Goal: Download file/media

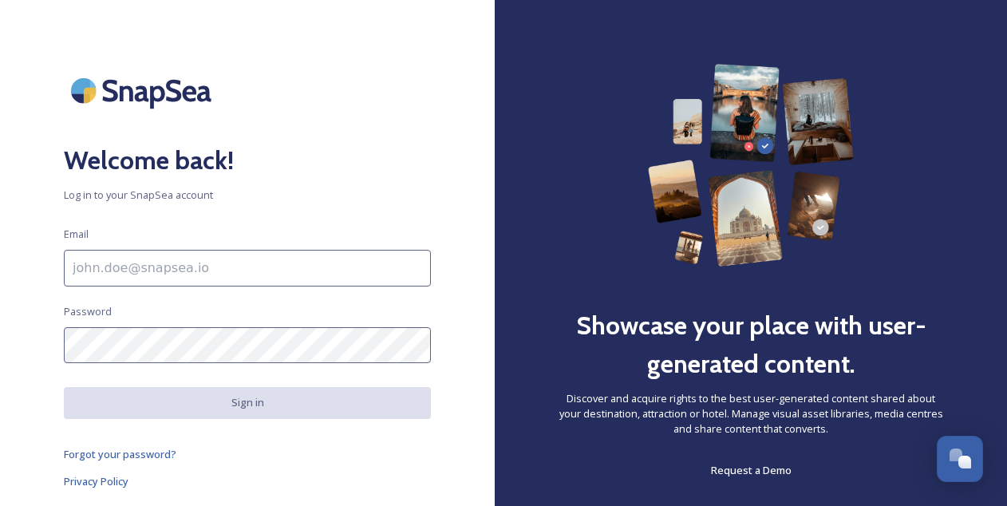
click at [139, 270] on input at bounding box center [247, 268] width 367 height 37
paste input "[EMAIL_ADDRESS][DOMAIN_NAME]"
type input "[EMAIL_ADDRESS][DOMAIN_NAME]"
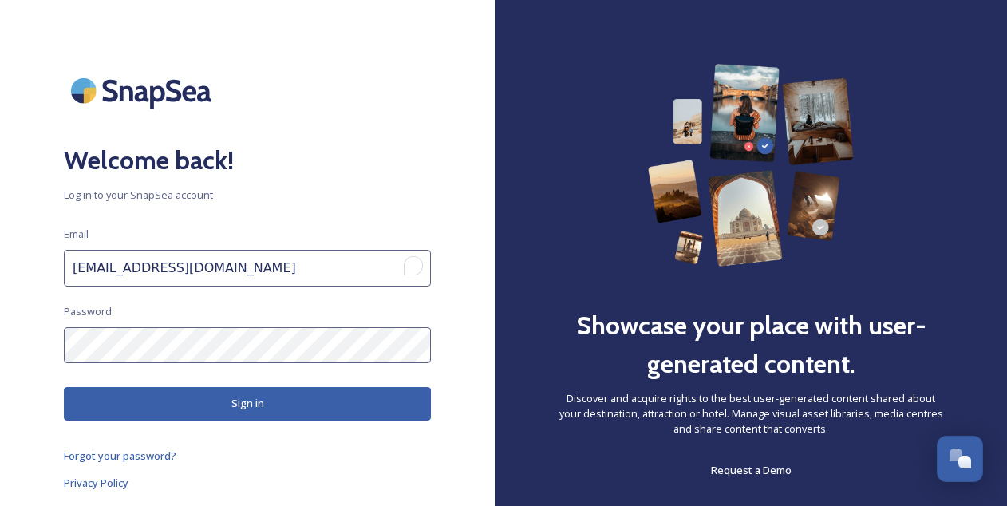
click at [206, 400] on button "Sign in" at bounding box center [247, 403] width 367 height 33
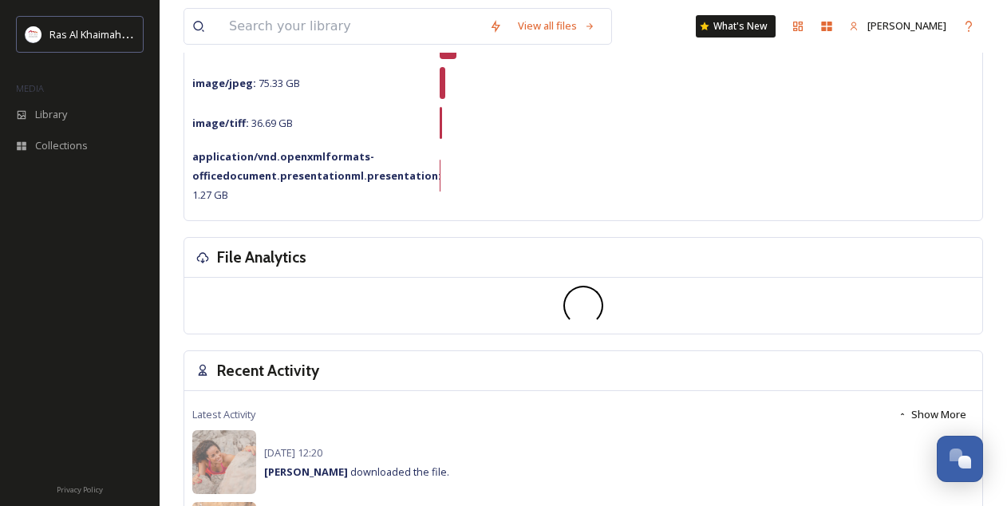
scroll to position [227, 0]
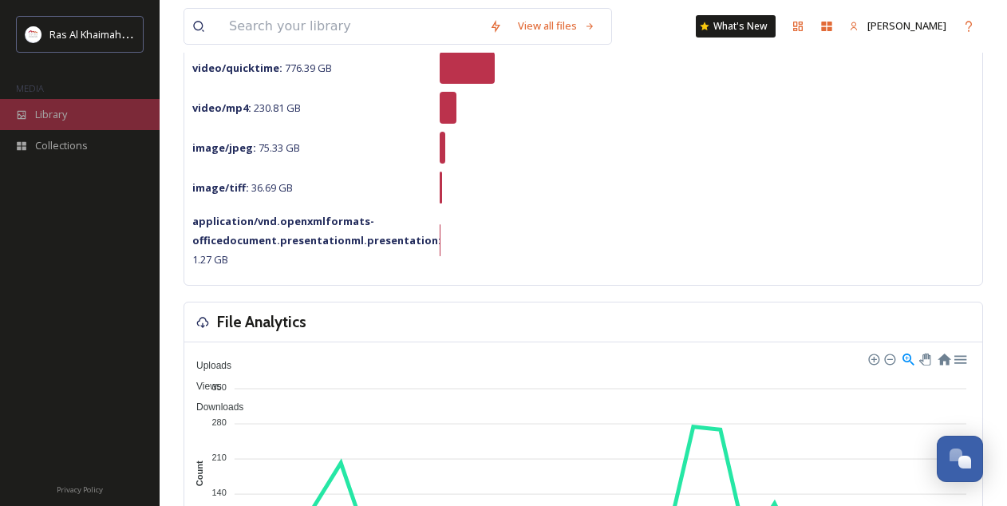
click at [47, 110] on span "Library" at bounding box center [51, 114] width 32 height 15
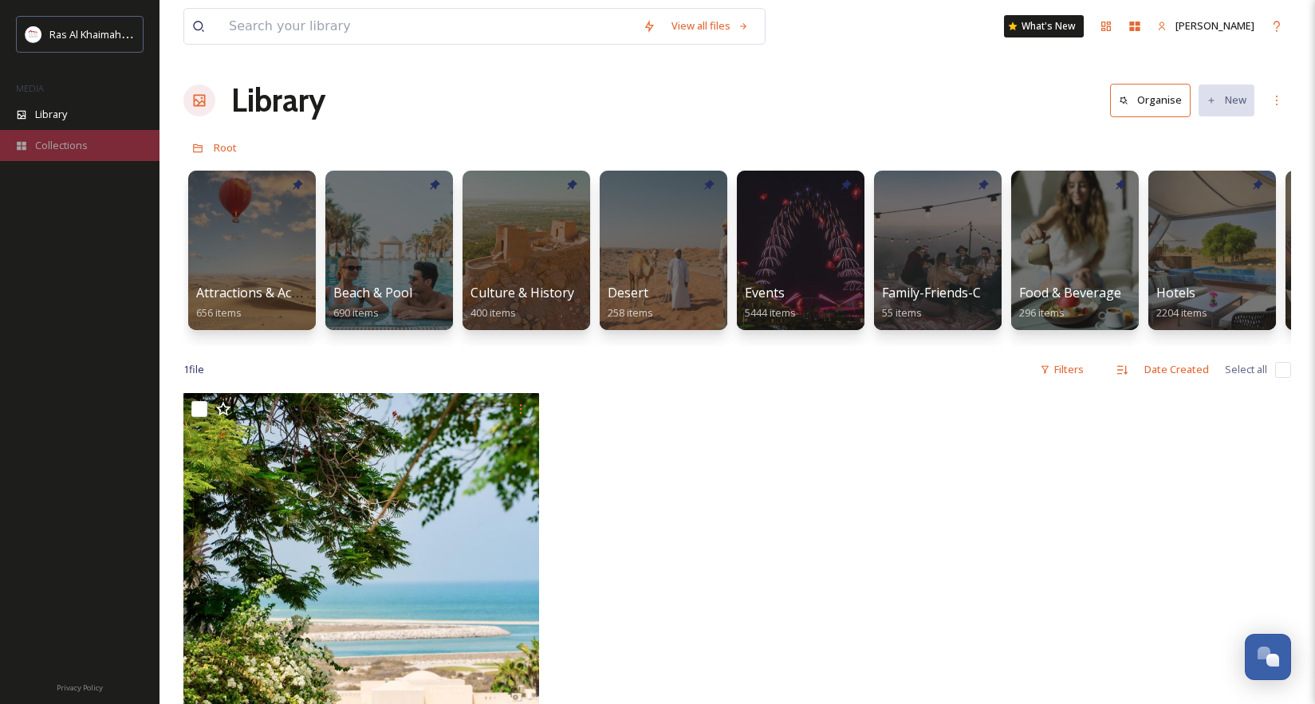
click at [66, 148] on span "Collections" at bounding box center [61, 145] width 53 height 15
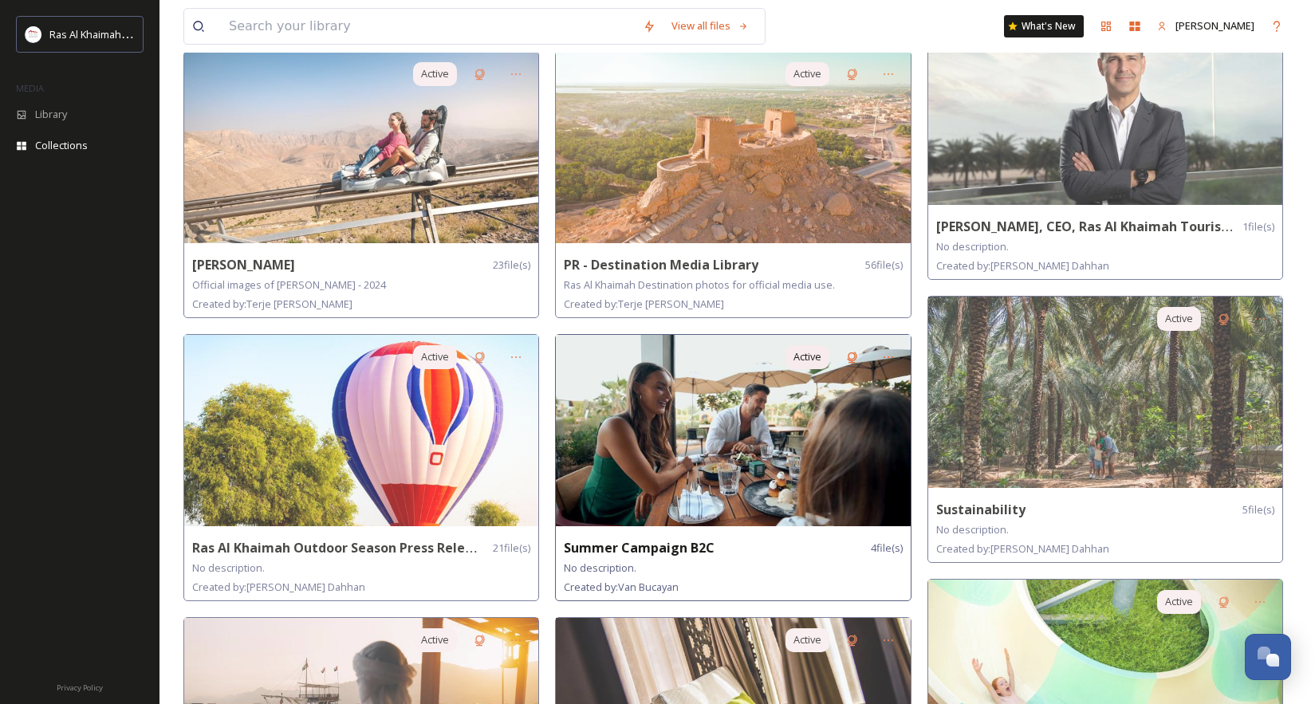
scroll to position [975, 0]
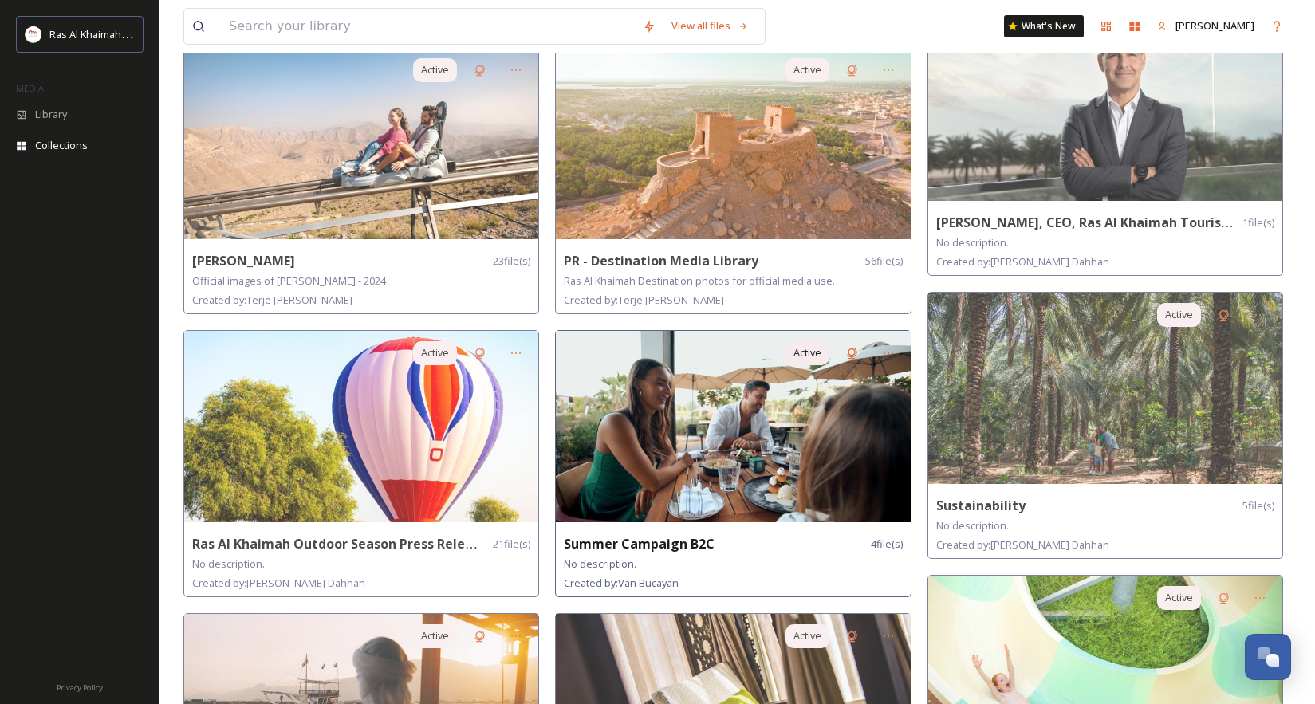
click at [627, 505] on strong "Summer Campaign B2C" at bounding box center [639, 544] width 151 height 18
click at [643, 505] on div "No description." at bounding box center [733, 563] width 338 height 19
click at [714, 468] on img at bounding box center [733, 426] width 354 height 191
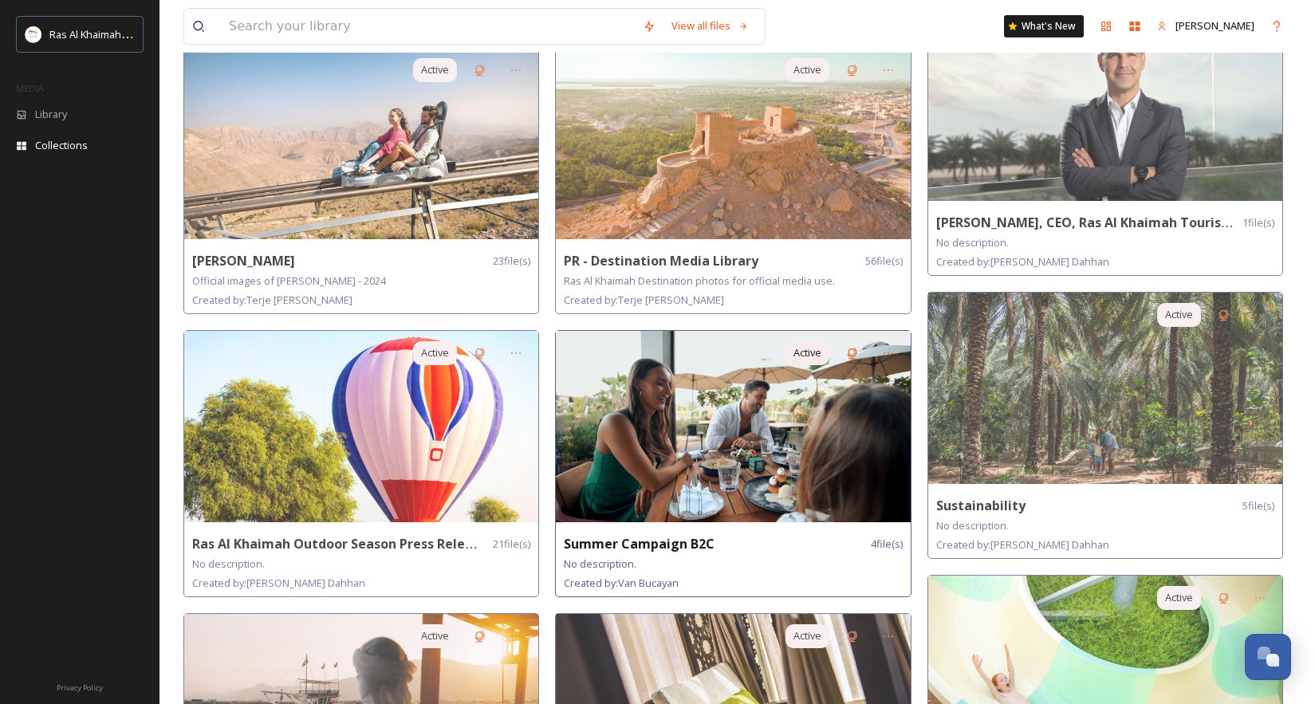
click at [714, 468] on img at bounding box center [733, 426] width 354 height 191
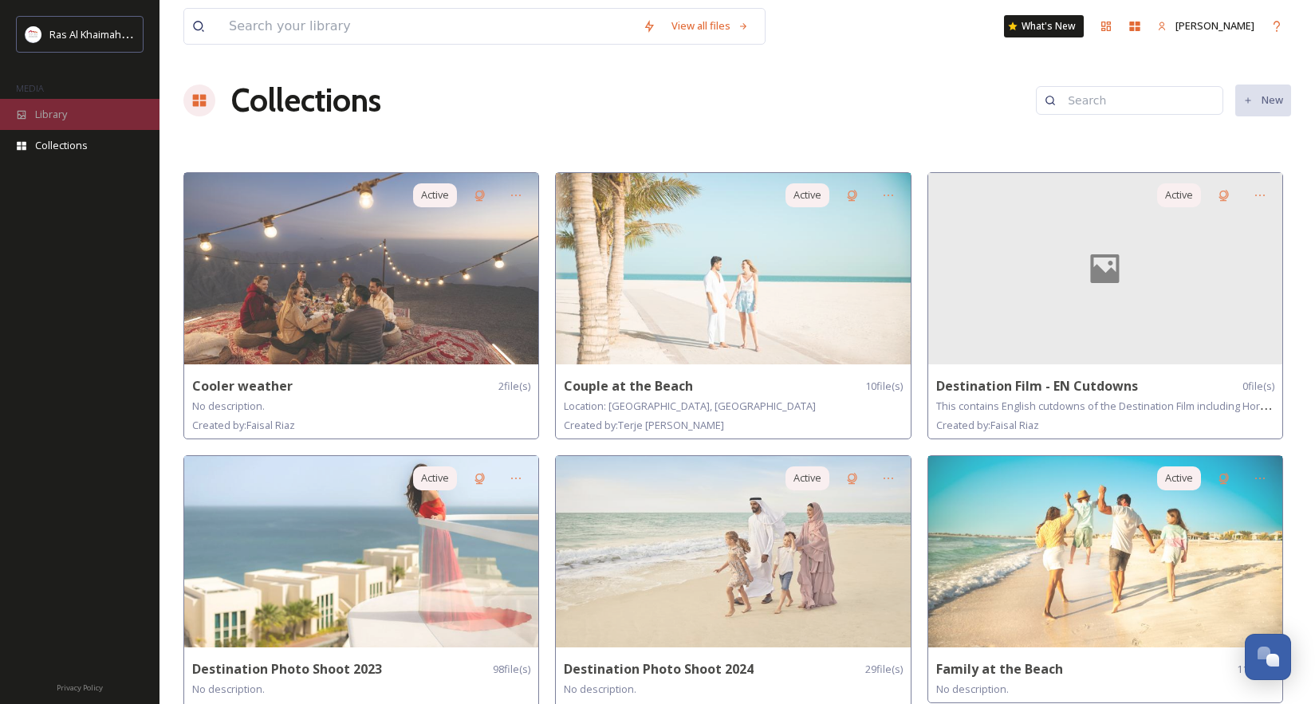
click at [91, 116] on div "Library" at bounding box center [80, 114] width 160 height 31
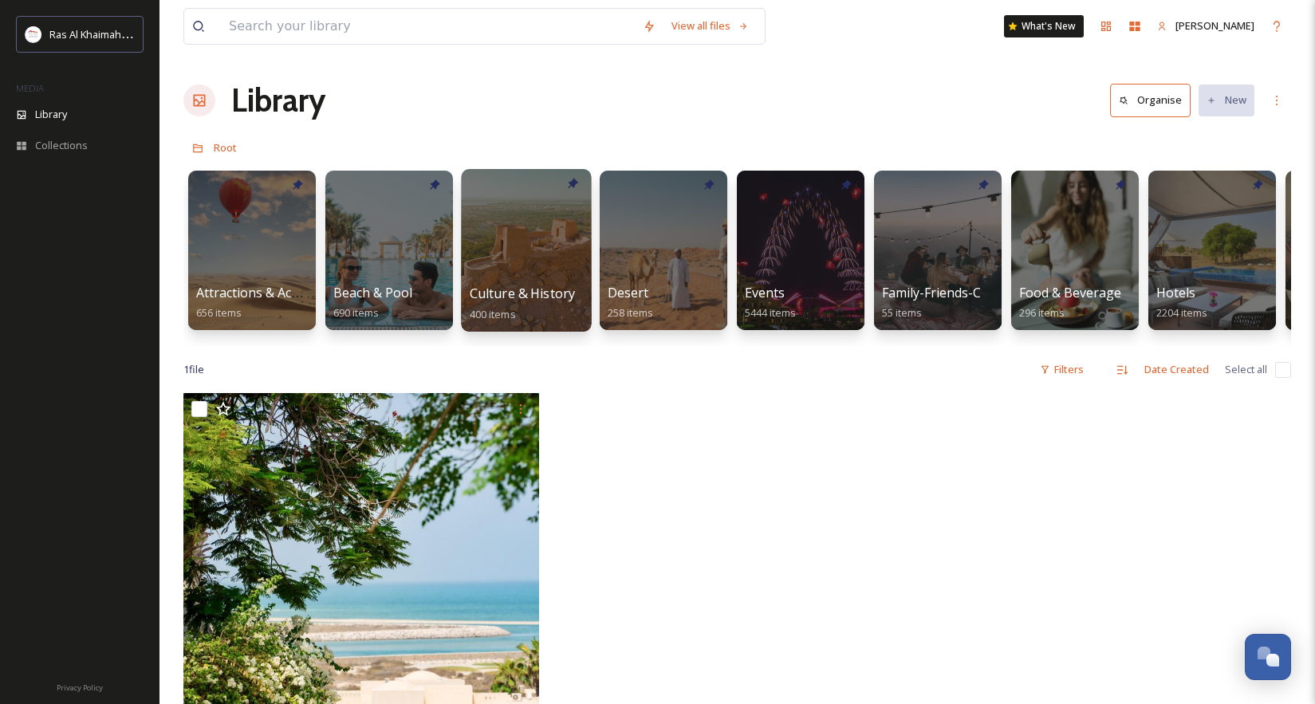
click at [500, 298] on span "Culture & History" at bounding box center [523, 294] width 106 height 18
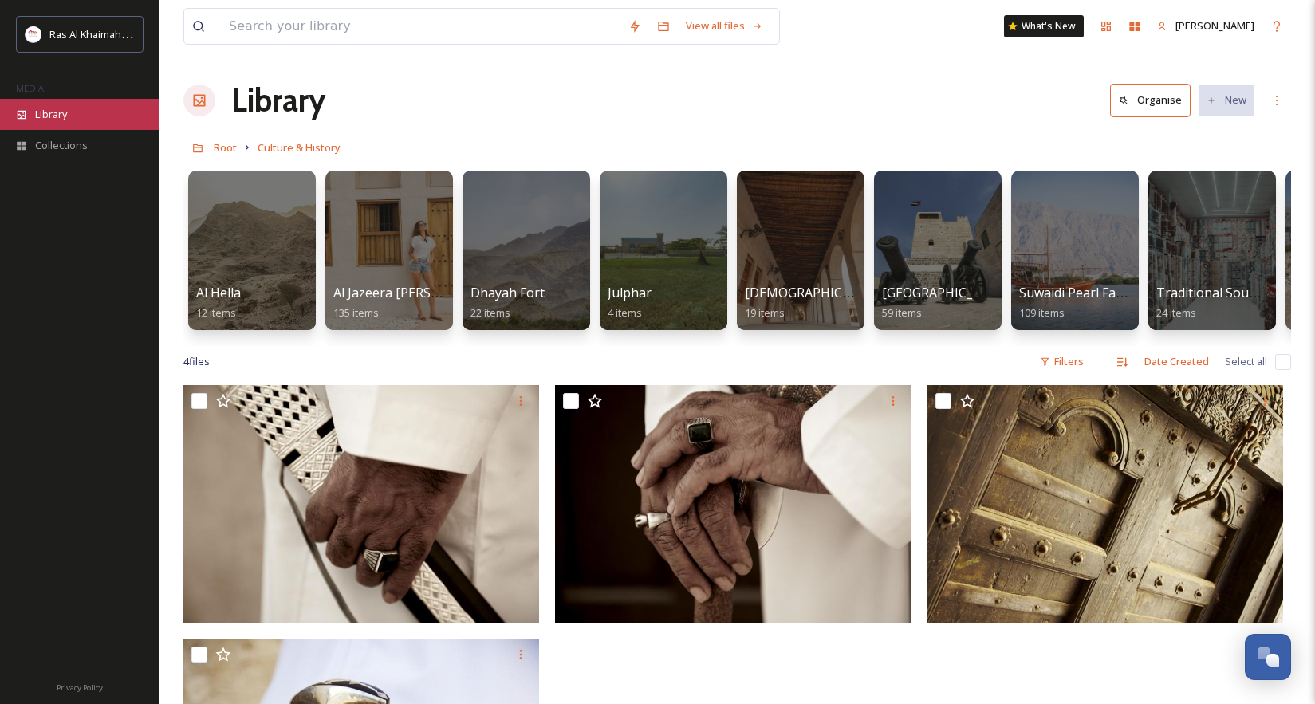
click at [48, 112] on span "Library" at bounding box center [51, 114] width 32 height 15
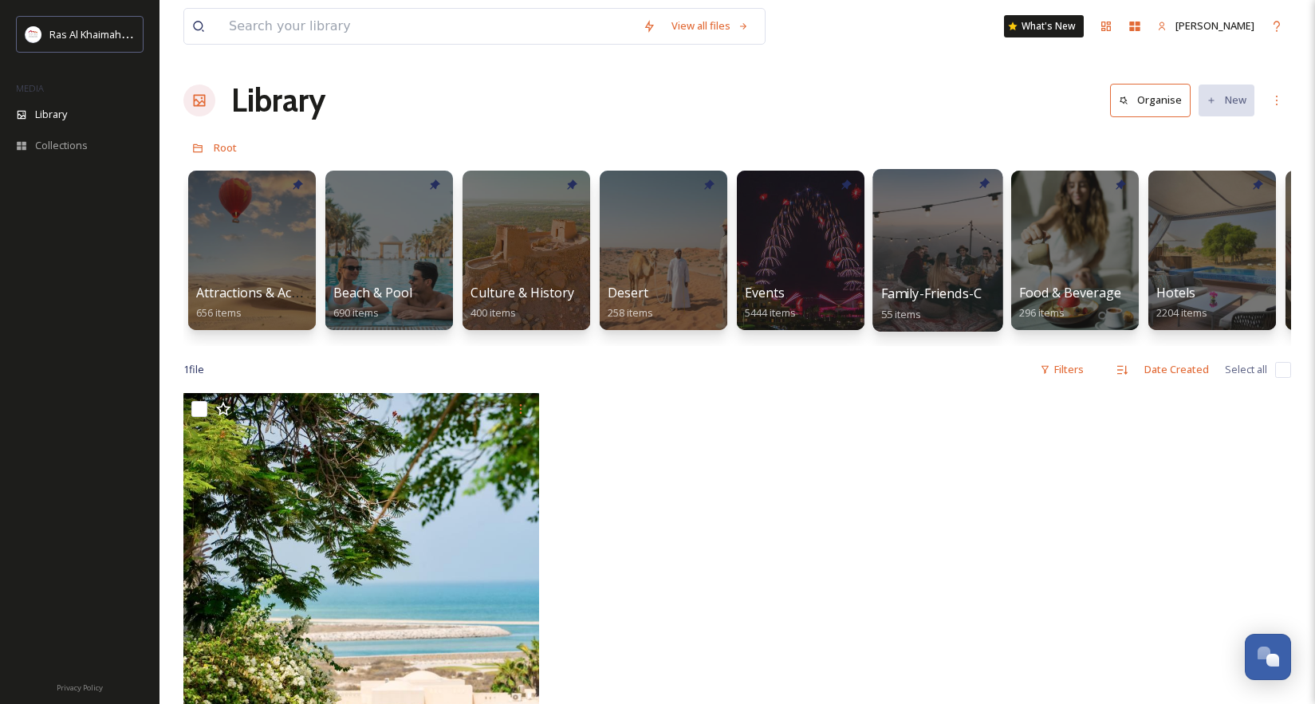
click at [937, 284] on div "Family-Friends-Couple-Solo 55 items" at bounding box center [939, 304] width 114 height 40
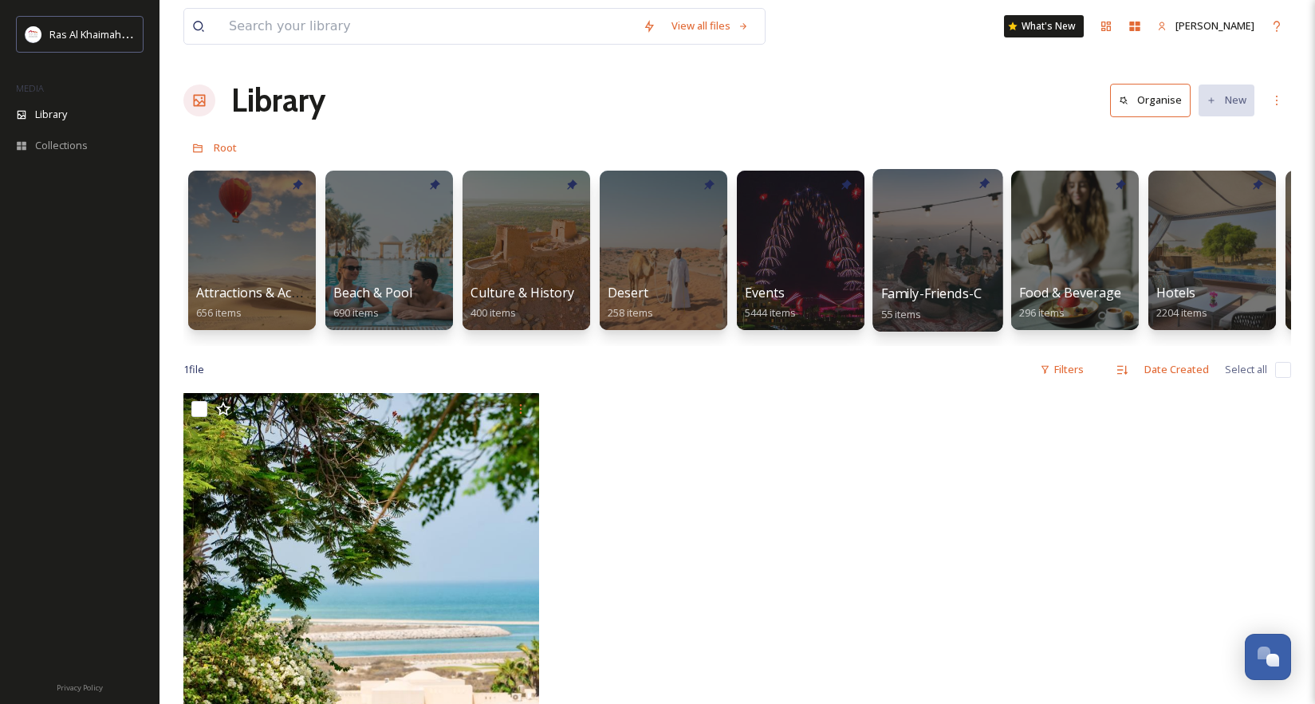
click at [942, 286] on span "Family-Friends-Couple-Solo" at bounding box center [966, 294] width 168 height 18
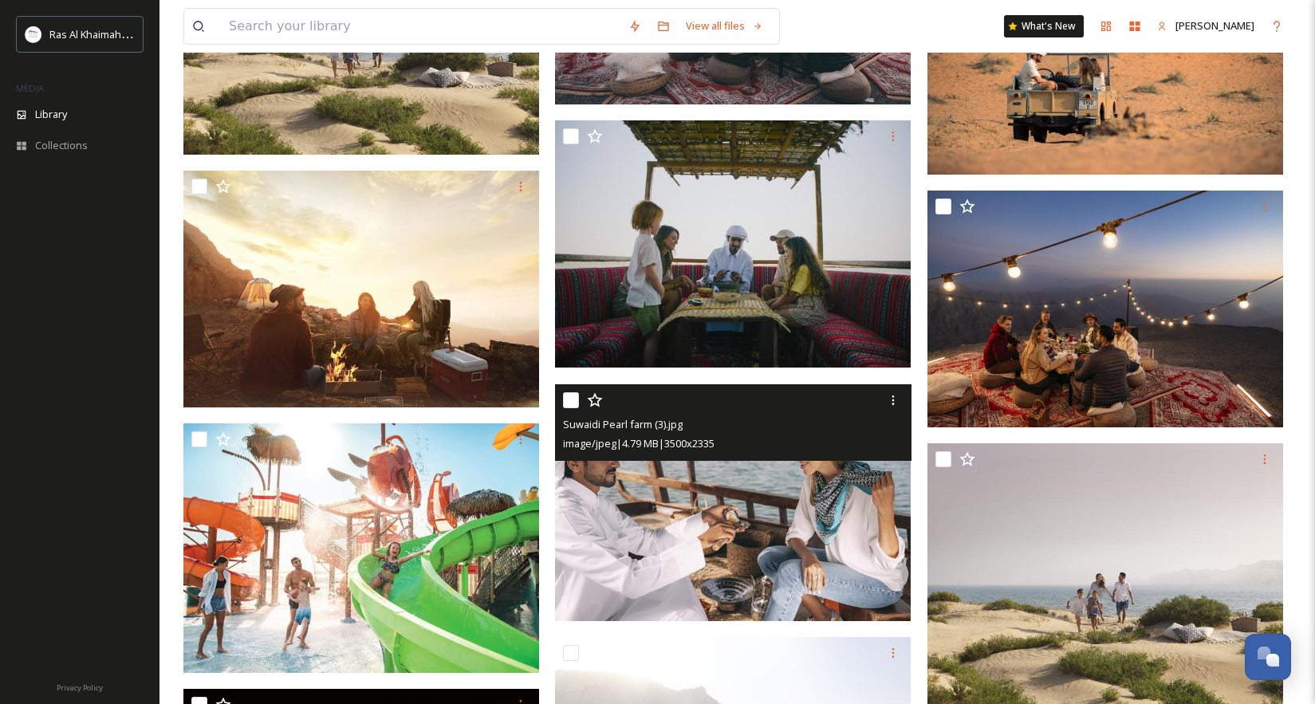
scroll to position [4381, 0]
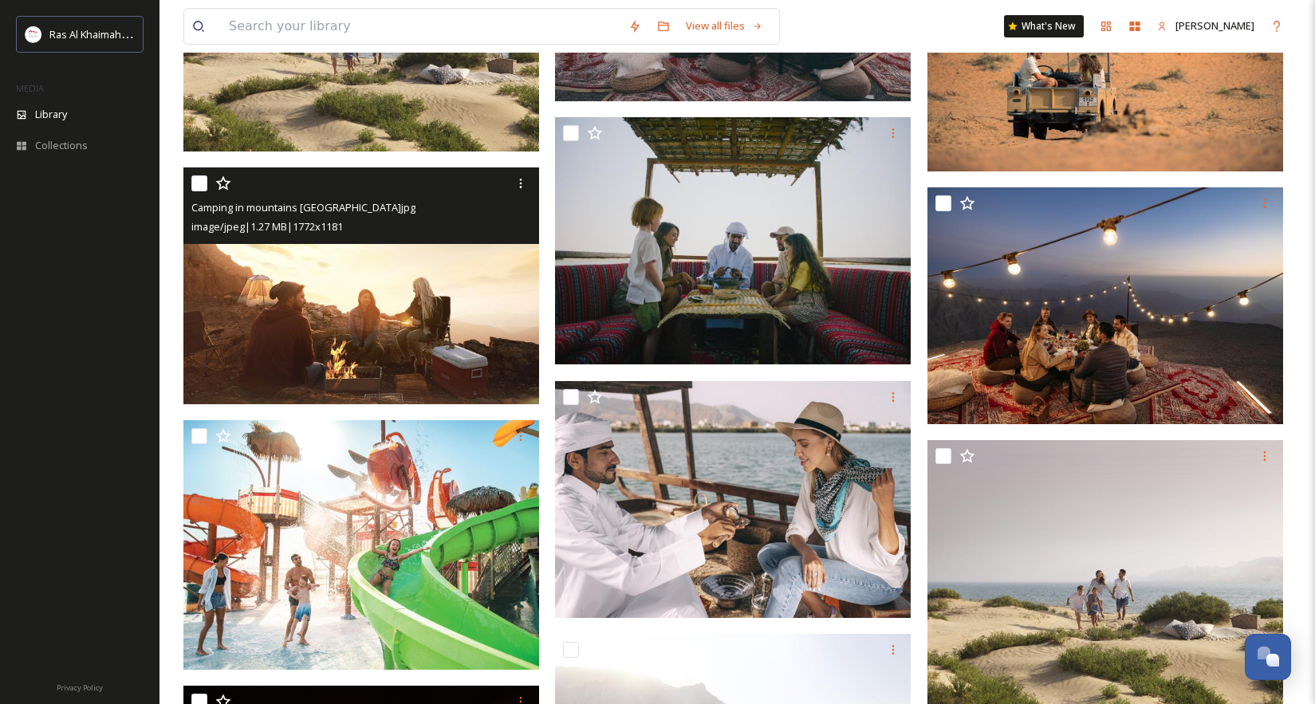
click at [453, 352] on img at bounding box center [361, 287] width 356 height 238
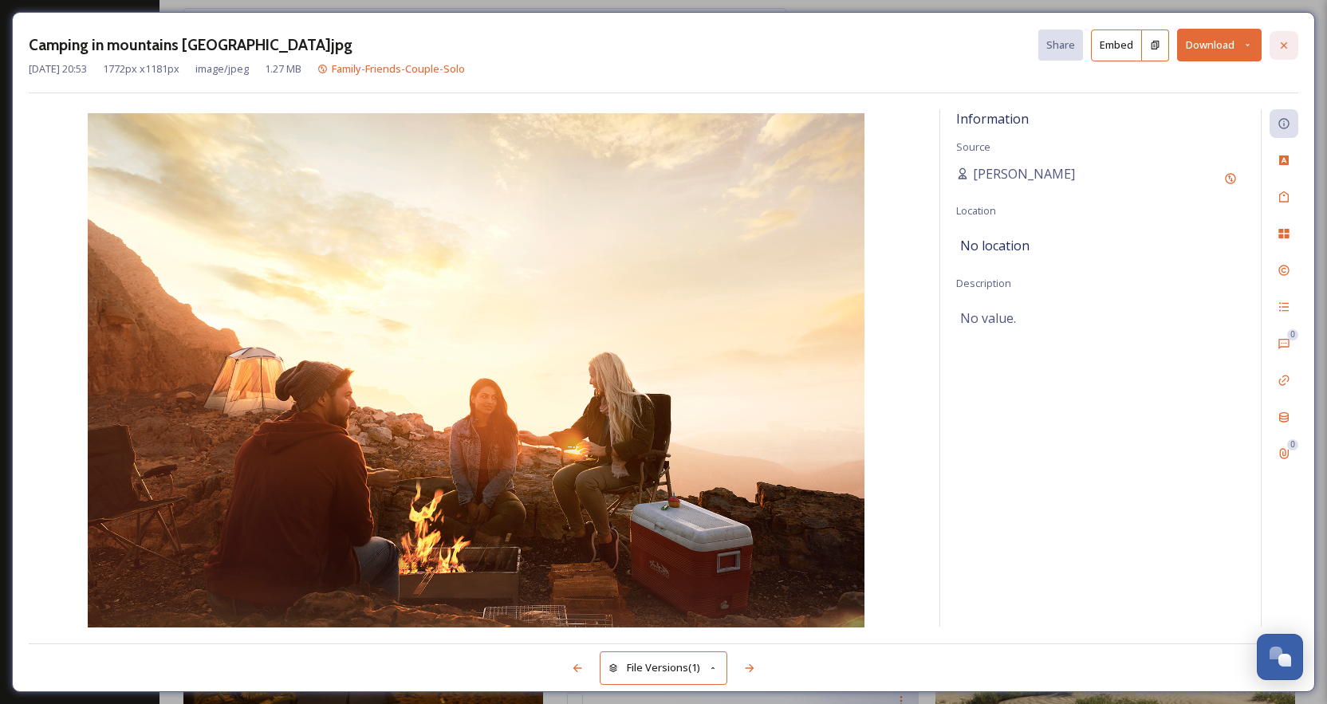
click at [1018, 45] on icon at bounding box center [1284, 44] width 6 height 6
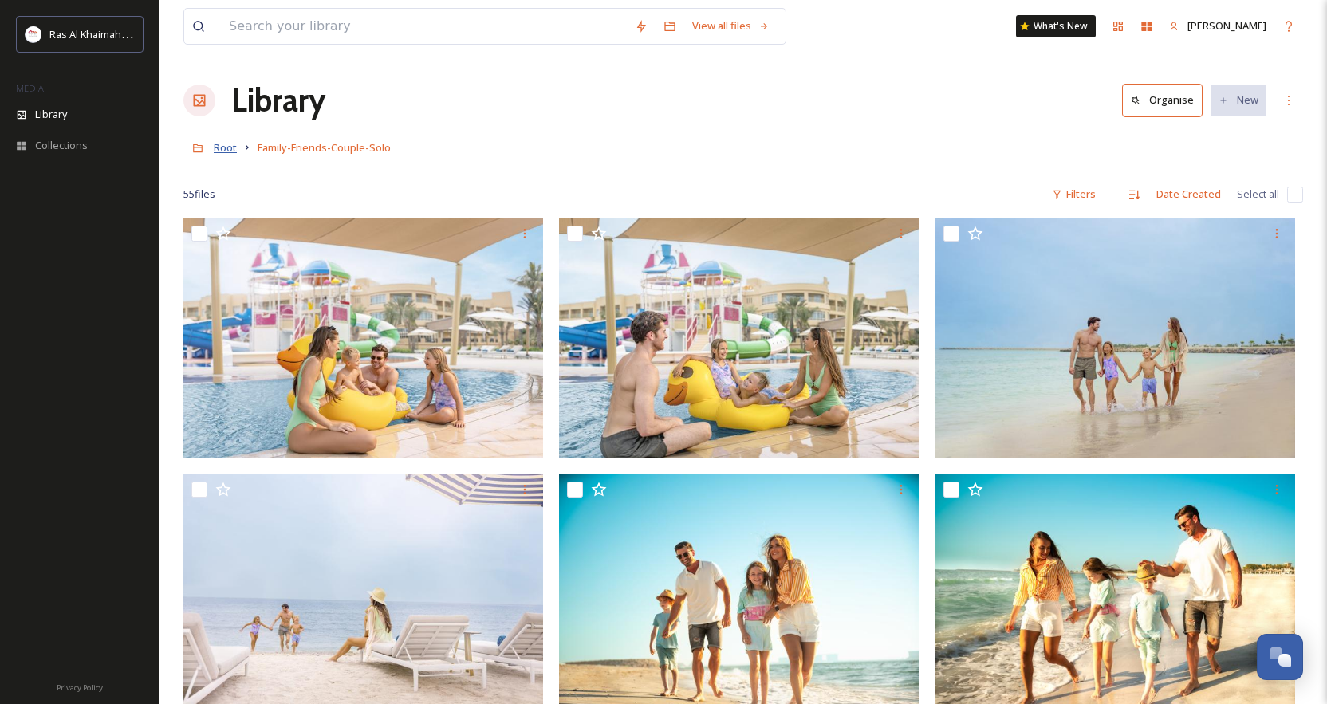
click at [228, 149] on span "Root" at bounding box center [225, 147] width 23 height 14
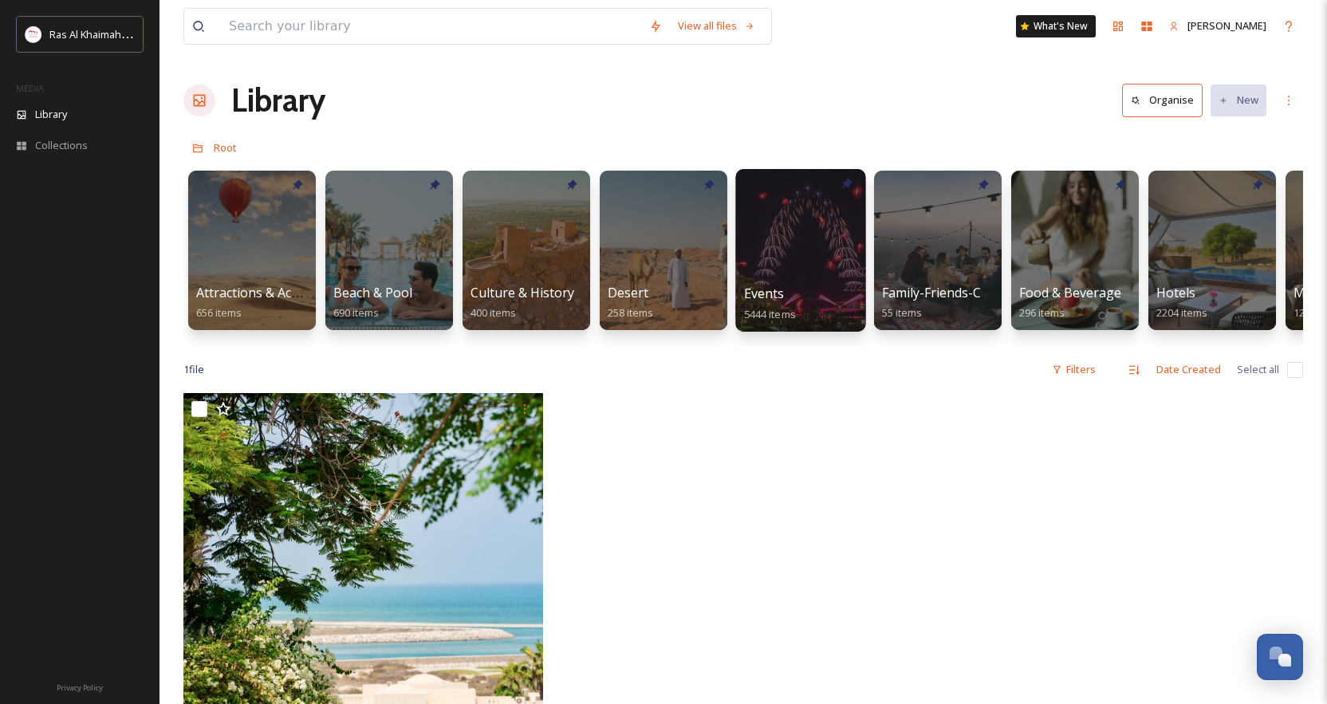
click at [793, 313] on span "5444 items" at bounding box center [770, 313] width 52 height 14
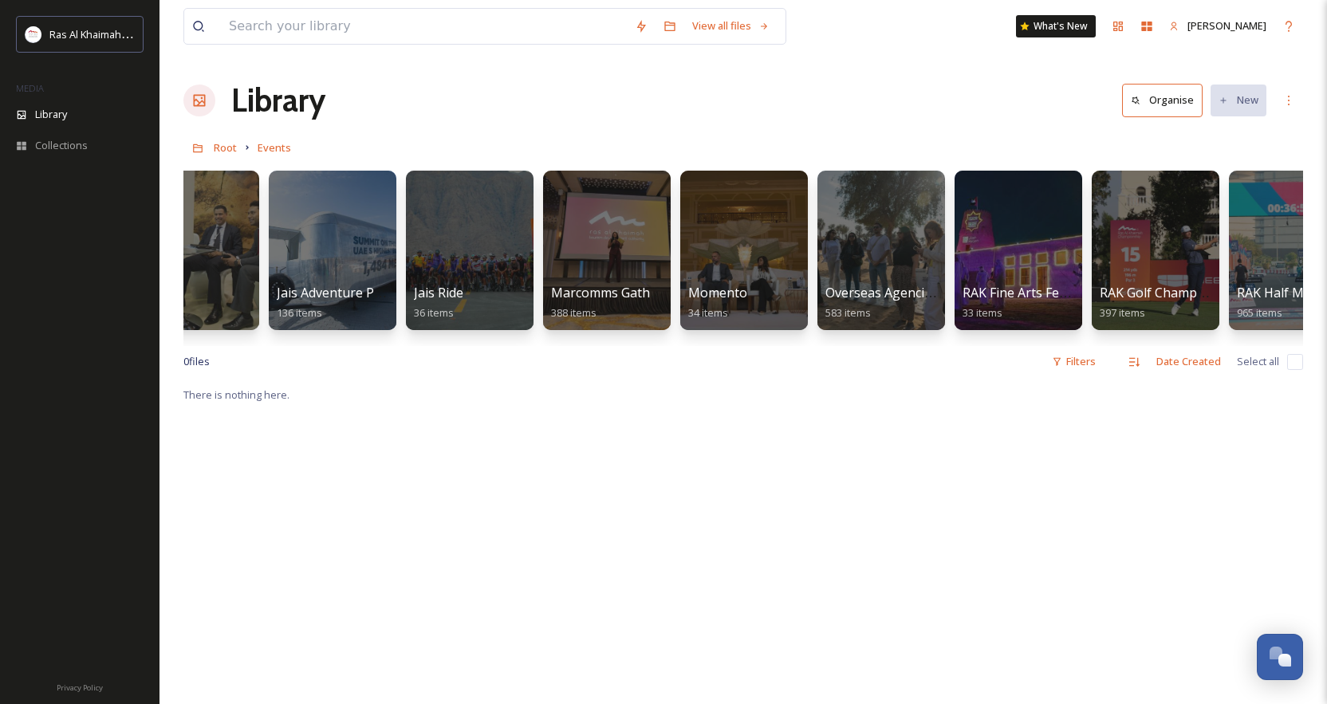
scroll to position [0, 1019]
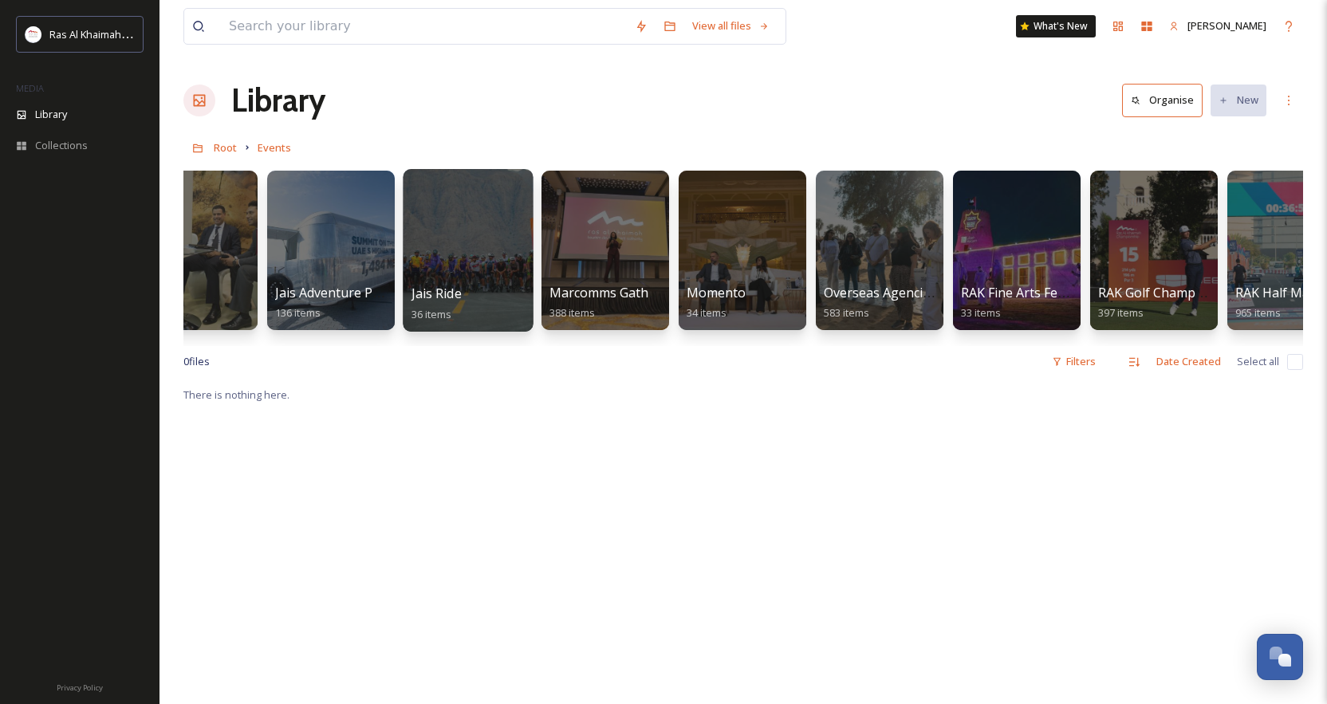
click at [467, 296] on div "Jais Ride 36 items" at bounding box center [469, 304] width 114 height 40
click at [475, 302] on div "Jais Ride 36 items" at bounding box center [469, 304] width 114 height 40
click at [475, 282] on div at bounding box center [468, 250] width 130 height 163
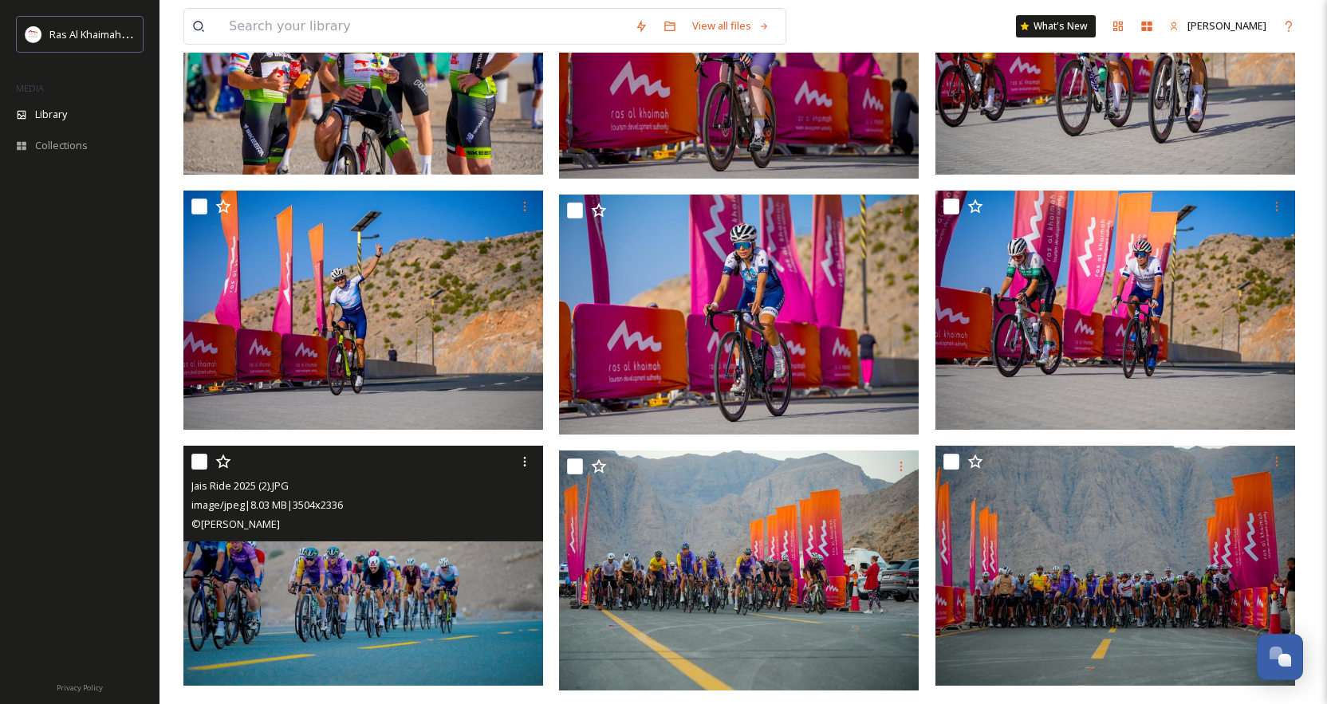
scroll to position [2599, 0]
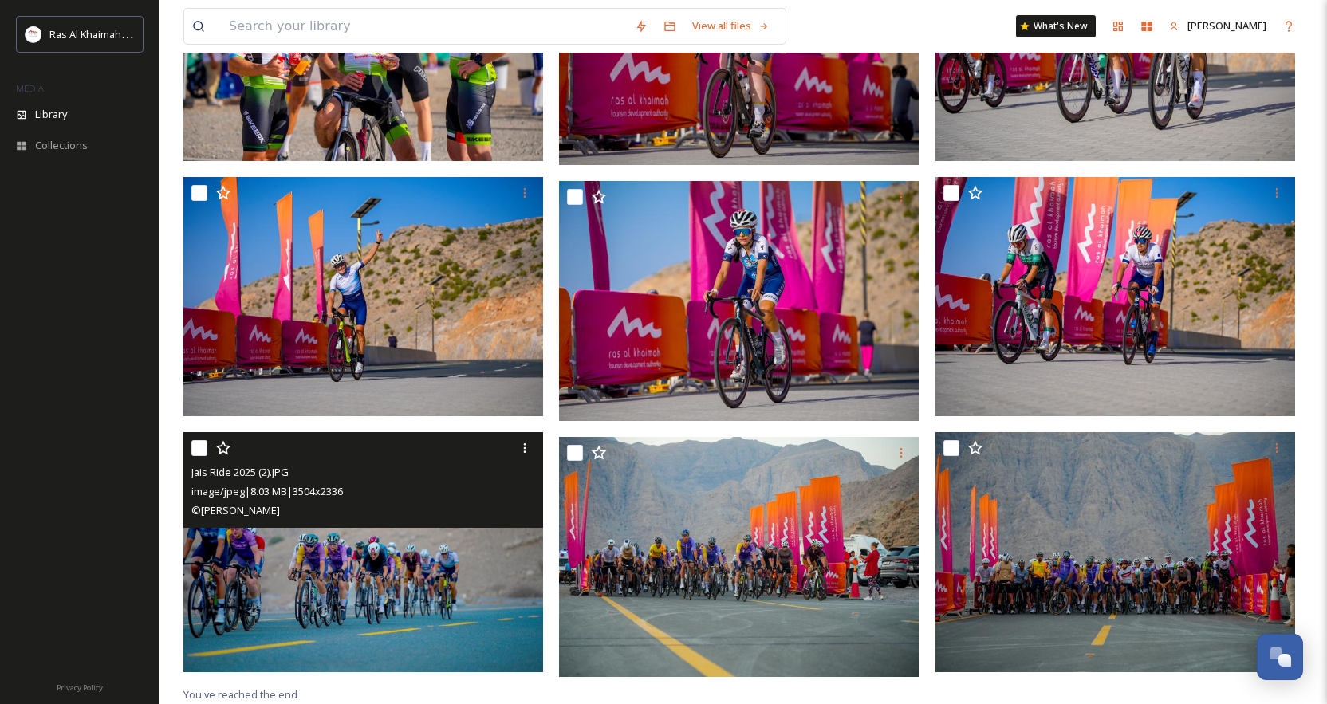
click at [401, 505] on img at bounding box center [363, 552] width 360 height 240
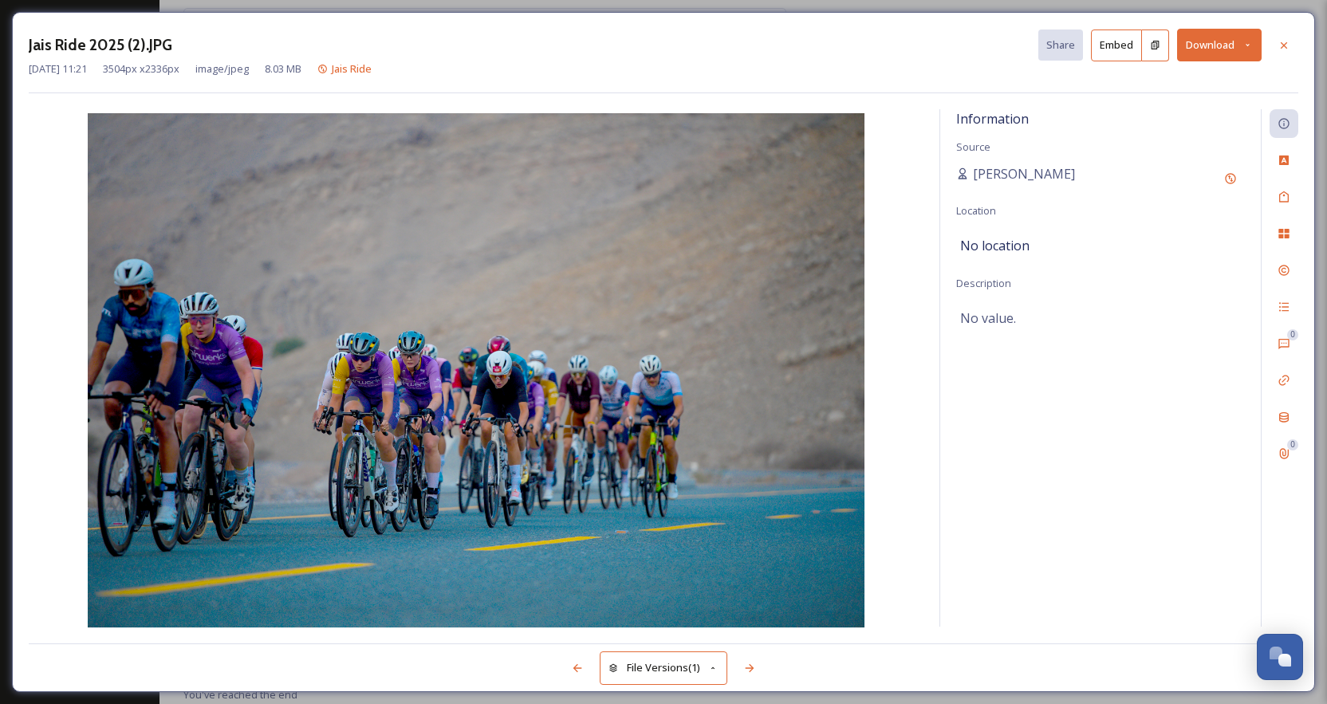
click at [1018, 44] on icon at bounding box center [1248, 45] width 10 height 10
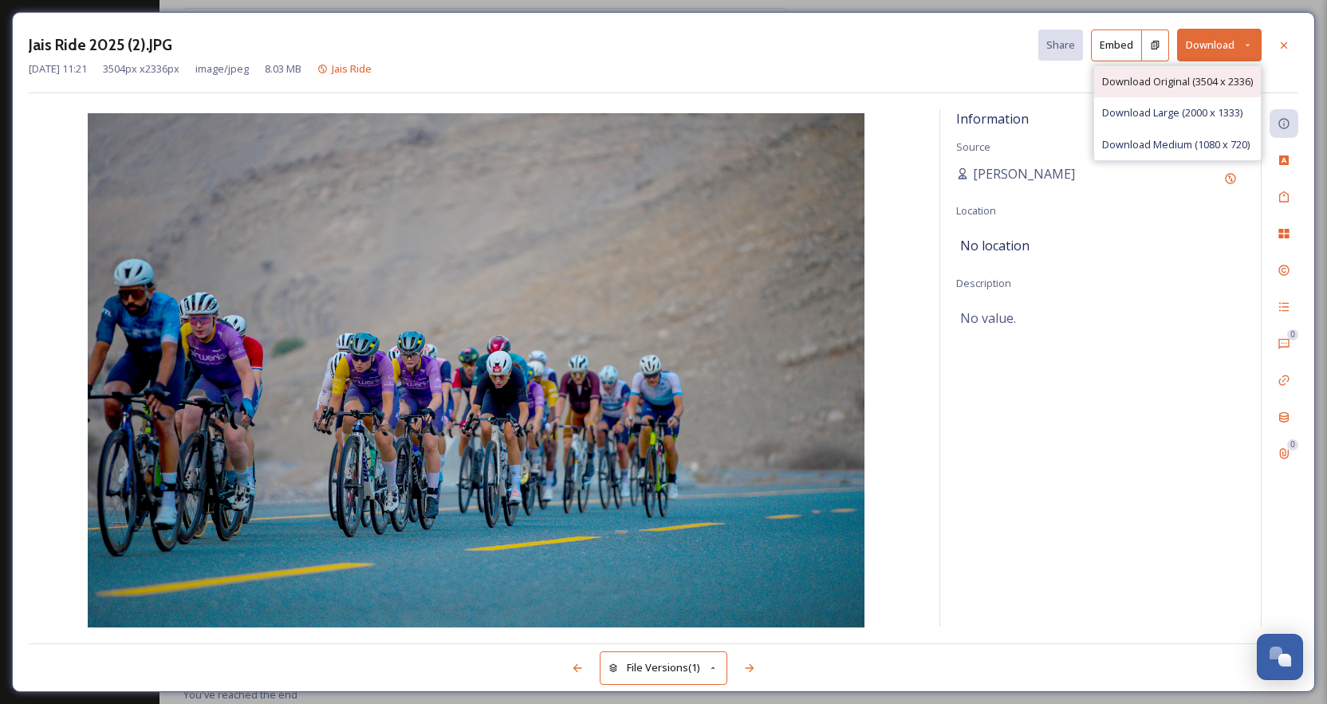
click at [1018, 85] on span "Download Original (3504 x 2336)" at bounding box center [1177, 81] width 151 height 15
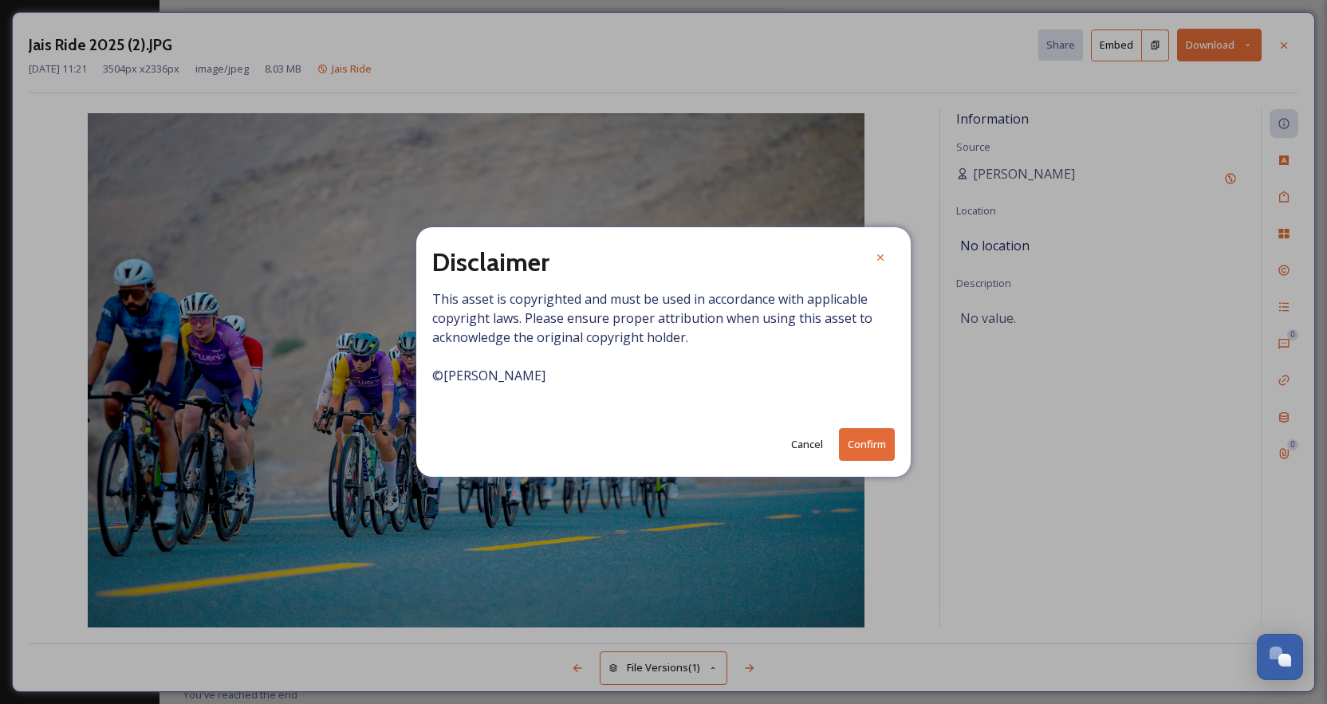
click at [867, 439] on button "Confirm" at bounding box center [867, 444] width 56 height 33
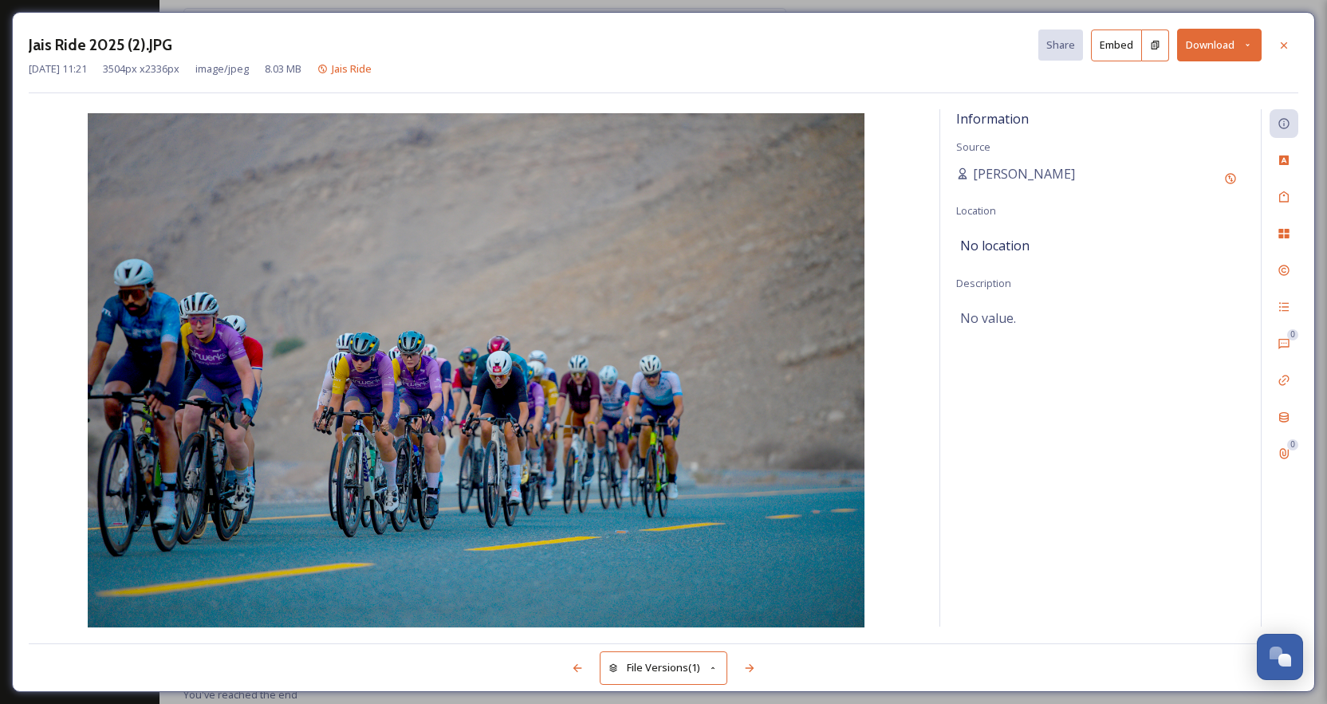
click at [1018, 42] on icon at bounding box center [1248, 45] width 10 height 10
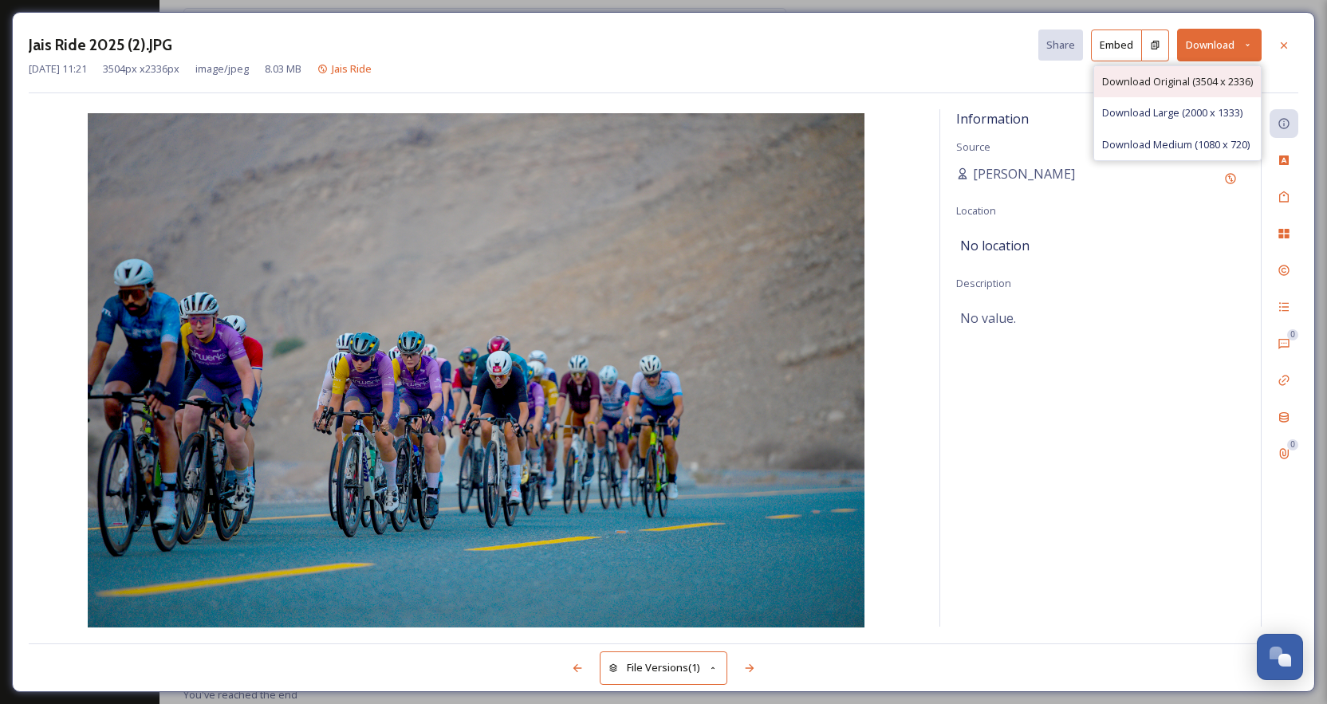
click at [1018, 81] on span "Download Original (3504 x 2336)" at bounding box center [1177, 81] width 151 height 15
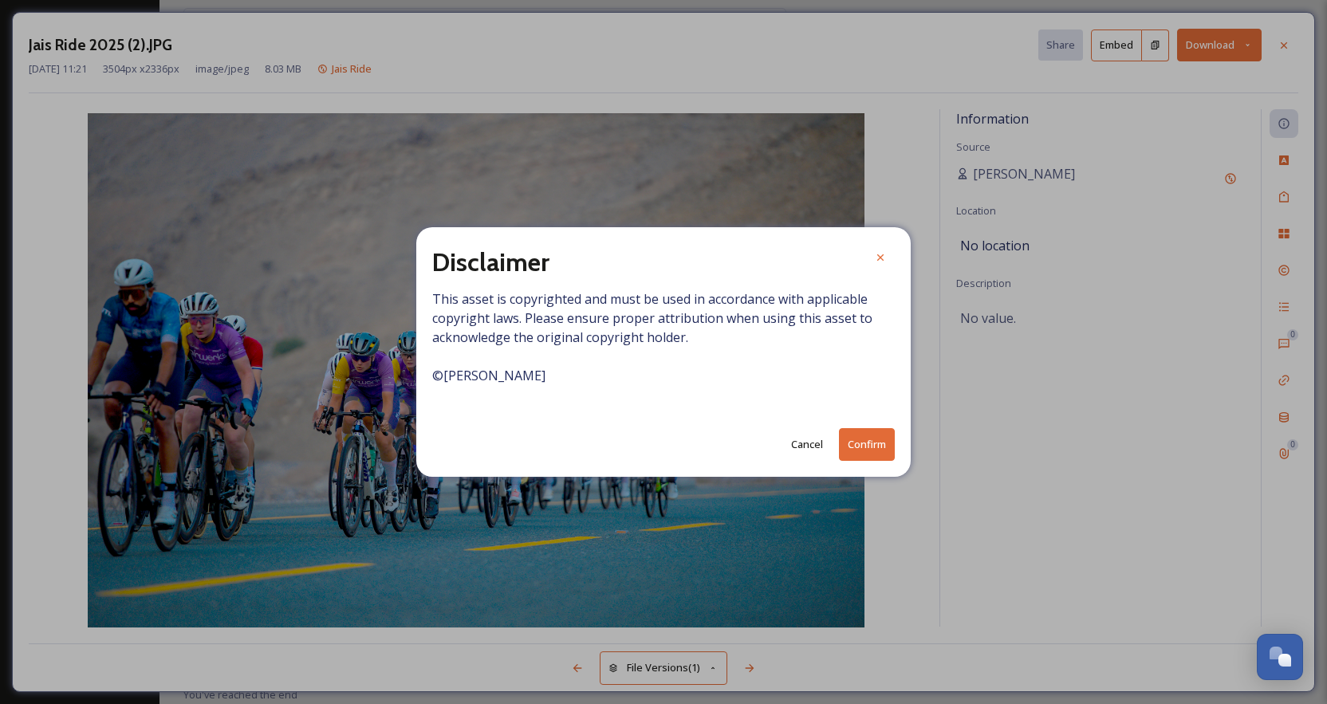
click at [866, 444] on button "Confirm" at bounding box center [867, 444] width 56 height 33
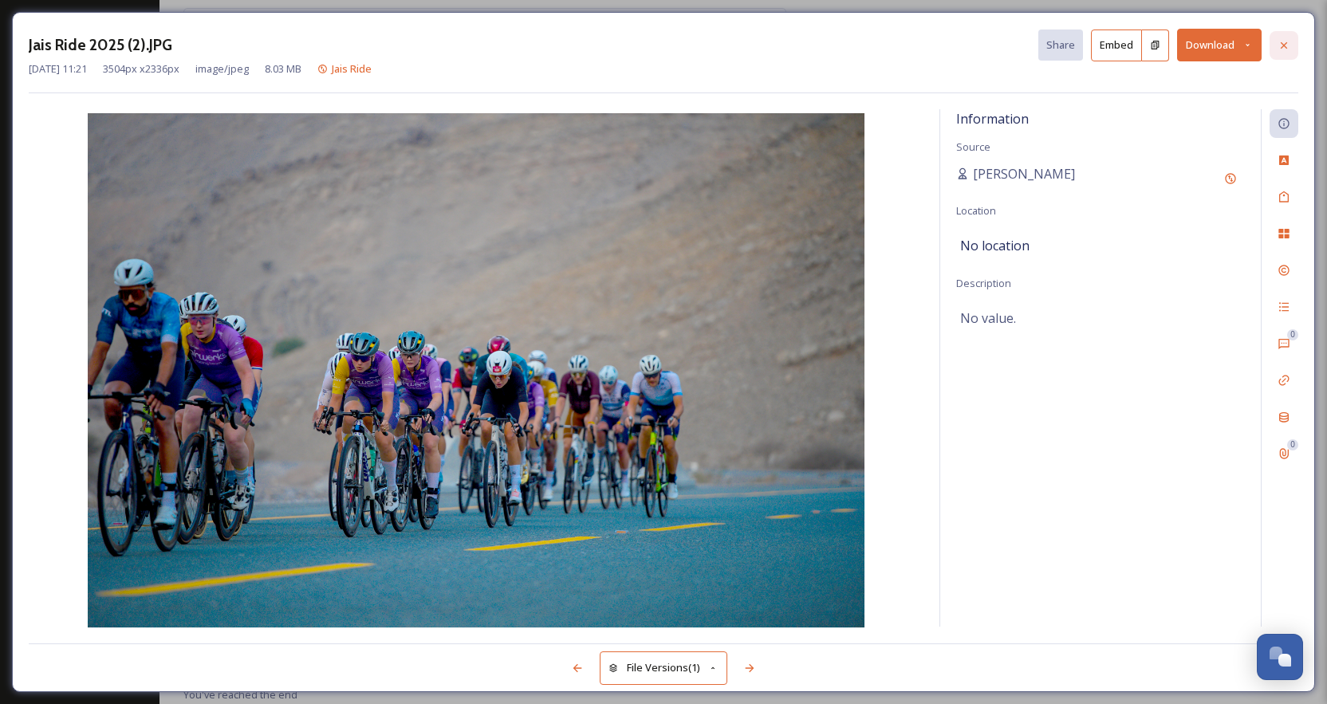
click at [1018, 43] on icon at bounding box center [1284, 45] width 13 height 13
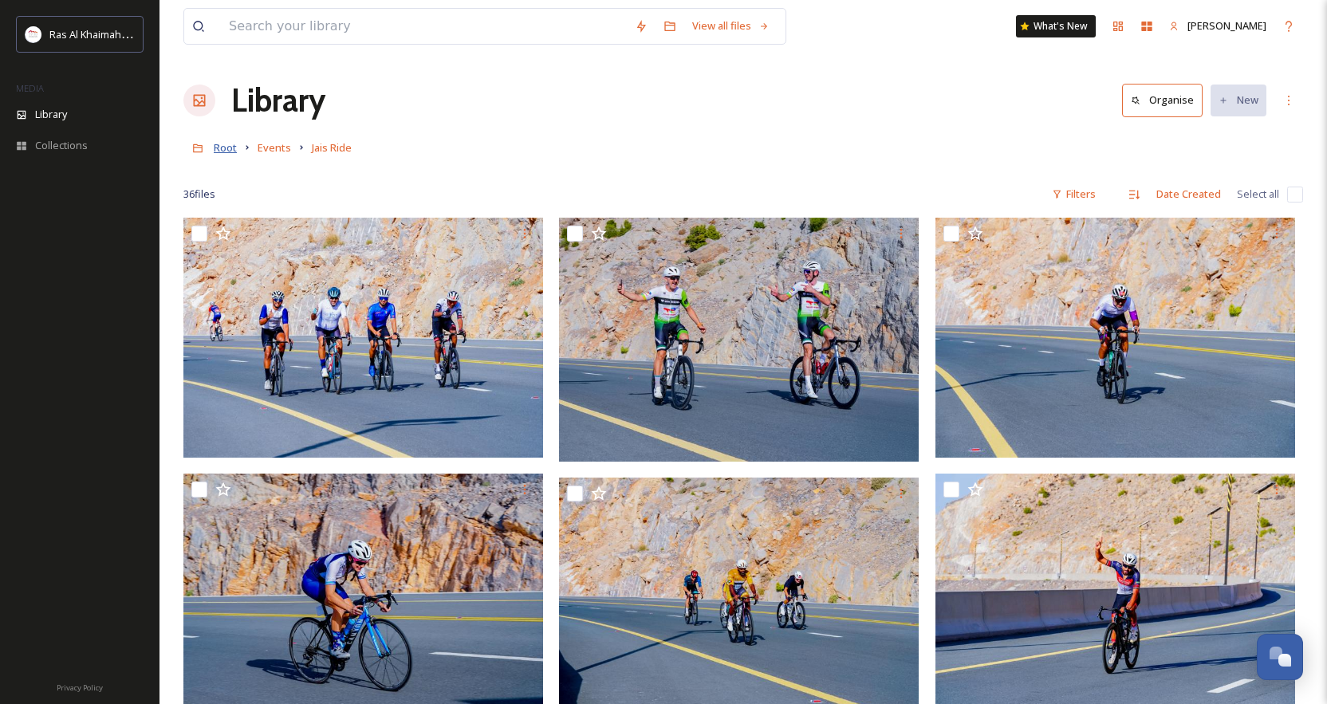
click at [226, 143] on span "Root" at bounding box center [225, 147] width 23 height 14
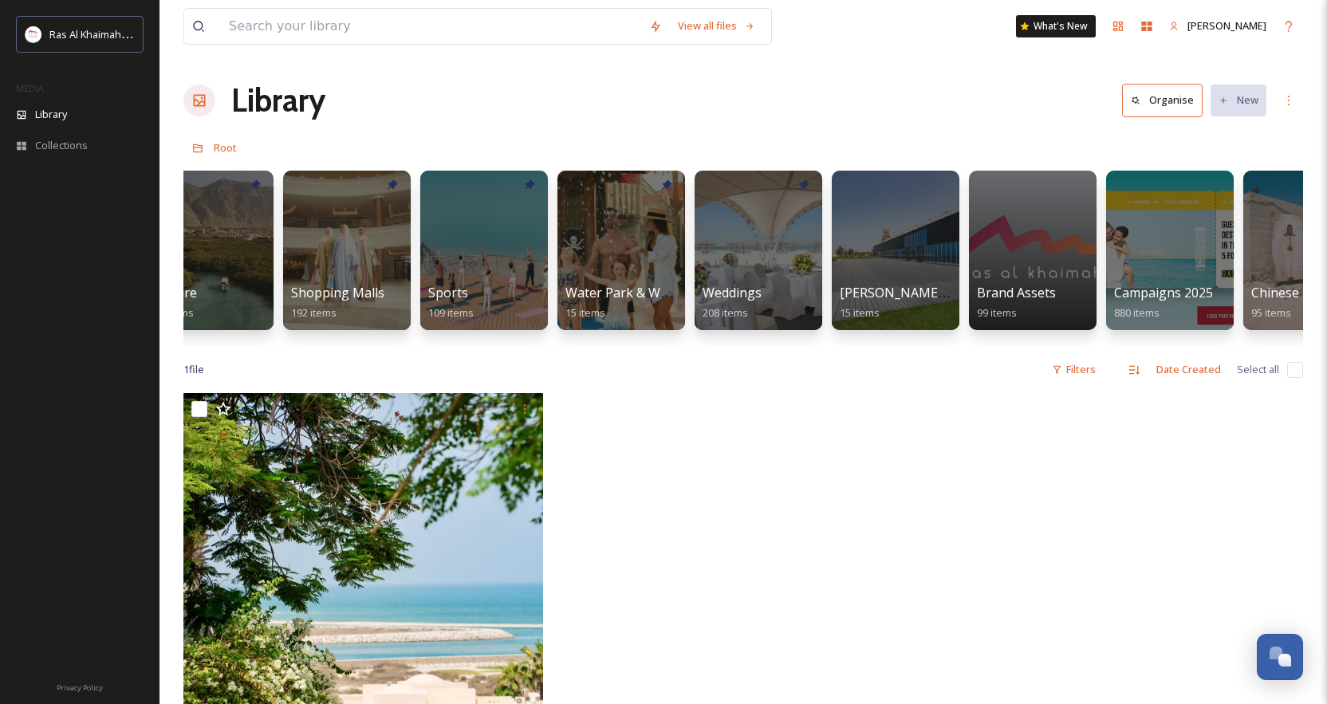
scroll to position [0, 1269]
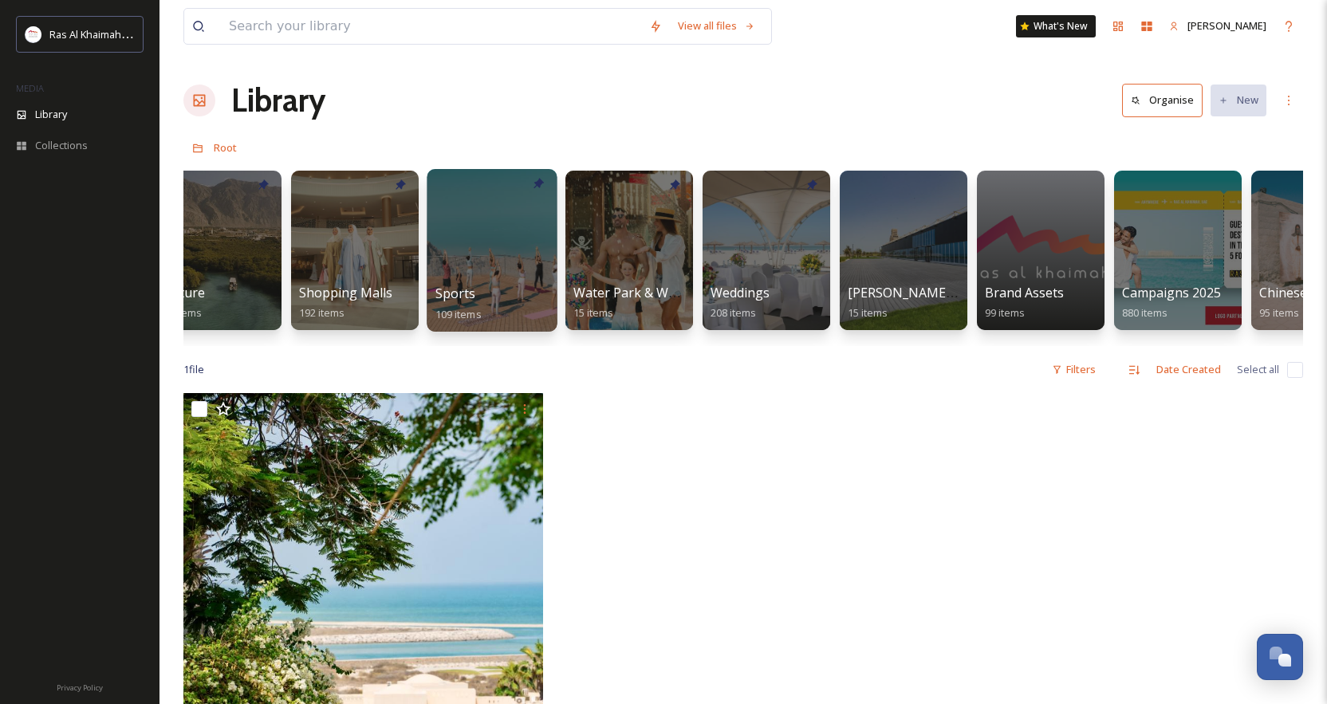
click at [532, 294] on div "Sports 109 items" at bounding box center [493, 304] width 114 height 40
click at [479, 296] on div "Sports 109 items" at bounding box center [493, 304] width 114 height 40
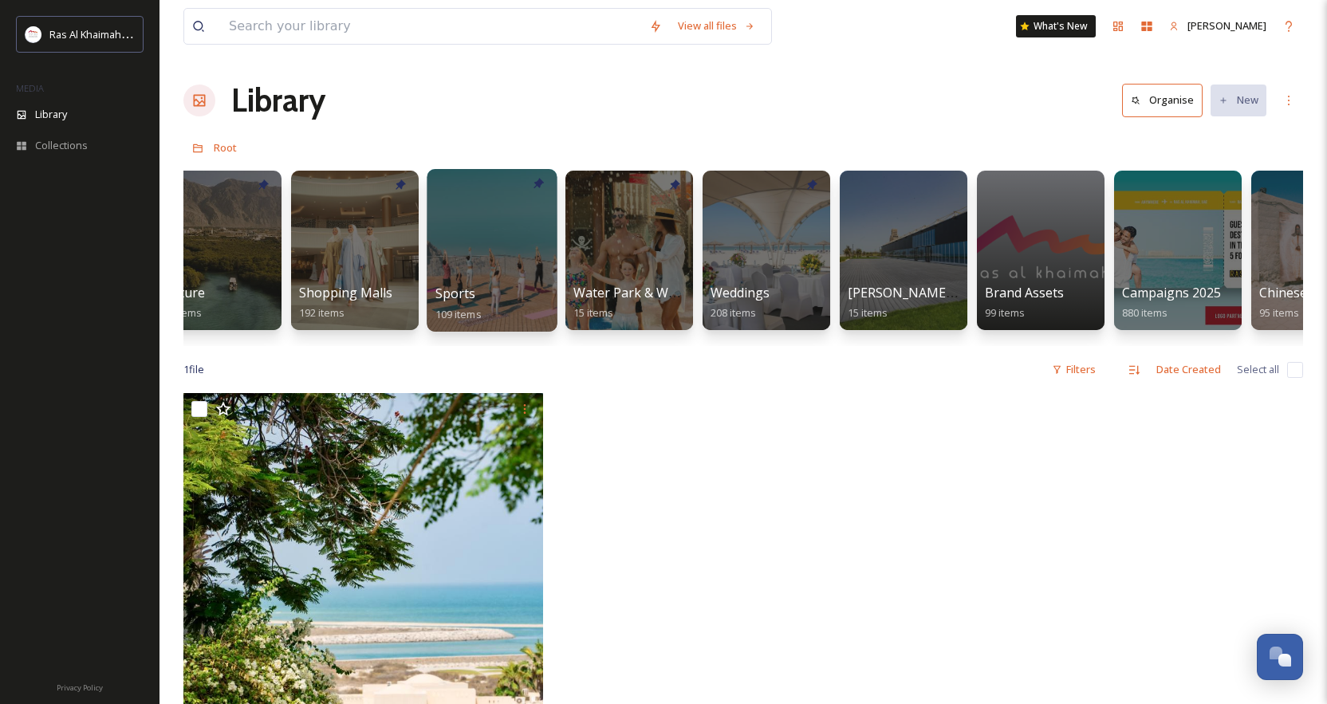
click at [479, 296] on div "Sports 109 items" at bounding box center [493, 304] width 114 height 40
click at [497, 248] on div at bounding box center [492, 250] width 130 height 163
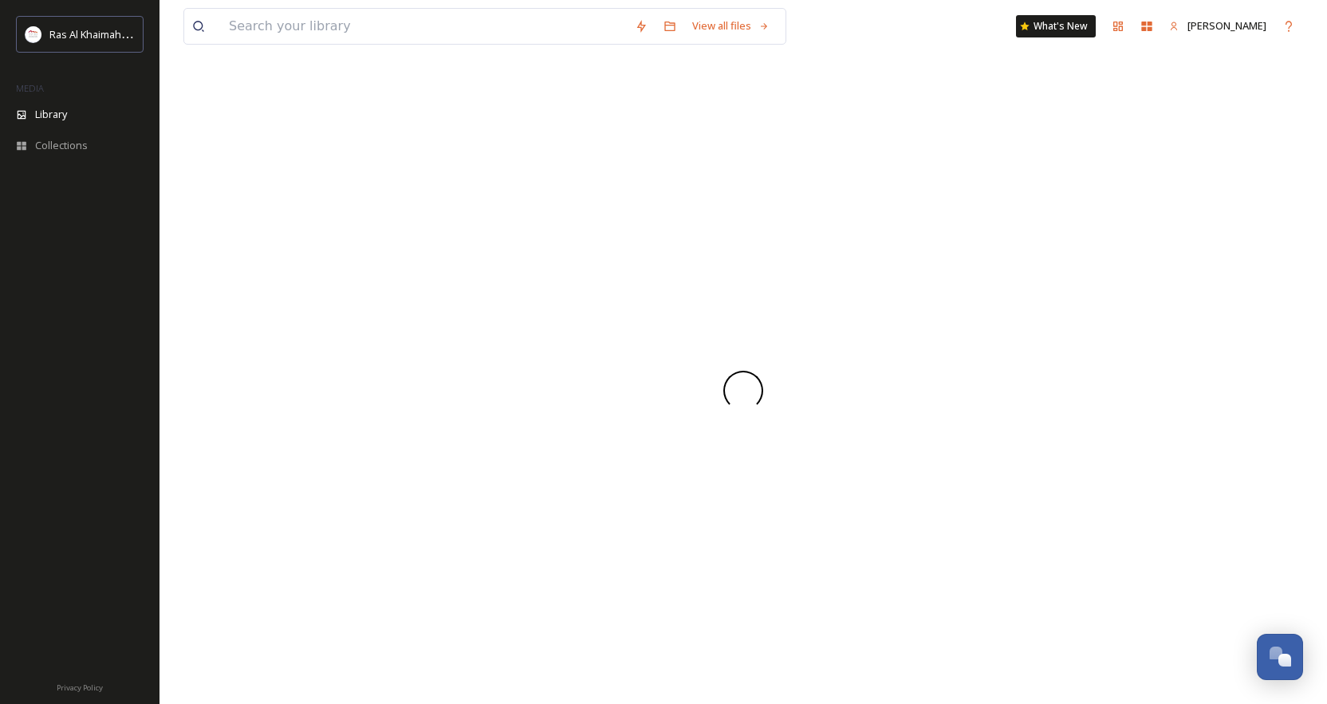
click at [497, 248] on div at bounding box center [743, 391] width 1120 height 628
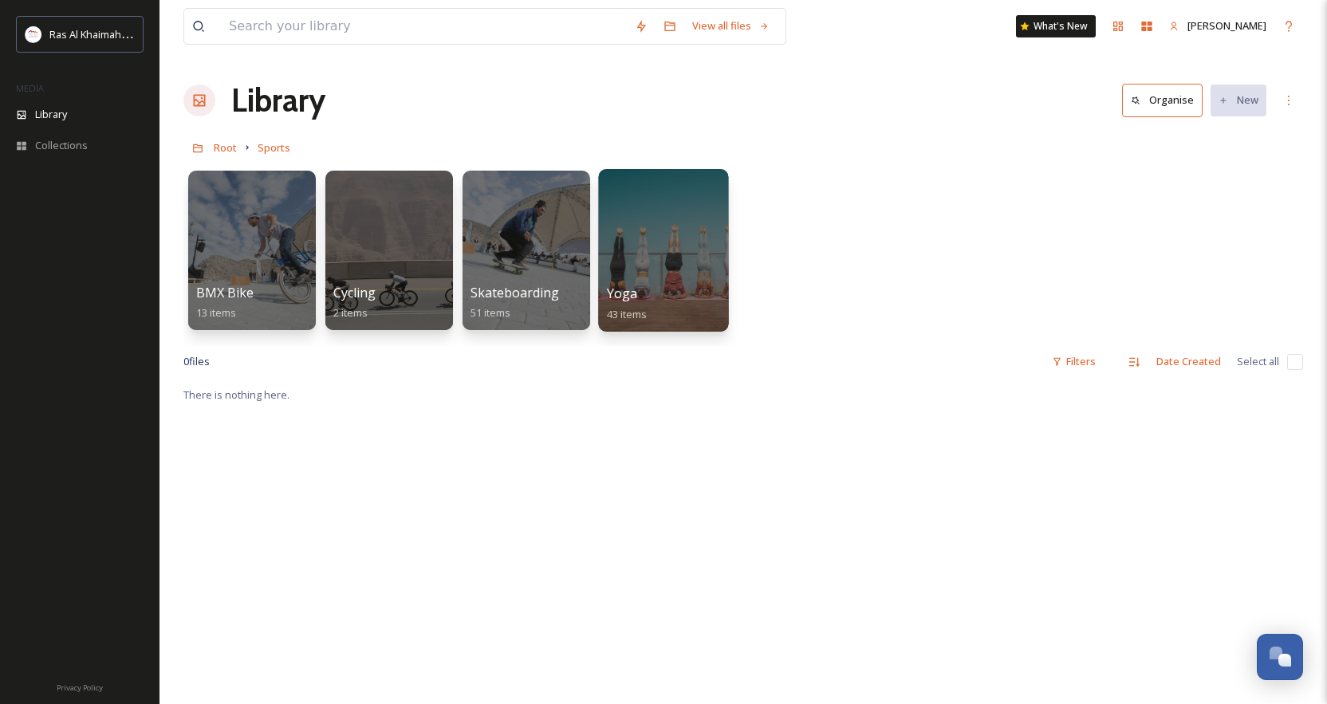
click at [669, 255] on div at bounding box center [663, 250] width 130 height 163
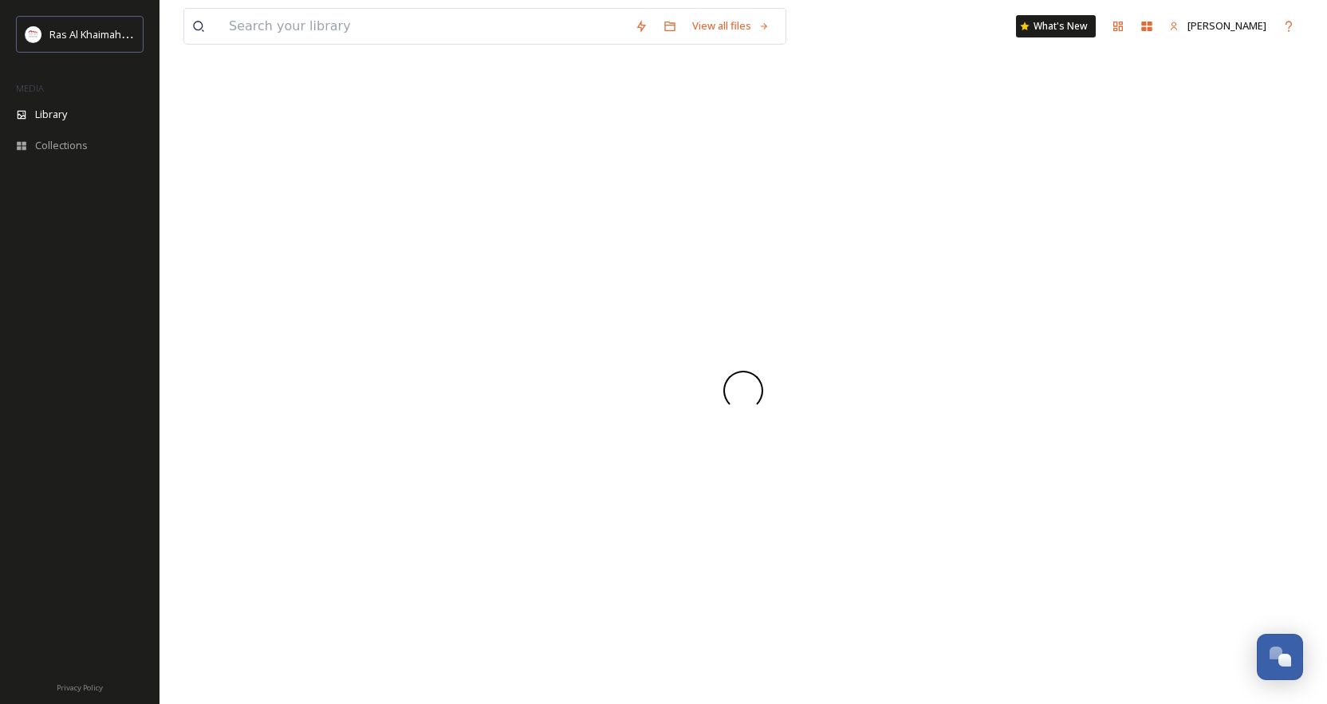
click at [669, 255] on div at bounding box center [743, 391] width 1120 height 628
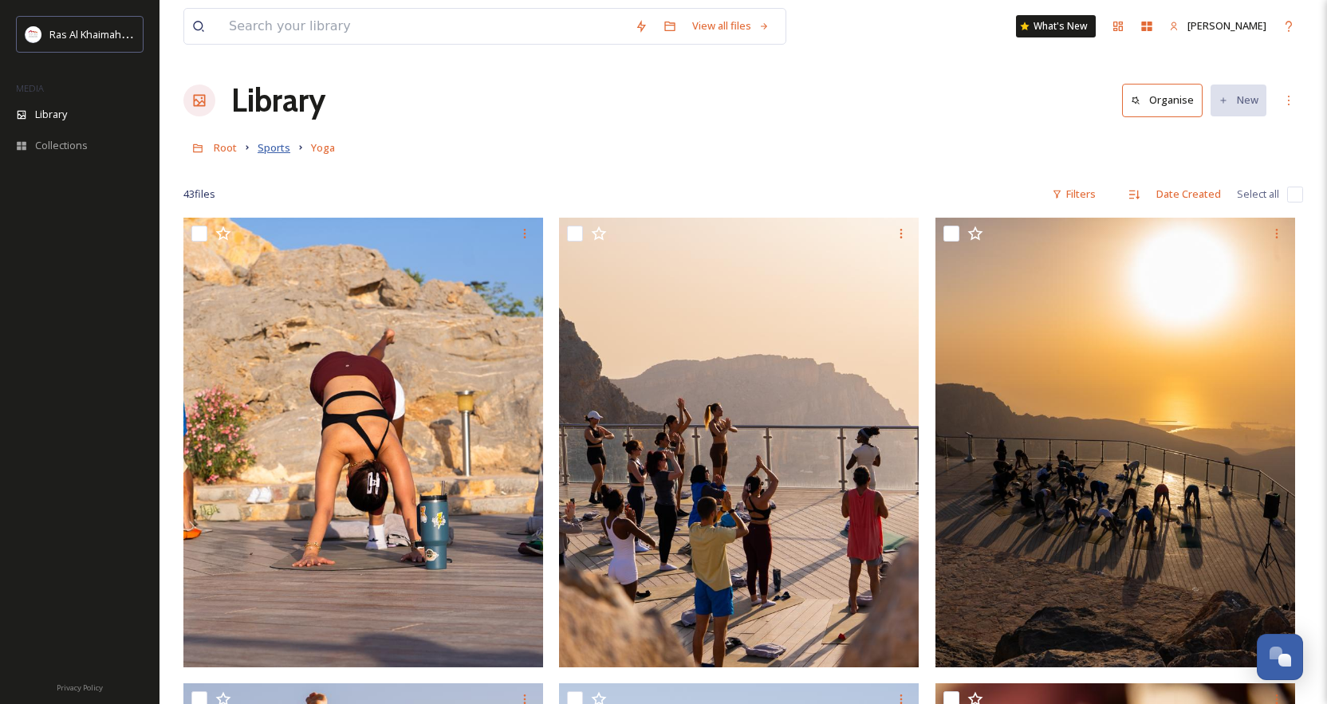
click at [271, 149] on span "Sports" at bounding box center [274, 147] width 33 height 14
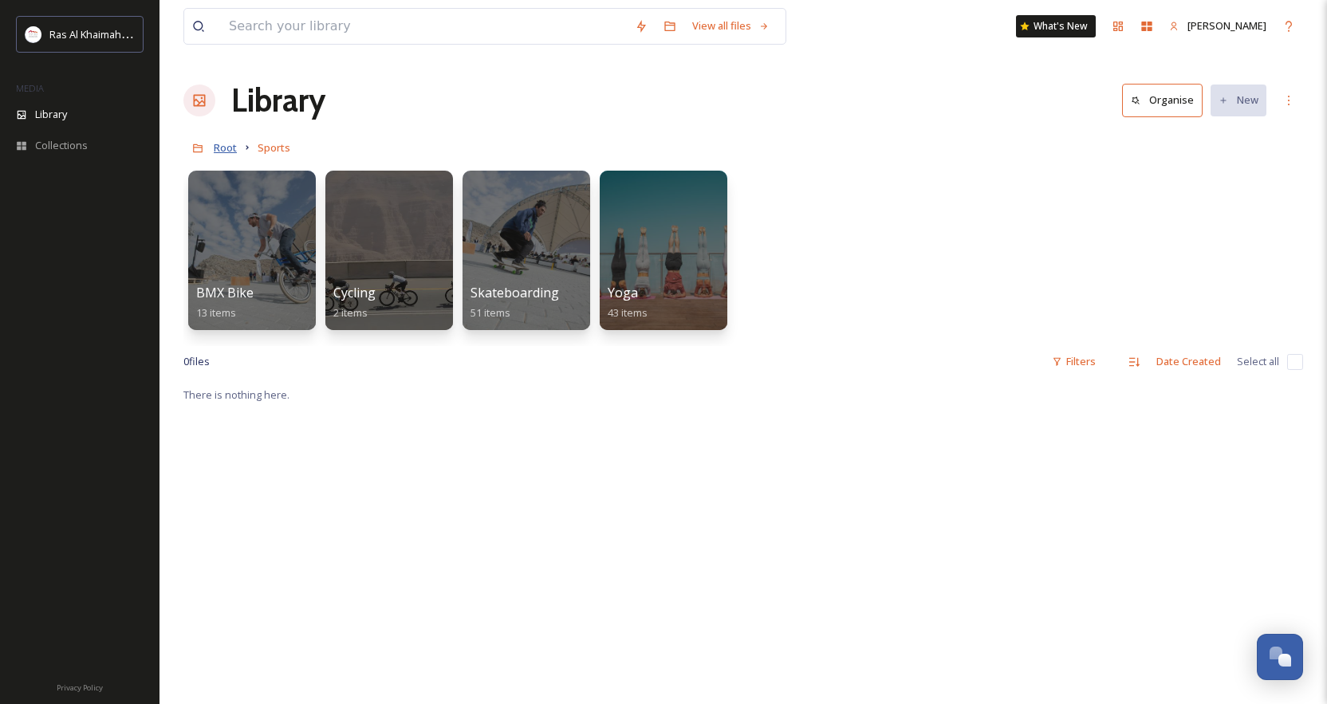
click at [224, 148] on span "Root" at bounding box center [225, 147] width 23 height 14
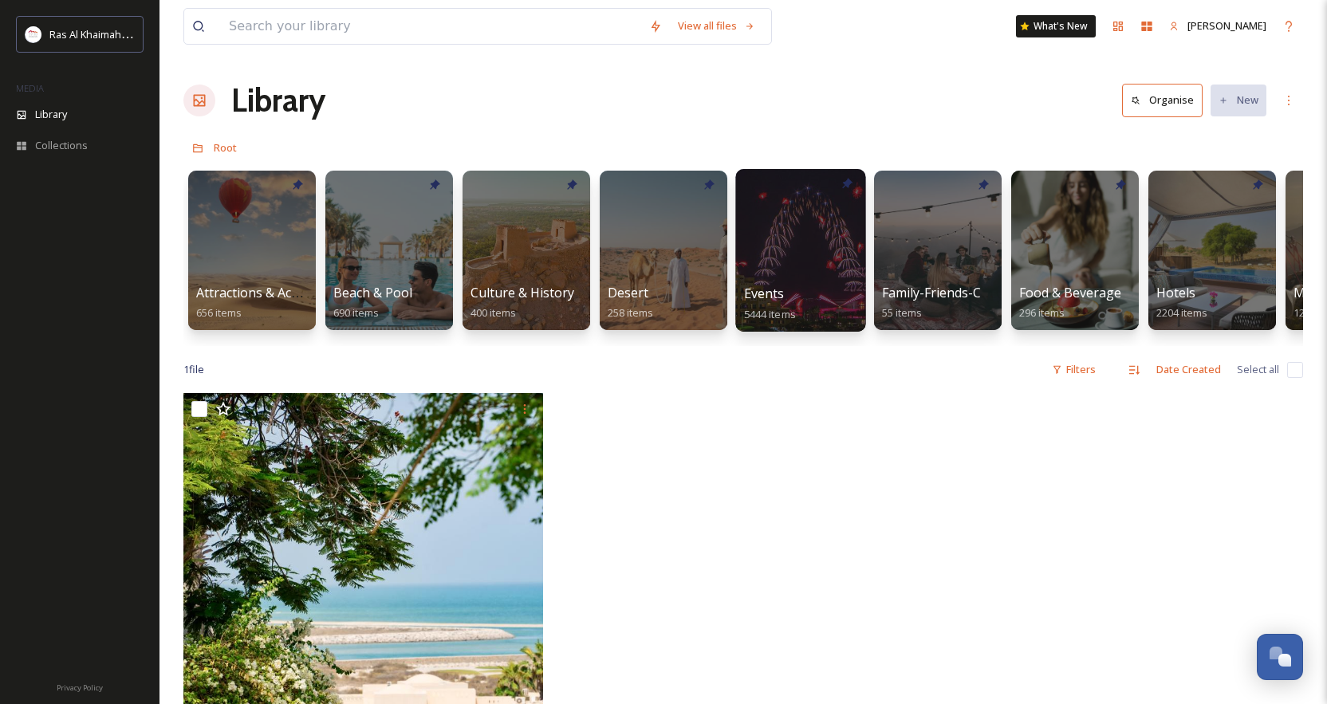
click at [779, 305] on div "Events 5444 items" at bounding box center [801, 304] width 114 height 40
click at [771, 288] on span "Events" at bounding box center [764, 294] width 41 height 18
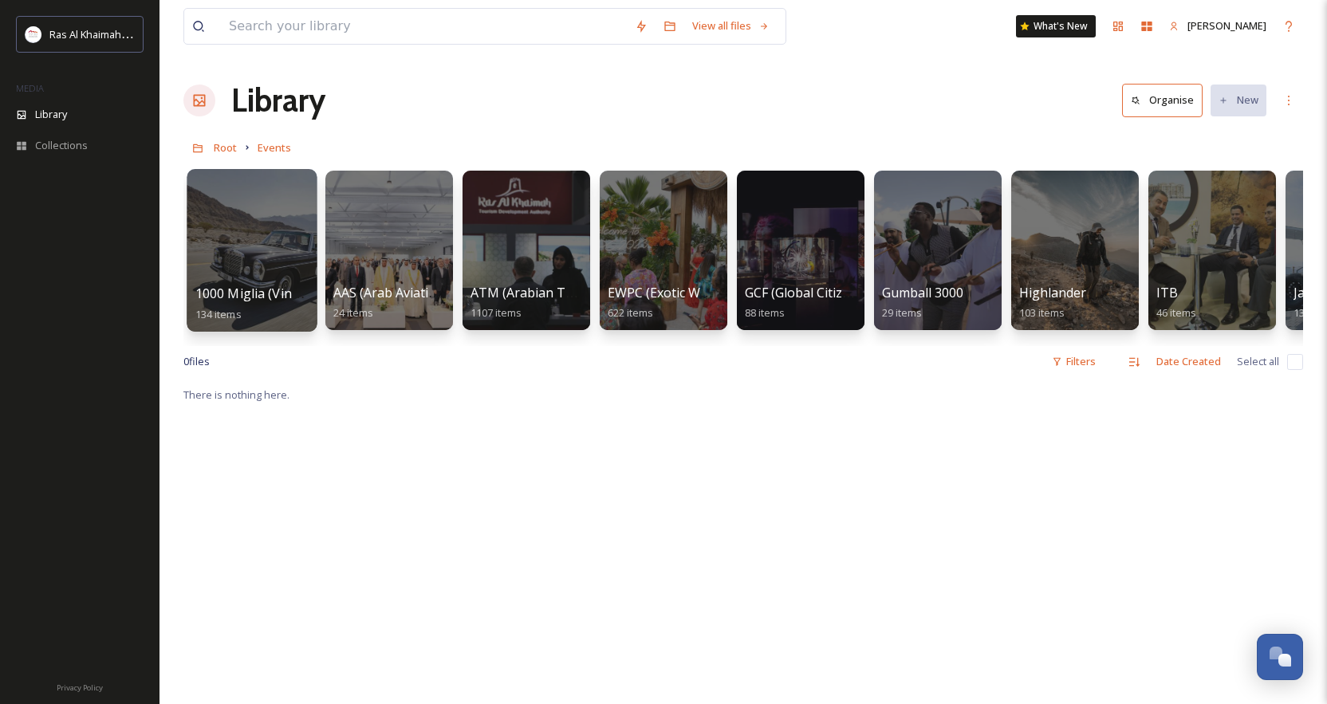
click at [260, 290] on span "1000 Miglia (Vintage Cars Event)" at bounding box center [293, 294] width 197 height 18
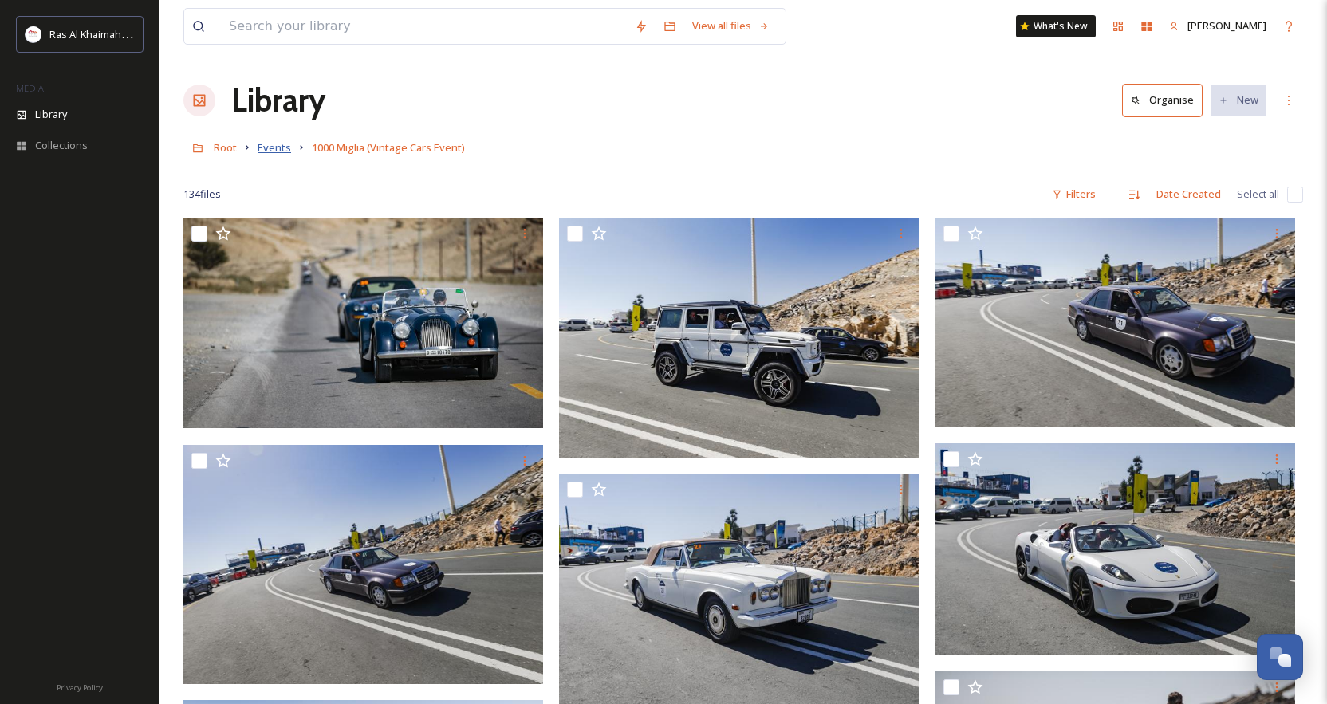
click at [274, 151] on span "Events" at bounding box center [275, 147] width 34 height 14
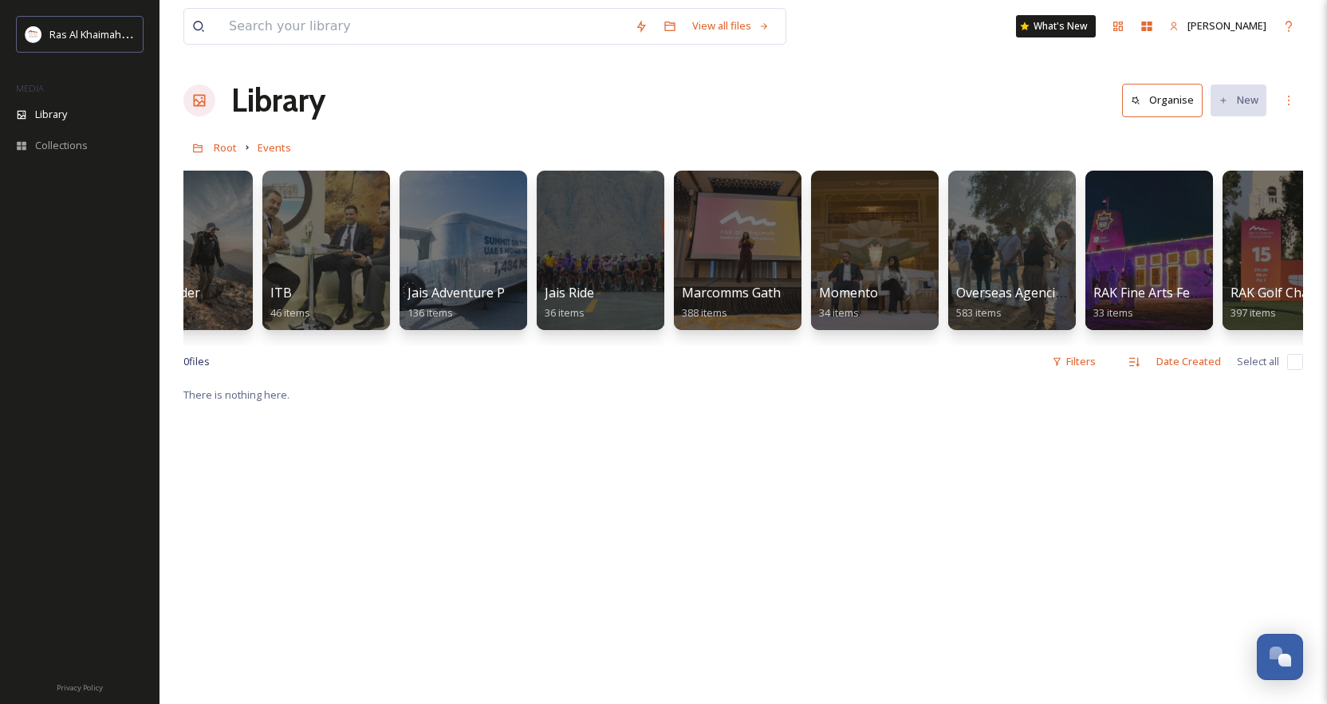
scroll to position [0, 897]
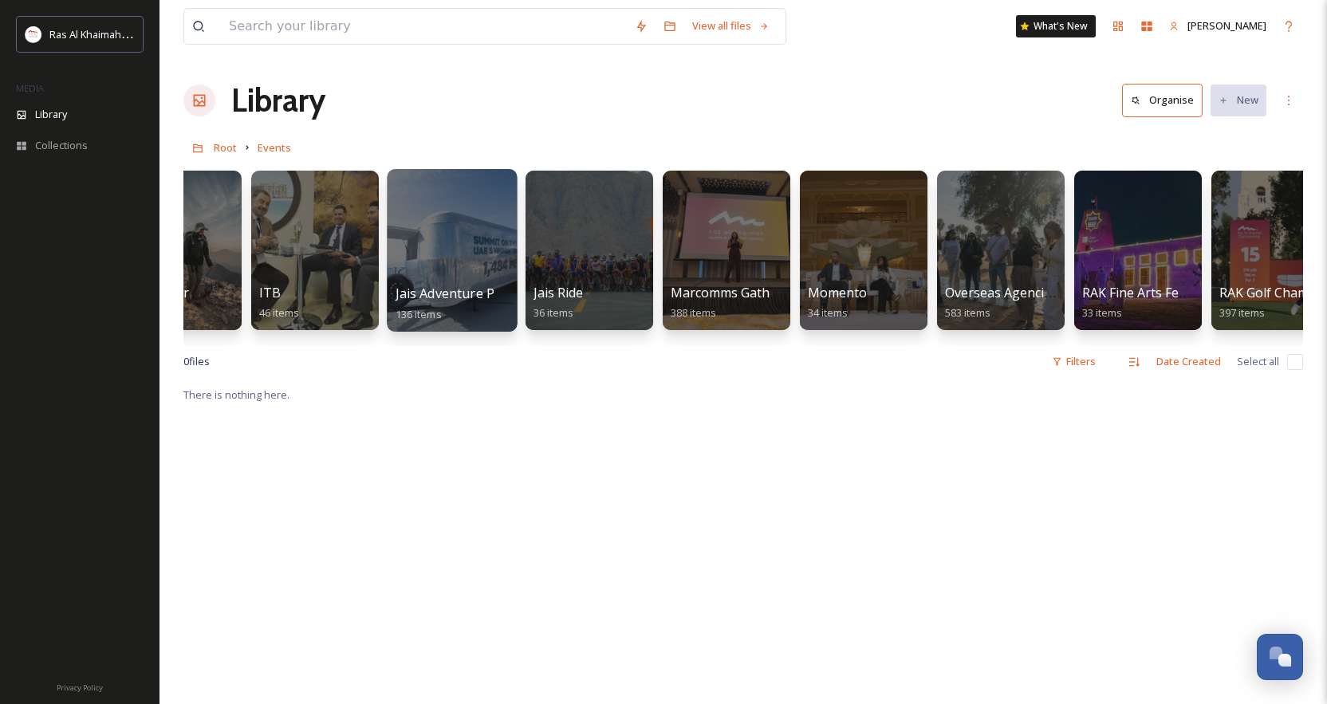
click at [453, 306] on div "Jais Adventure Peak Opening 2018 136 items" at bounding box center [453, 304] width 114 height 40
click at [457, 298] on span "Jais Adventure Peak Opening 2018" at bounding box center [501, 294] width 210 height 18
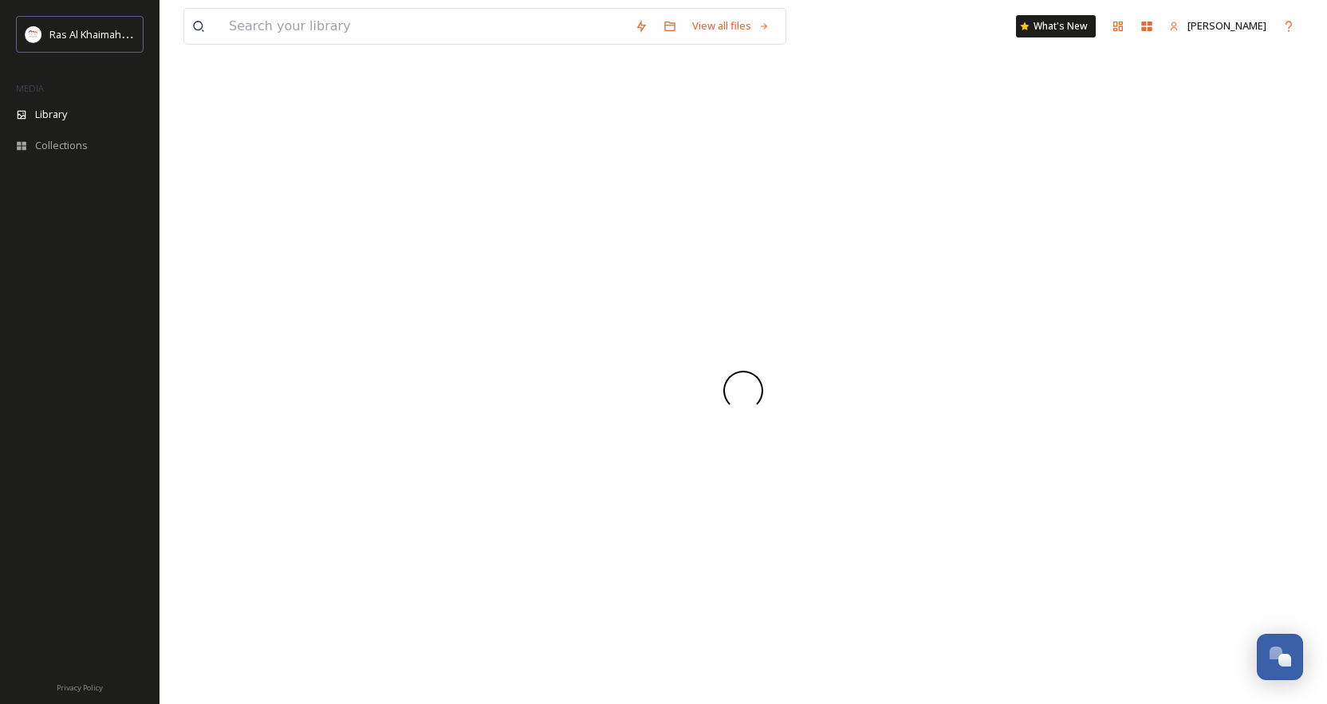
click at [457, 298] on div at bounding box center [743, 391] width 1120 height 628
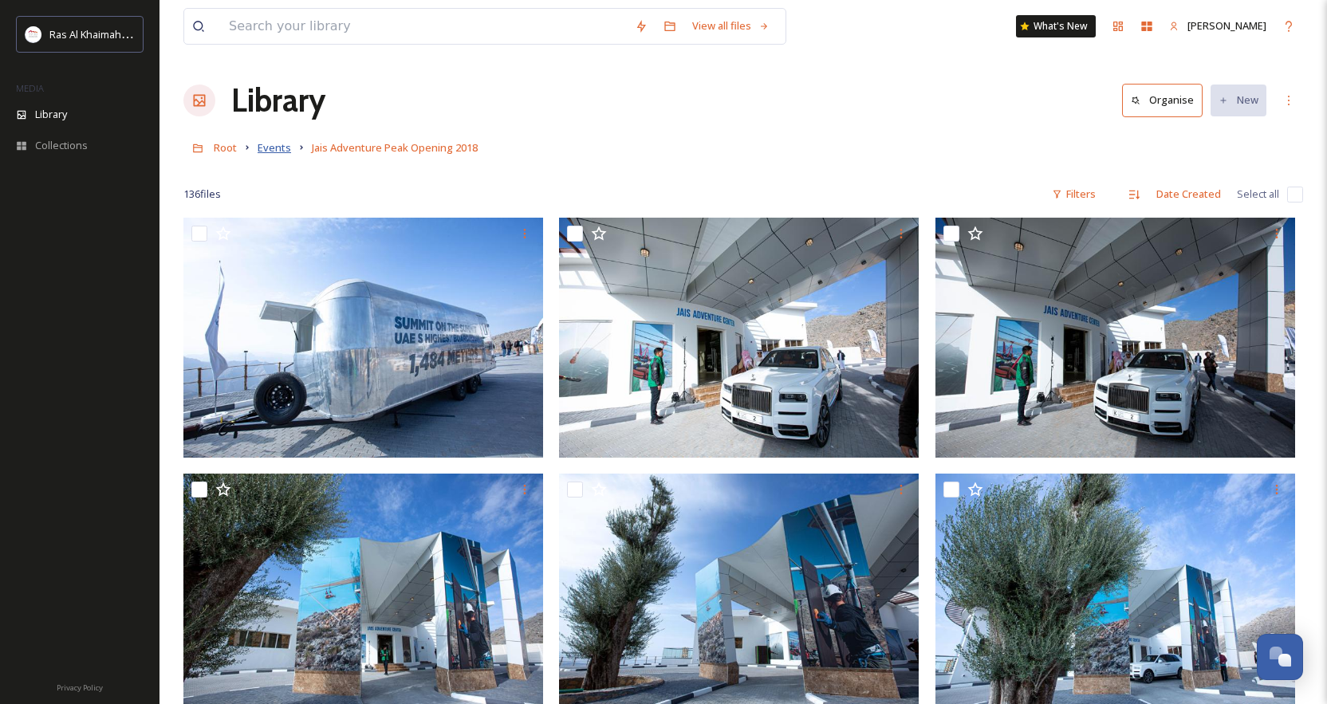
click at [283, 147] on span "Events" at bounding box center [275, 147] width 34 height 14
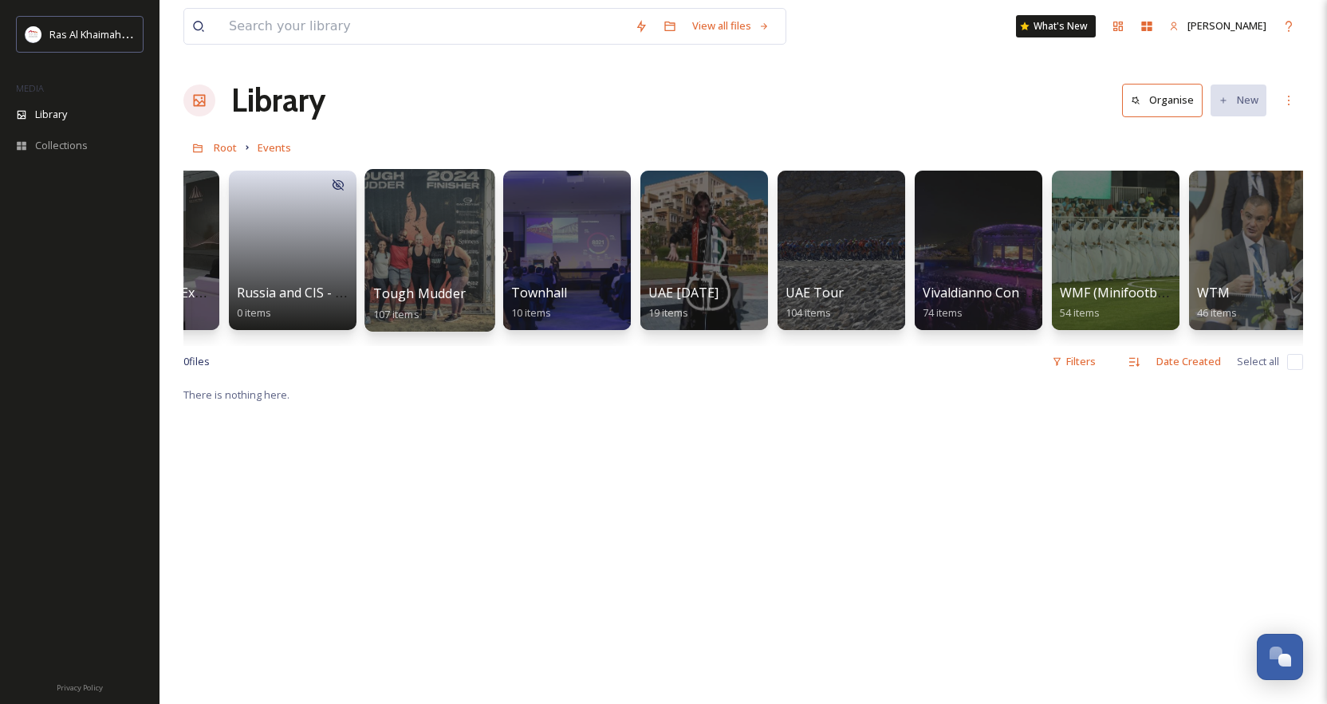
scroll to position [0, 2572]
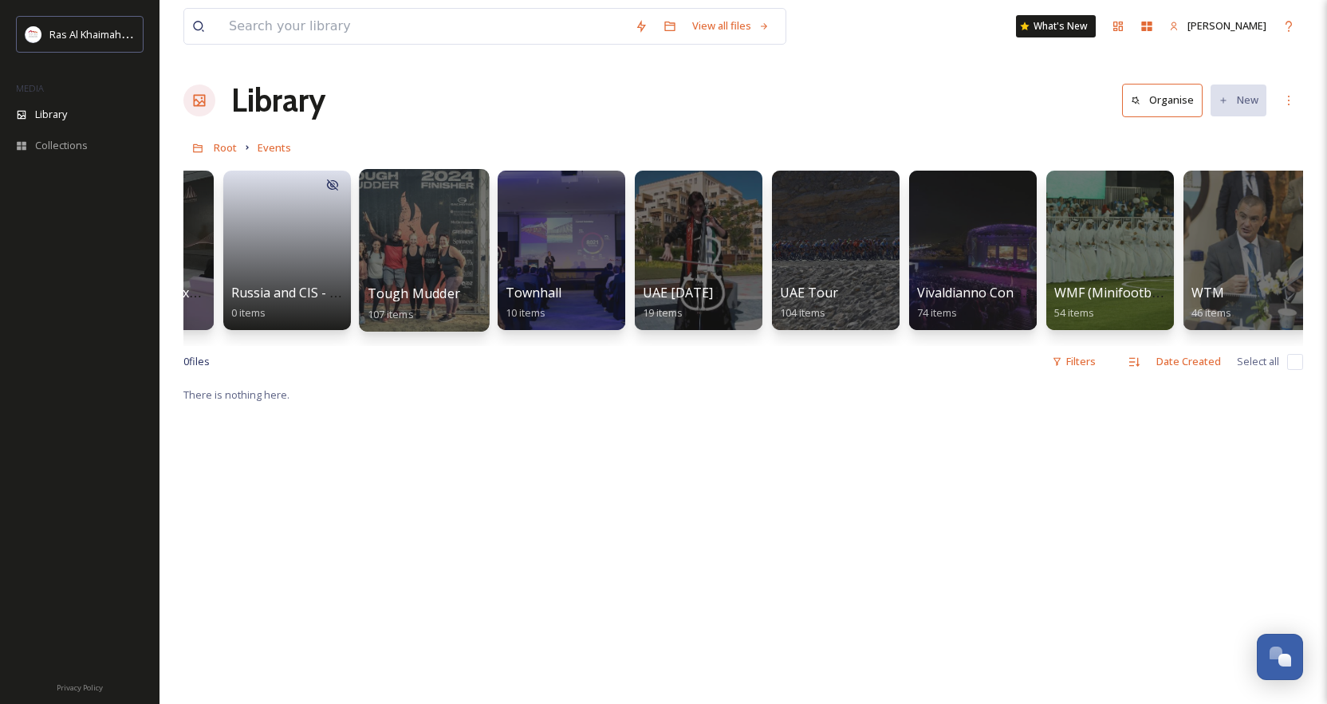
click at [440, 293] on span "Tough Mudder" at bounding box center [414, 294] width 93 height 18
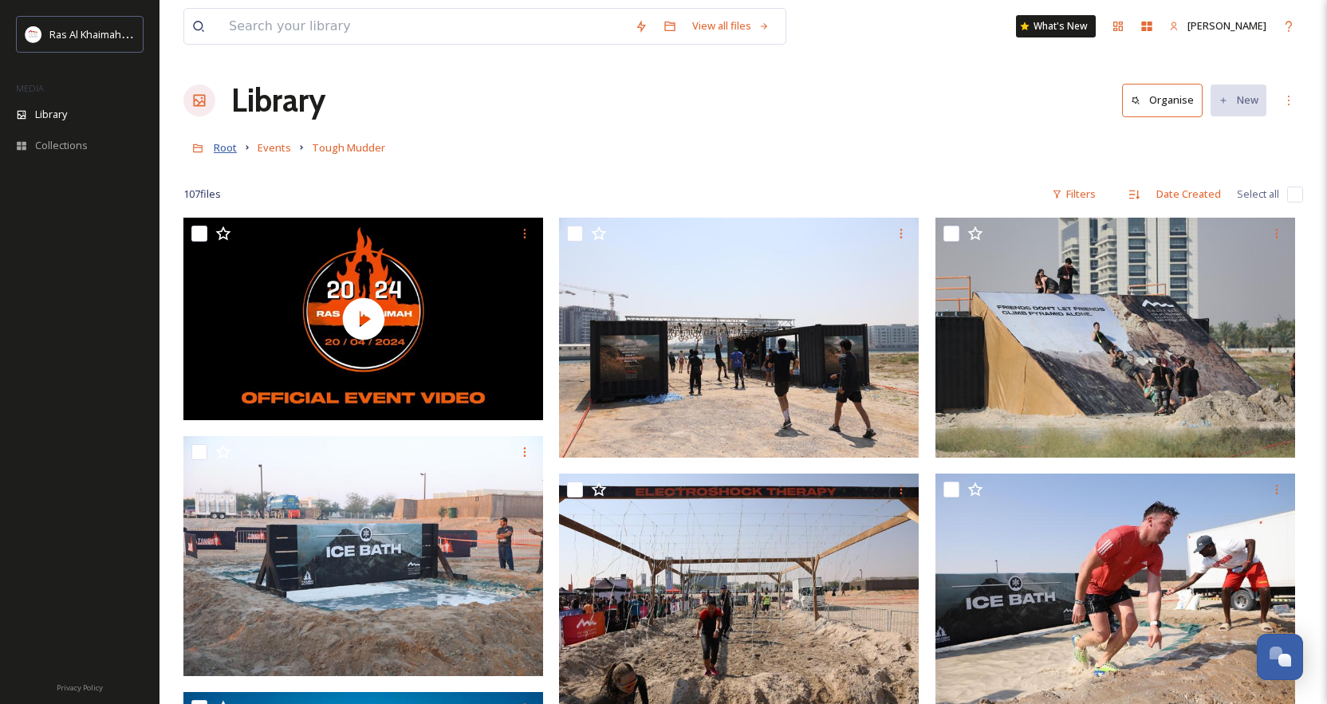
click at [230, 148] on span "Root" at bounding box center [225, 147] width 23 height 14
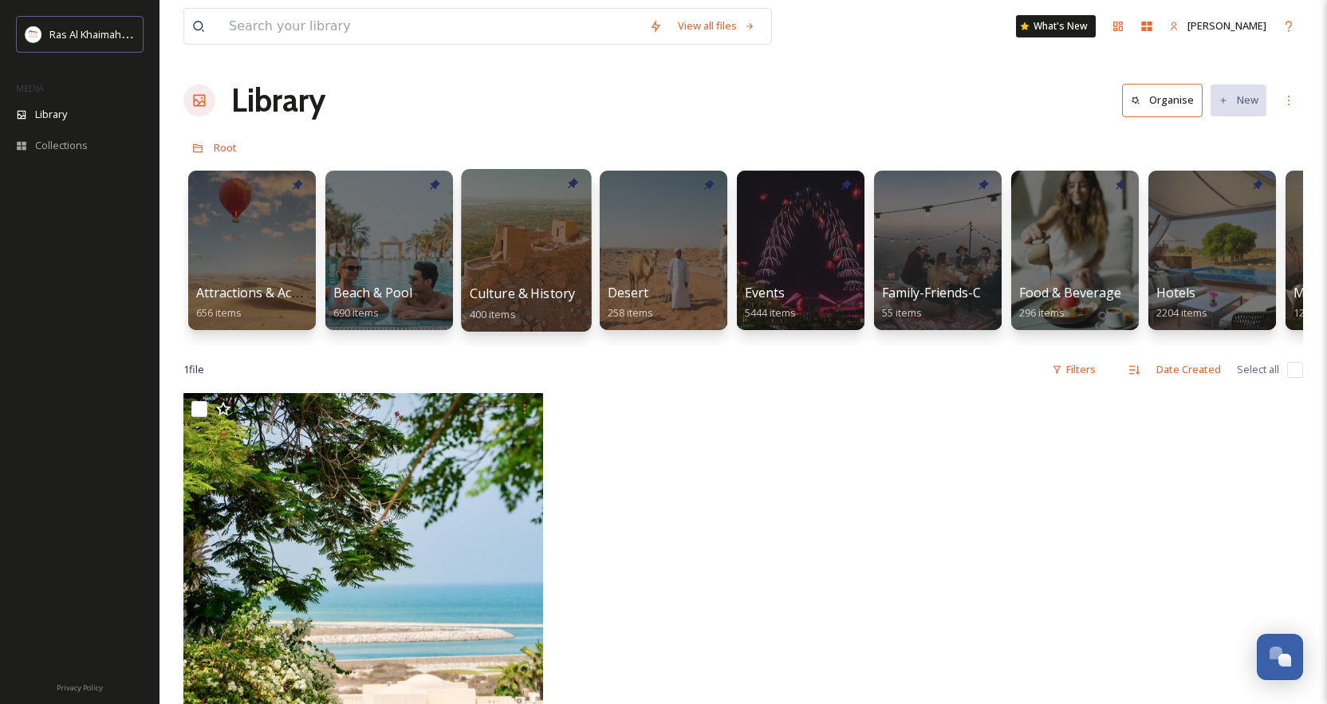
click at [553, 298] on span "Culture & History" at bounding box center [523, 294] width 106 height 18
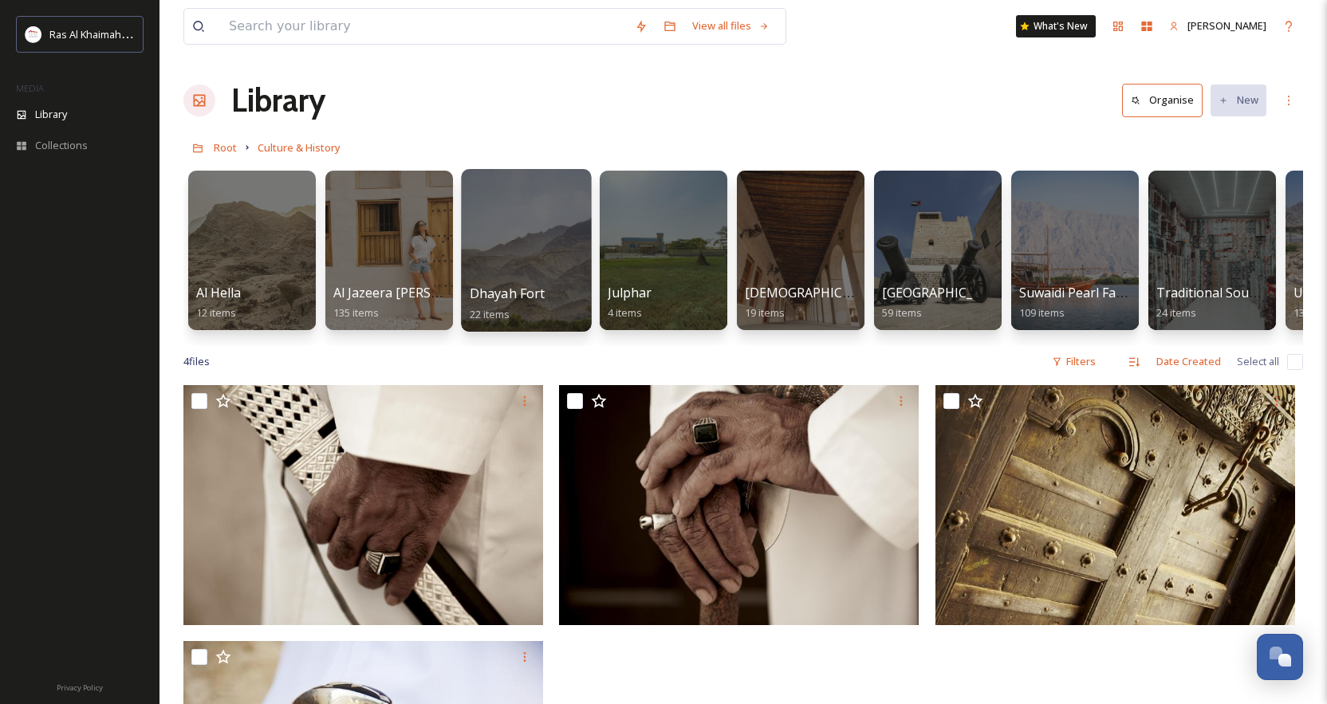
scroll to position [2, 0]
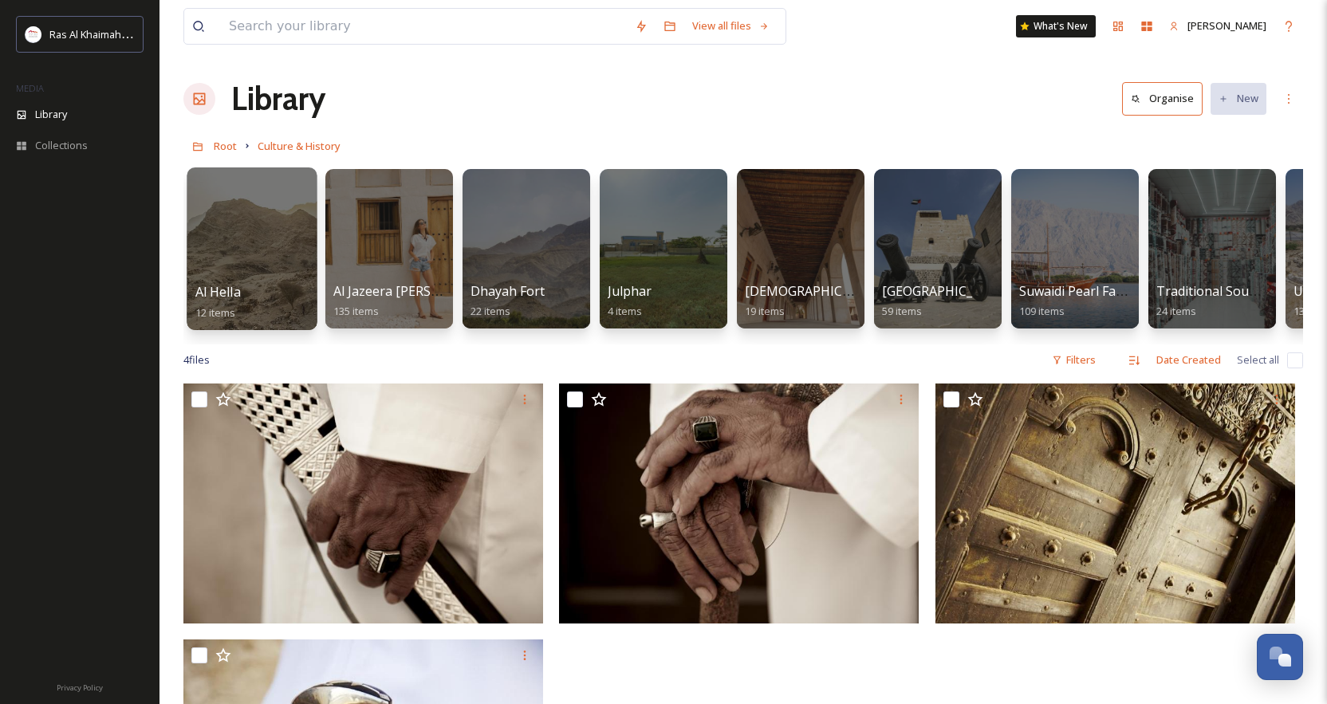
click at [261, 275] on div at bounding box center [252, 249] width 130 height 163
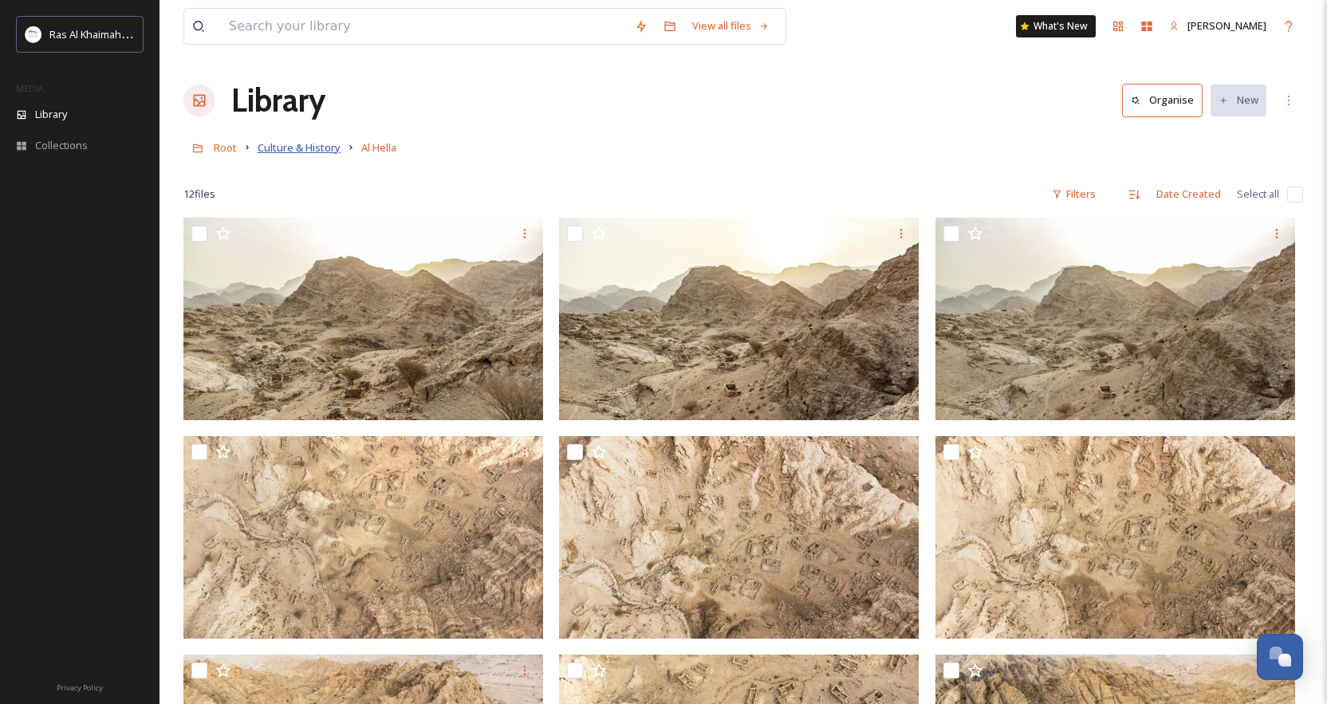
click at [324, 148] on span "Culture & History" at bounding box center [299, 147] width 83 height 14
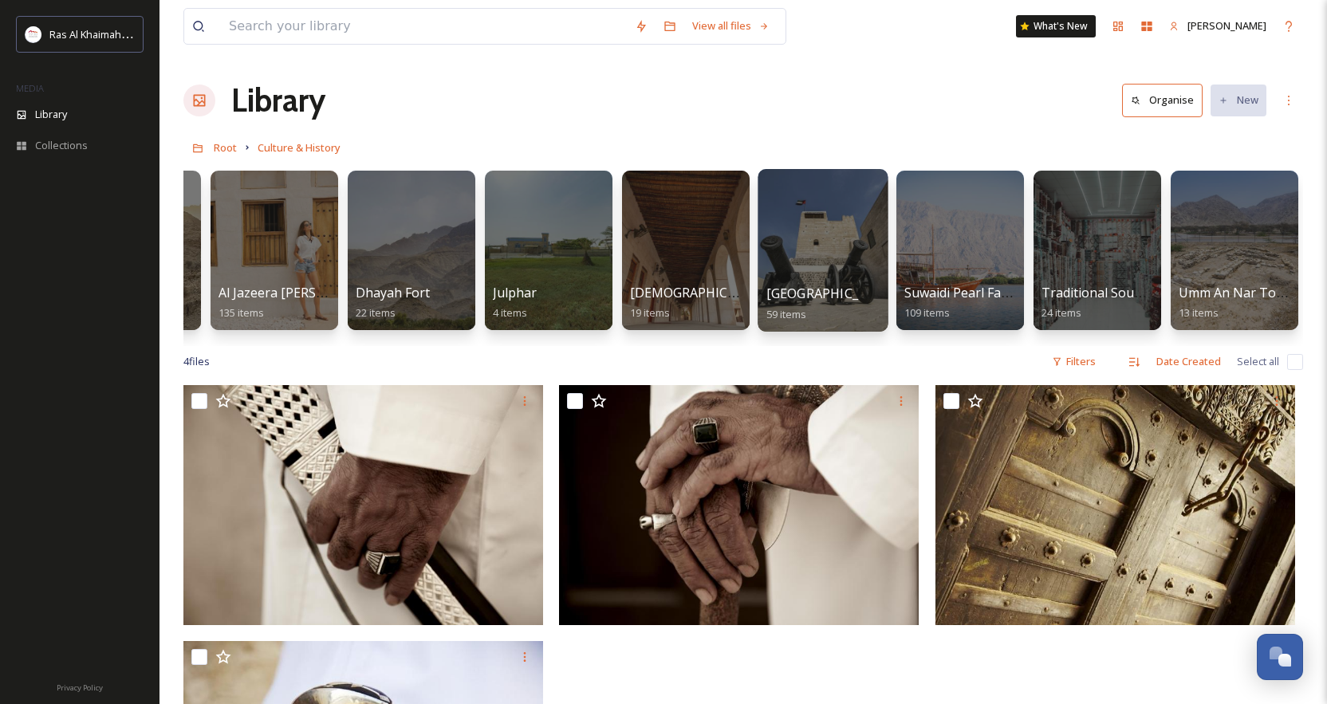
scroll to position [0, 115]
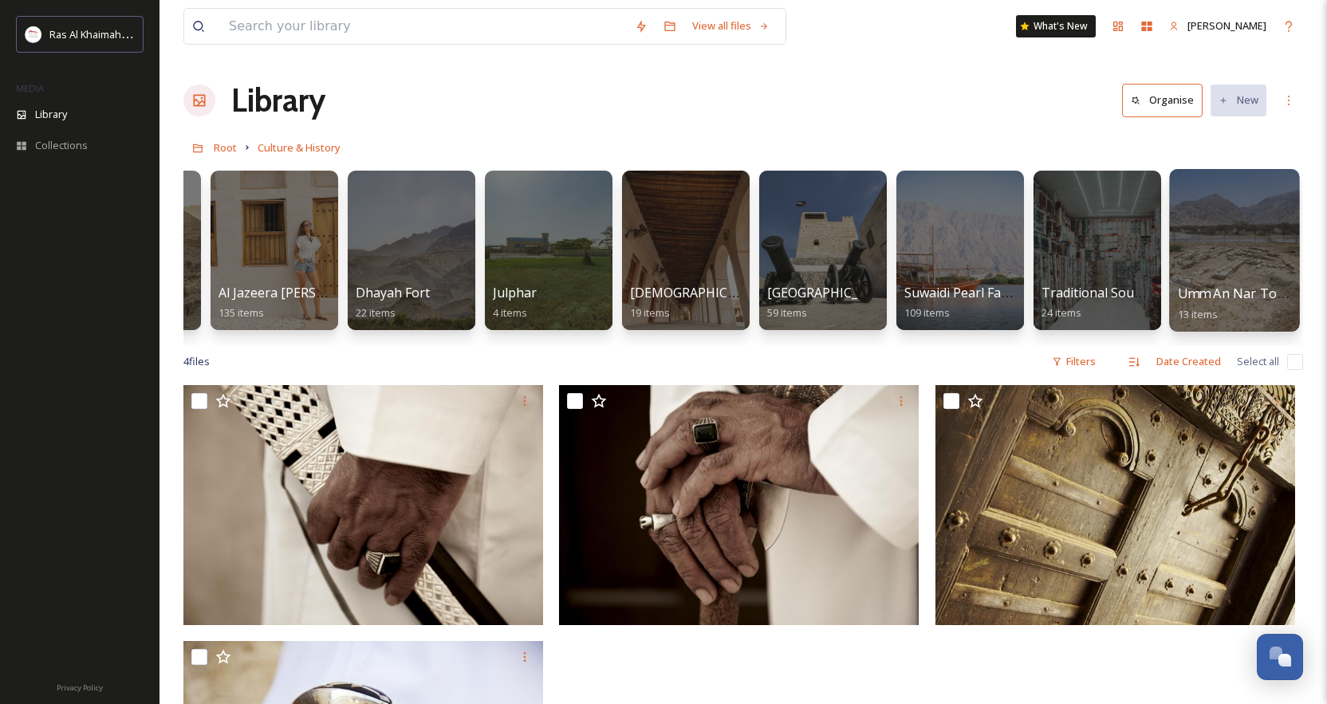
click at [1018, 265] on div at bounding box center [1234, 250] width 130 height 163
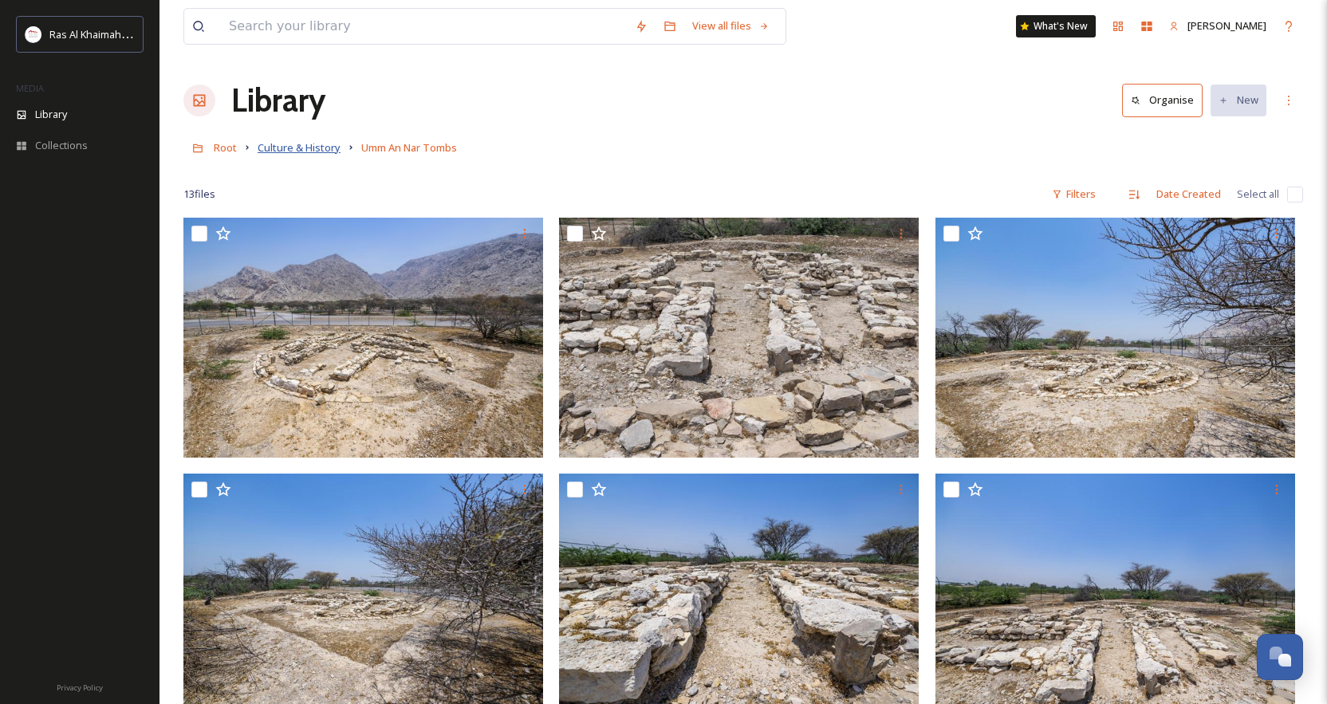
click at [280, 150] on span "Culture & History" at bounding box center [299, 147] width 83 height 14
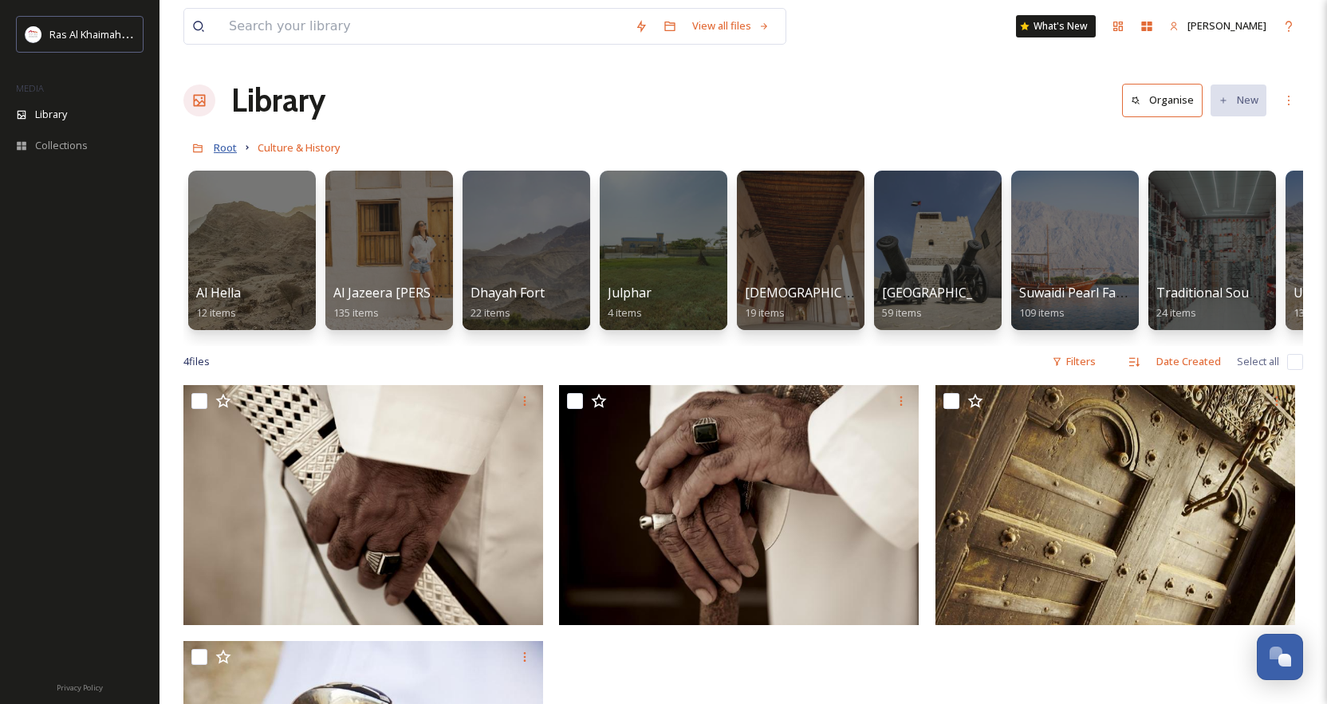
click at [229, 147] on span "Root" at bounding box center [225, 147] width 23 height 14
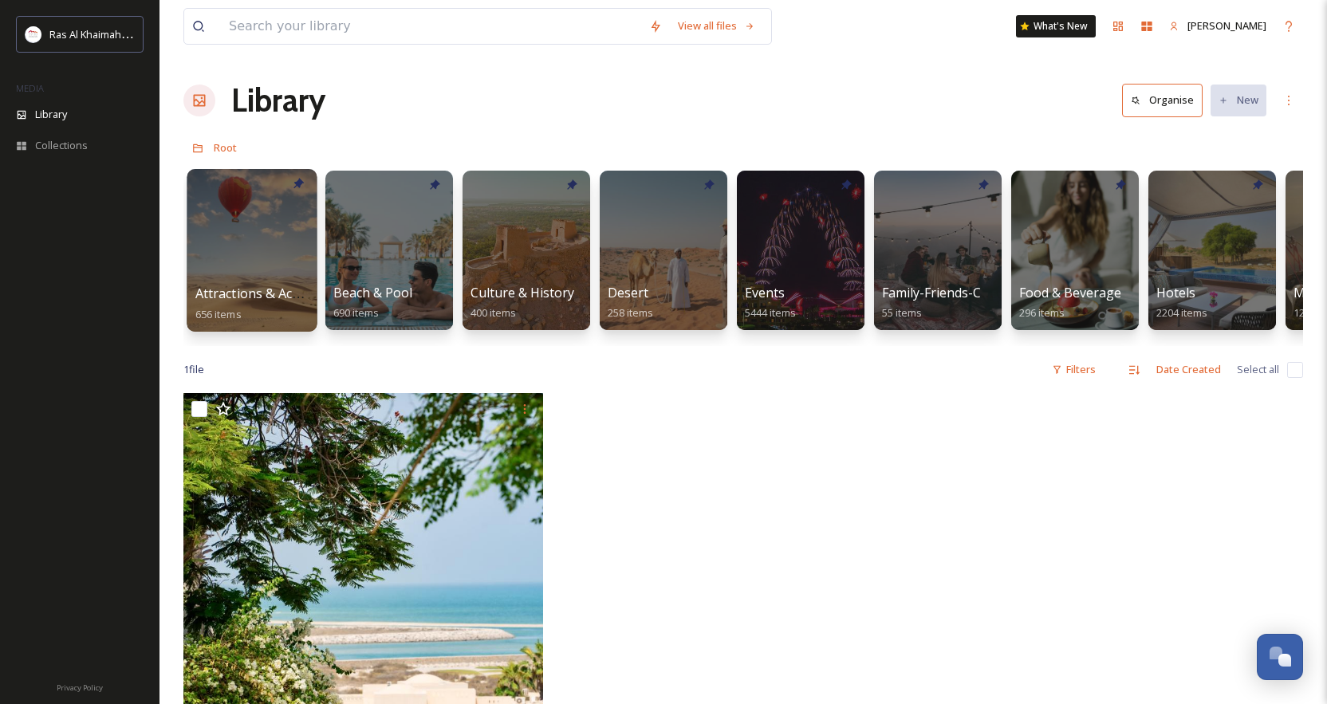
click at [273, 304] on div "Attractions & Activities 656 items" at bounding box center [252, 304] width 114 height 40
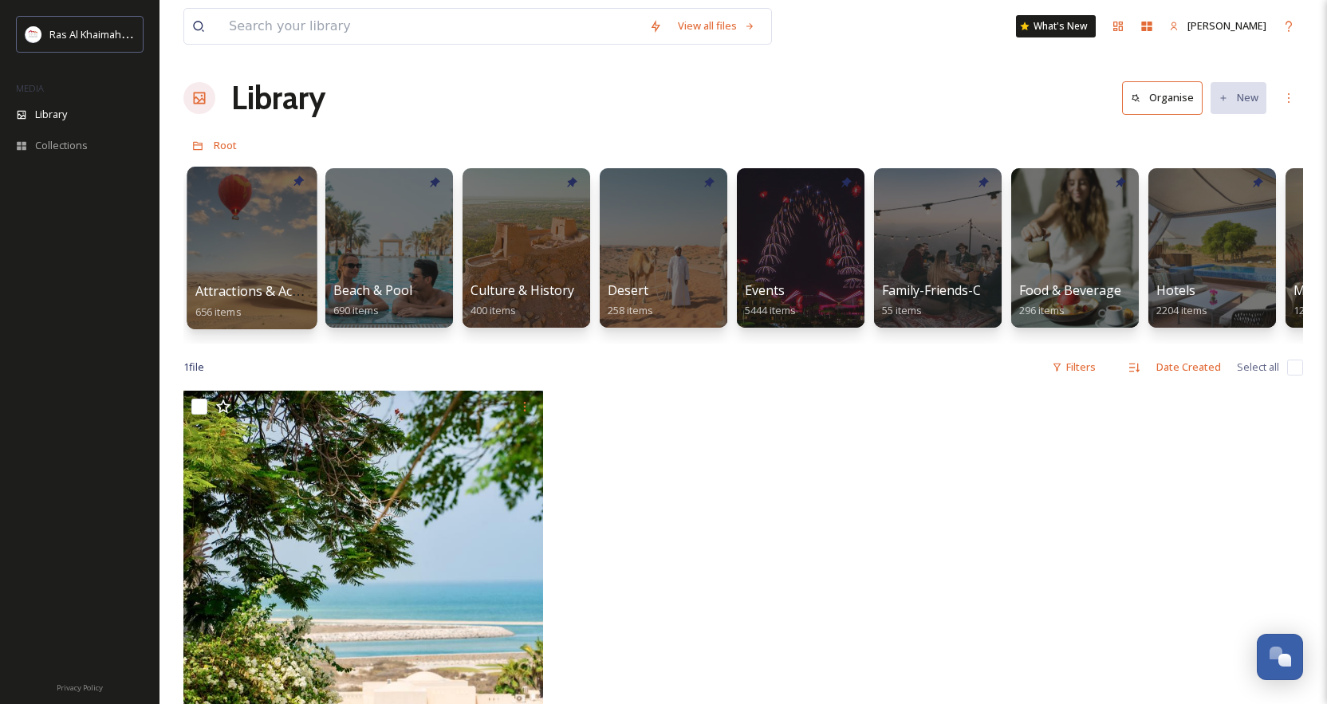
click at [268, 293] on span "Attractions & Activities" at bounding box center [263, 291] width 136 height 18
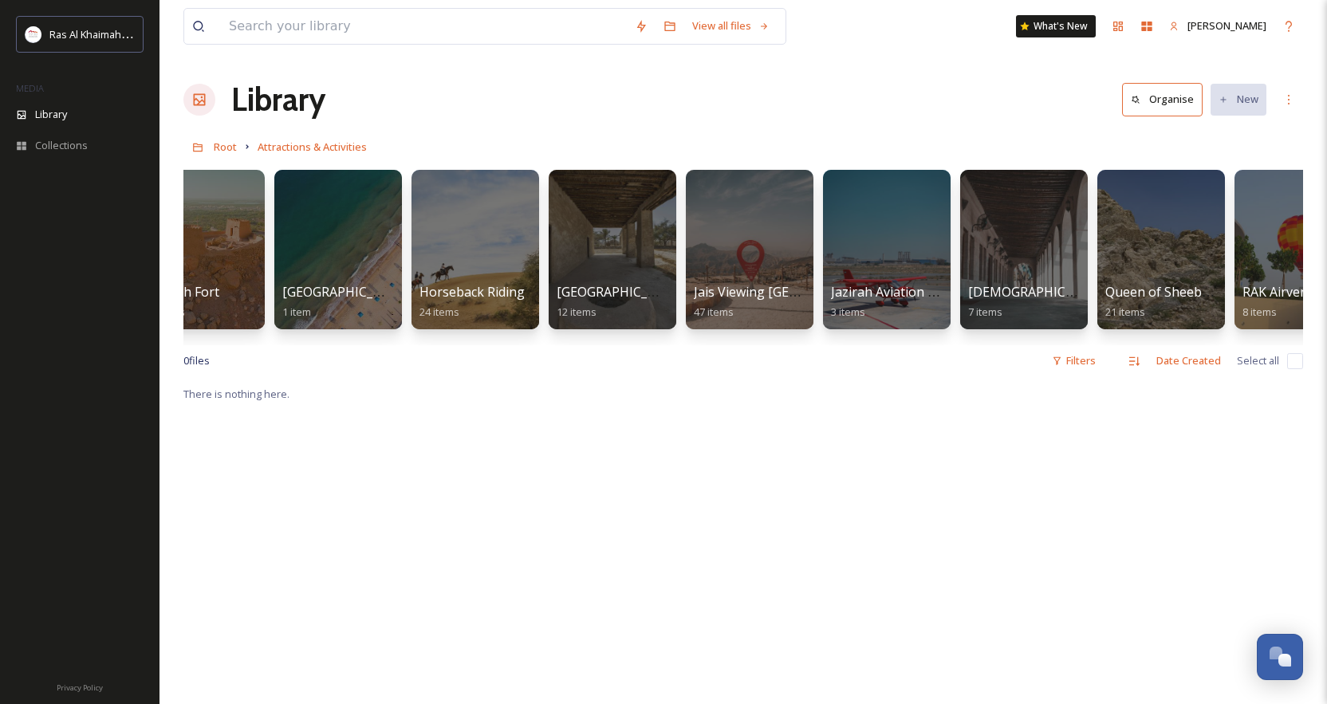
scroll to position [0, 1083]
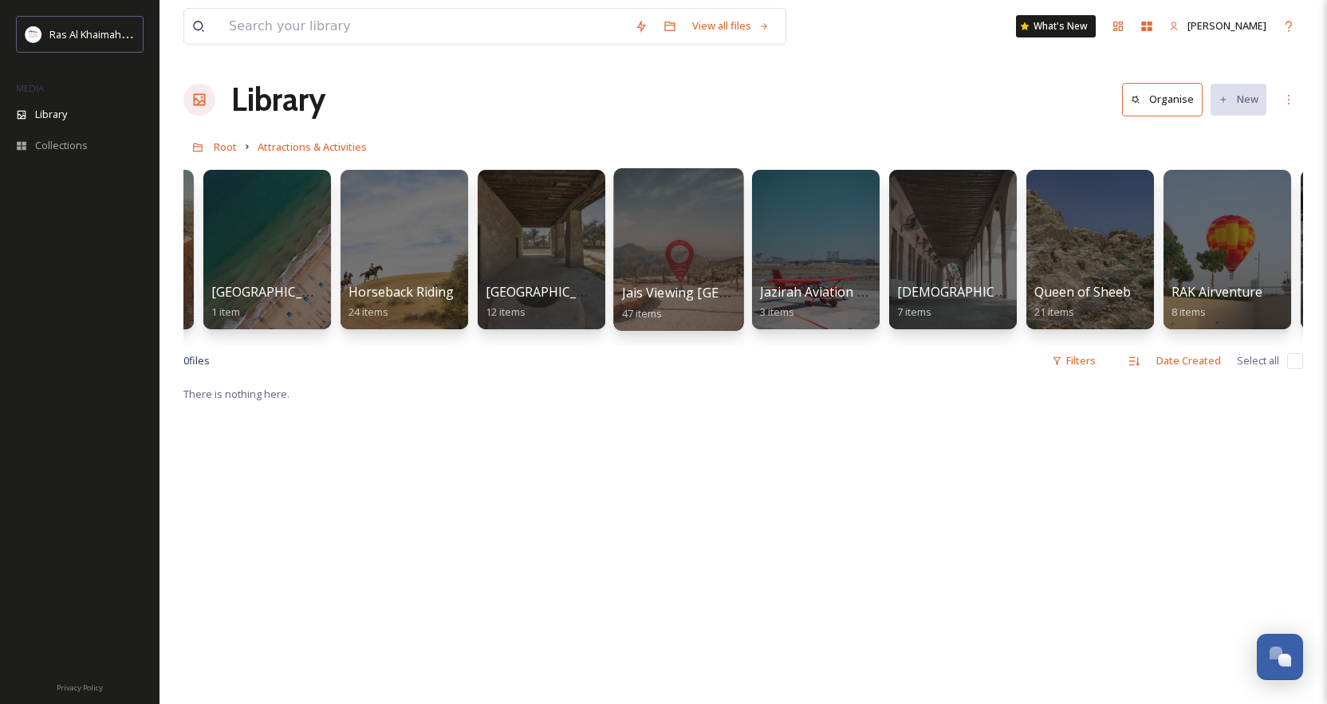
click at [716, 287] on span "Jais Viewing Deck Park" at bounding box center [725, 293] width 207 height 18
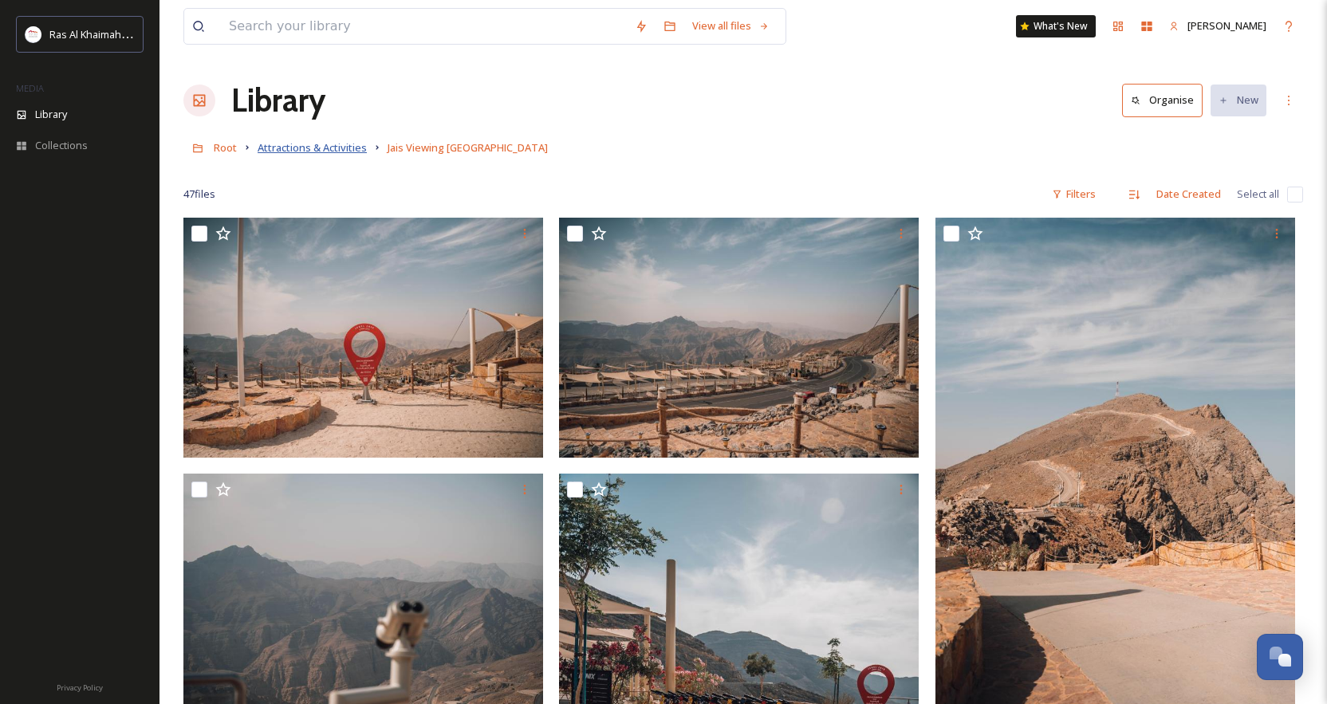
click at [298, 146] on span "Attractions & Activities" at bounding box center [312, 147] width 109 height 14
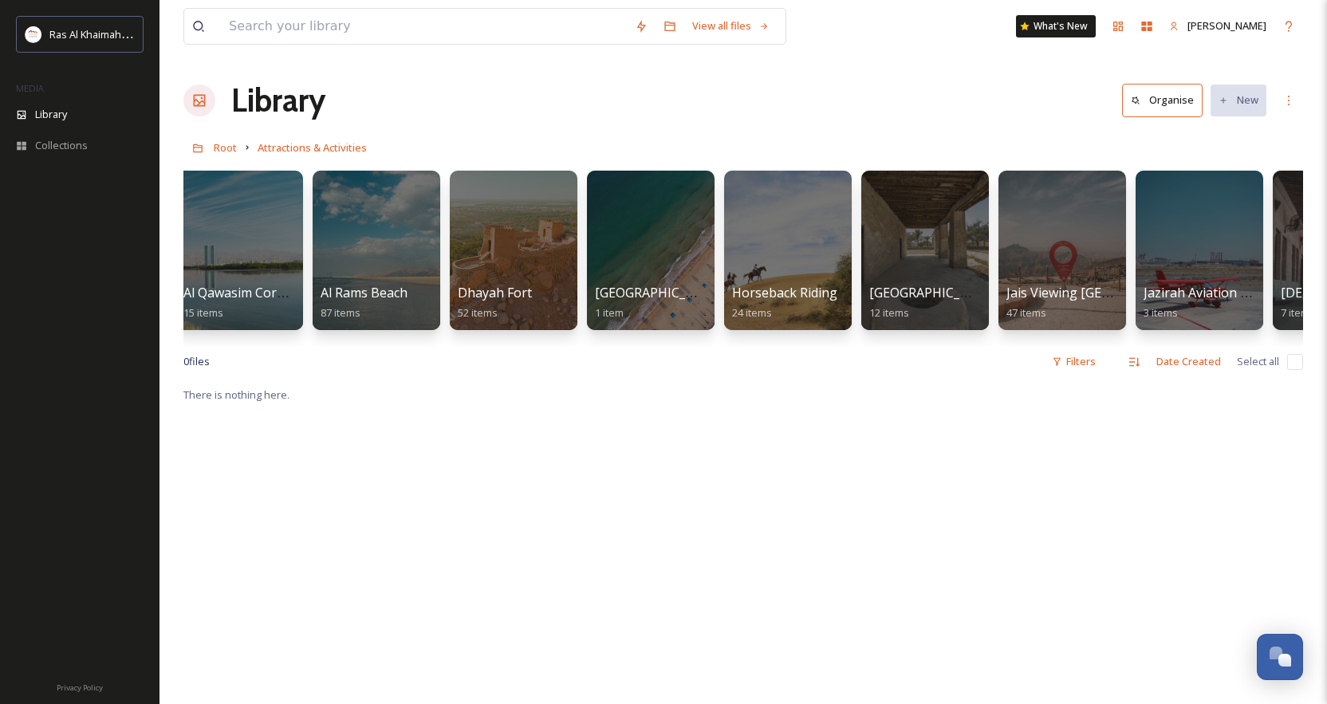
scroll to position [0, 682]
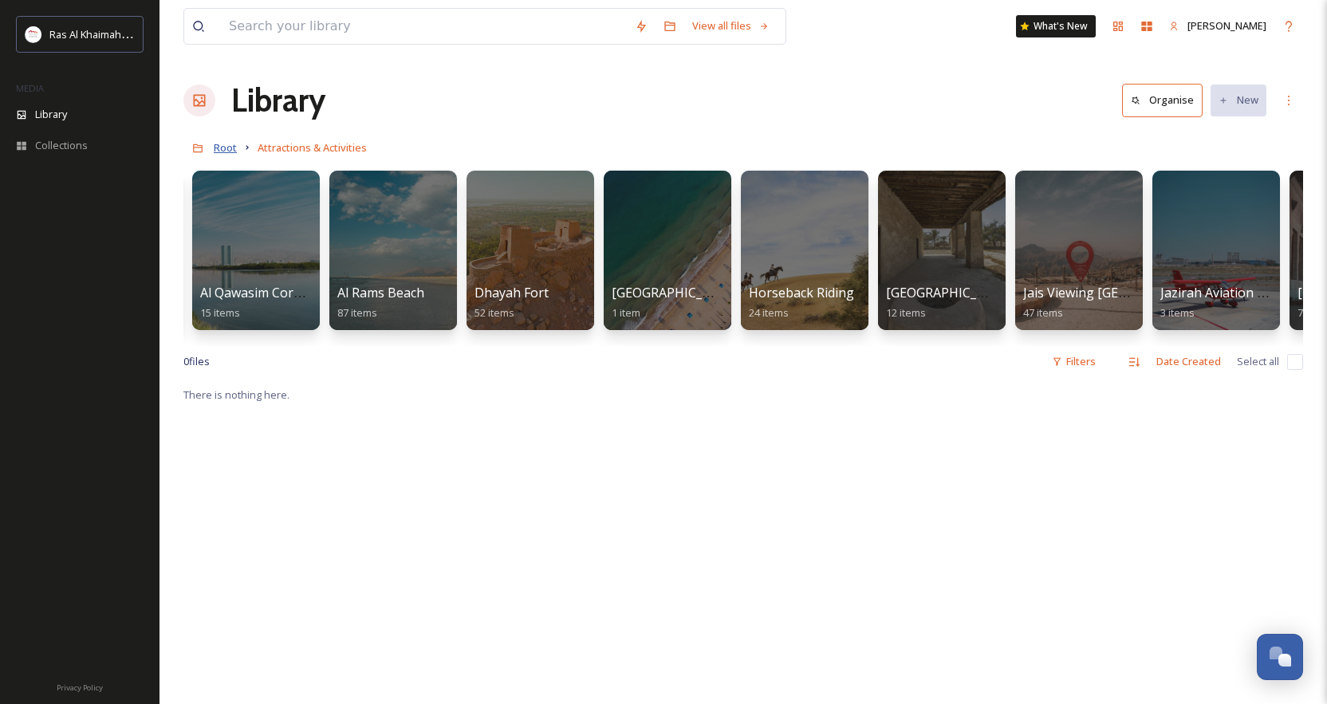
click at [230, 148] on span "Root" at bounding box center [225, 147] width 23 height 14
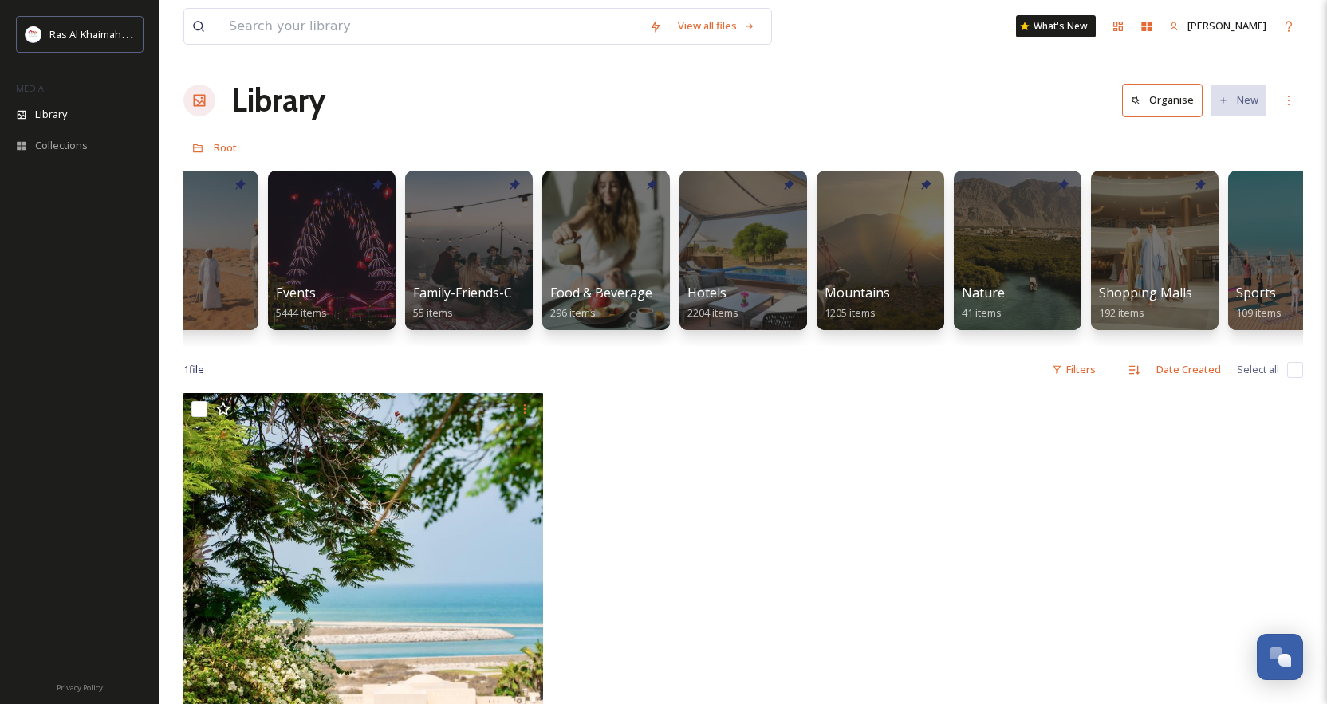
scroll to position [0, 471]
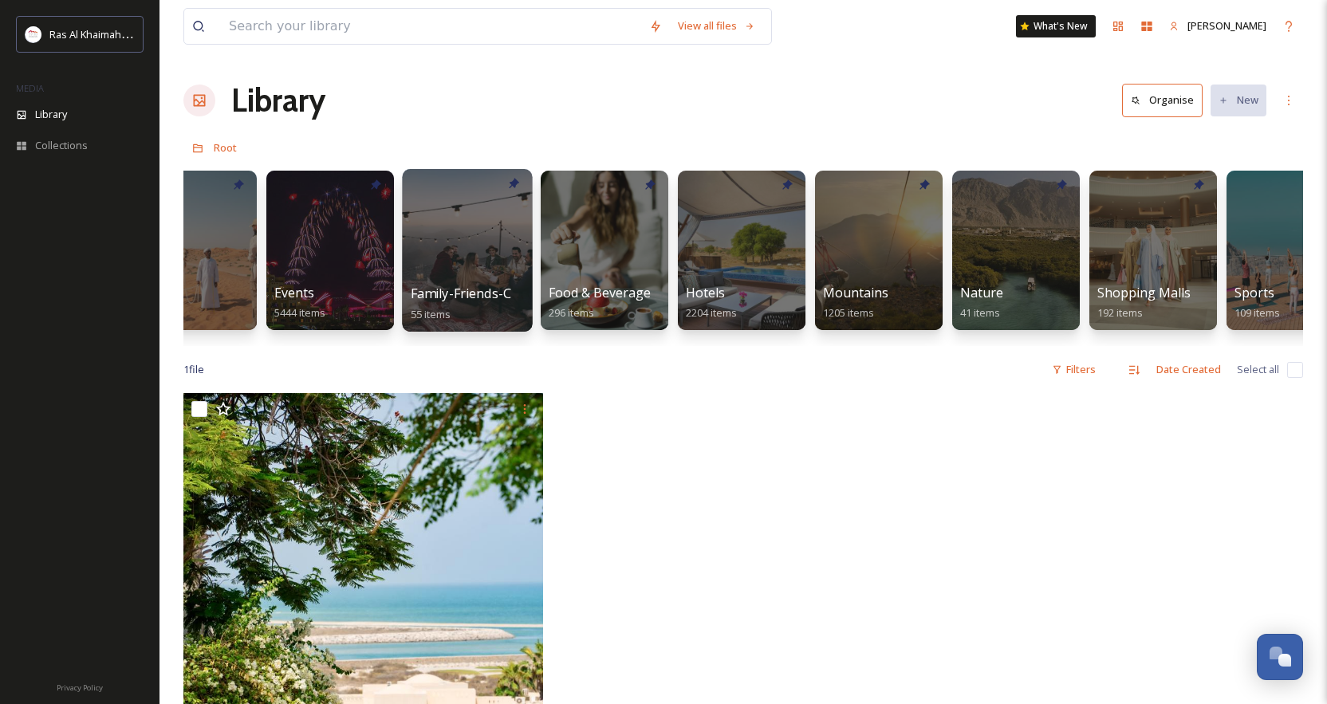
click at [471, 270] on div at bounding box center [467, 250] width 130 height 163
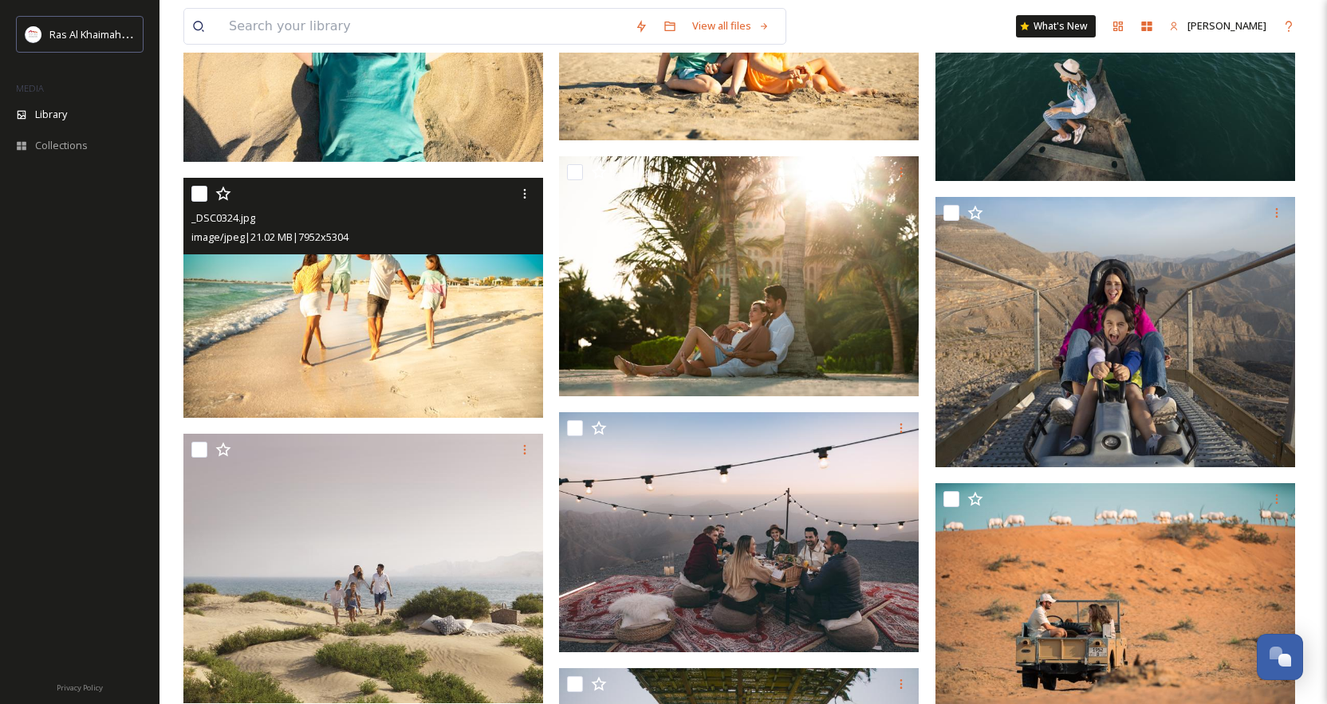
scroll to position [3893, 0]
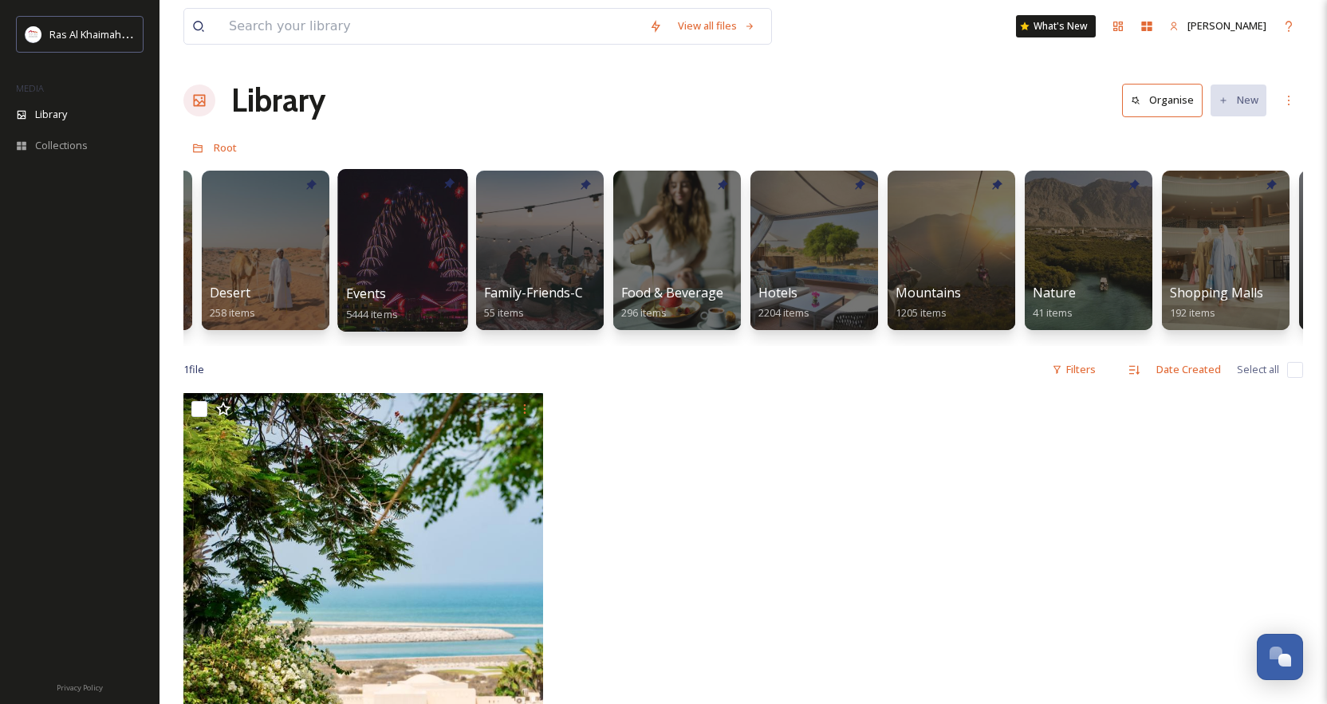
scroll to position [0, 400]
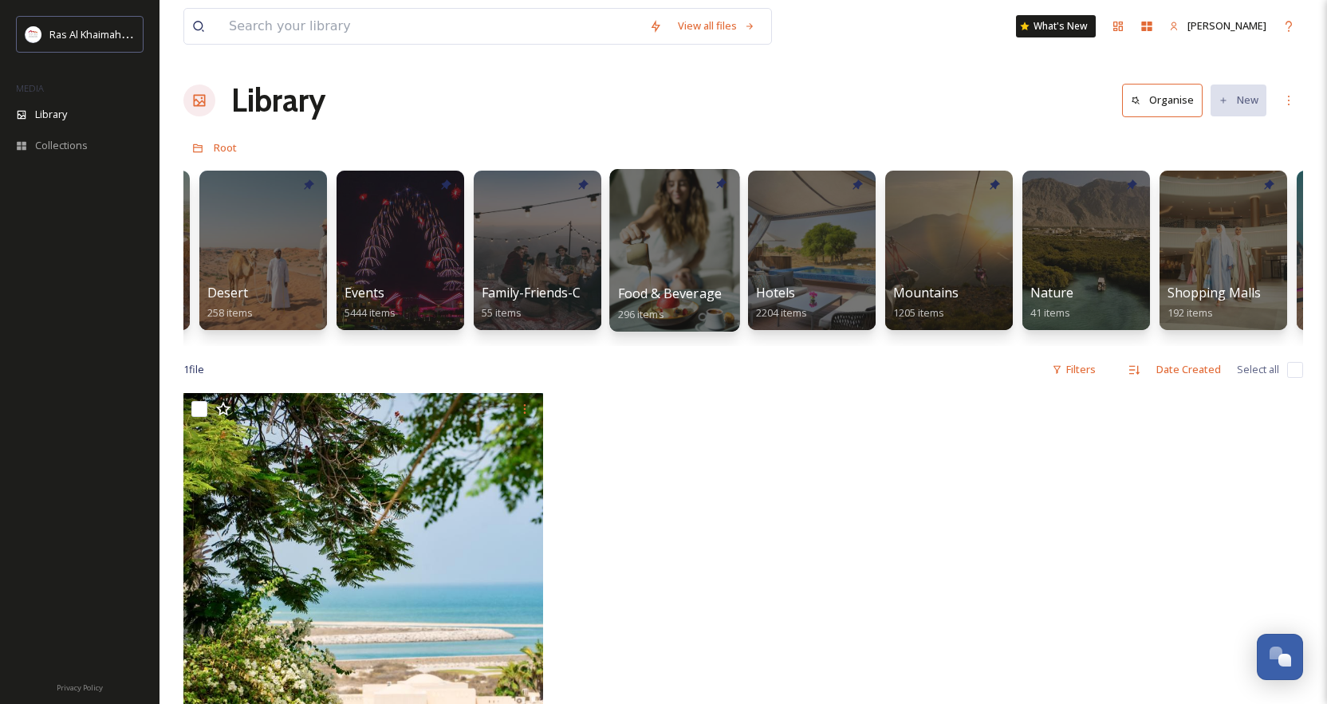
click at [676, 286] on span "Food & Beverage" at bounding box center [670, 294] width 105 height 18
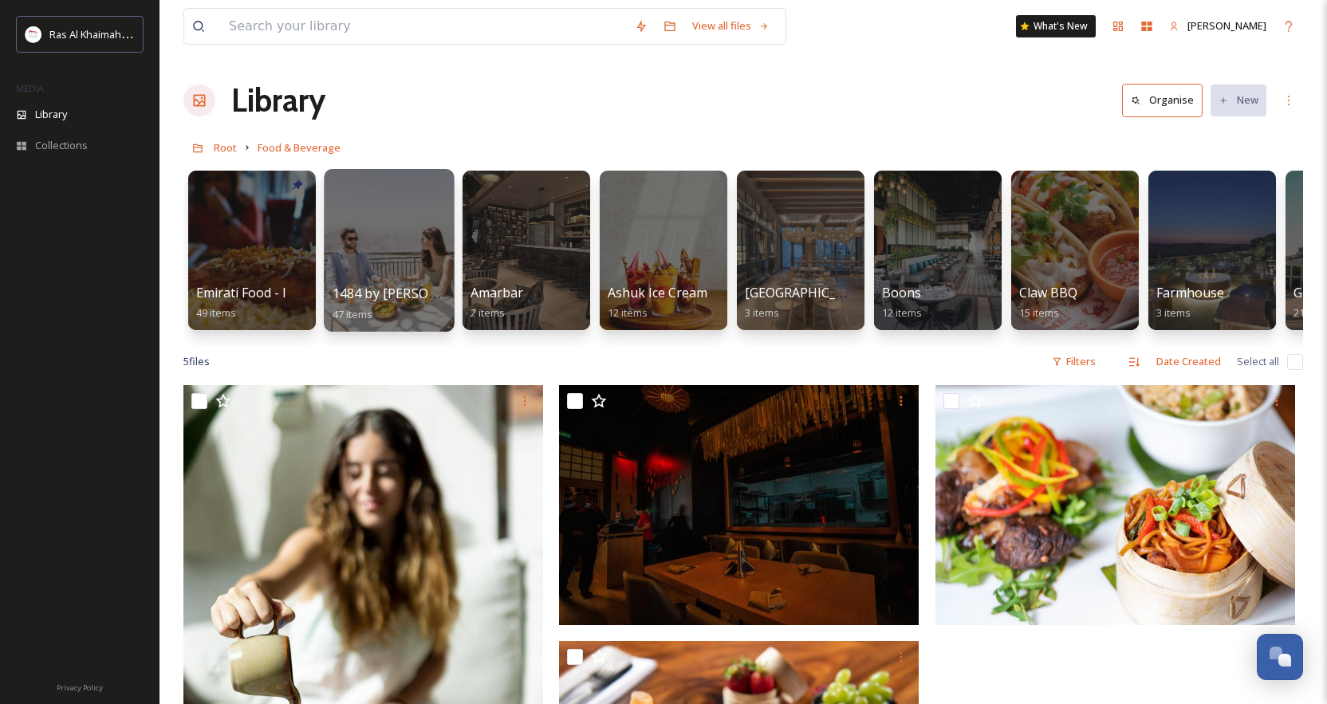
click at [364, 254] on div at bounding box center [389, 250] width 130 height 163
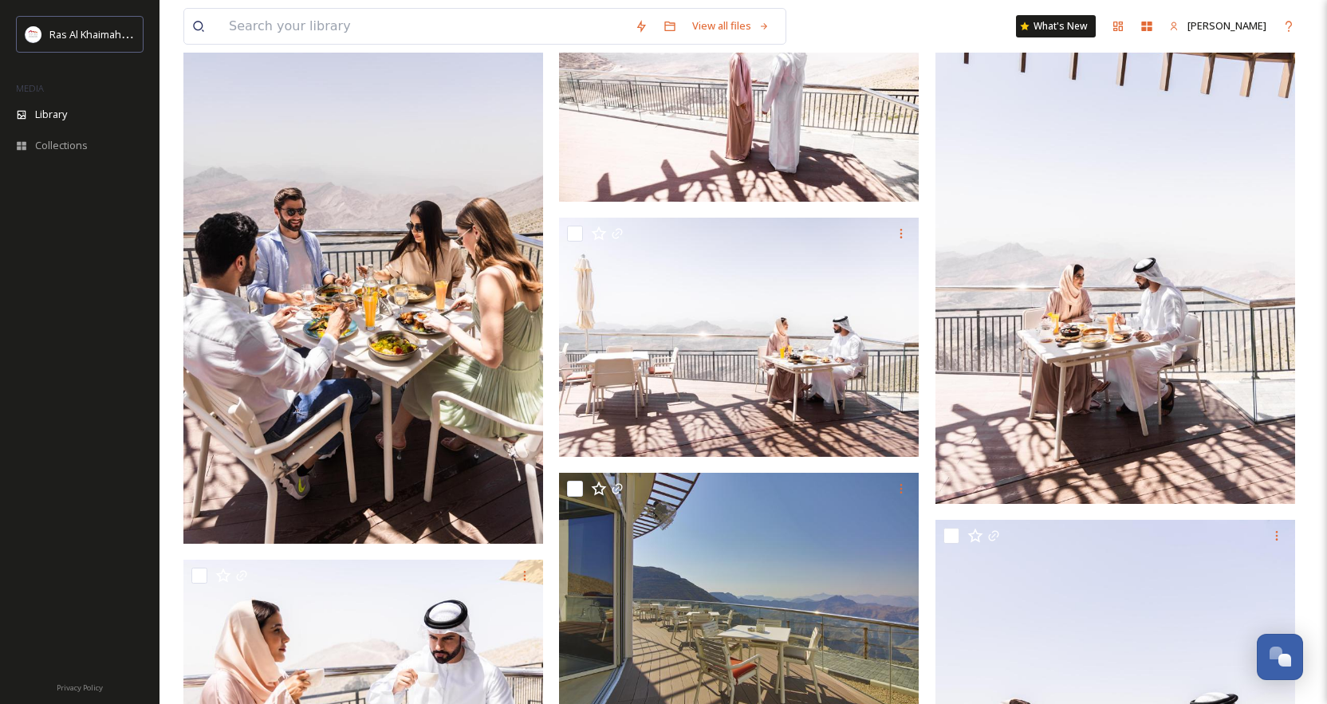
scroll to position [2380, 0]
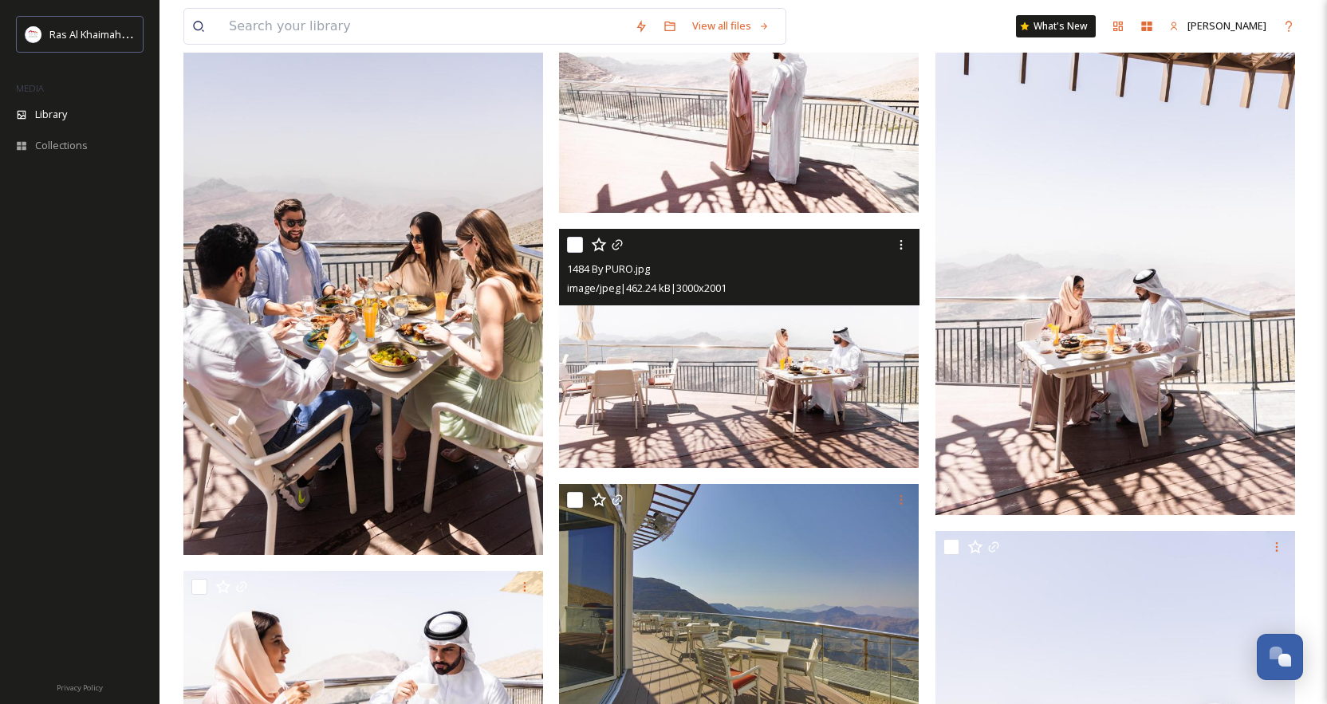
click at [797, 392] on img at bounding box center [739, 349] width 360 height 240
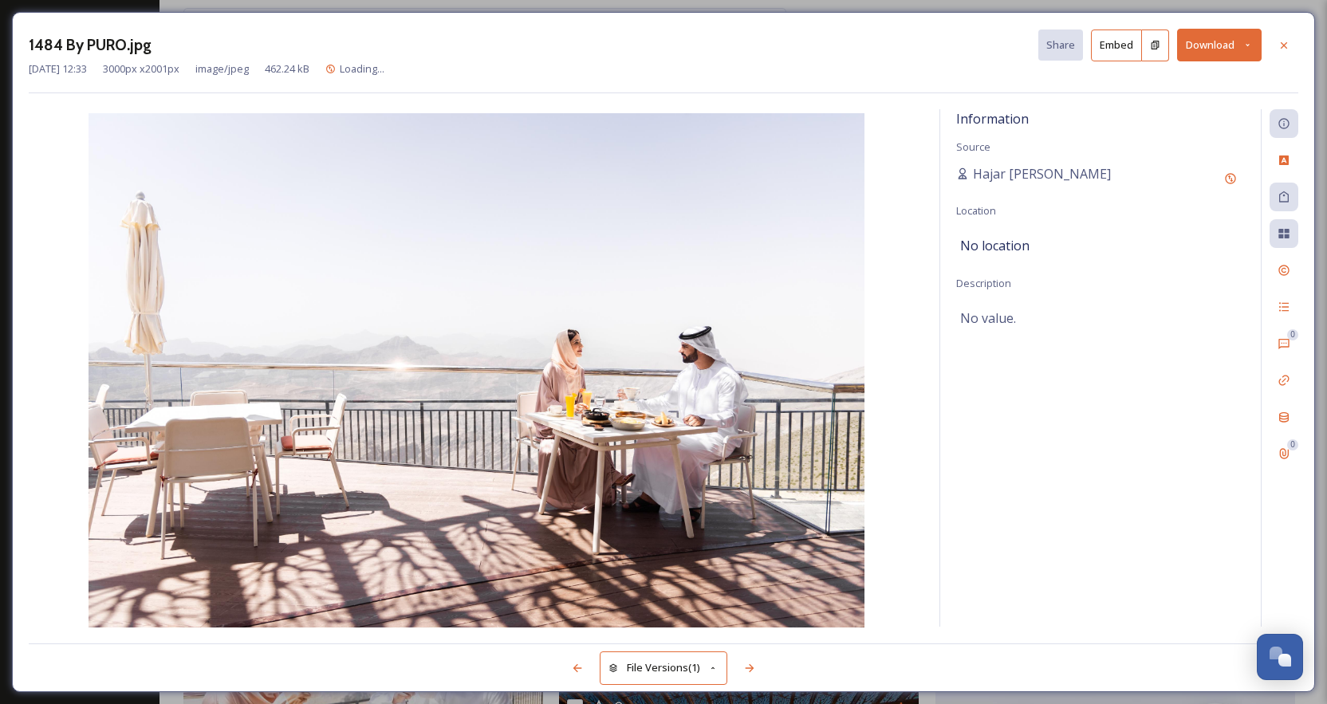
click at [1018, 51] on button "Download" at bounding box center [1219, 45] width 85 height 33
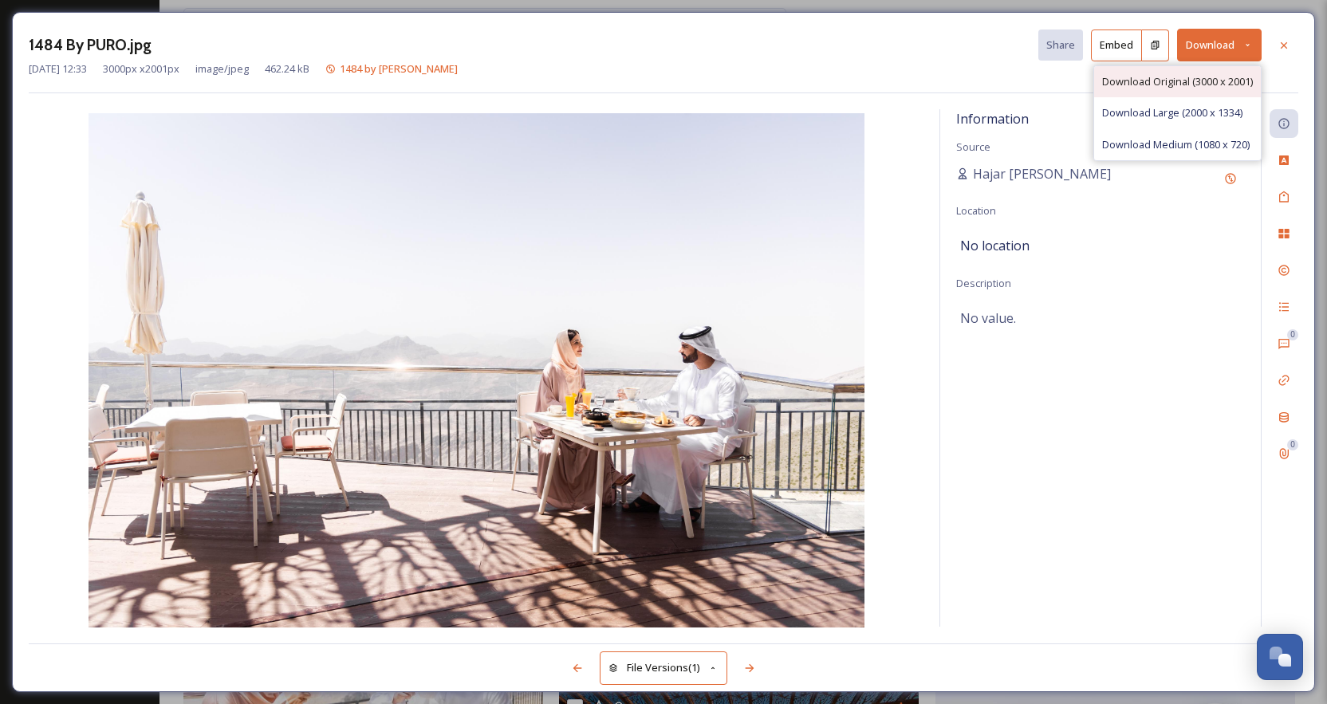
click at [1018, 83] on span "Download Original (3000 x 2001)" at bounding box center [1177, 81] width 151 height 15
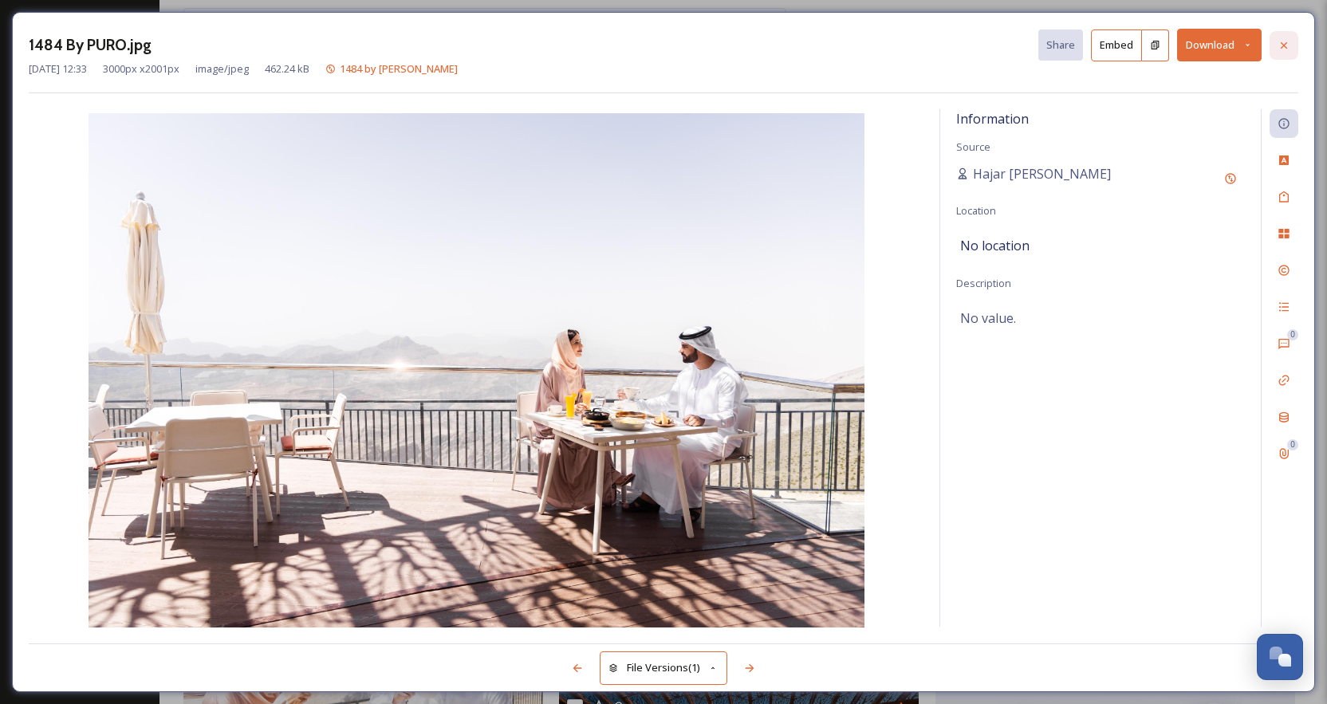
click at [1018, 42] on icon at bounding box center [1284, 44] width 6 height 6
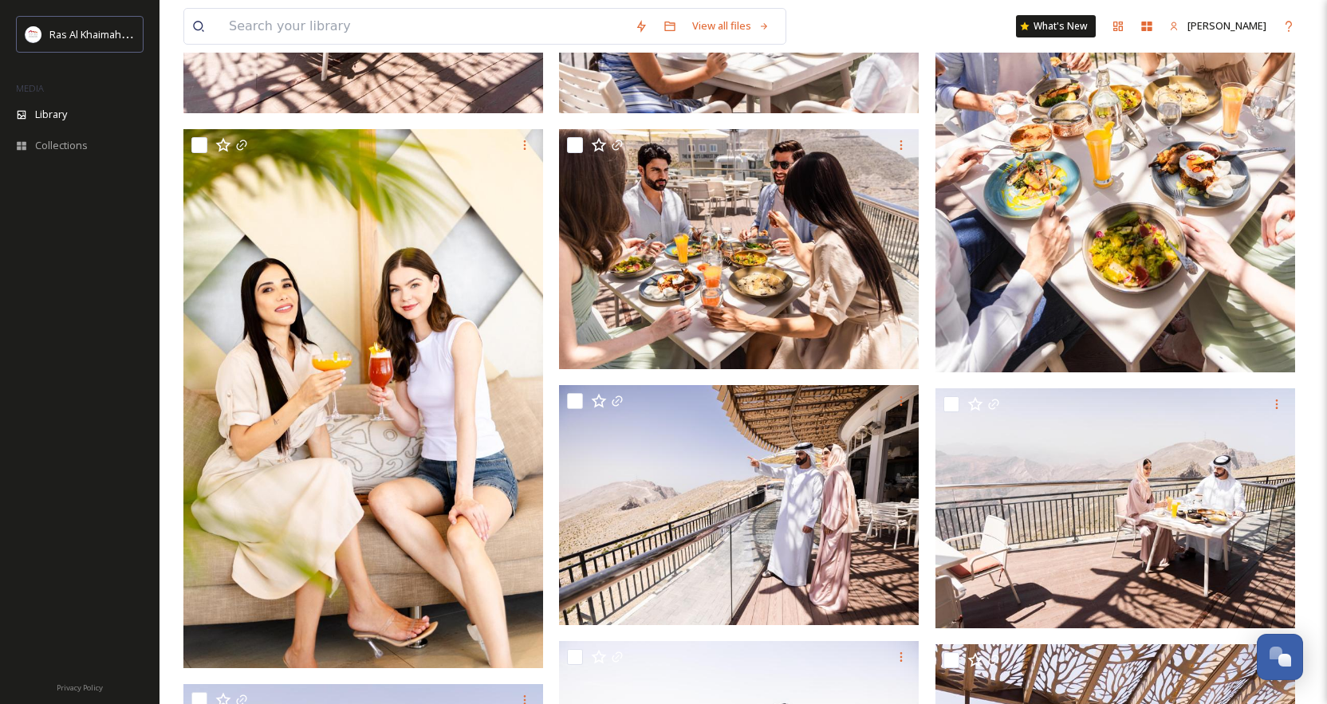
scroll to position [1473, 0]
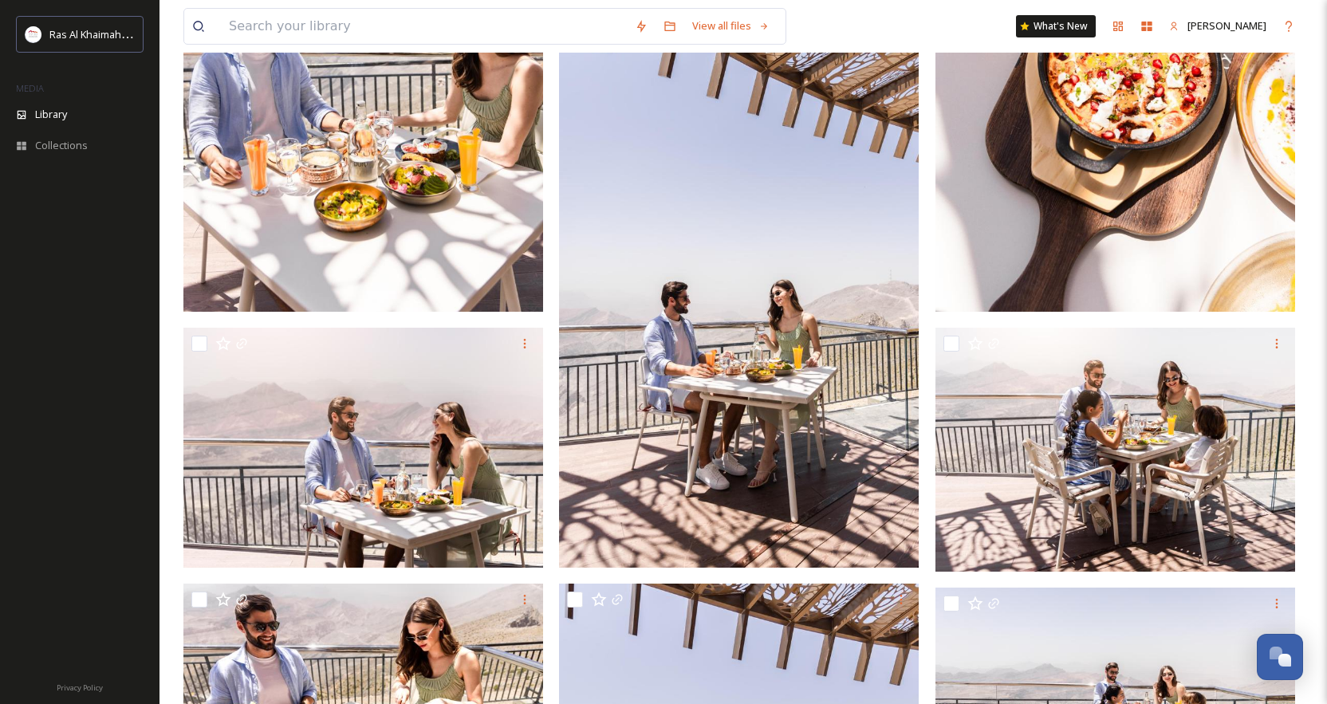
scroll to position [0, 0]
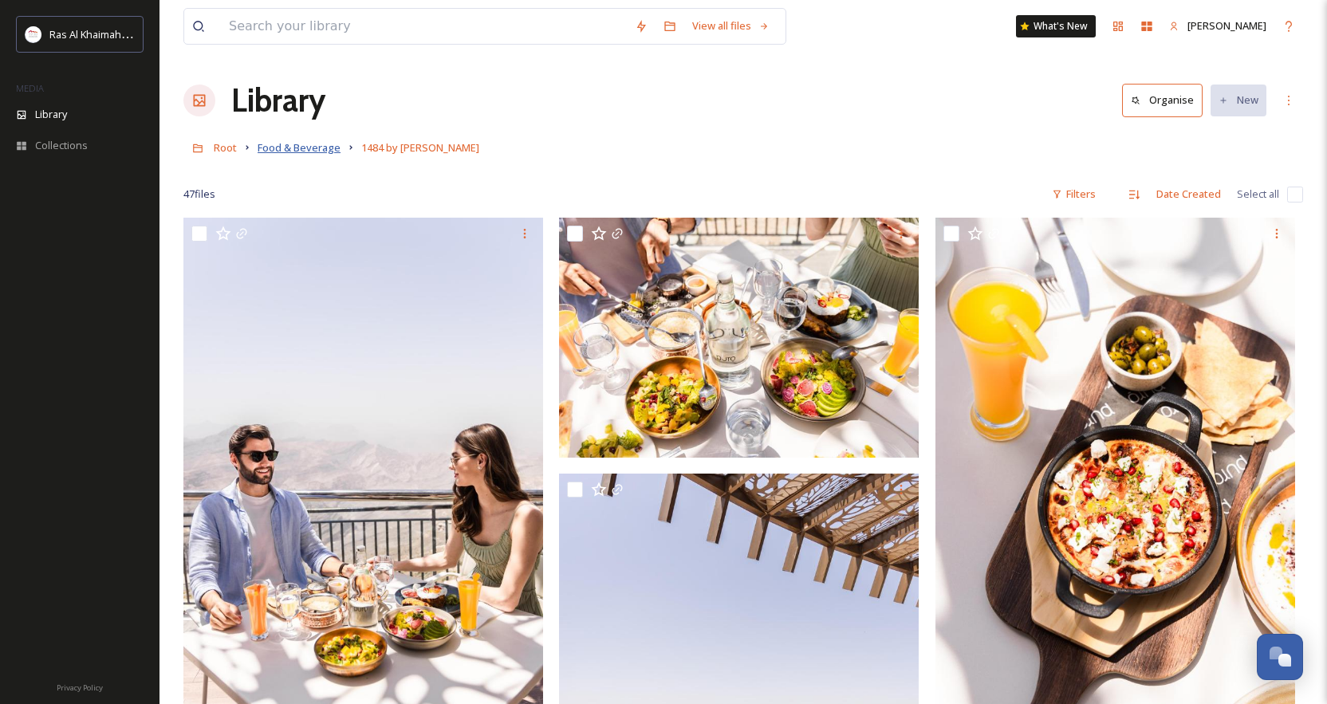
click at [268, 148] on span "Food & Beverage" at bounding box center [299, 147] width 83 height 14
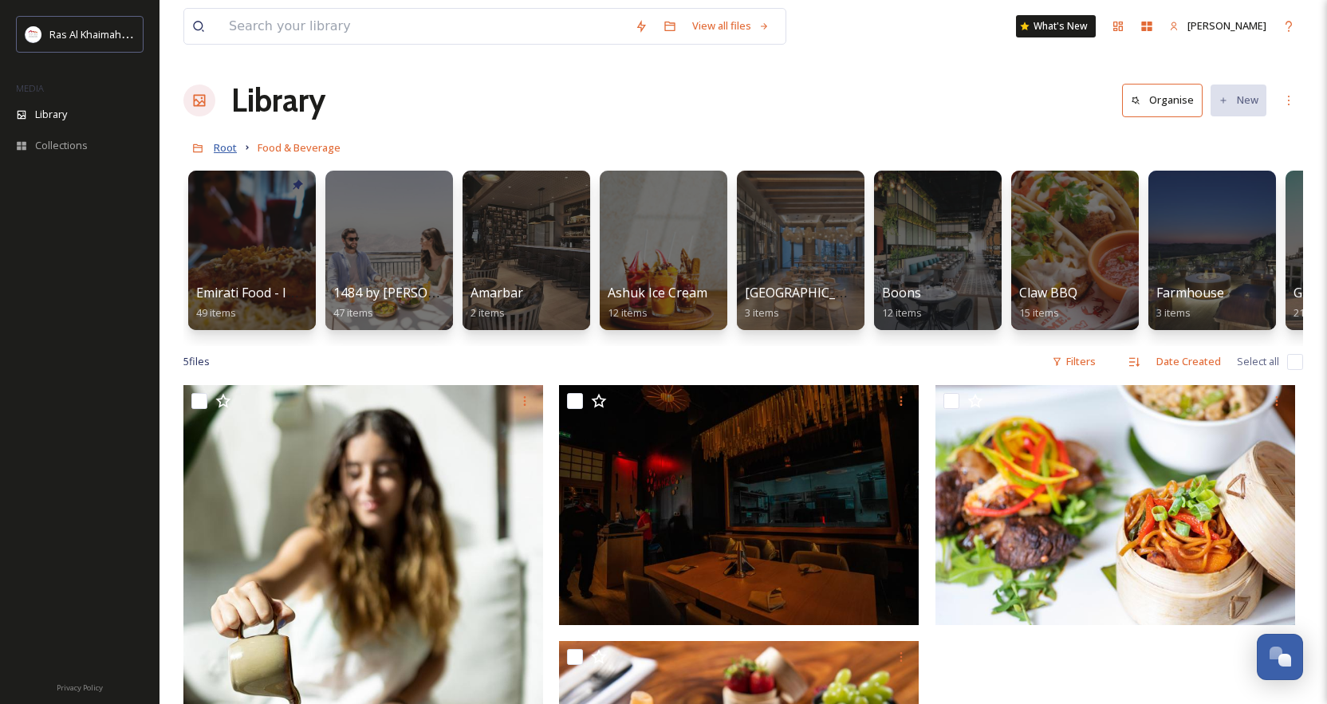
click at [220, 153] on span "Root" at bounding box center [225, 147] width 23 height 14
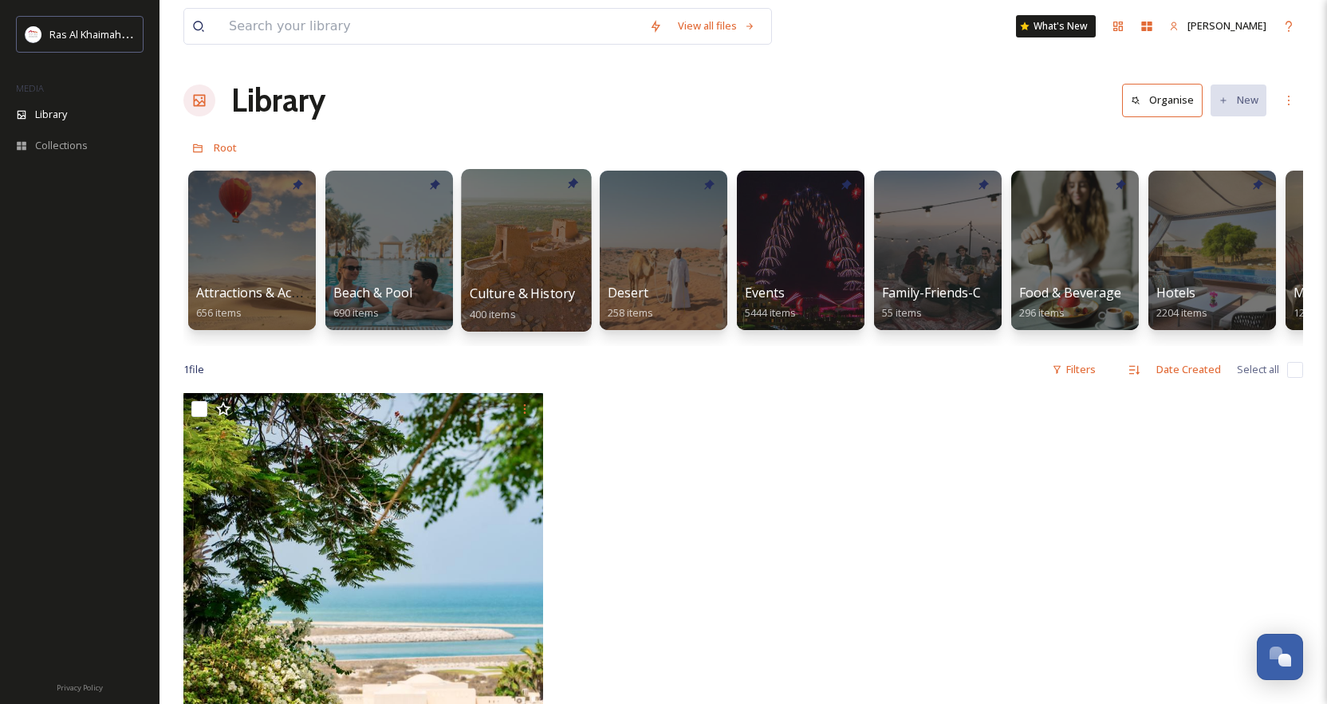
click at [519, 271] on div at bounding box center [526, 250] width 130 height 163
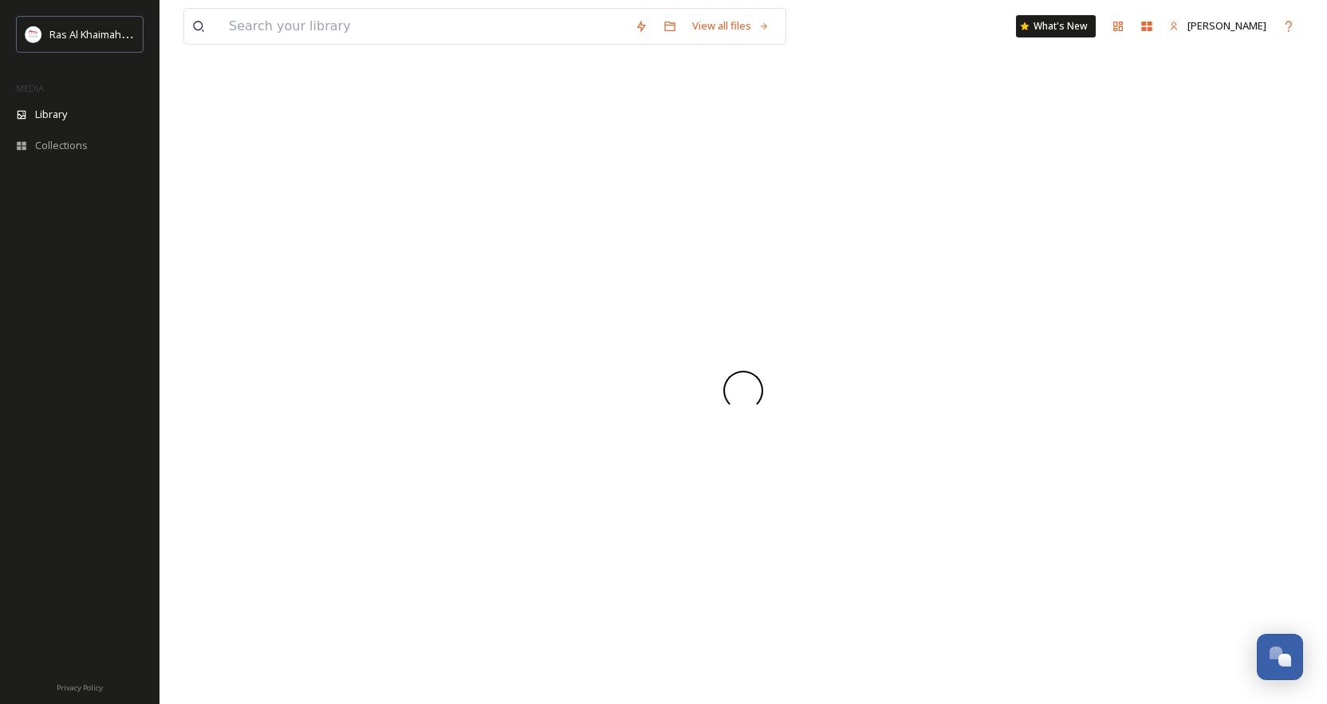
click at [519, 271] on div at bounding box center [743, 391] width 1120 height 628
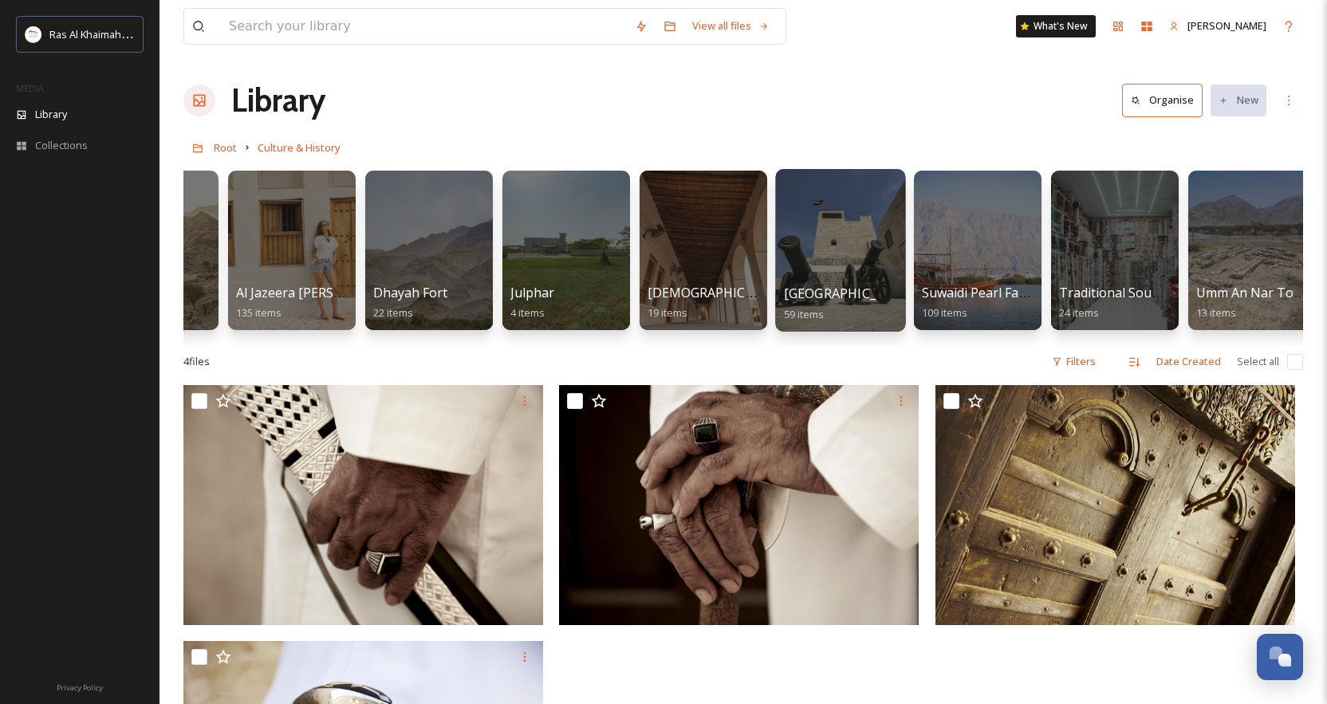
scroll to position [0, 115]
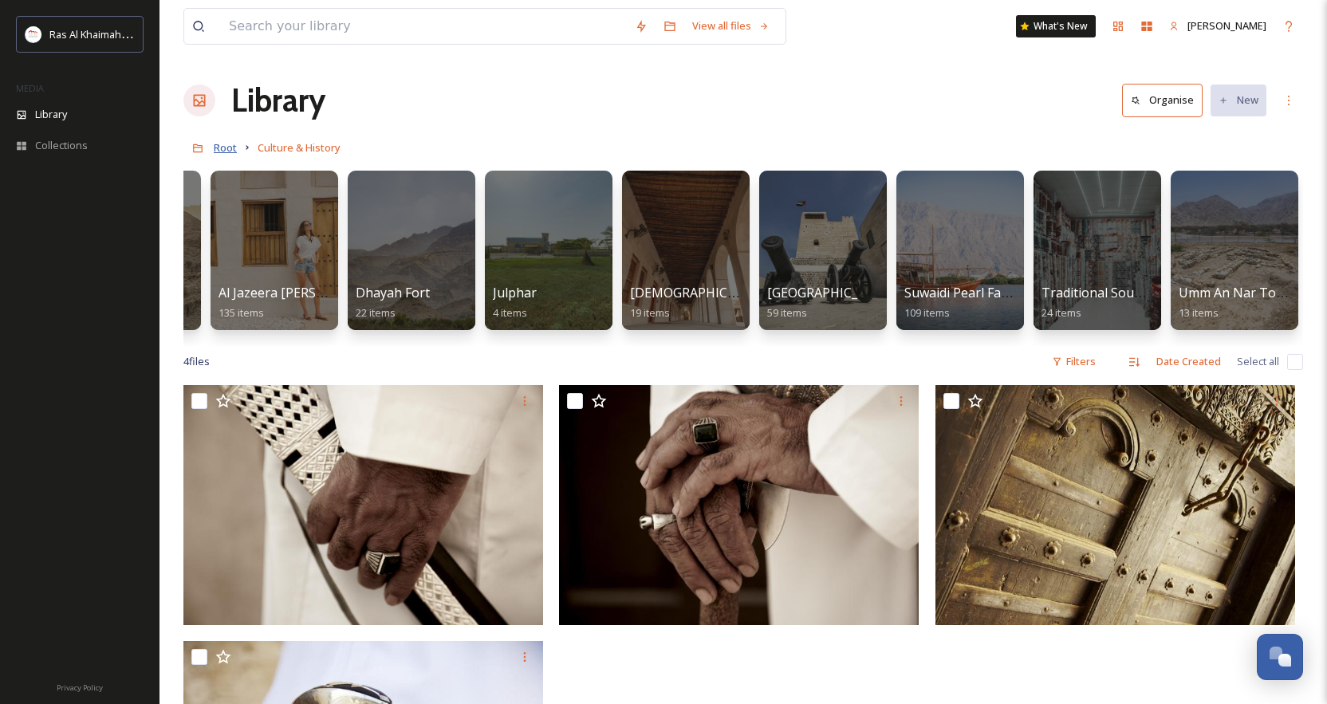
click at [222, 147] on span "Root" at bounding box center [225, 147] width 23 height 14
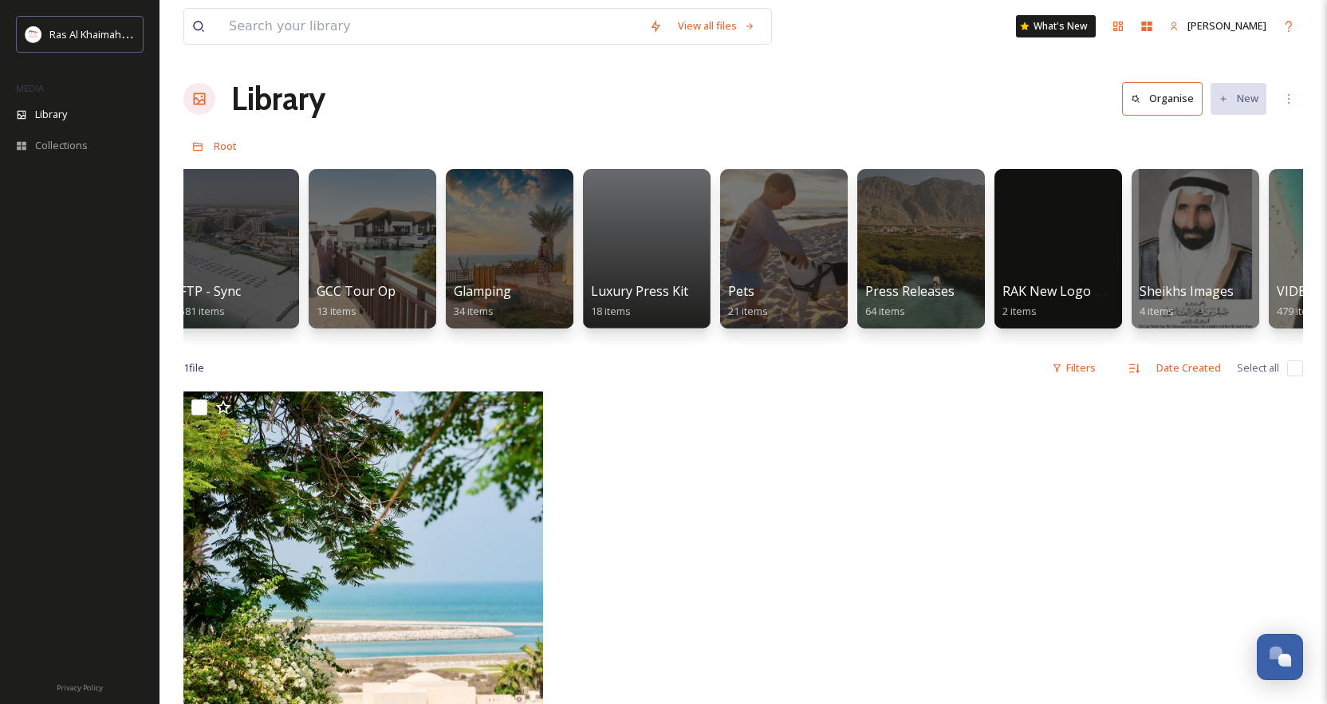
scroll to position [0, 2615]
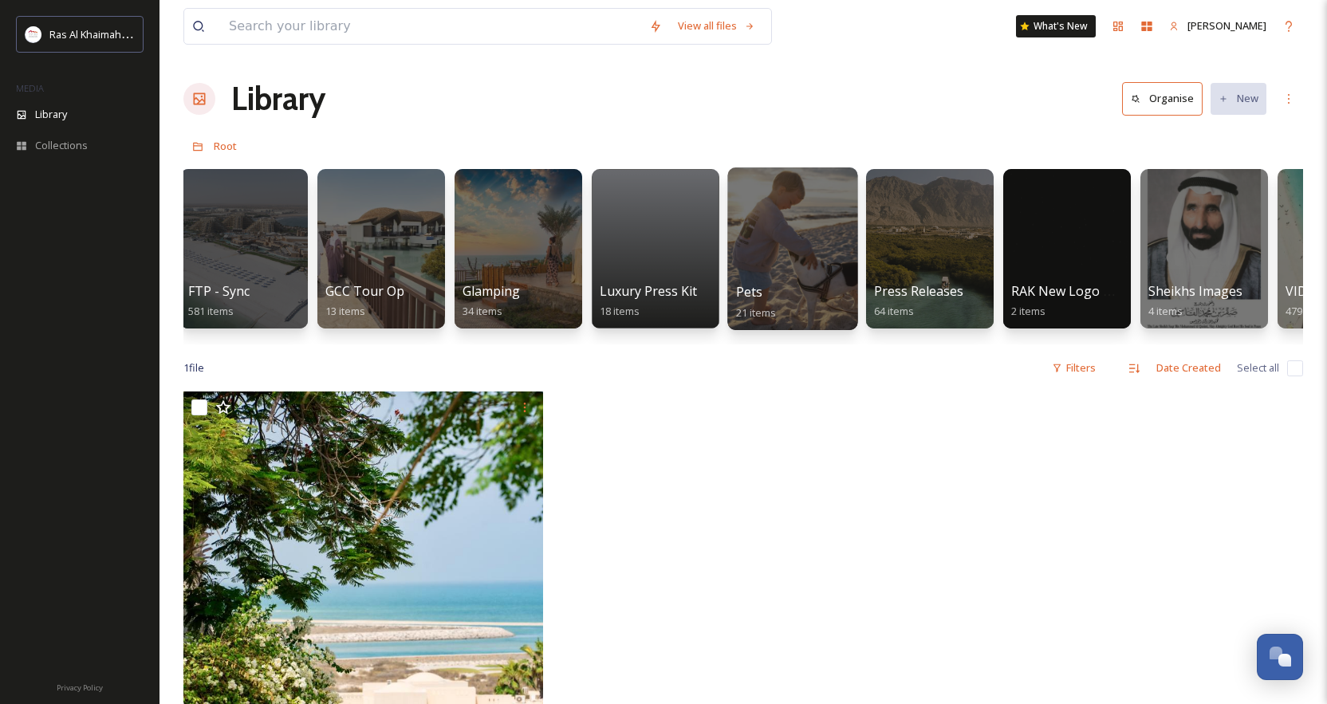
click at [799, 302] on div "Pets 21 items" at bounding box center [793, 302] width 114 height 40
click at [778, 290] on div "Pets 21 items" at bounding box center [793, 302] width 114 height 40
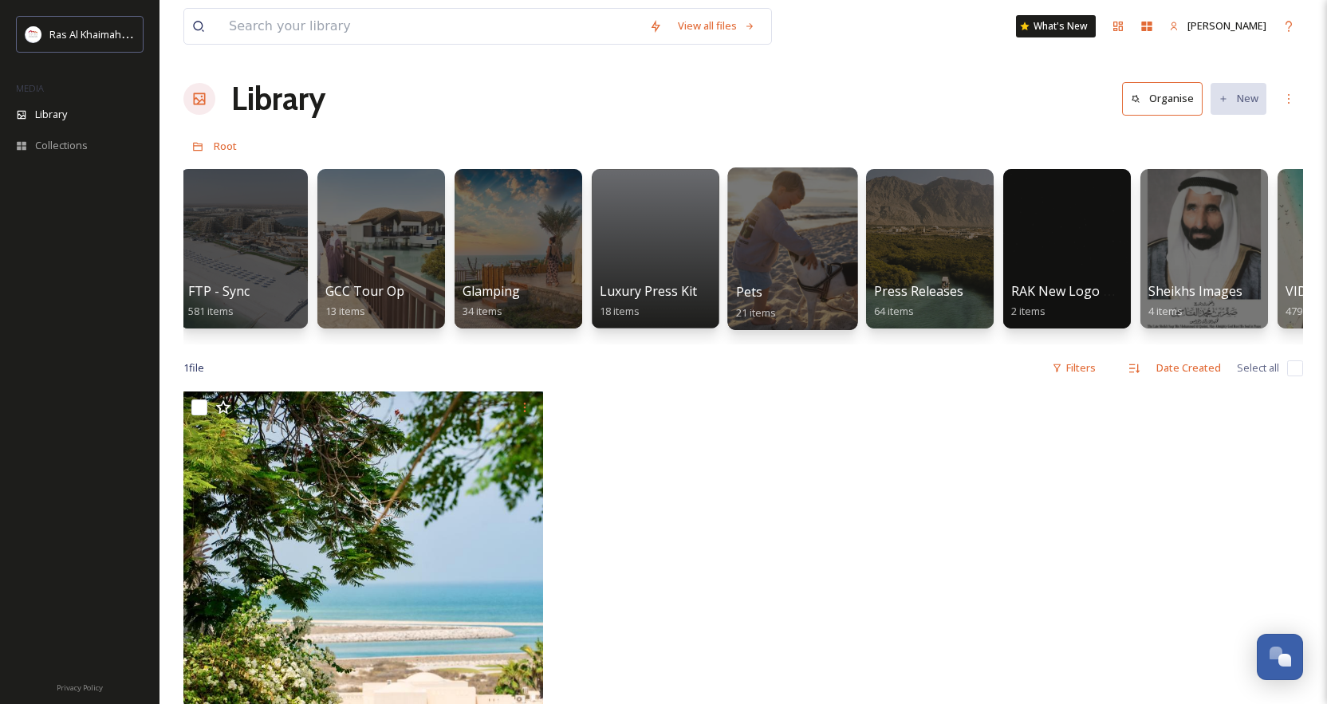
click at [749, 294] on span "Pets" at bounding box center [749, 292] width 27 height 18
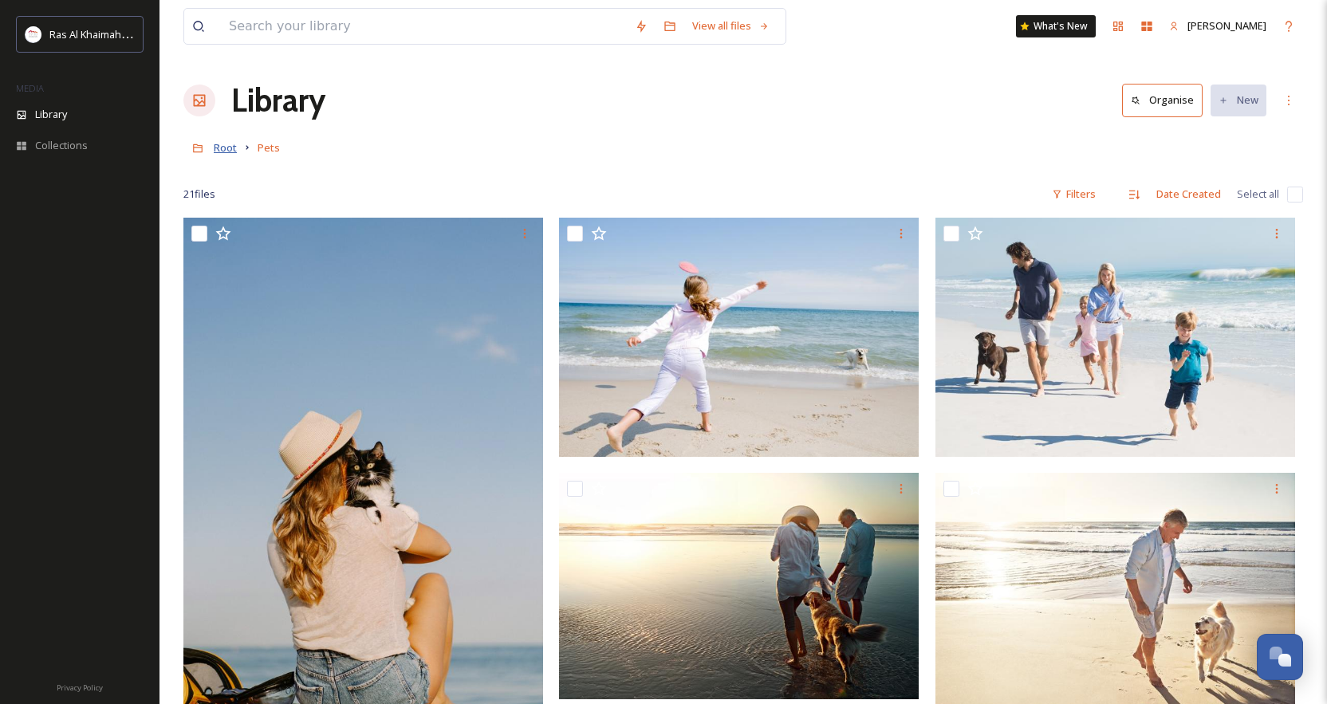
click at [225, 148] on span "Root" at bounding box center [225, 147] width 23 height 14
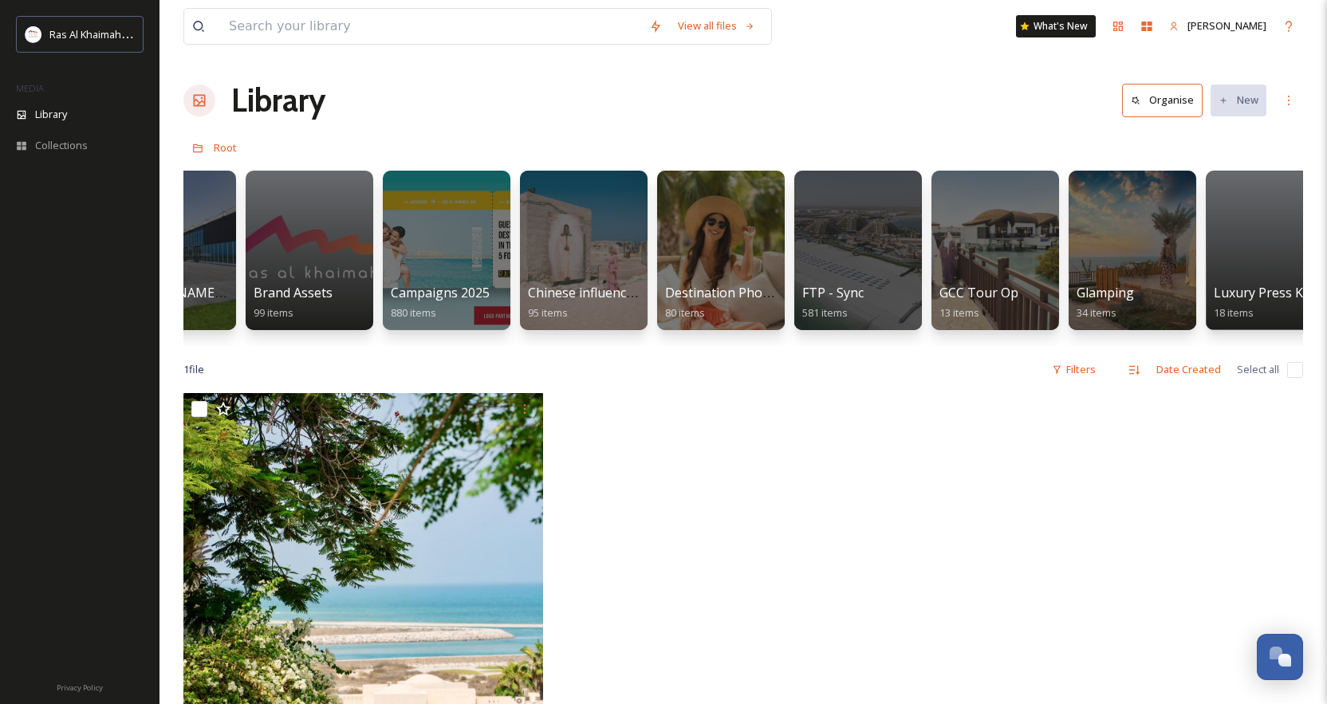
scroll to position [0, 2002]
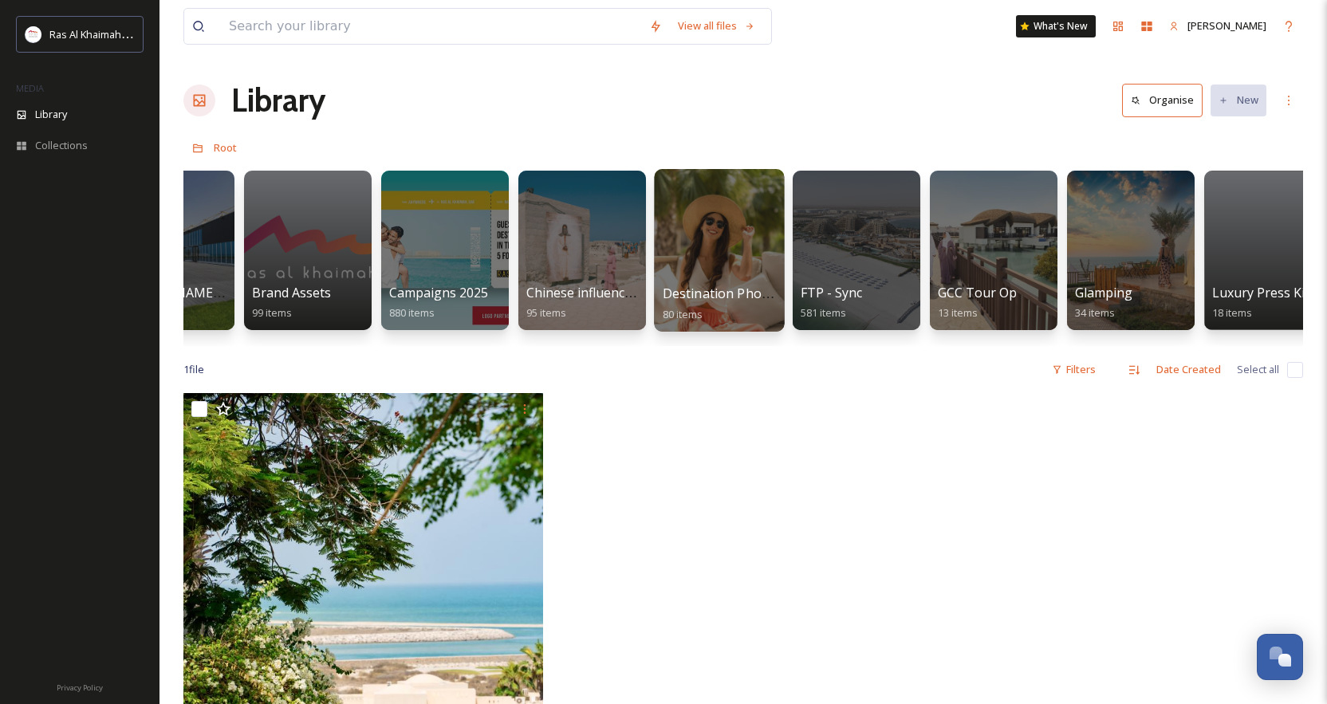
click at [691, 293] on span "Destination Photo Shoot 2023" at bounding box center [755, 294] width 185 height 18
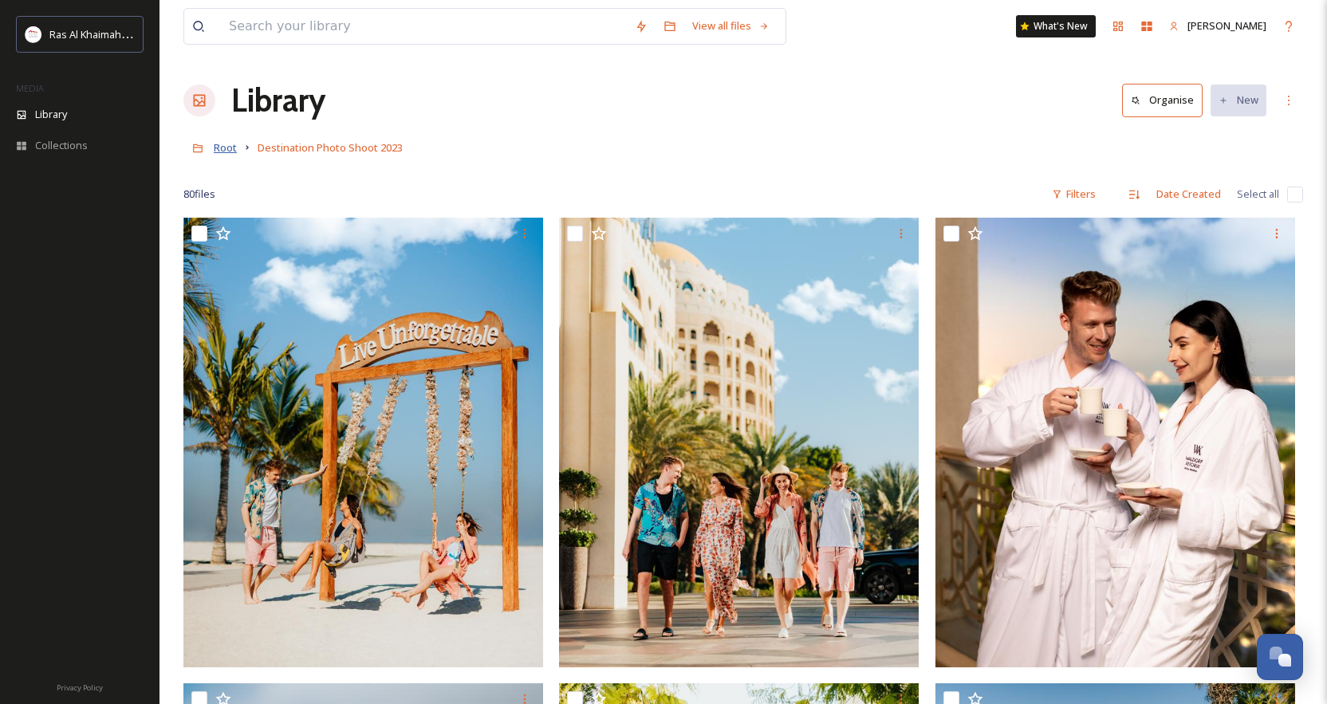
click at [225, 145] on span "Root" at bounding box center [225, 147] width 23 height 14
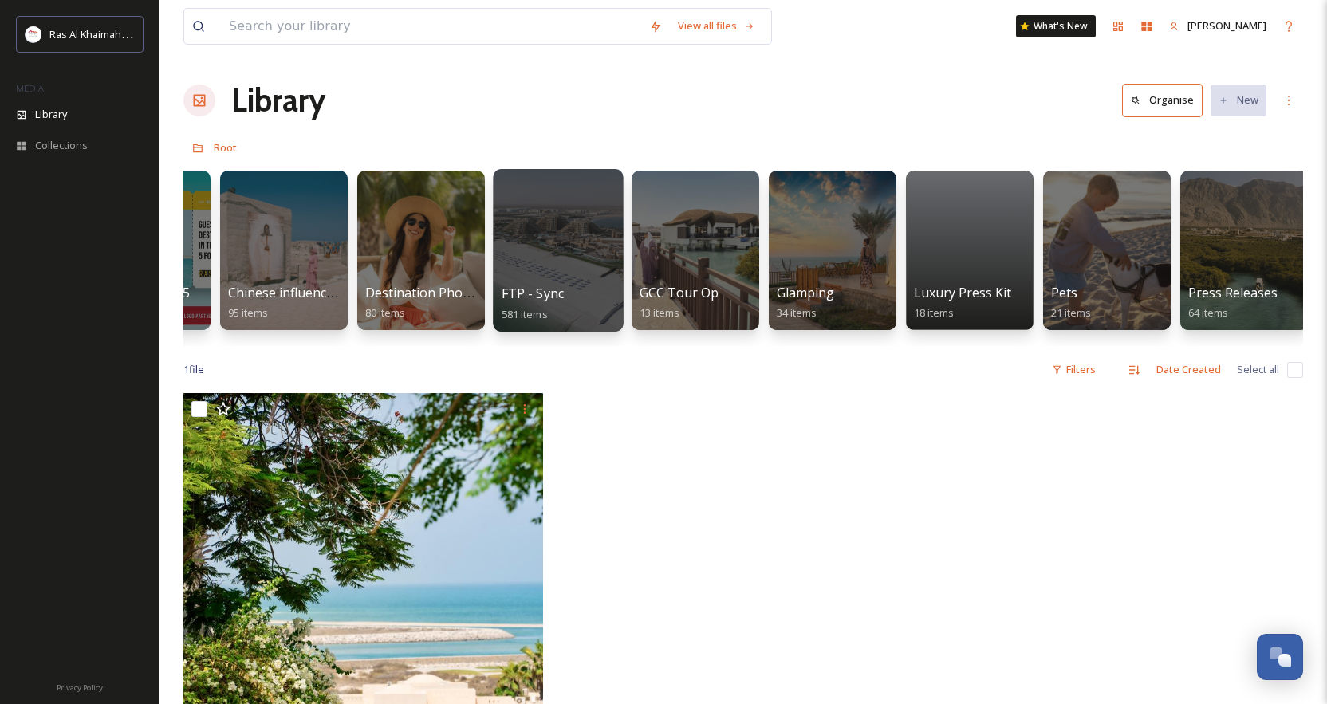
scroll to position [0, 2292]
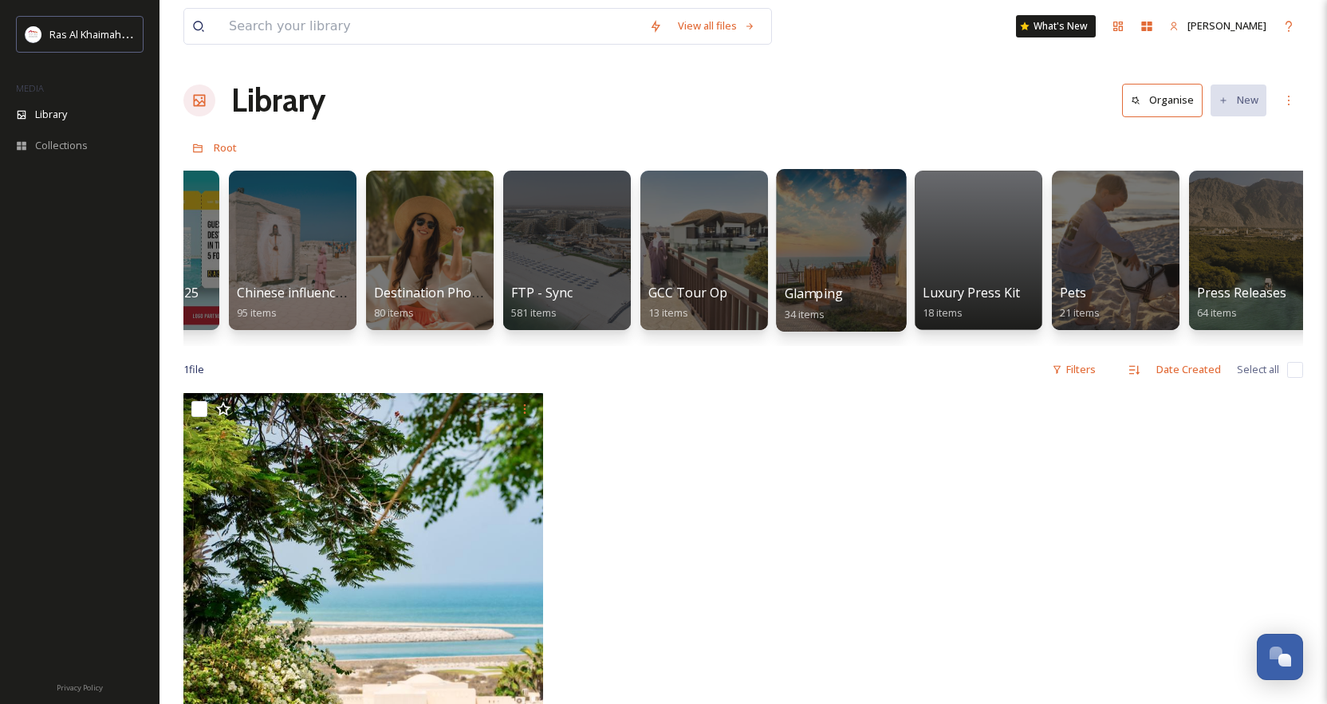
click at [816, 294] on span "Glamping" at bounding box center [814, 294] width 58 height 18
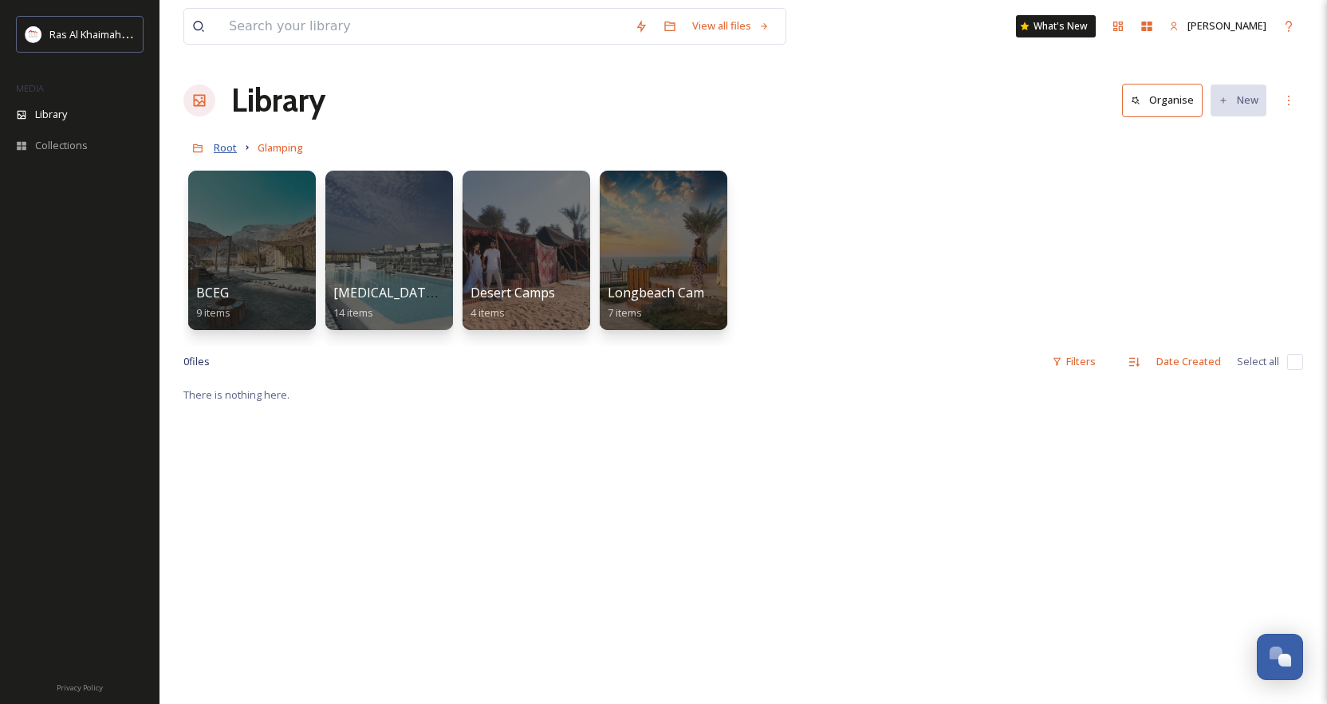
click at [224, 146] on span "Root" at bounding box center [225, 147] width 23 height 14
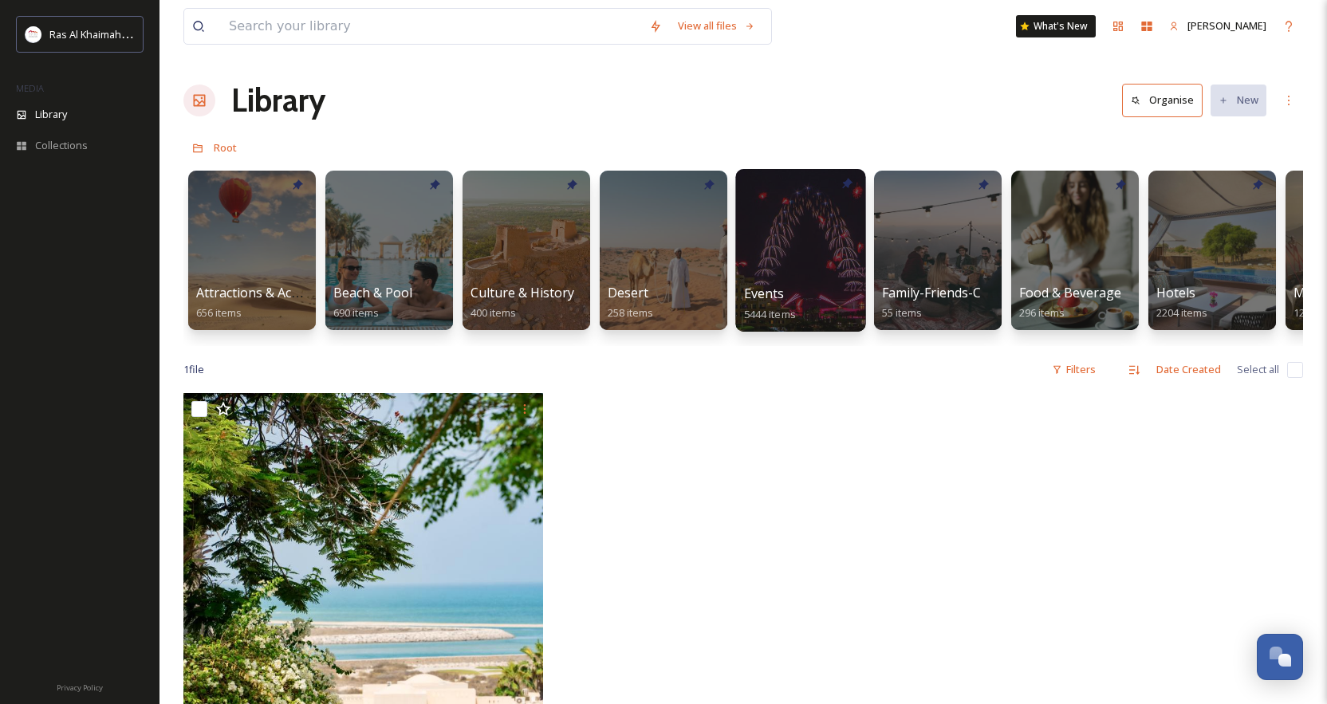
click at [760, 290] on span "Events" at bounding box center [764, 294] width 41 height 18
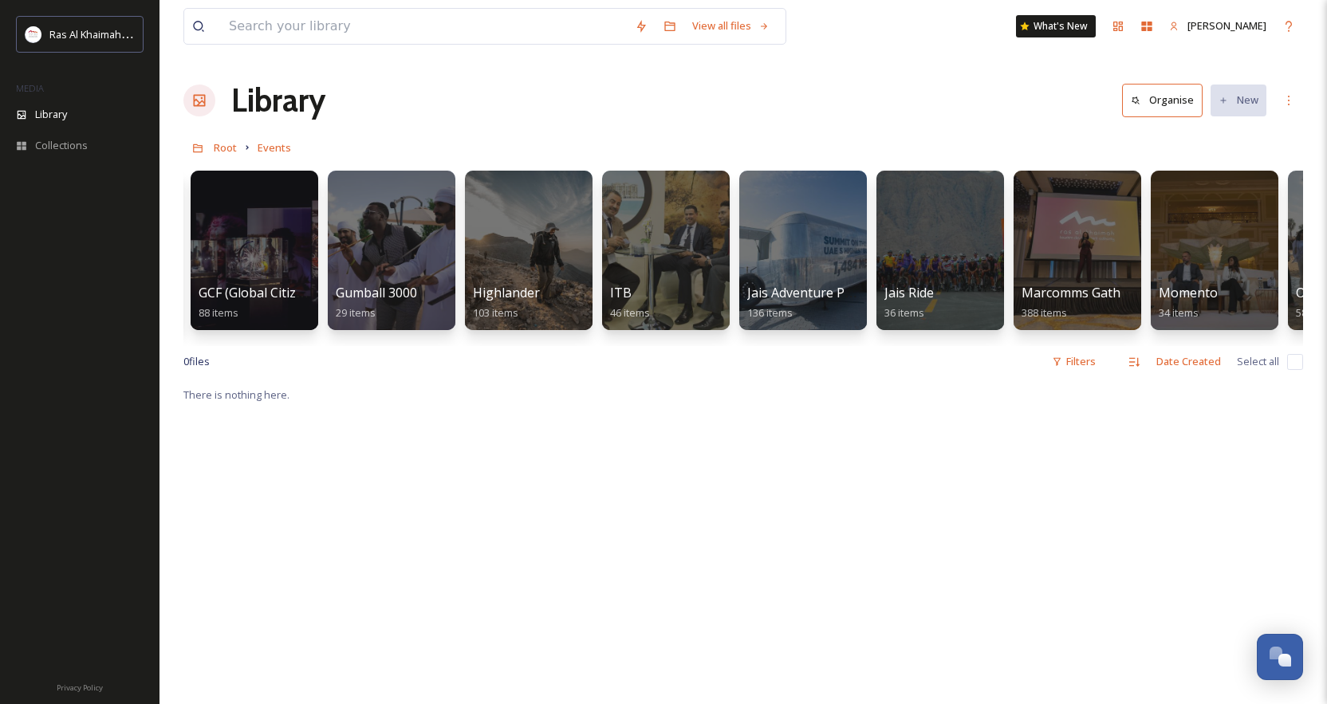
scroll to position [0, 549]
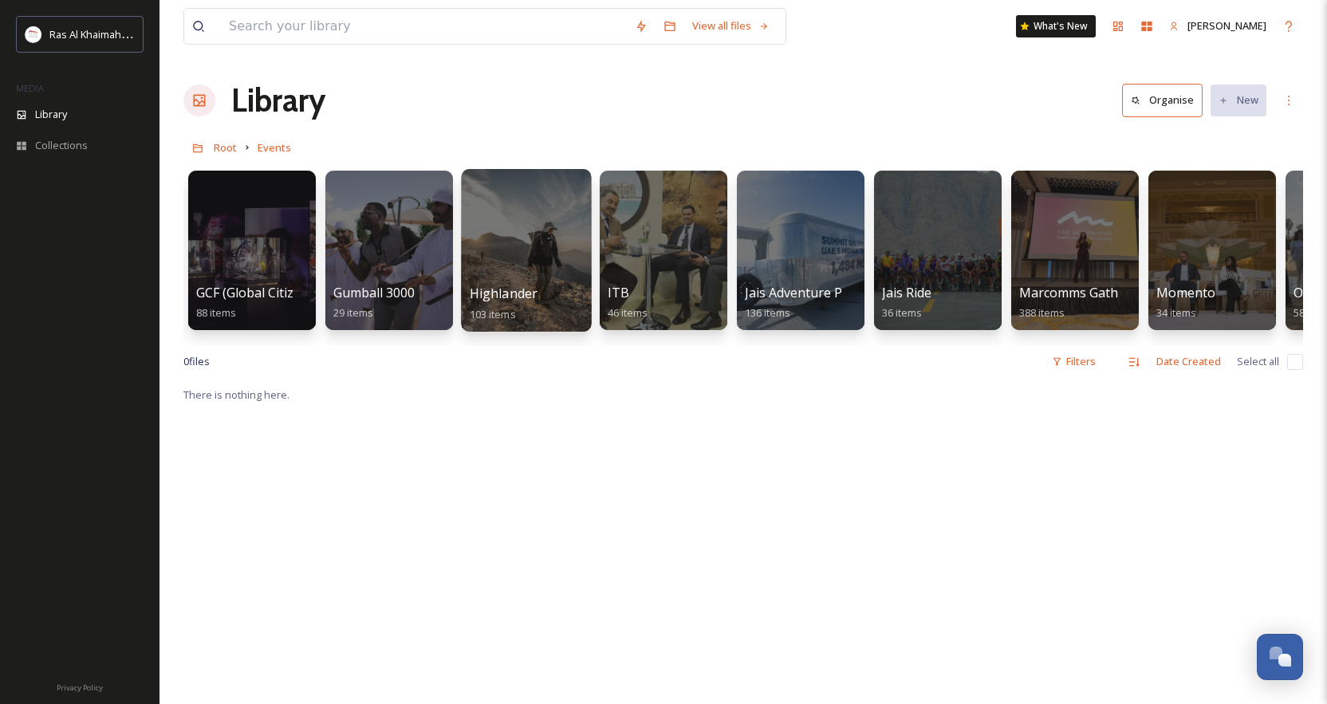
click at [529, 310] on div "Highlander 103 items" at bounding box center [527, 304] width 114 height 40
click at [515, 294] on span "Highlander" at bounding box center [504, 294] width 69 height 18
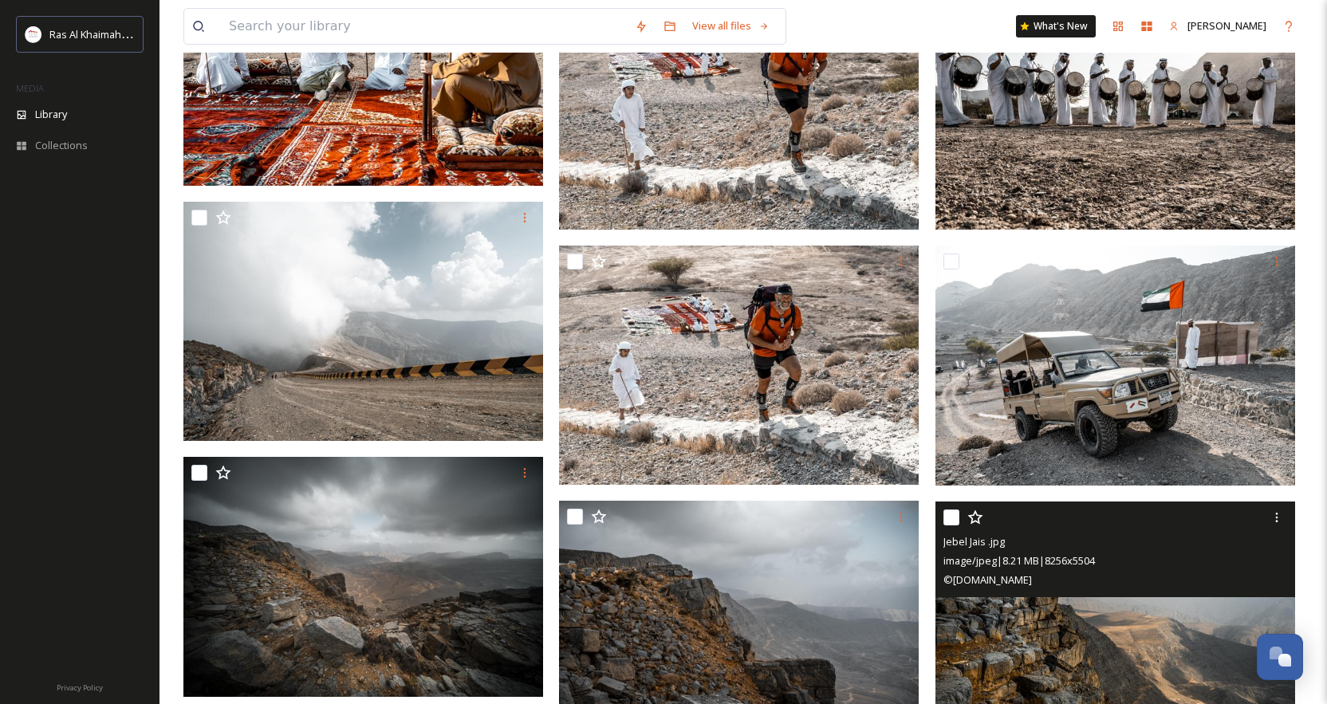
scroll to position [8259, 0]
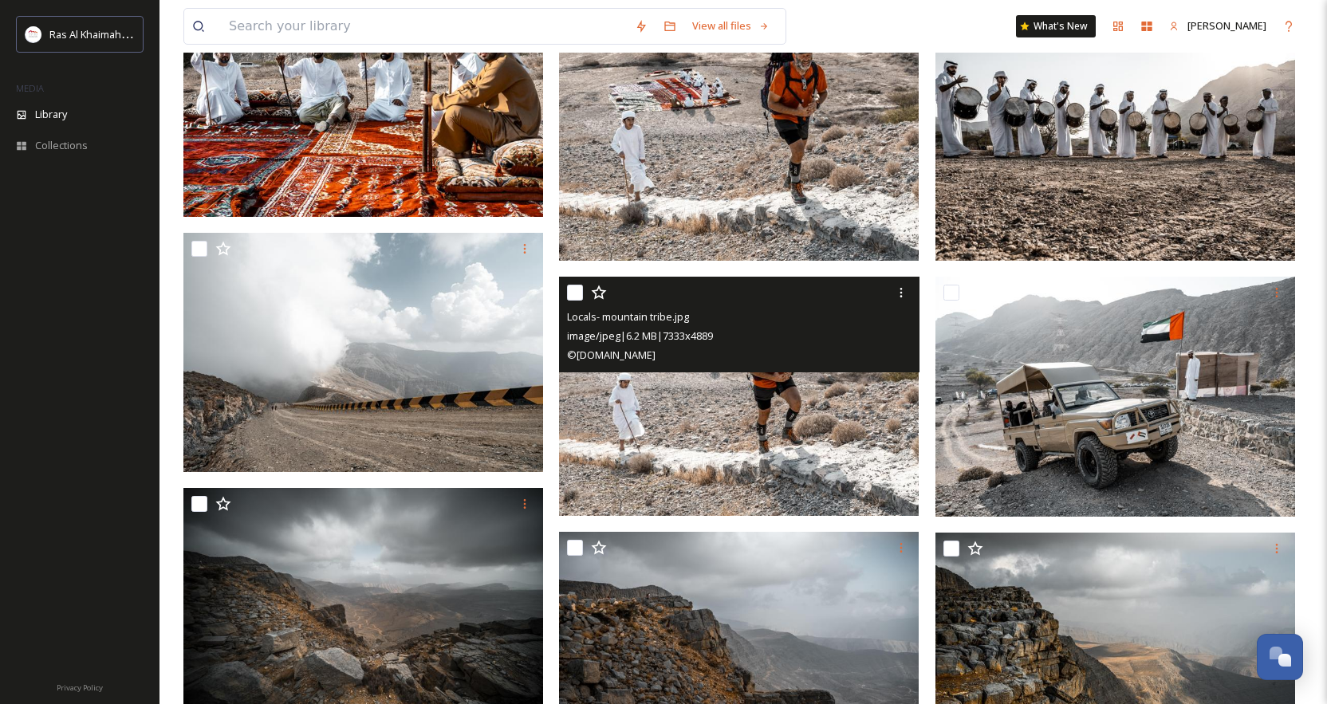
click at [787, 448] on img at bounding box center [739, 397] width 360 height 240
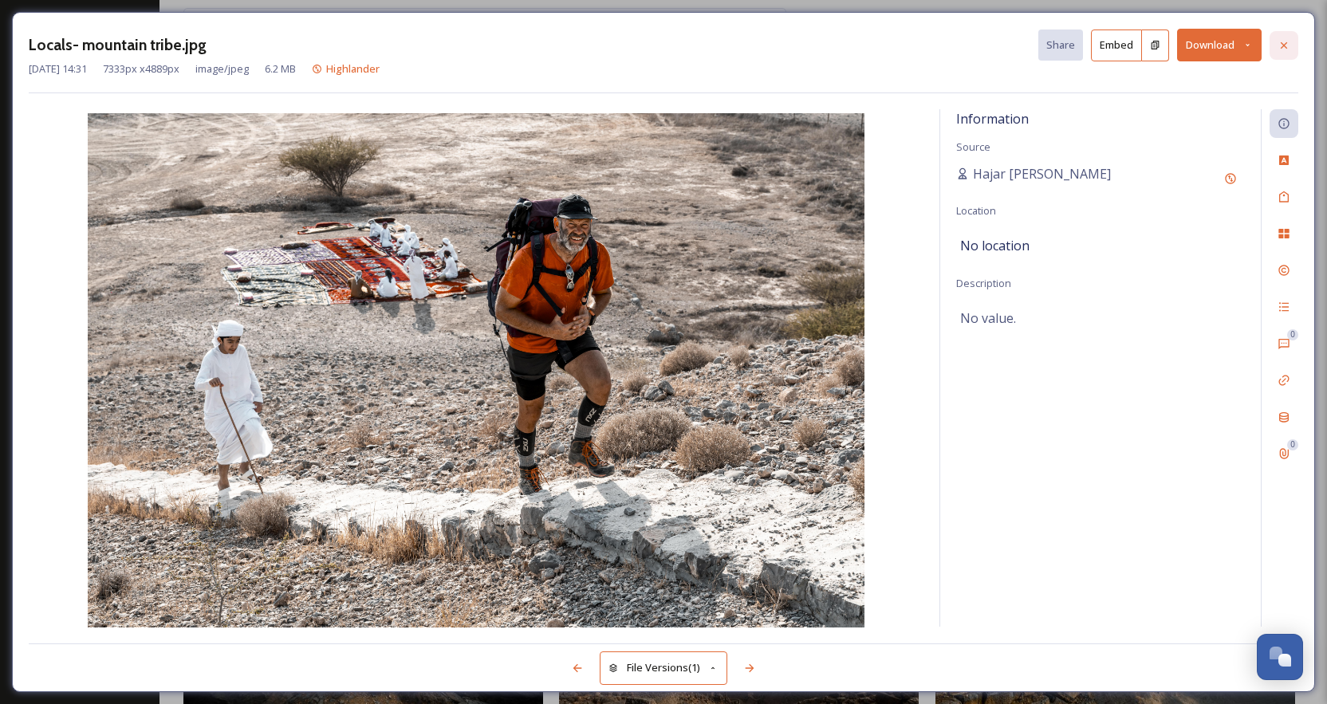
click at [1018, 43] on icon at bounding box center [1284, 44] width 6 height 6
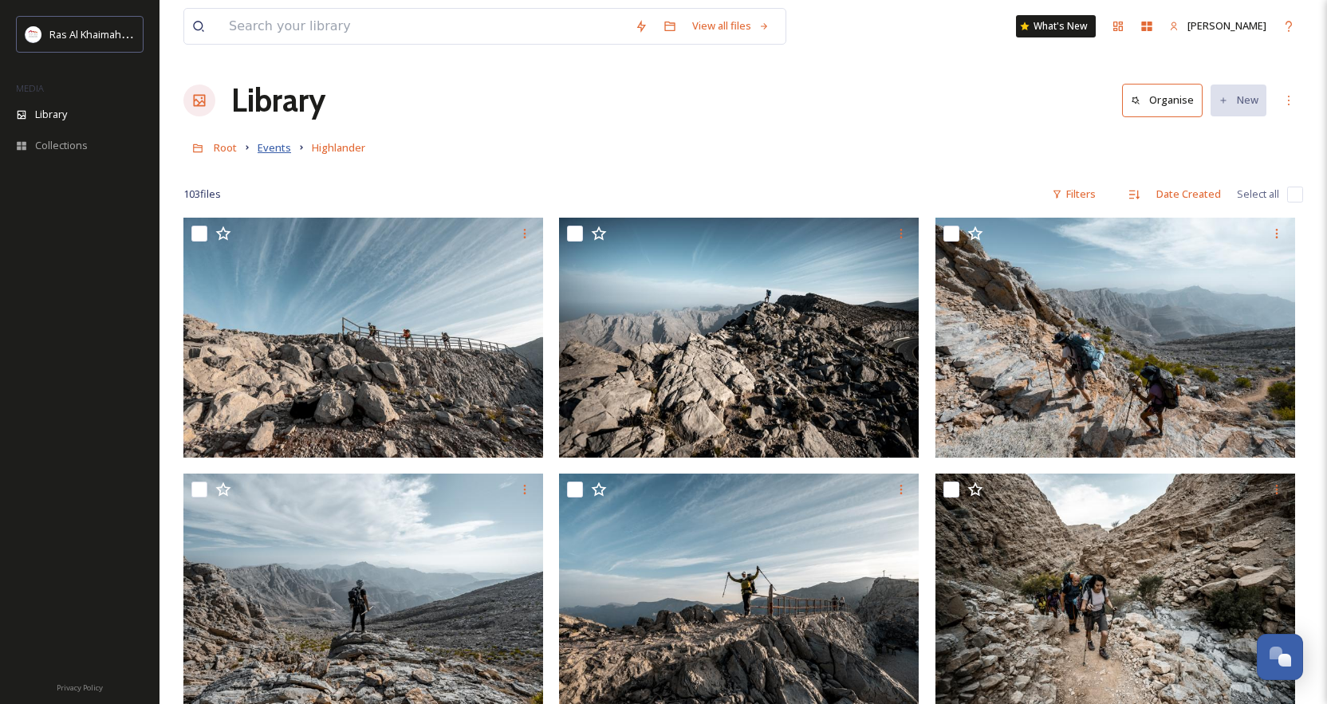
click at [282, 148] on span "Events" at bounding box center [275, 147] width 34 height 14
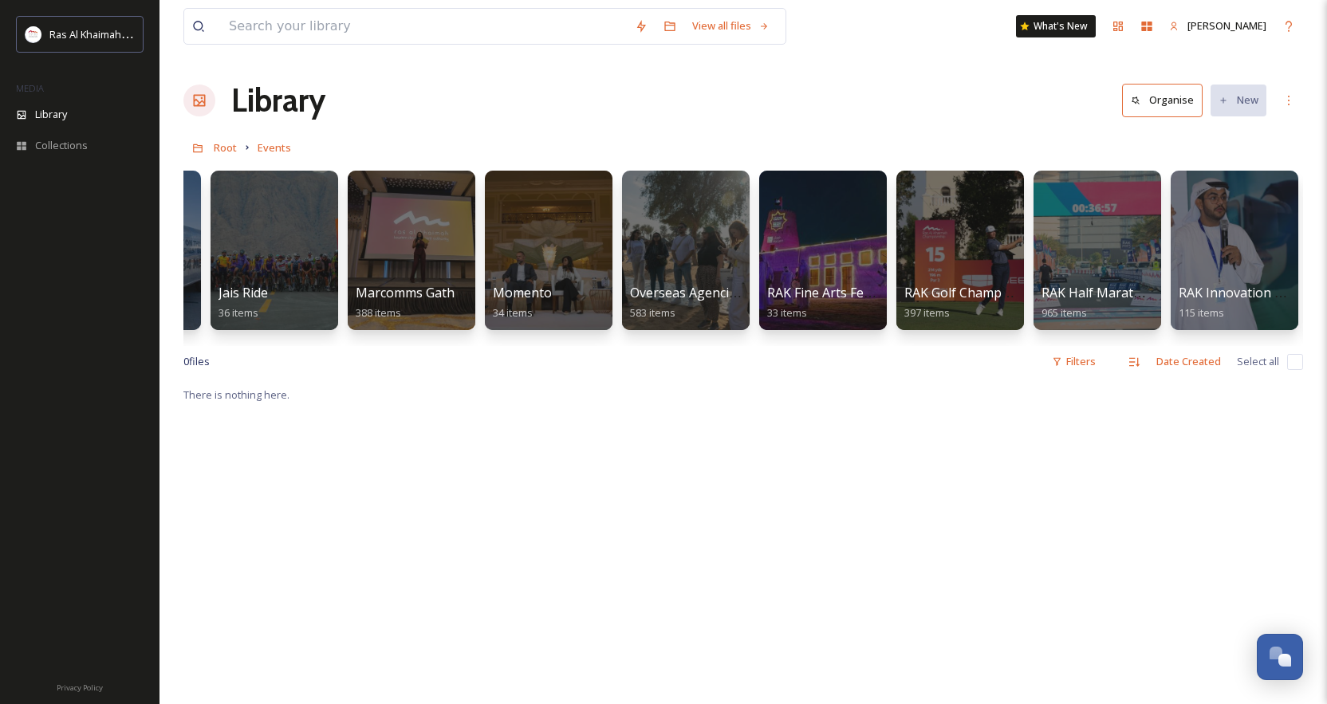
scroll to position [0, 1232]
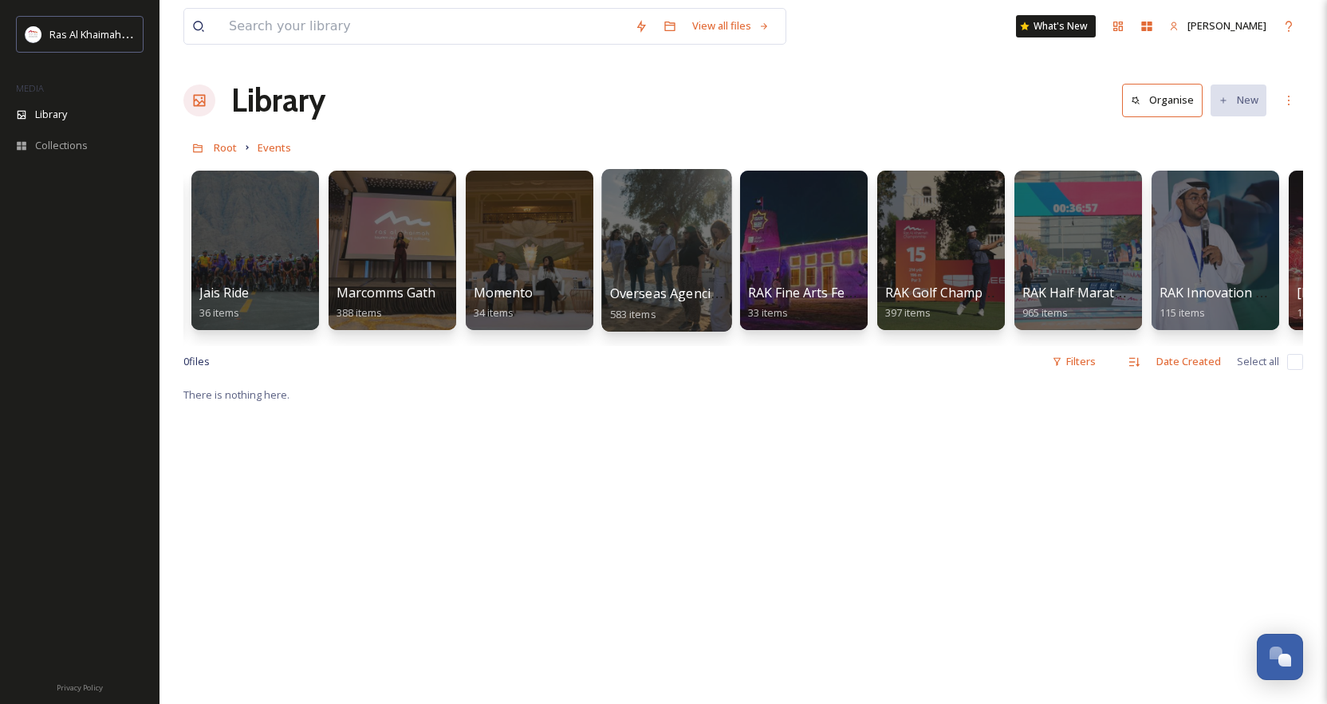
click at [681, 302] on span "Overseas Agencies Gathering in RAK 2025" at bounding box center [737, 294] width 254 height 18
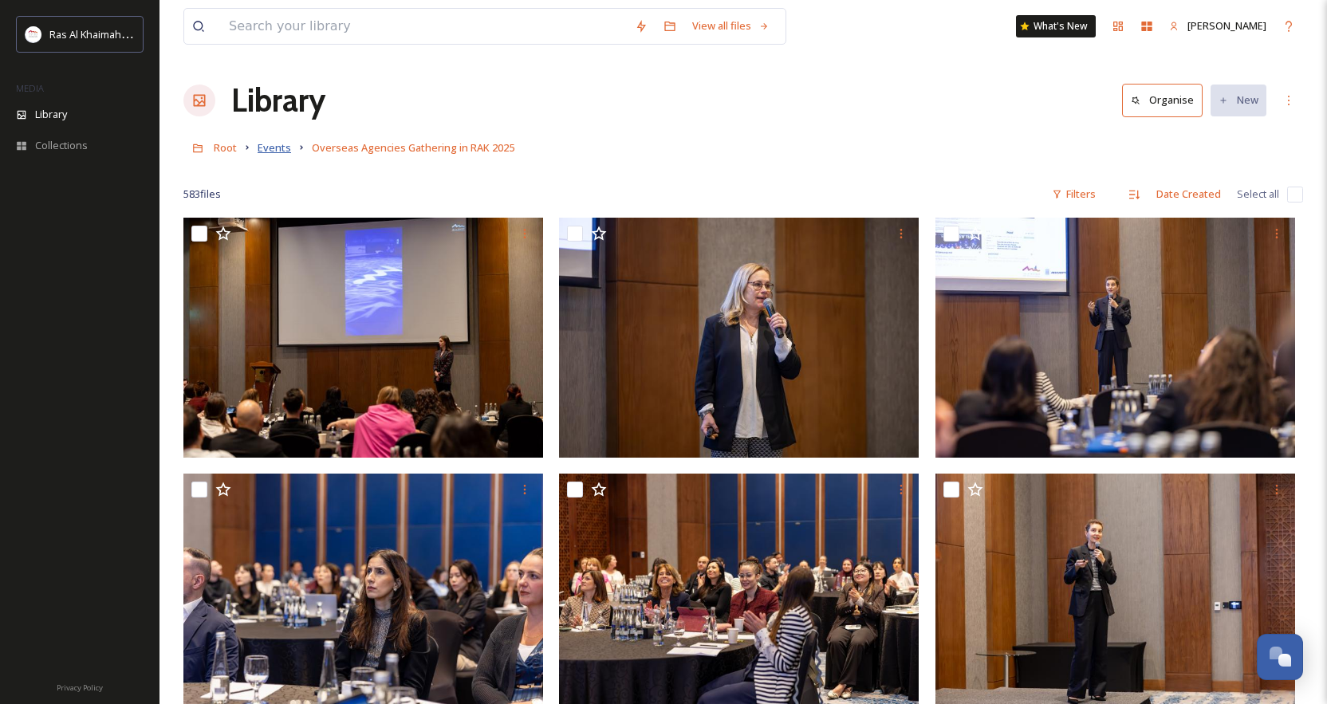
click at [270, 148] on span "Events" at bounding box center [275, 147] width 34 height 14
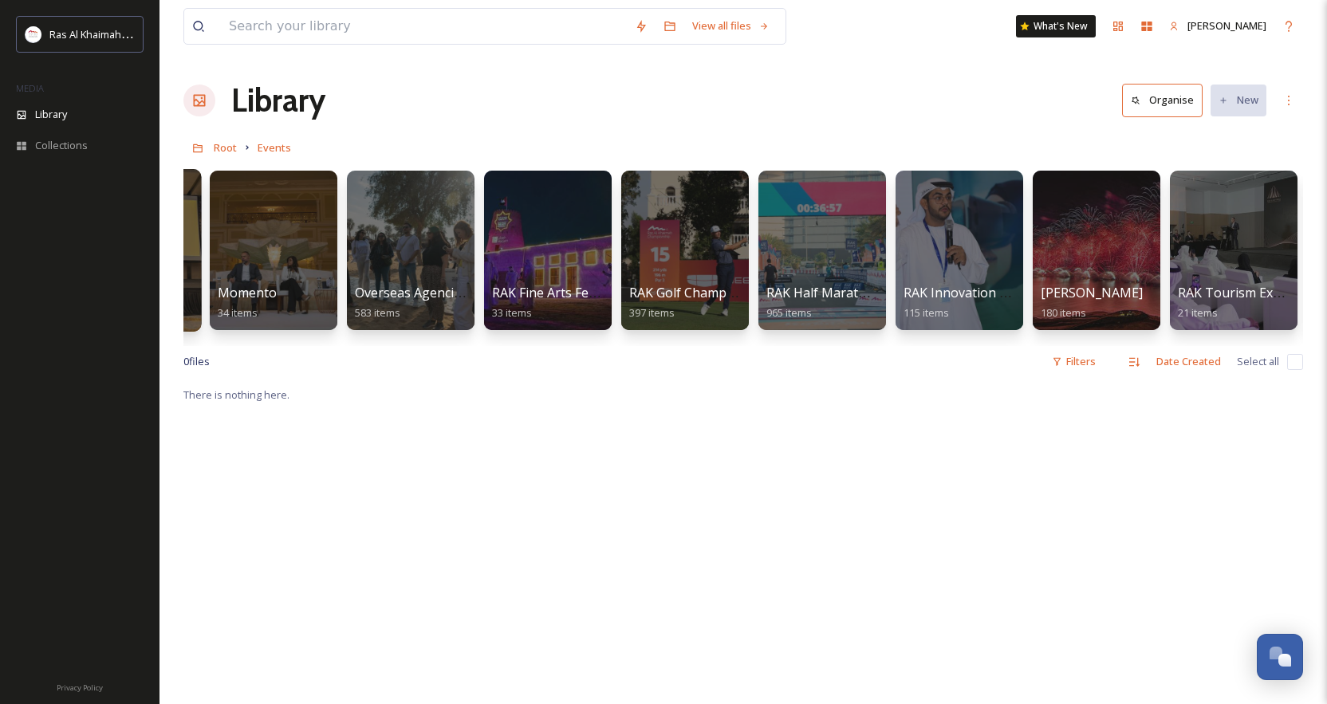
scroll to position [0, 1485]
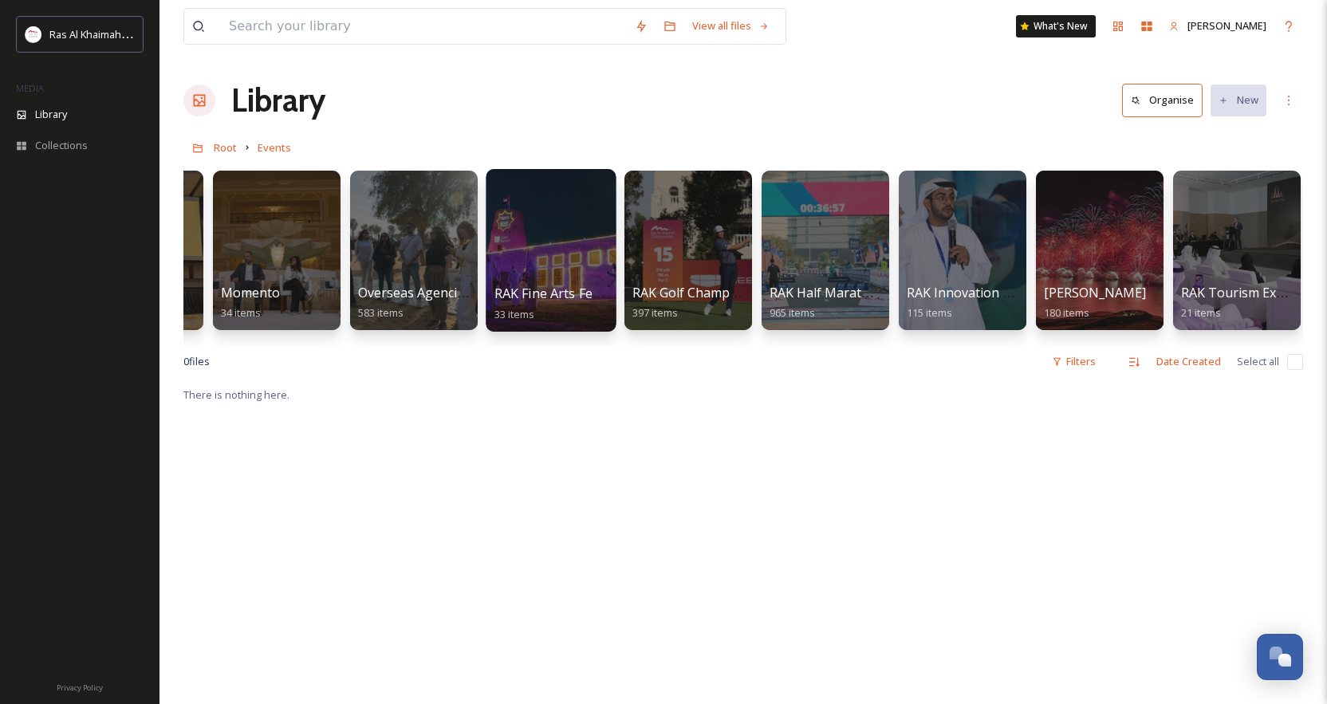
click at [556, 275] on div at bounding box center [551, 250] width 130 height 163
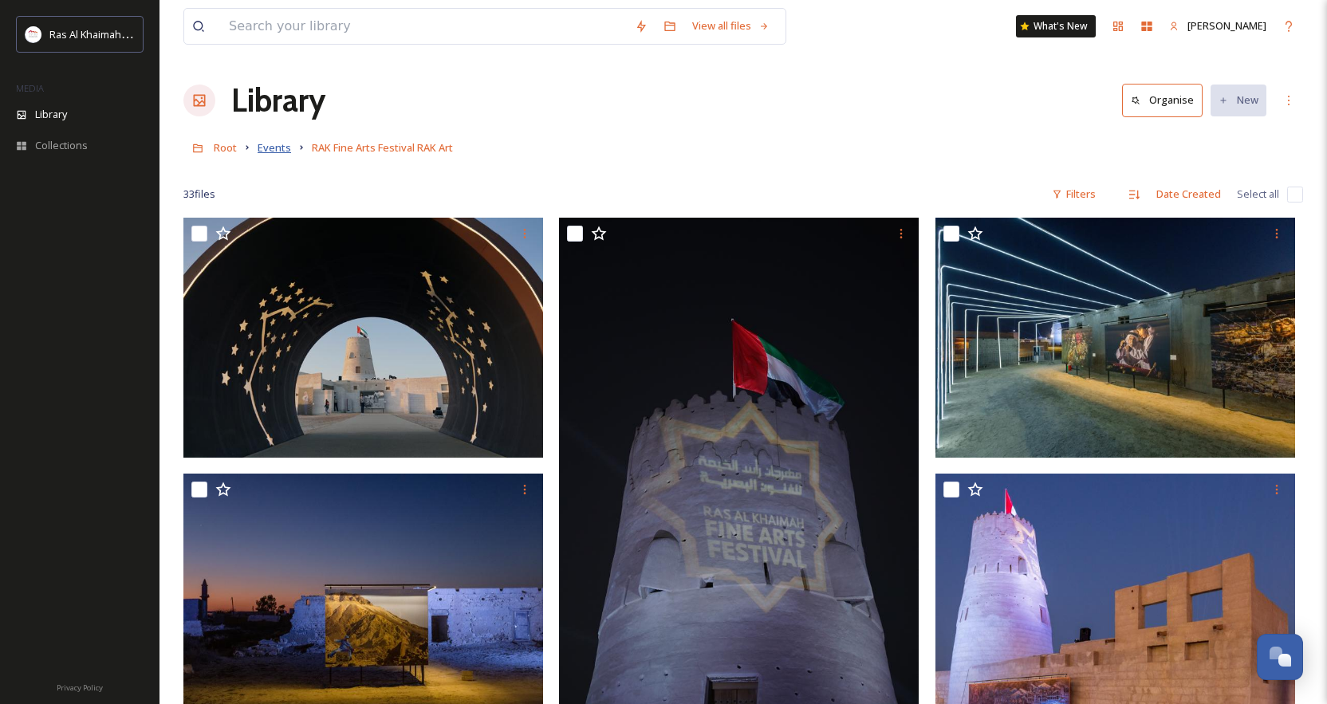
click at [276, 154] on span "Events" at bounding box center [275, 147] width 34 height 14
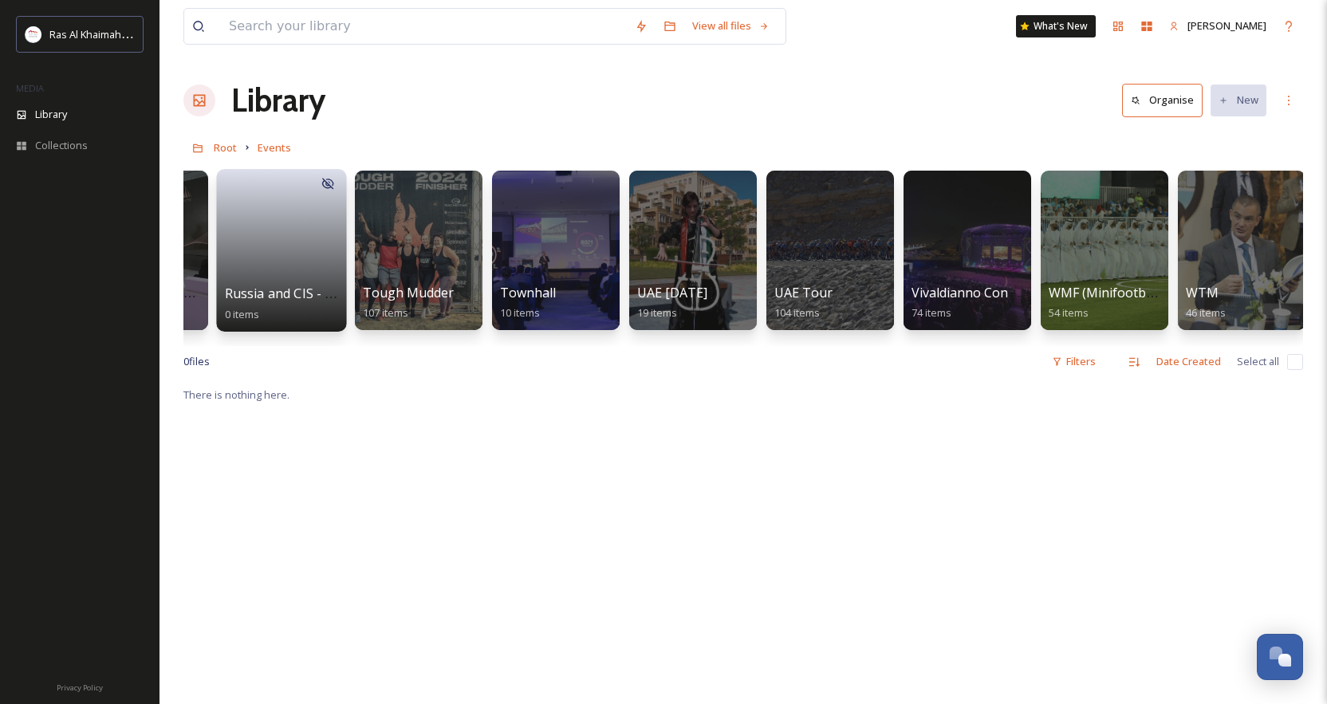
scroll to position [0, 2585]
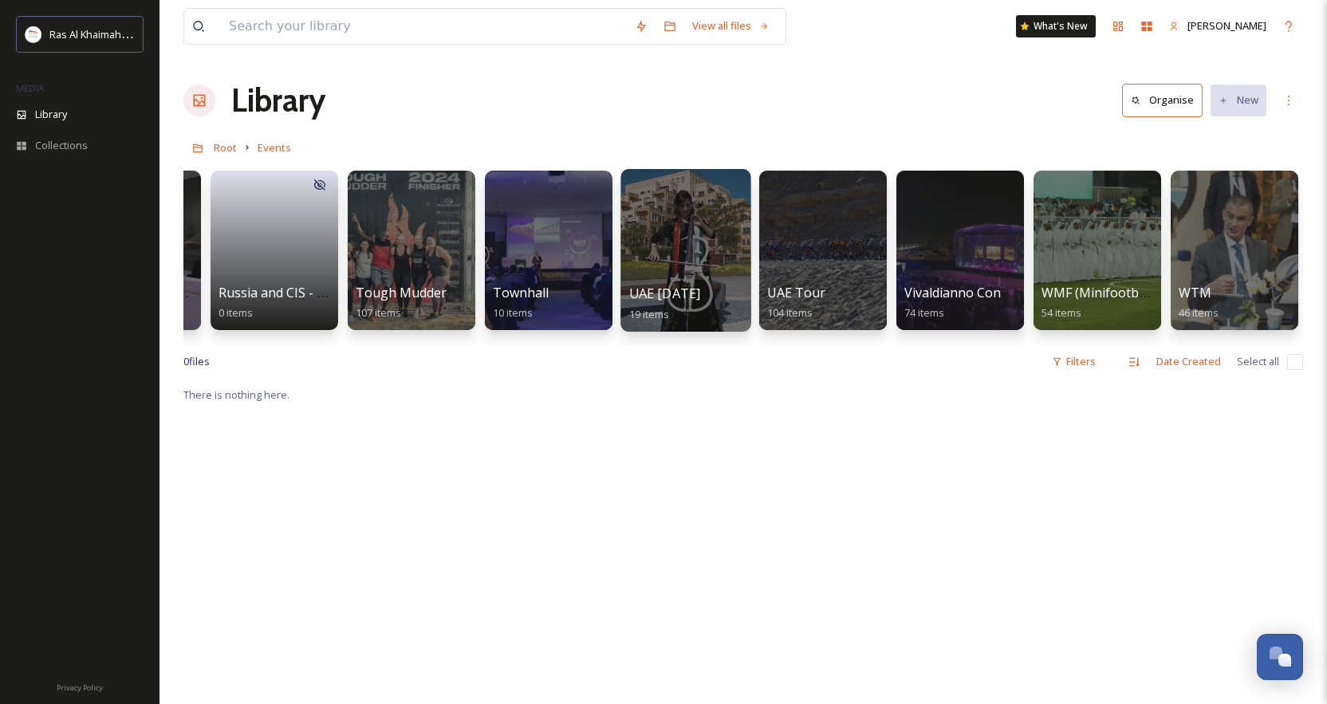
click at [701, 292] on span "UAE National Day" at bounding box center [665, 294] width 72 height 18
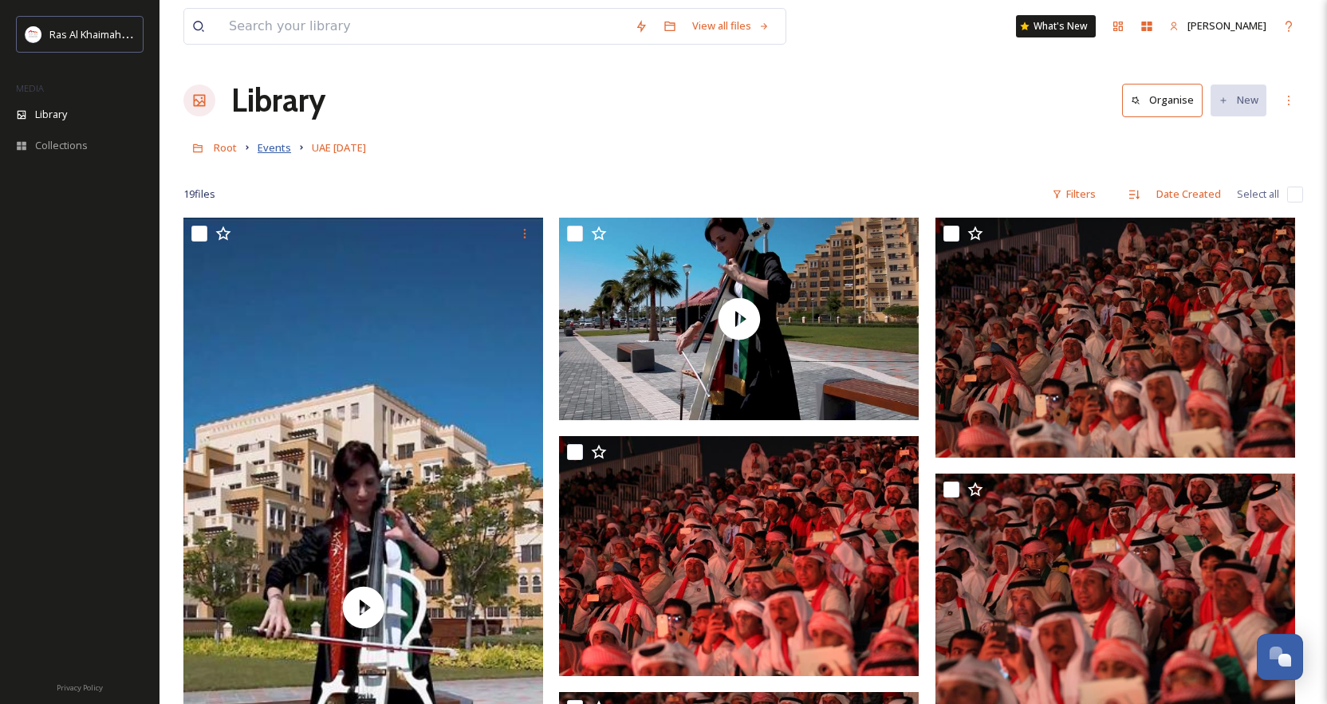
click at [278, 152] on span "Events" at bounding box center [275, 147] width 34 height 14
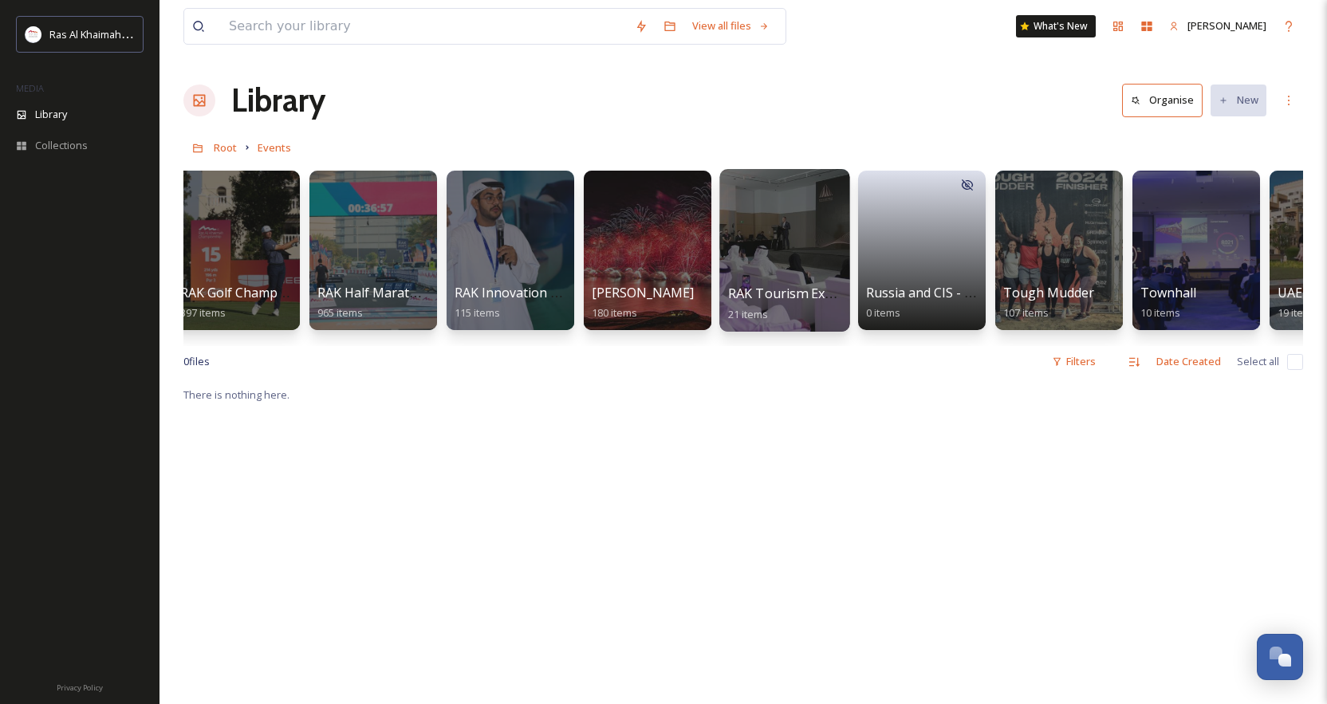
scroll to position [0, 1993]
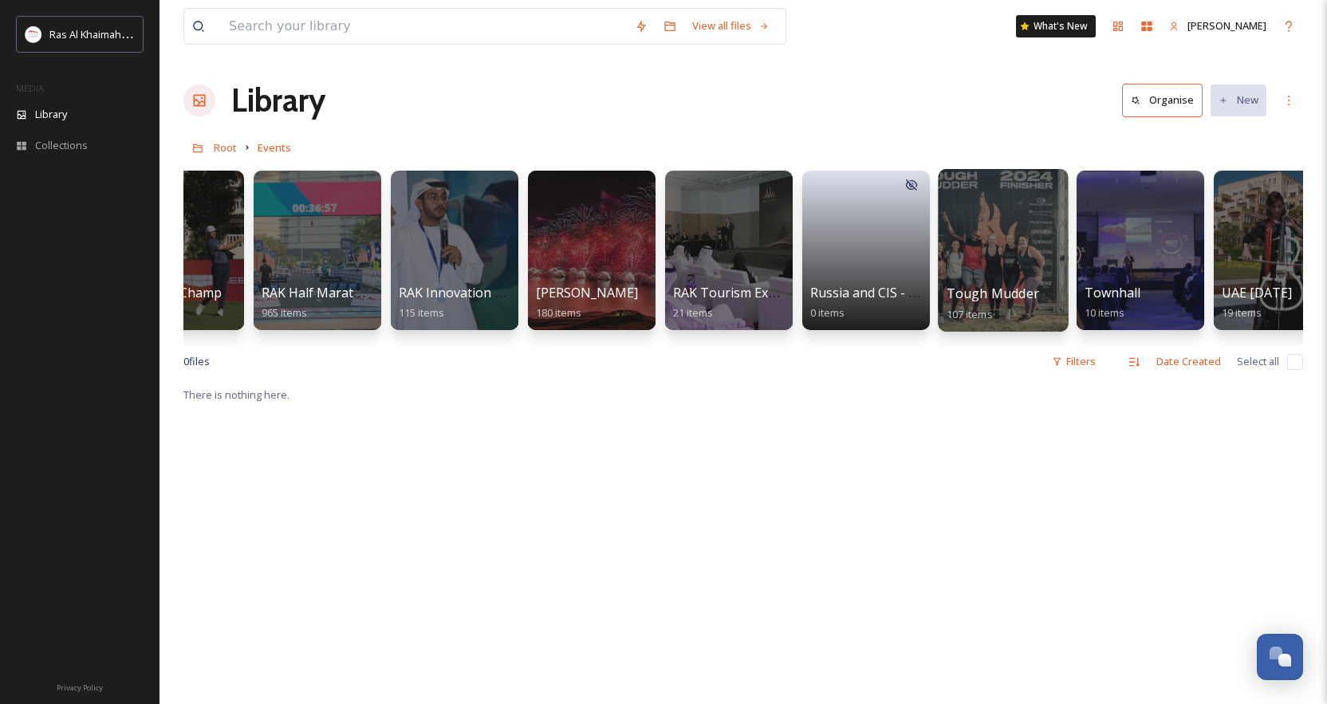
click at [1003, 288] on span "Tough Mudder" at bounding box center [993, 294] width 93 height 18
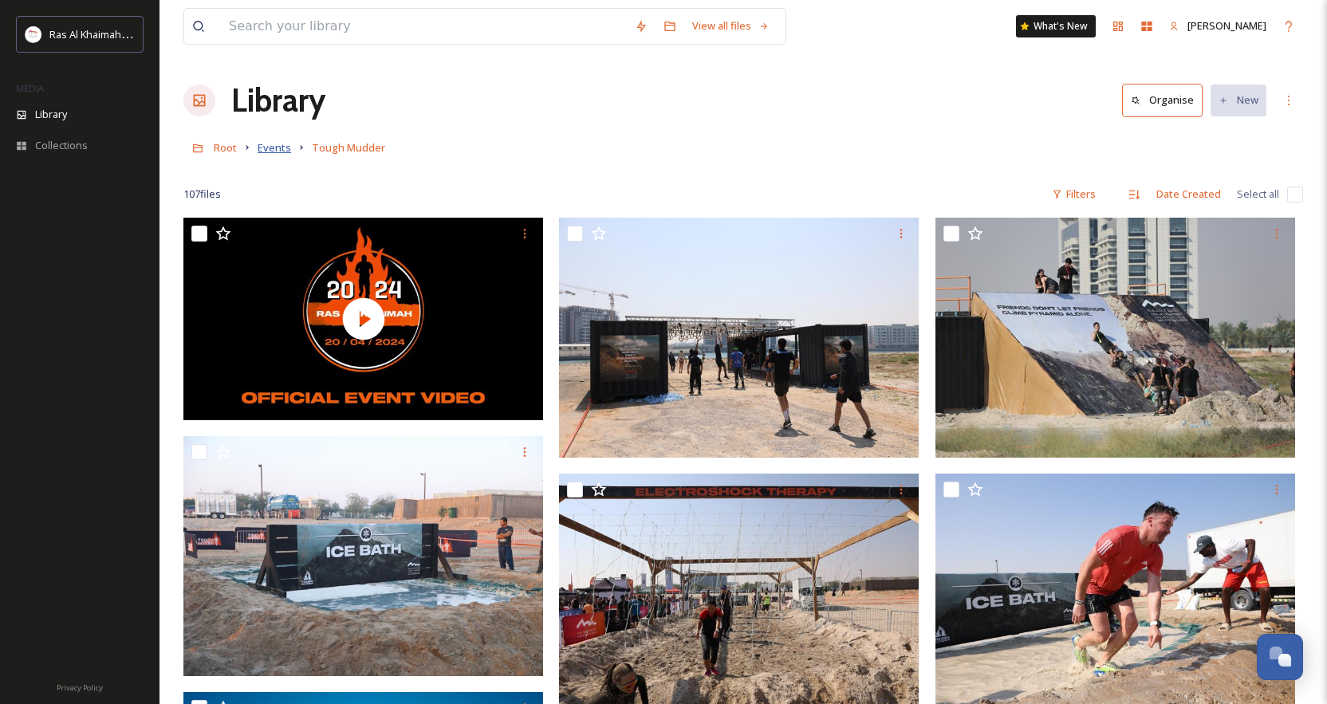
click at [270, 144] on span "Events" at bounding box center [275, 147] width 34 height 14
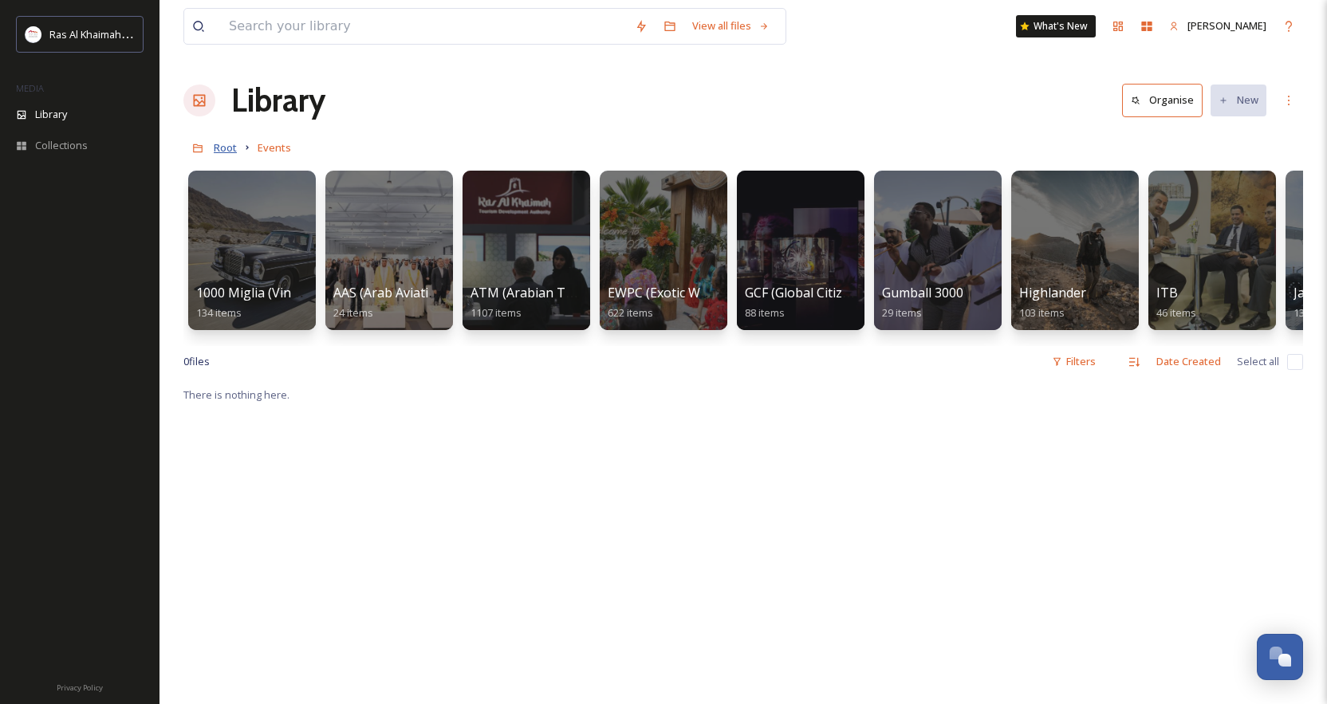
click at [224, 148] on span "Root" at bounding box center [225, 147] width 23 height 14
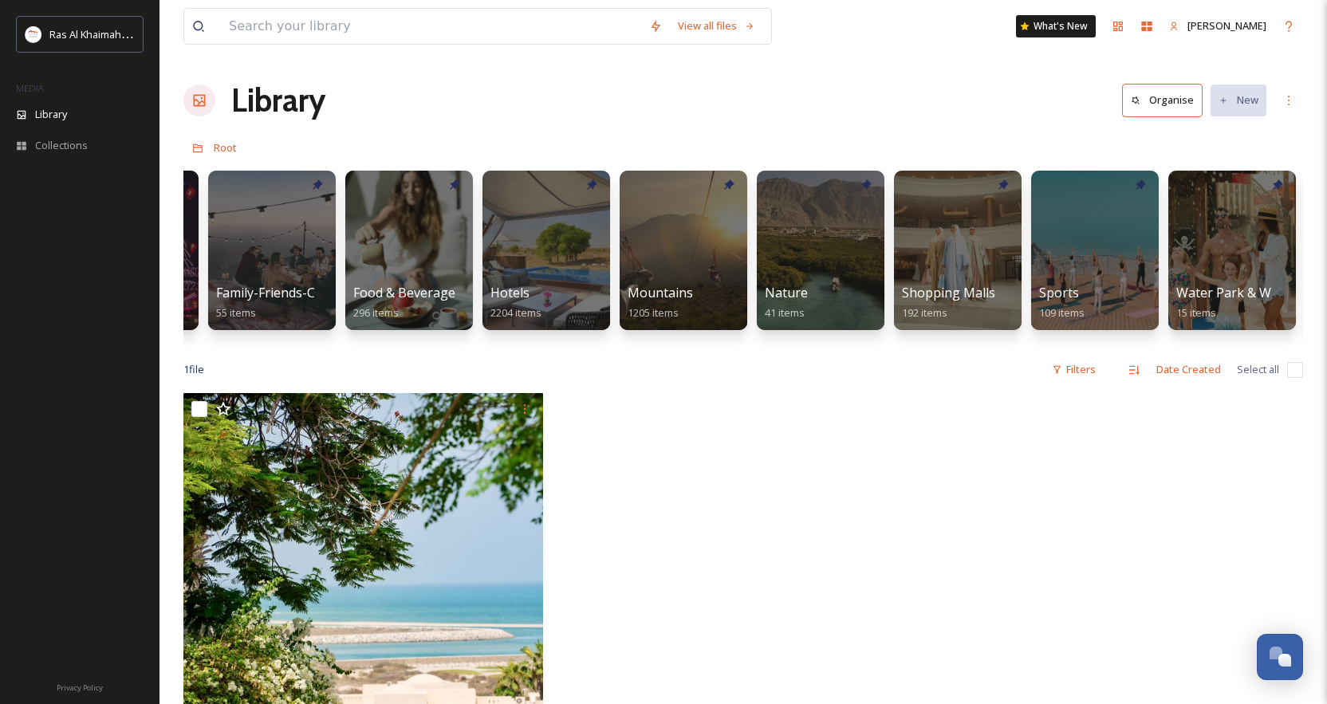
scroll to position [0, 689]
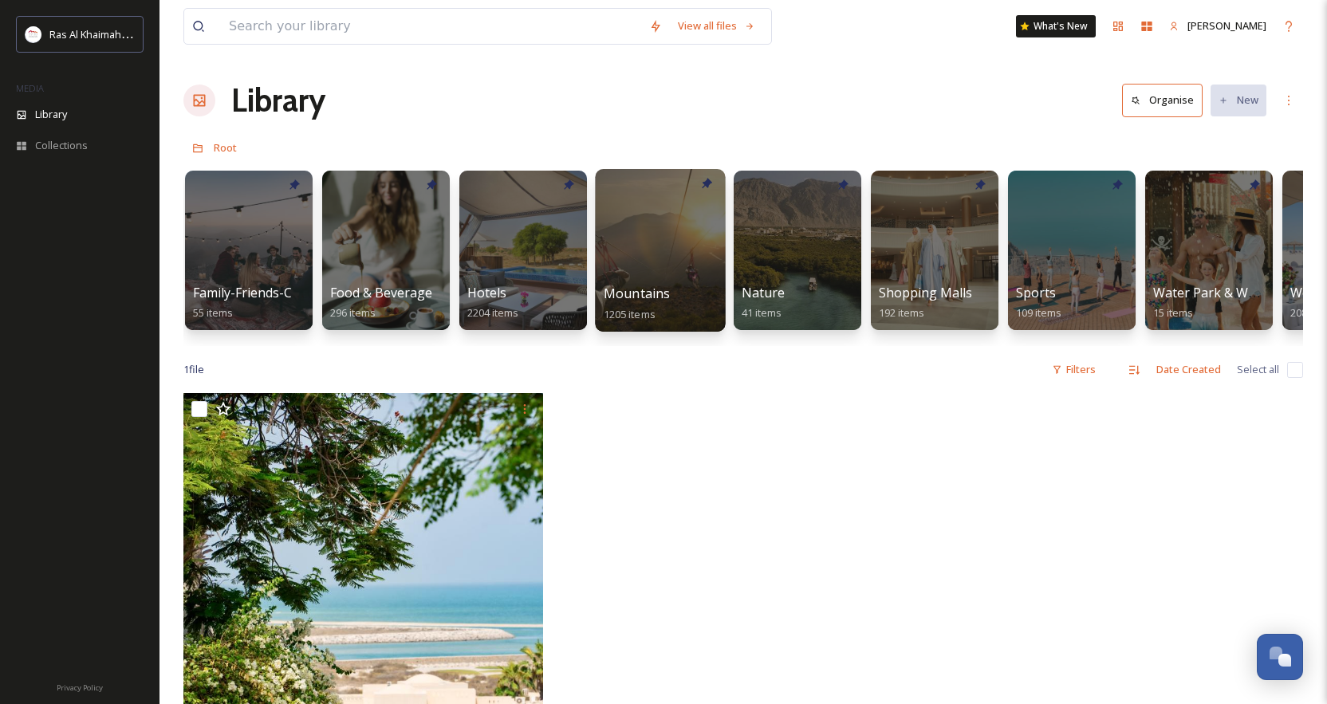
click at [642, 294] on span "Mountains" at bounding box center [637, 294] width 67 height 18
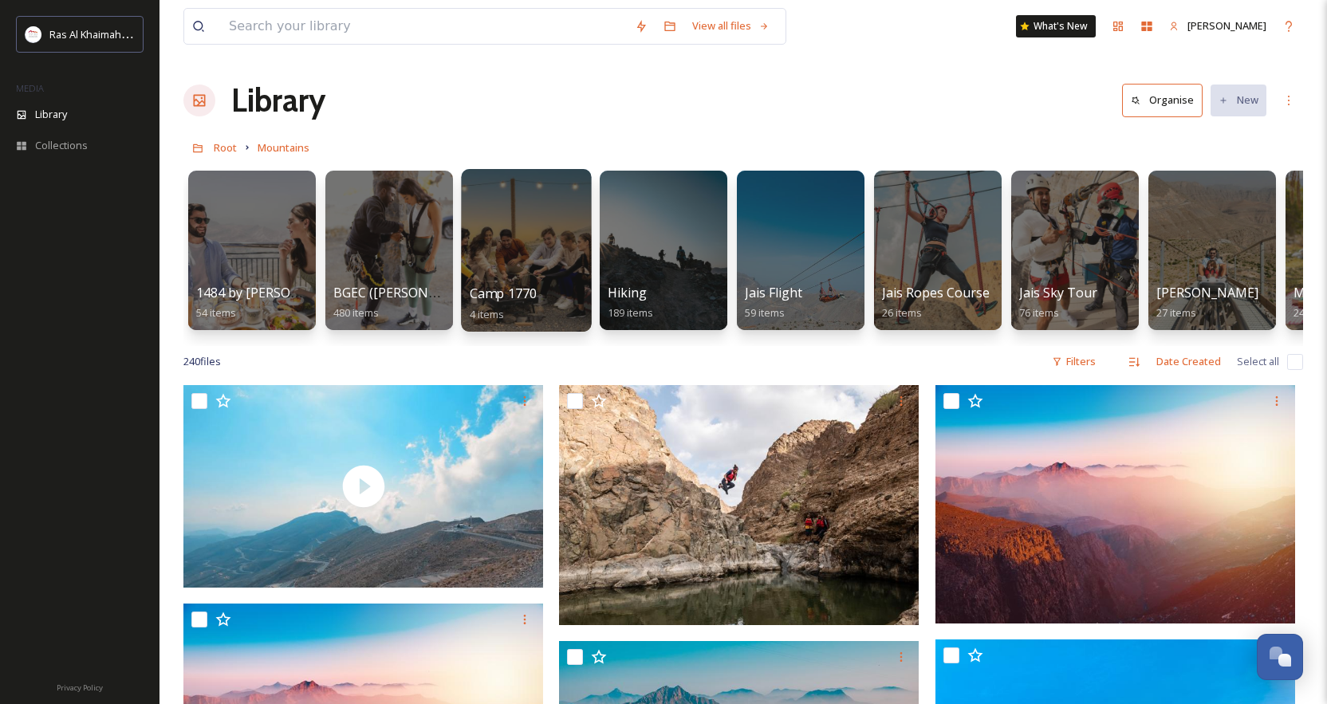
click at [511, 297] on span "Camp 1770" at bounding box center [504, 294] width 68 height 18
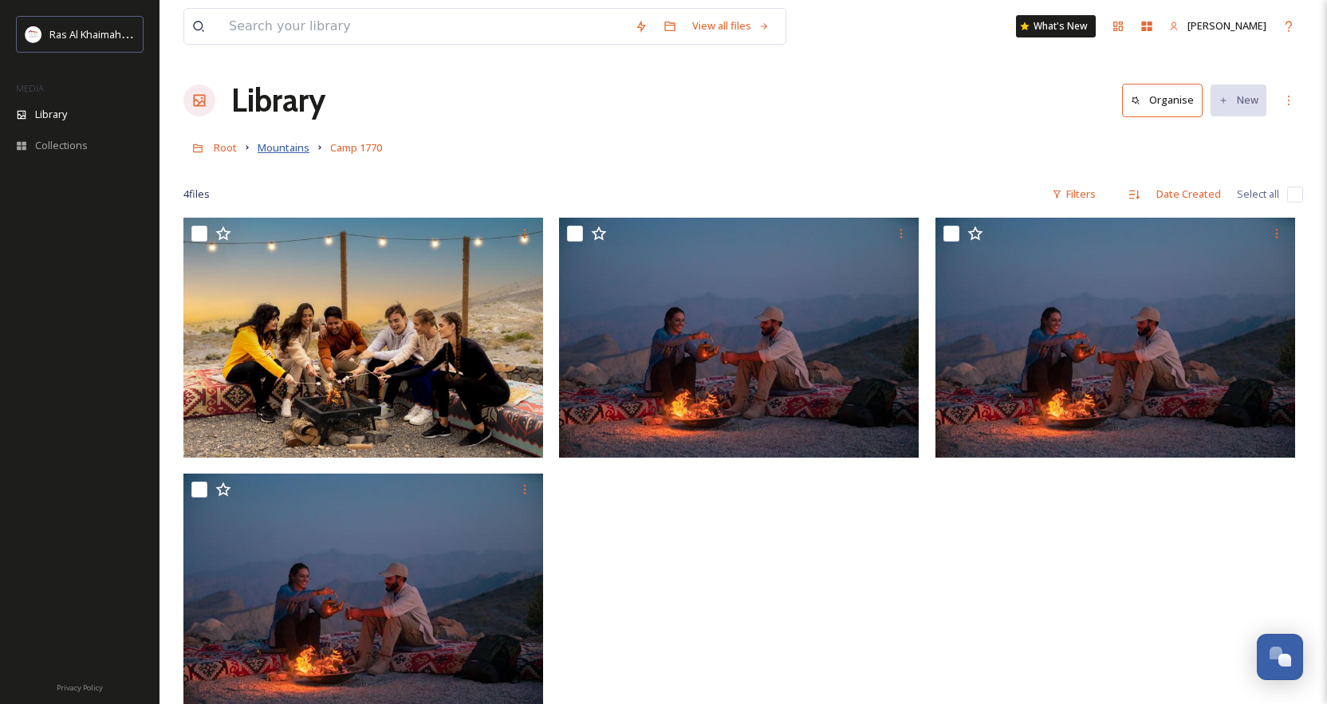
click at [276, 145] on span "Mountains" at bounding box center [284, 147] width 52 height 14
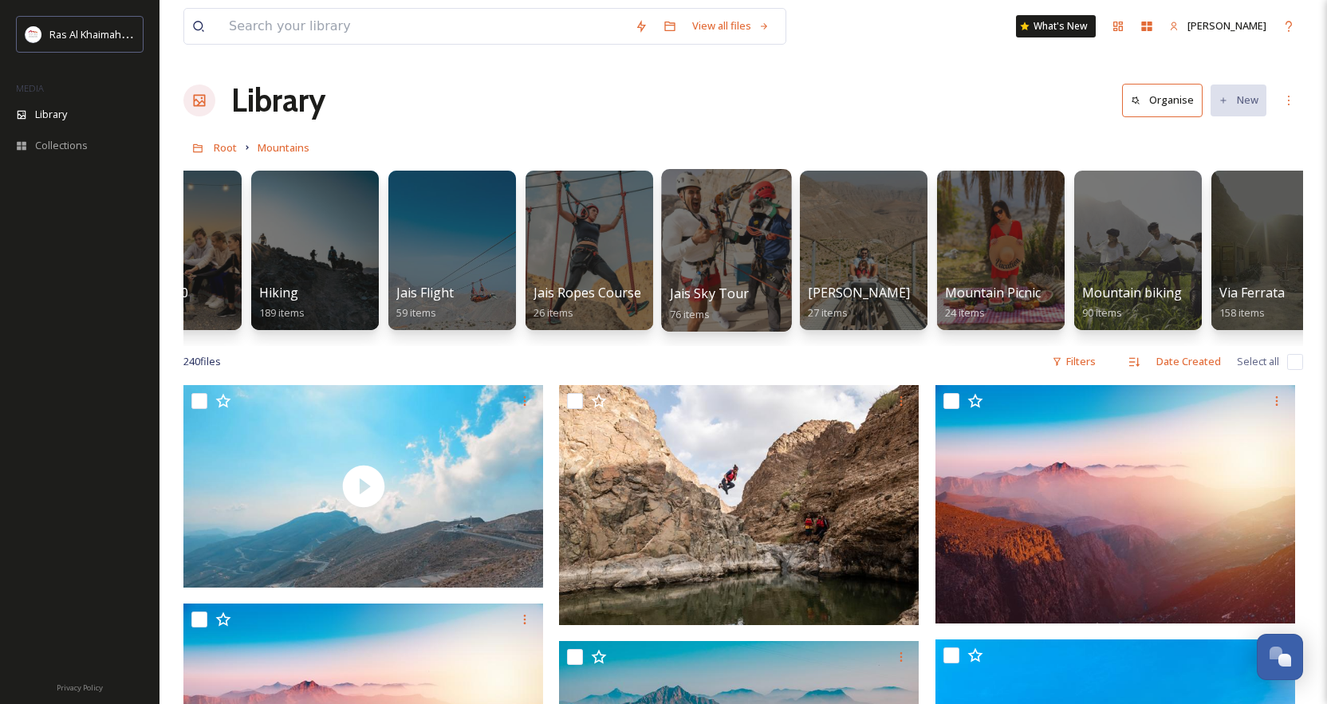
scroll to position [0, 389]
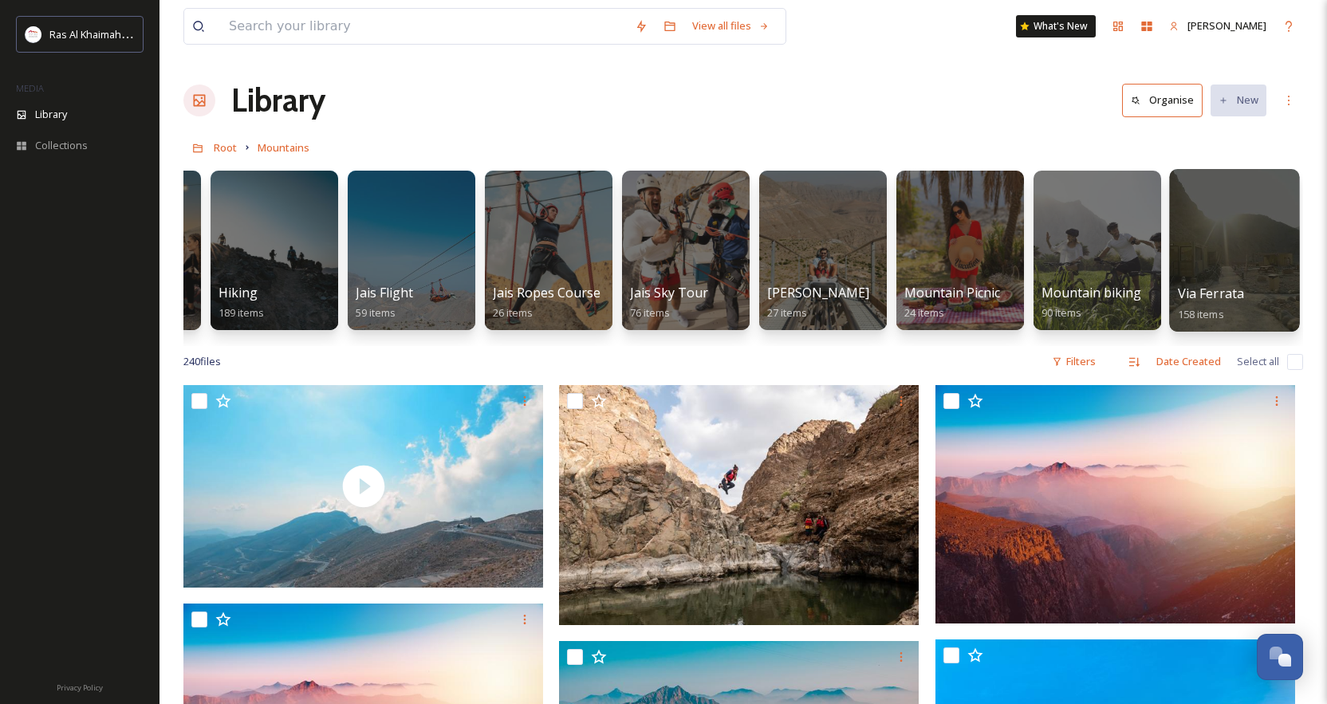
click at [1018, 295] on span "Via Ferrata" at bounding box center [1211, 294] width 67 height 18
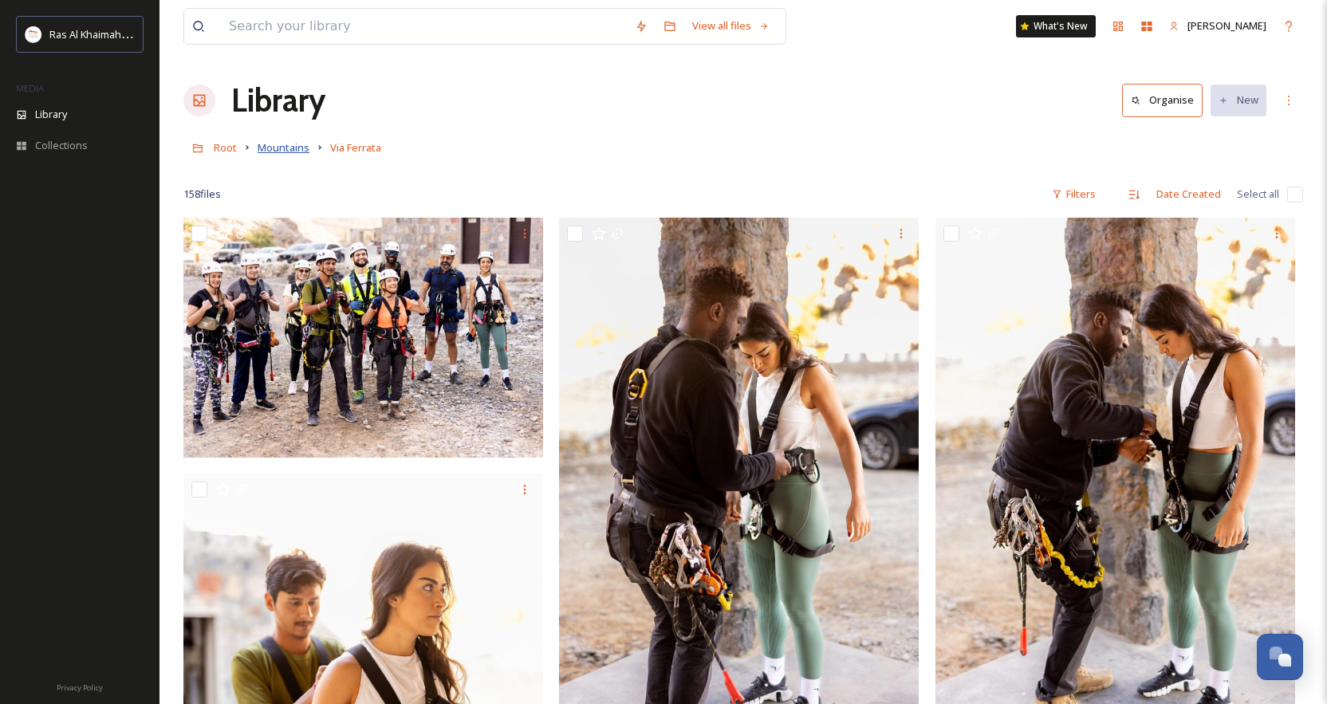
click at [283, 144] on span "Mountains" at bounding box center [284, 147] width 52 height 14
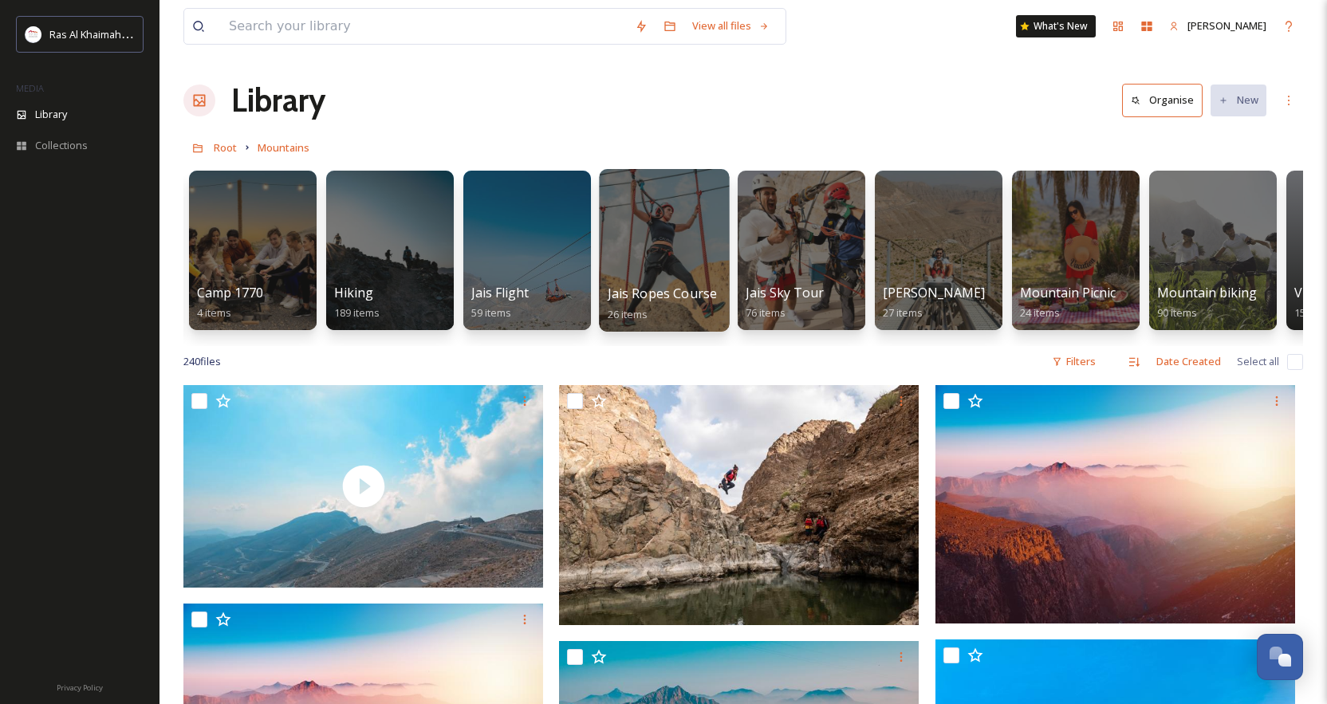
scroll to position [0, 389]
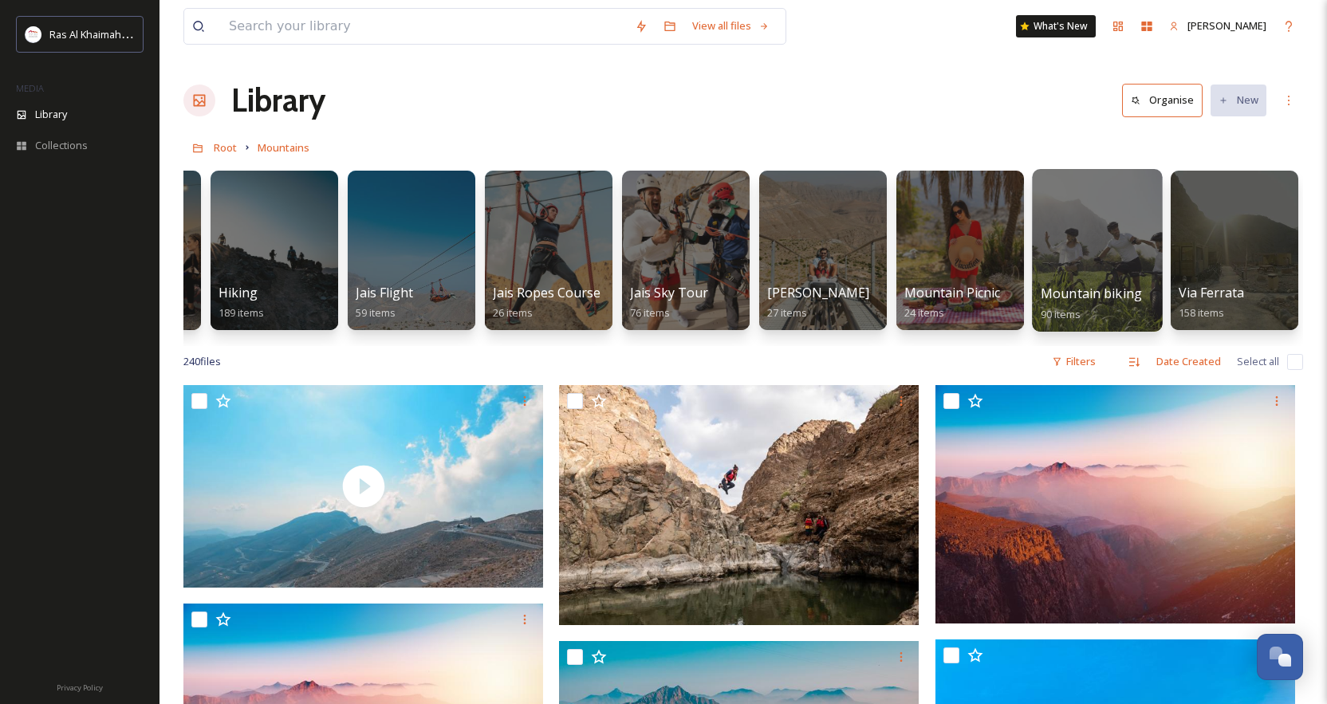
click at [1018, 294] on span "Mountain biking" at bounding box center [1092, 294] width 102 height 18
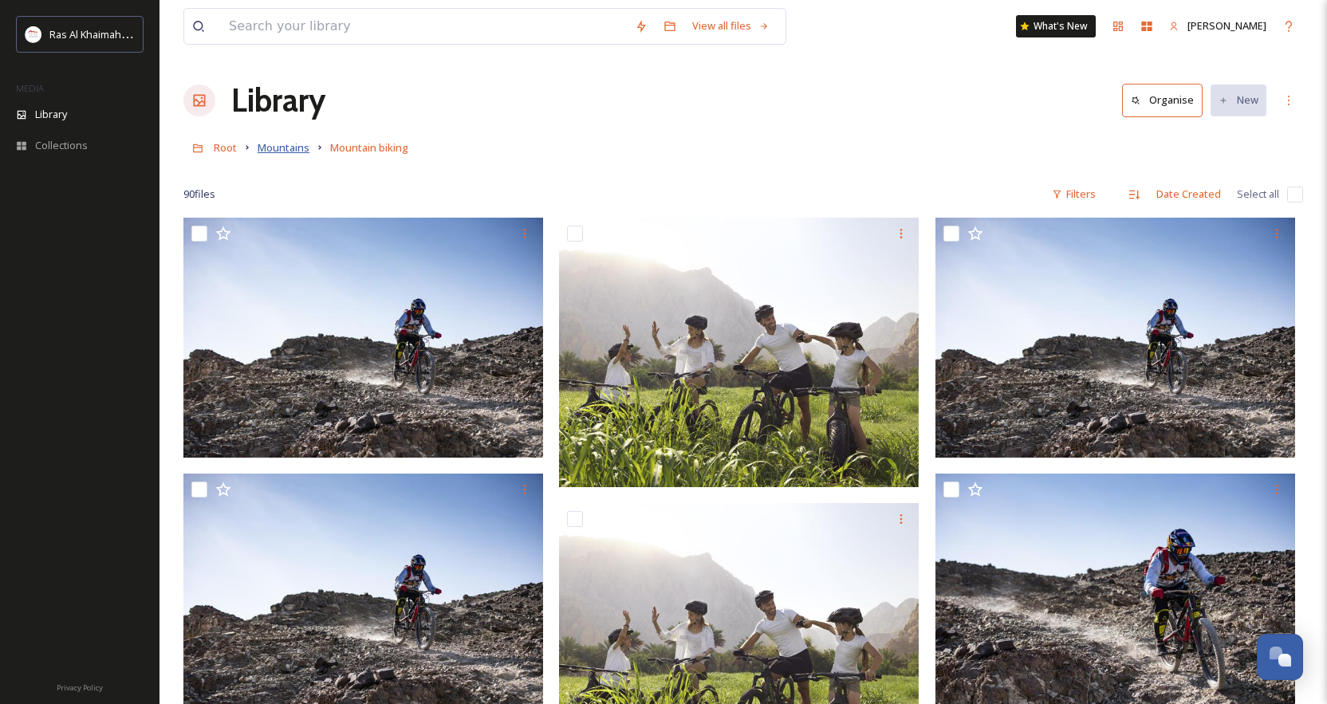
click at [294, 149] on span "Mountains" at bounding box center [284, 147] width 52 height 14
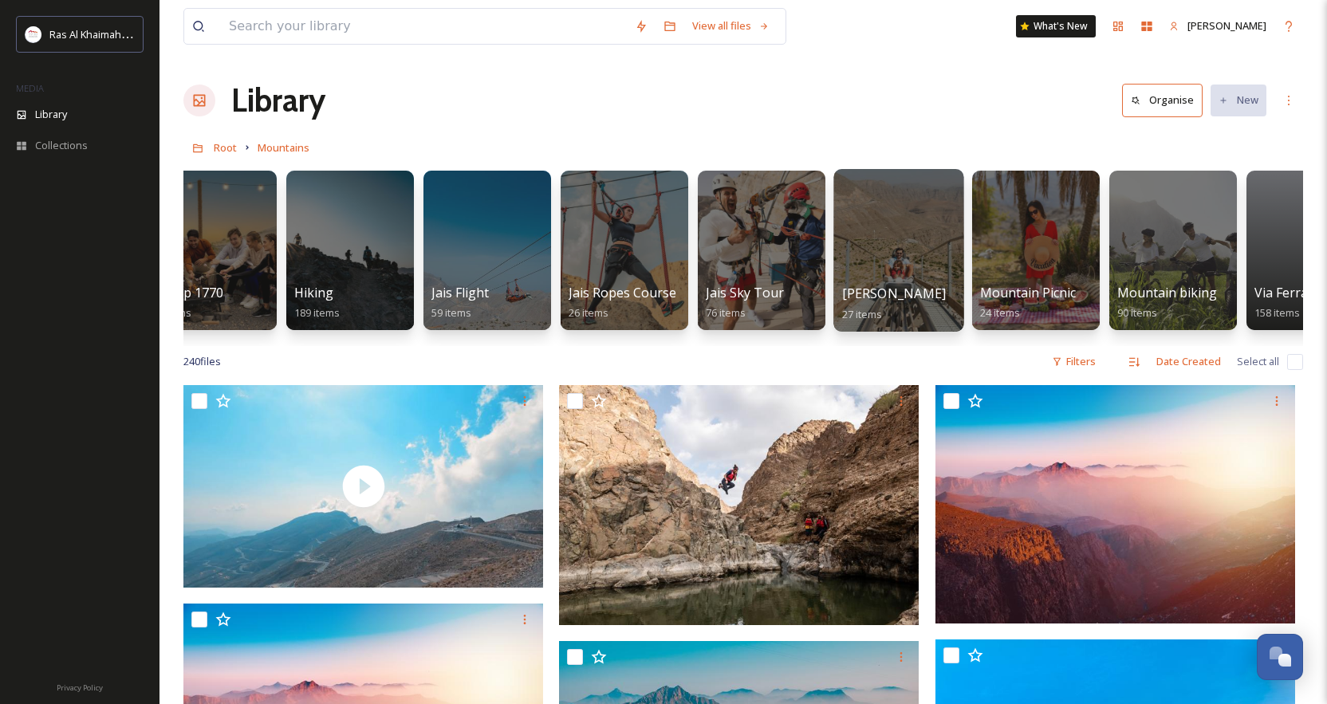
scroll to position [0, 389]
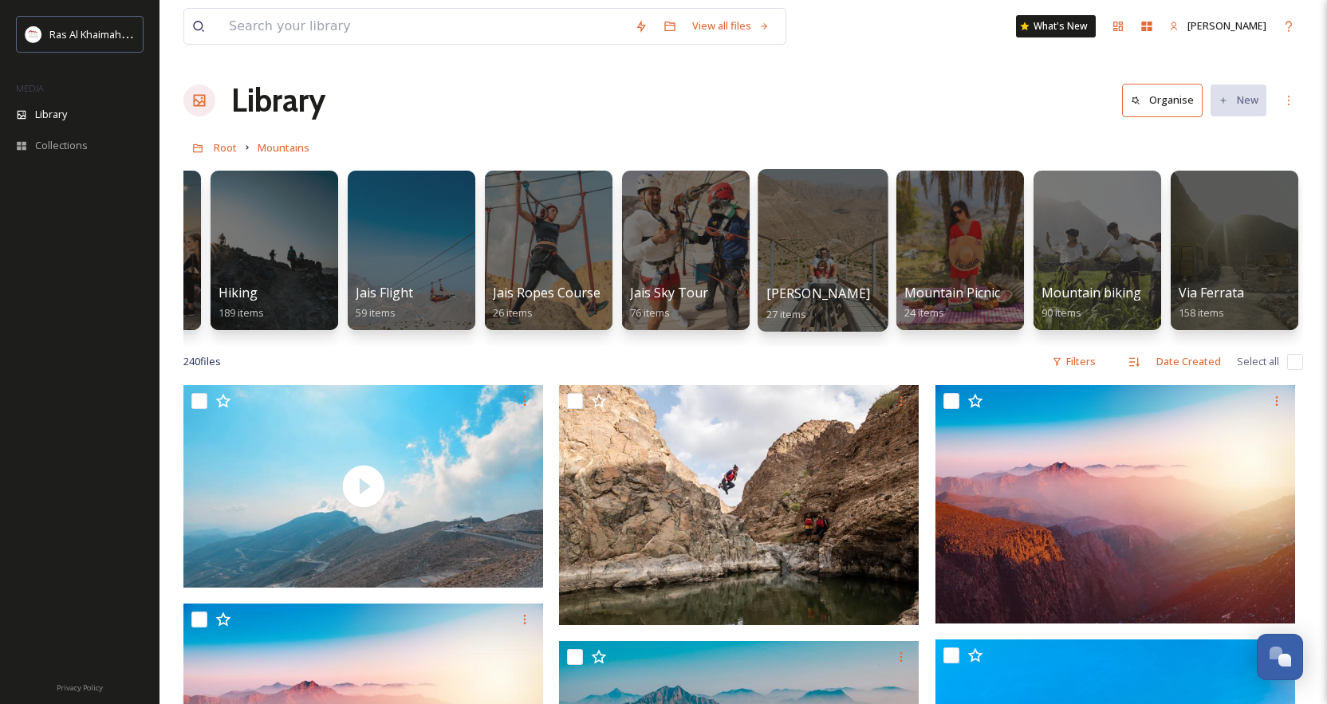
click at [818, 297] on span "[PERSON_NAME]" at bounding box center [819, 294] width 105 height 18
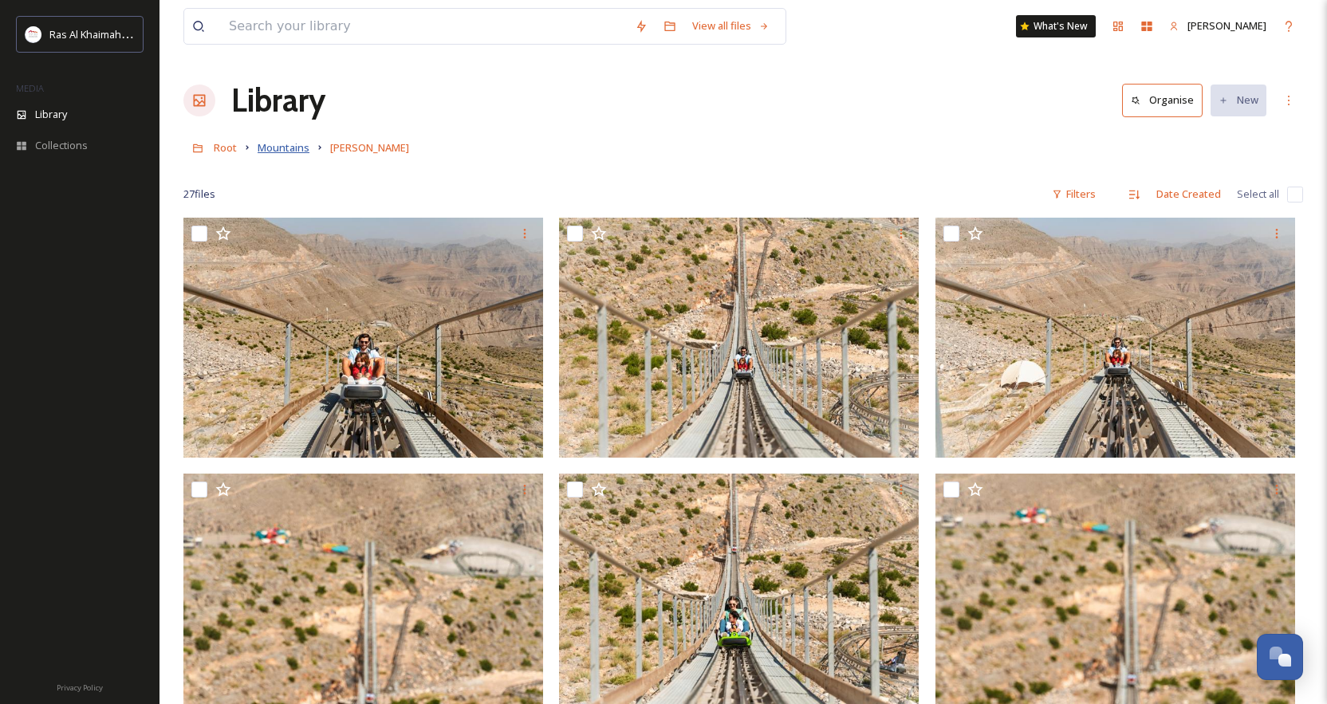
click at [293, 149] on span "Mountains" at bounding box center [284, 147] width 52 height 14
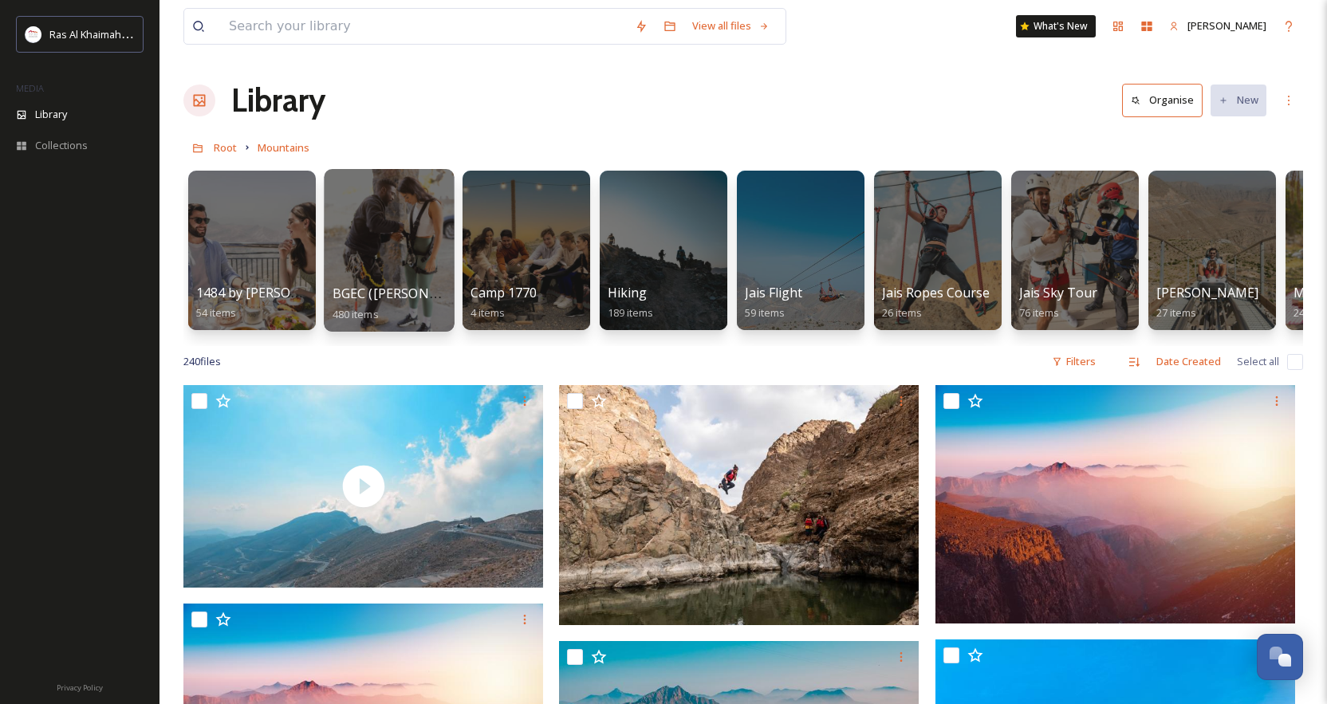
click at [408, 295] on span "BGEC ([PERSON_NAME] Explorers Camp)" at bounding box center [457, 294] width 249 height 18
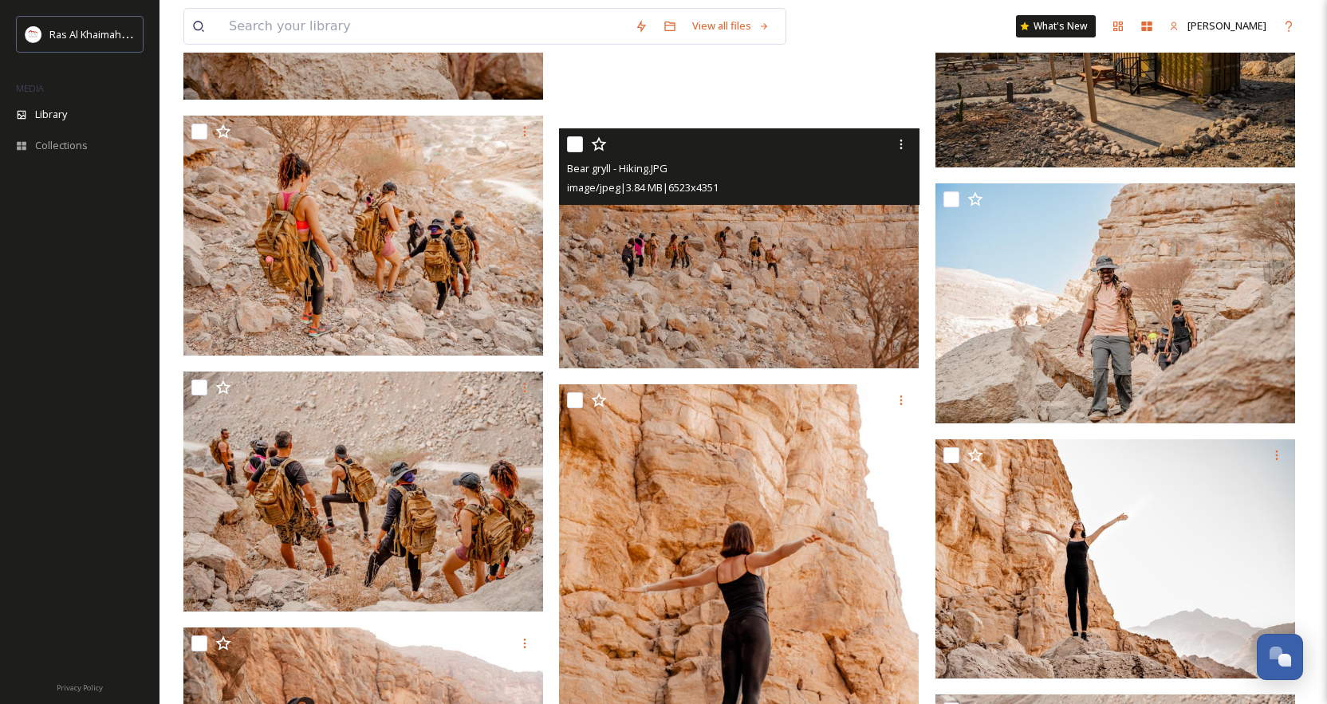
scroll to position [11843, 0]
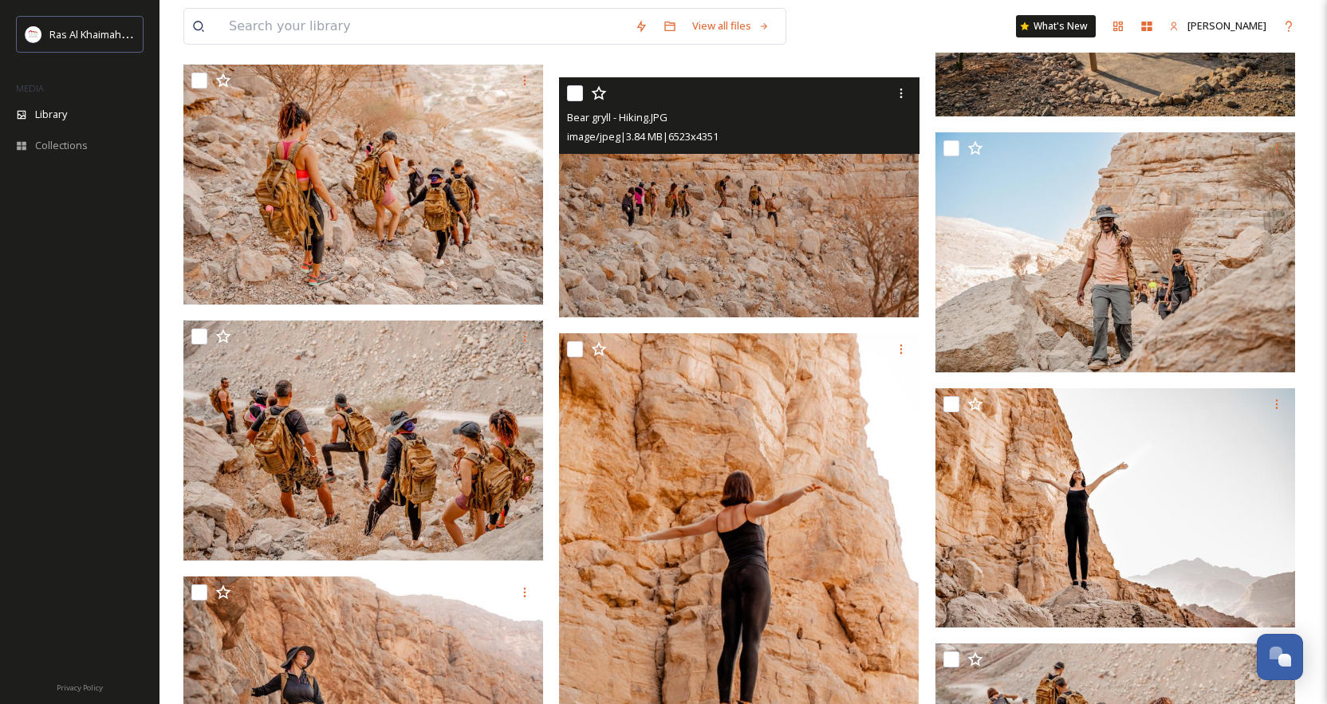
click at [1018, 287] on img at bounding box center [1116, 252] width 360 height 240
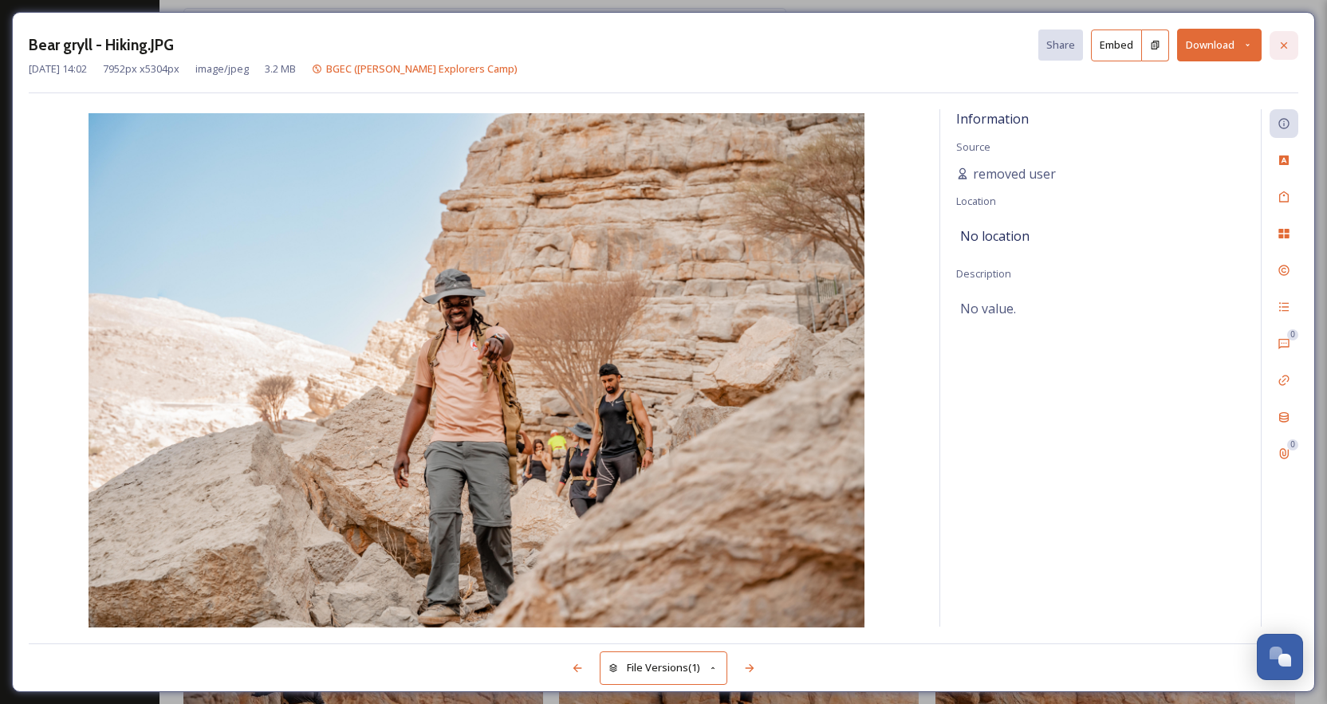
click at [1018, 41] on icon at bounding box center [1284, 44] width 6 height 6
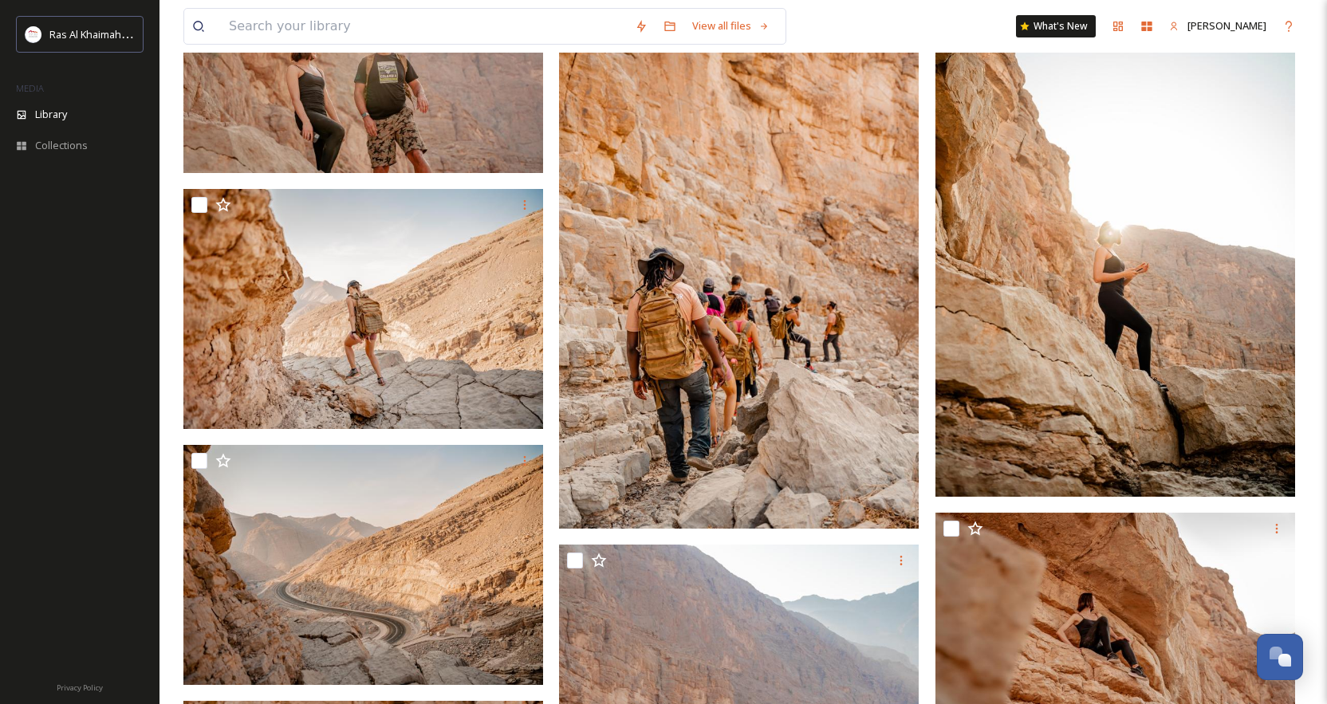
scroll to position [13626, 0]
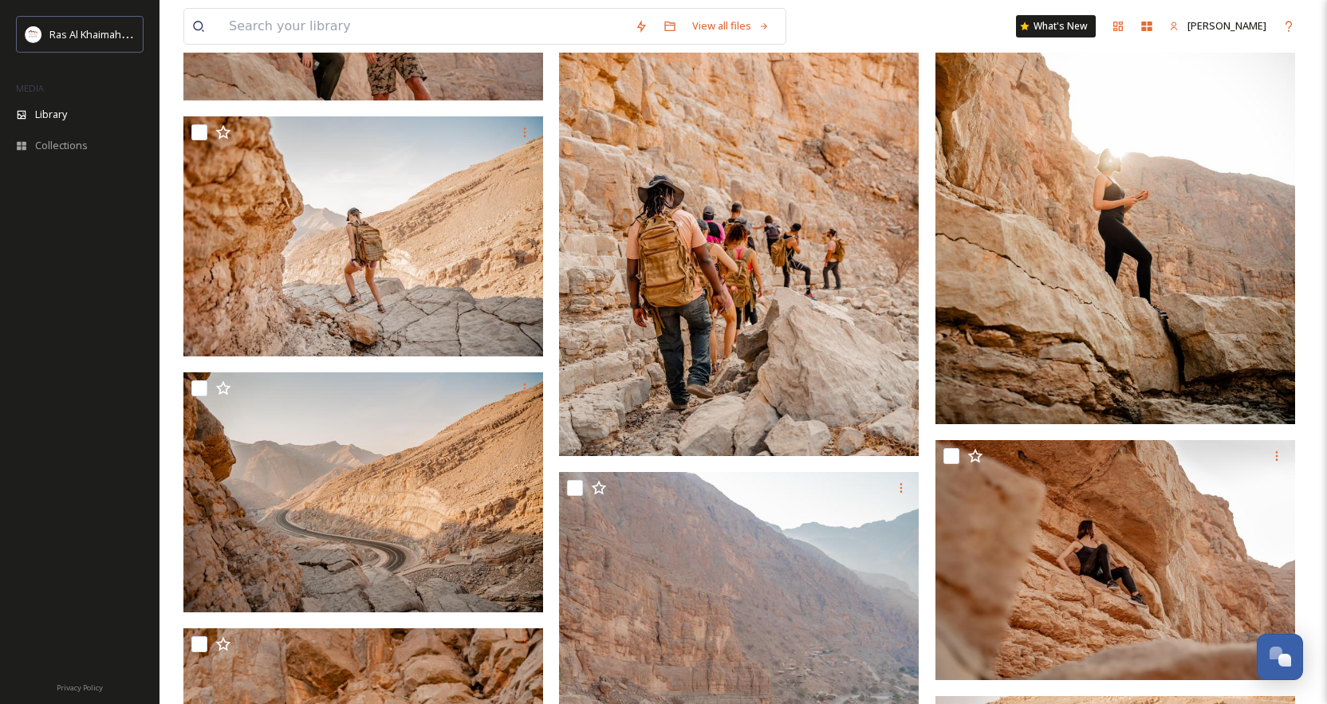
click at [1018, 268] on img at bounding box center [1116, 154] width 360 height 539
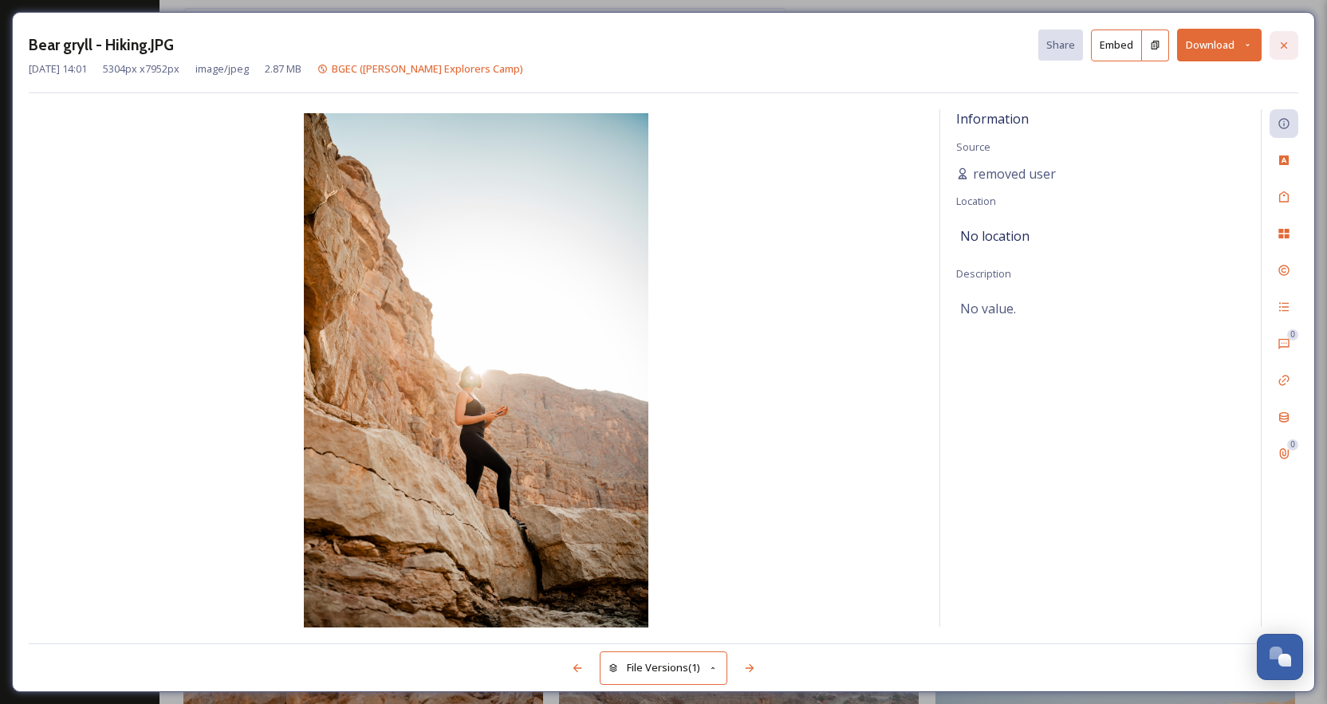
click at [1018, 41] on icon at bounding box center [1284, 45] width 13 height 13
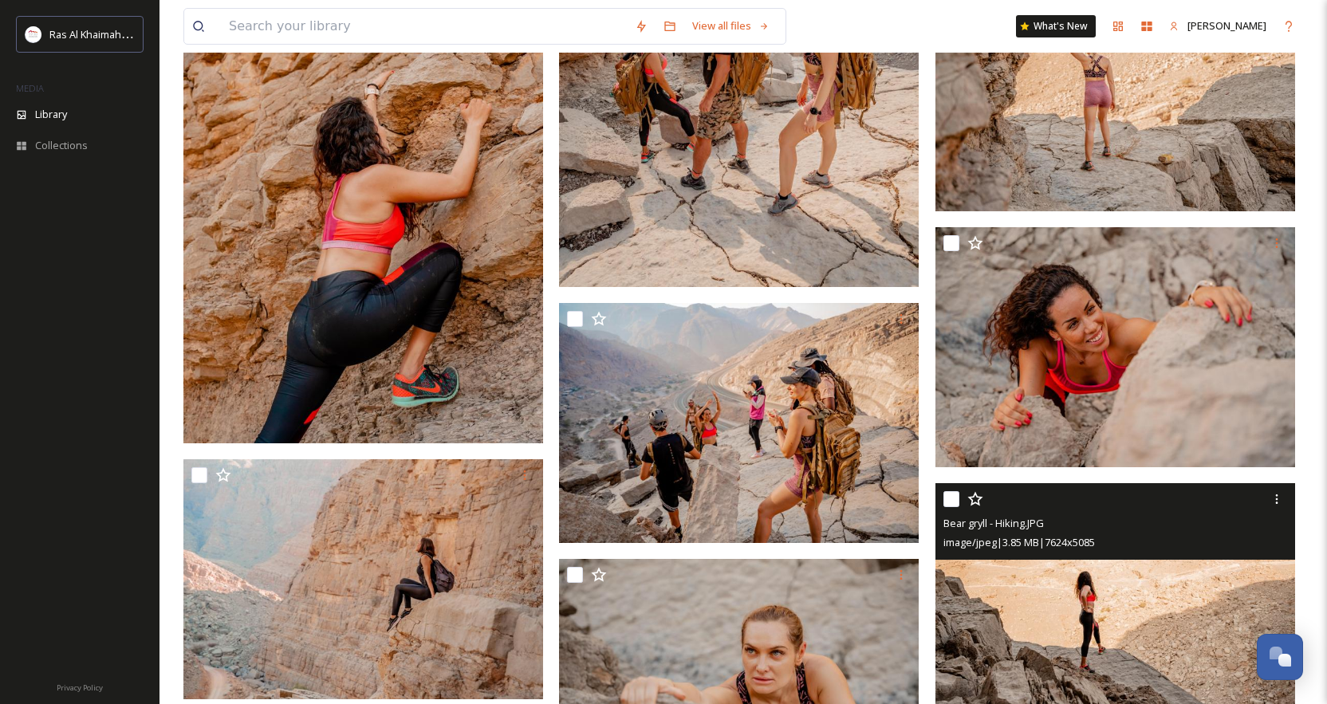
scroll to position [14356, 0]
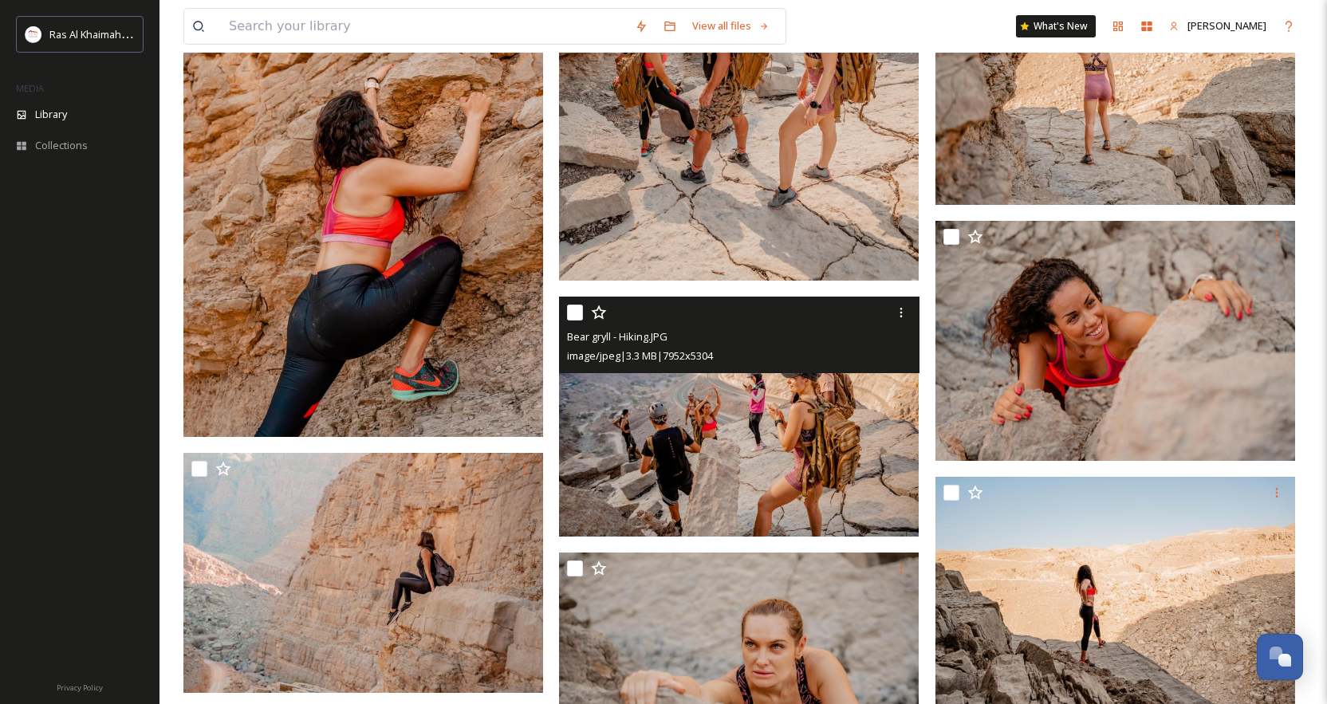
click at [839, 487] on img at bounding box center [739, 417] width 360 height 240
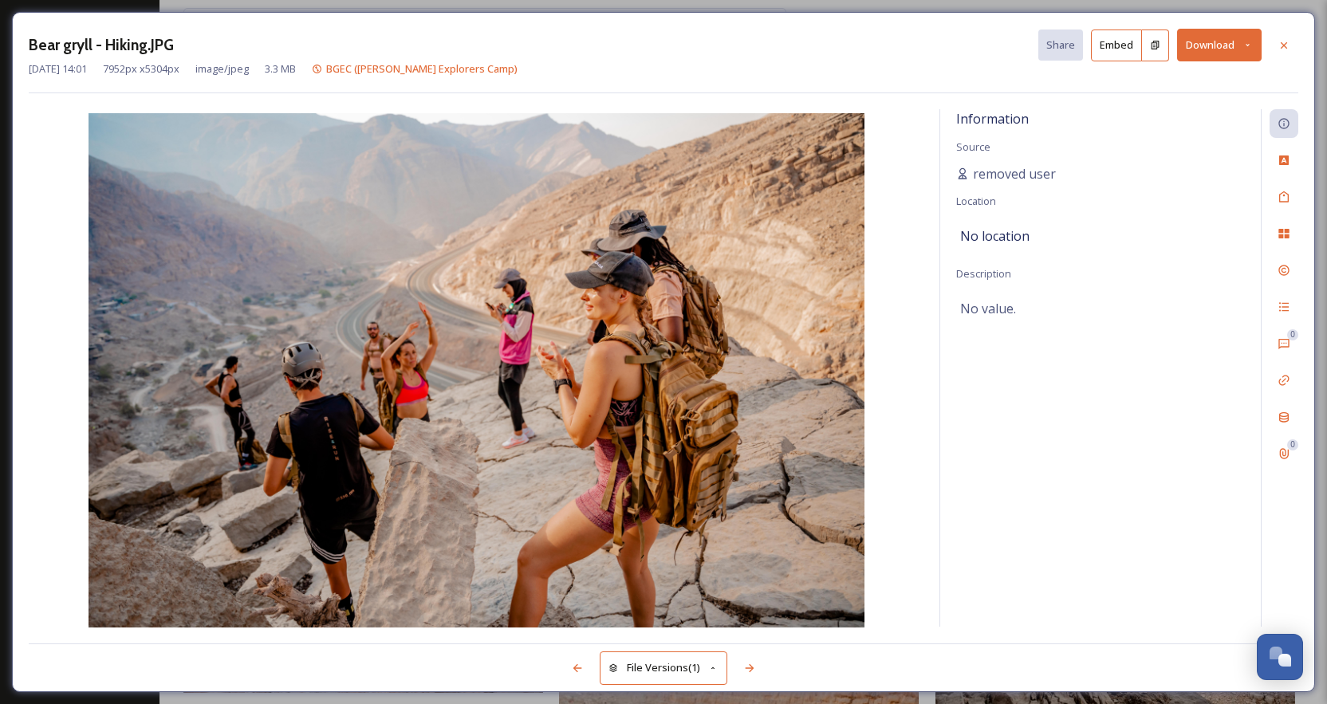
click at [1018, 45] on icon at bounding box center [1248, 45] width 10 height 10
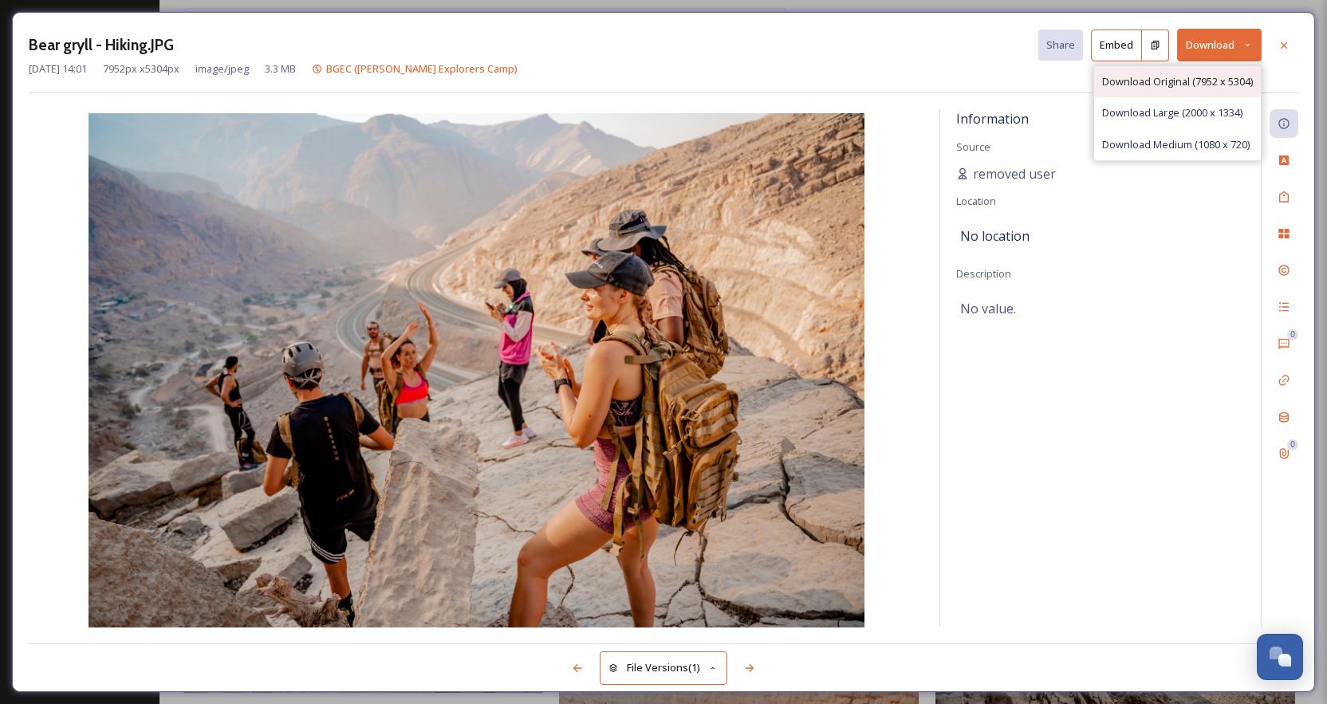
click at [1018, 83] on span "Download Original (7952 x 5304)" at bounding box center [1177, 81] width 151 height 15
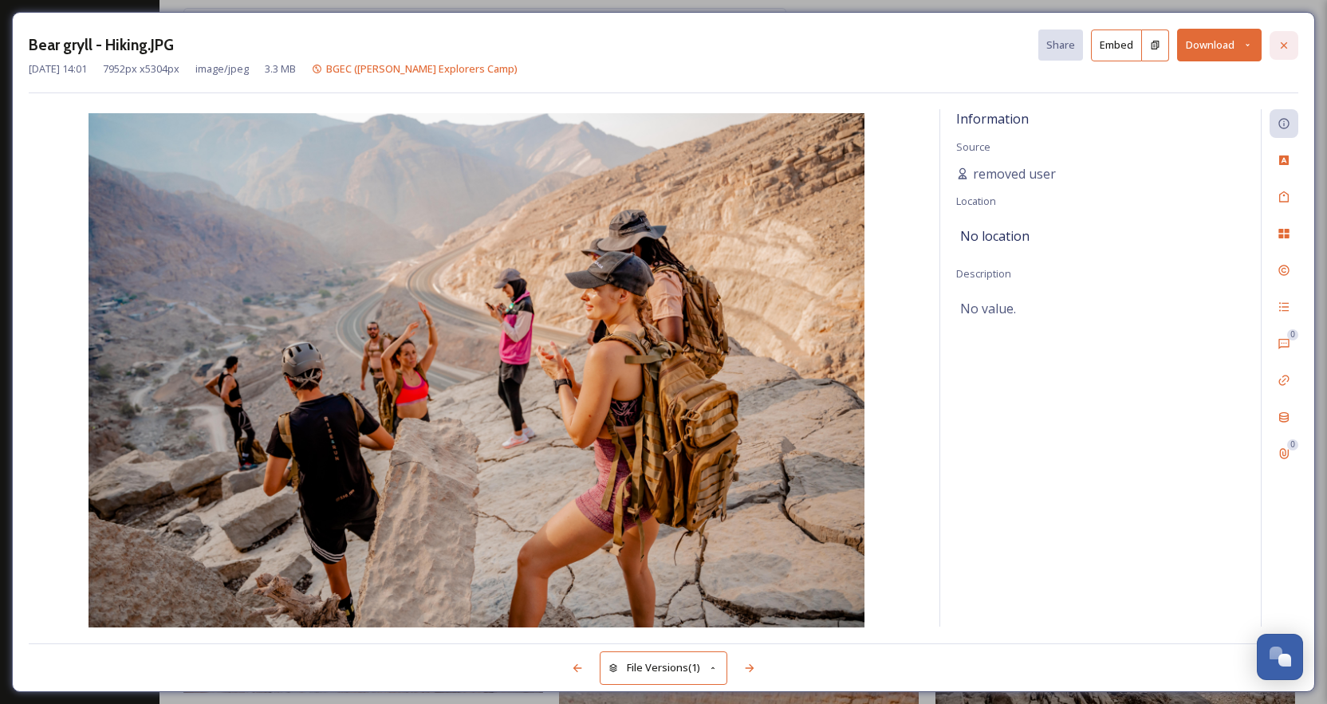
click at [1018, 44] on icon at bounding box center [1284, 45] width 13 height 13
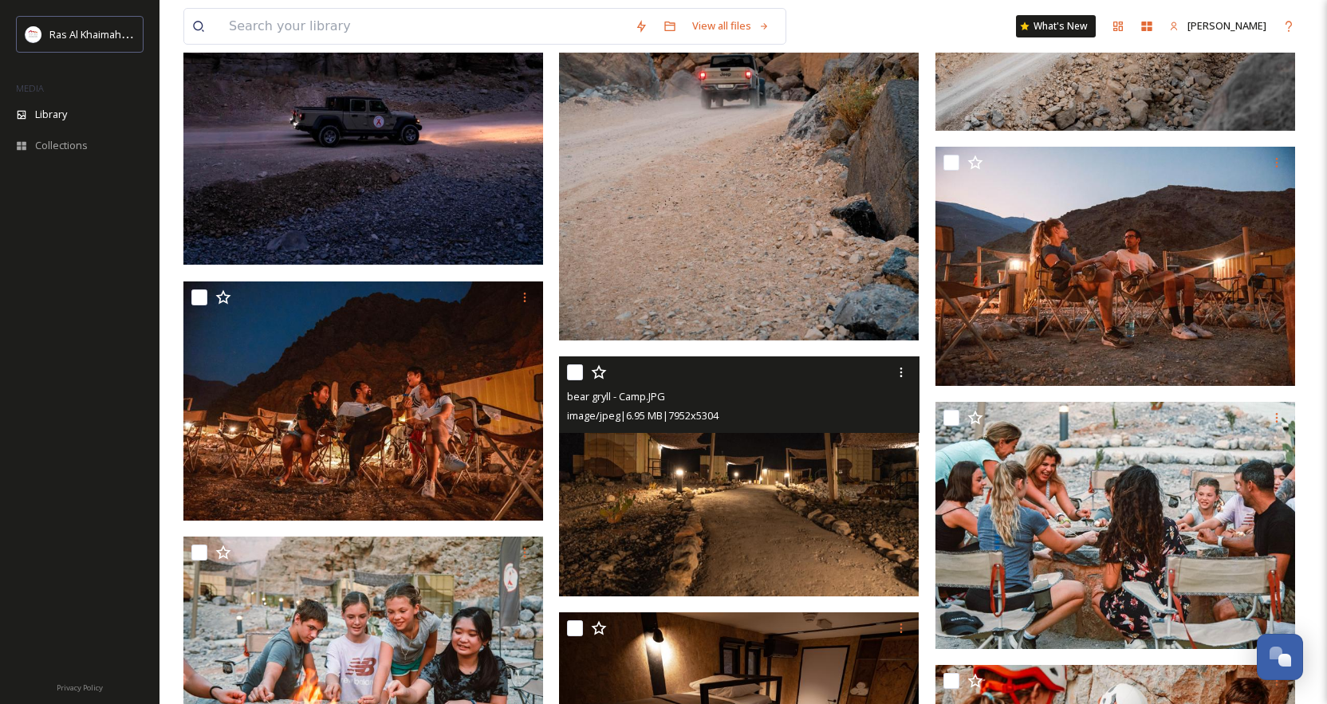
scroll to position [25863, 0]
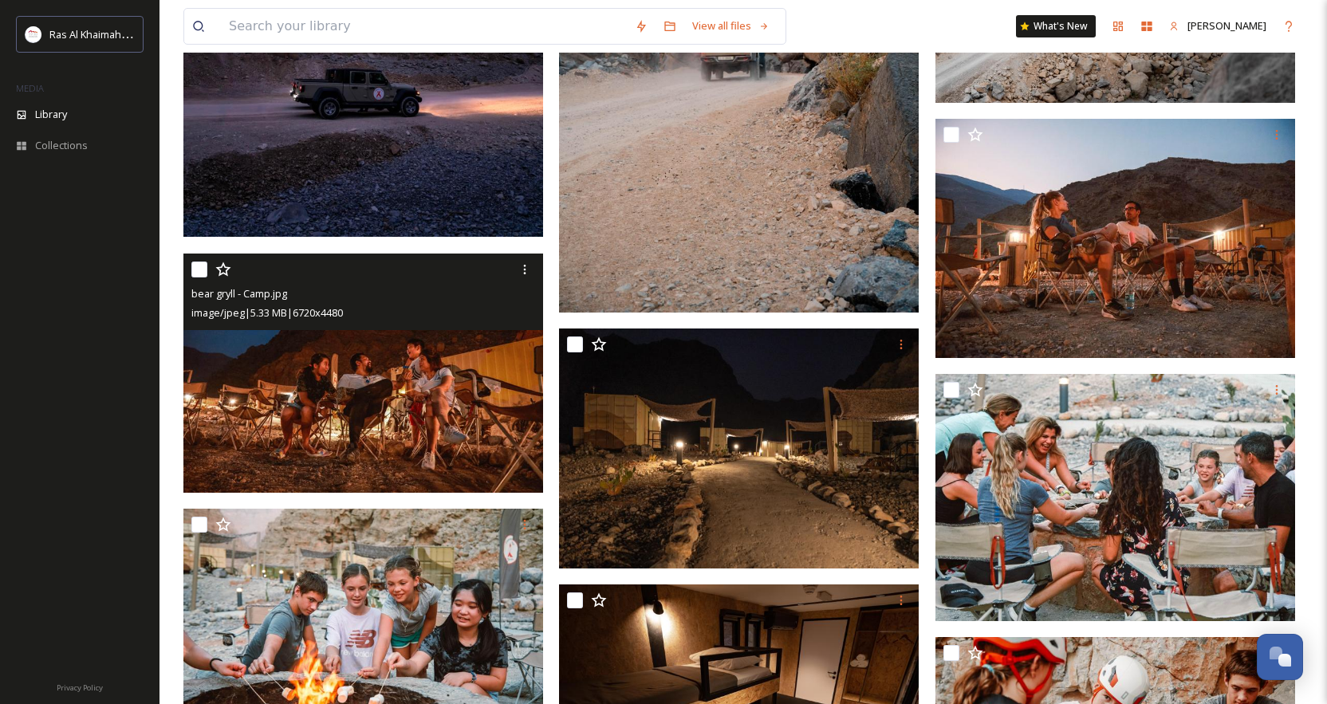
click at [440, 432] on img at bounding box center [363, 373] width 360 height 240
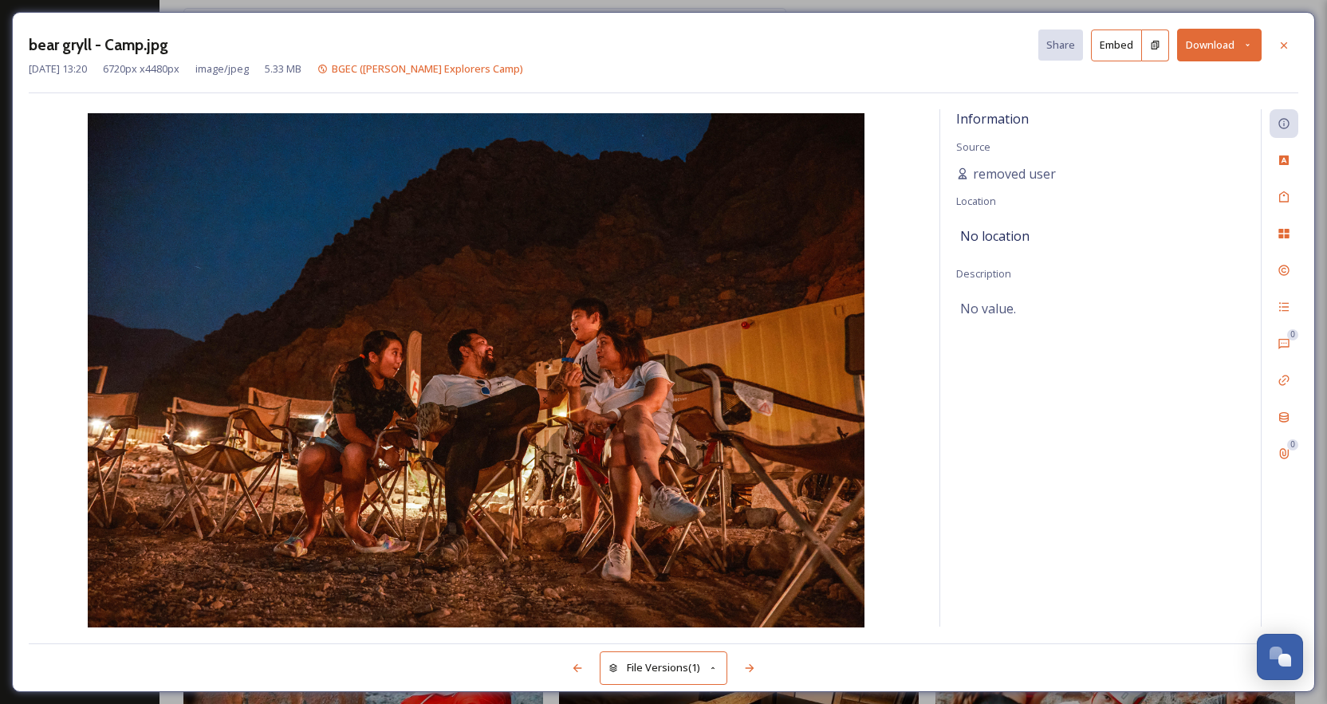
click at [1018, 45] on icon at bounding box center [1248, 45] width 10 height 10
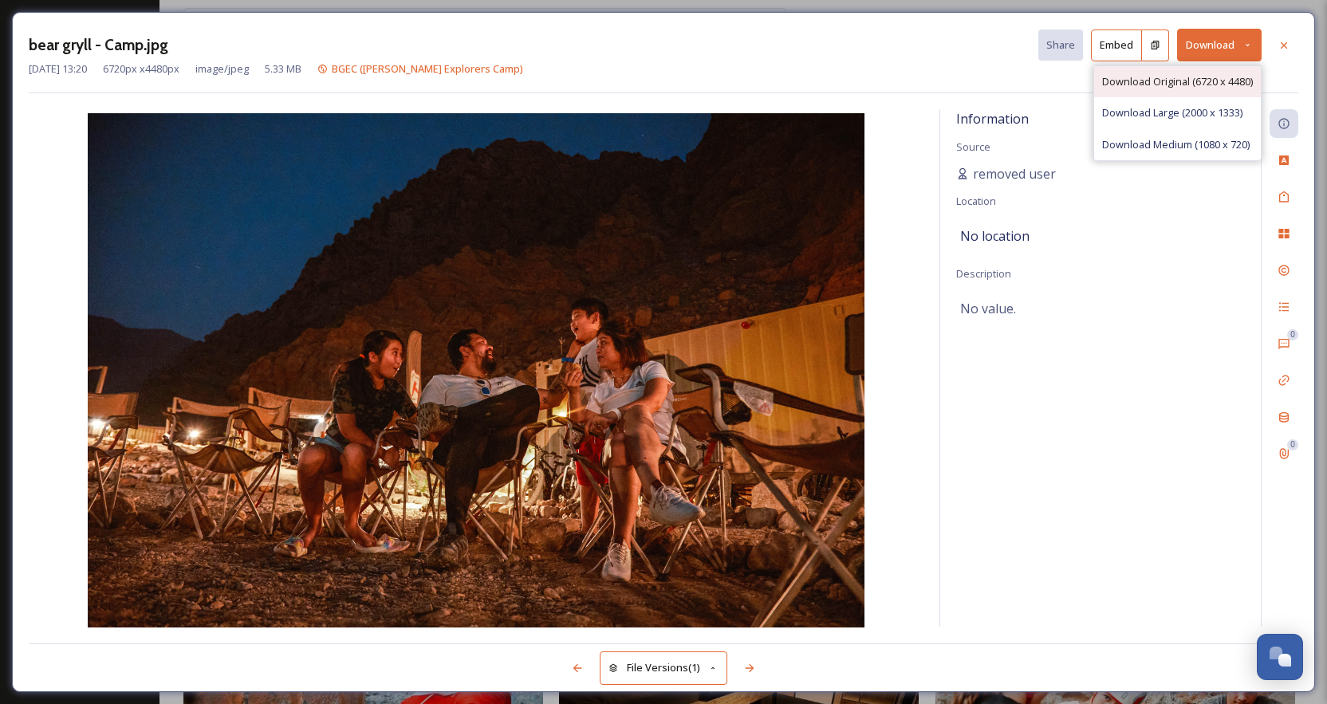
click at [1018, 80] on span "Download Original (6720 x 4480)" at bounding box center [1177, 81] width 151 height 15
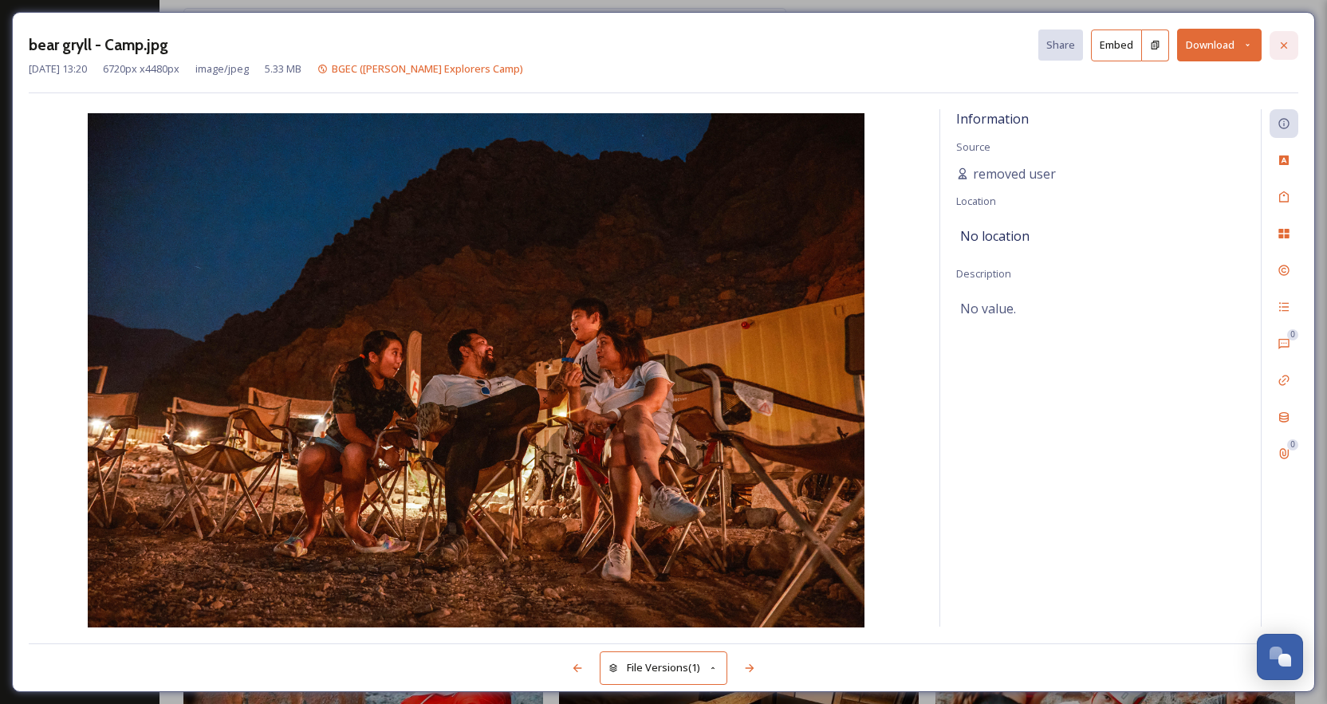
click at [1018, 43] on icon at bounding box center [1284, 44] width 6 height 6
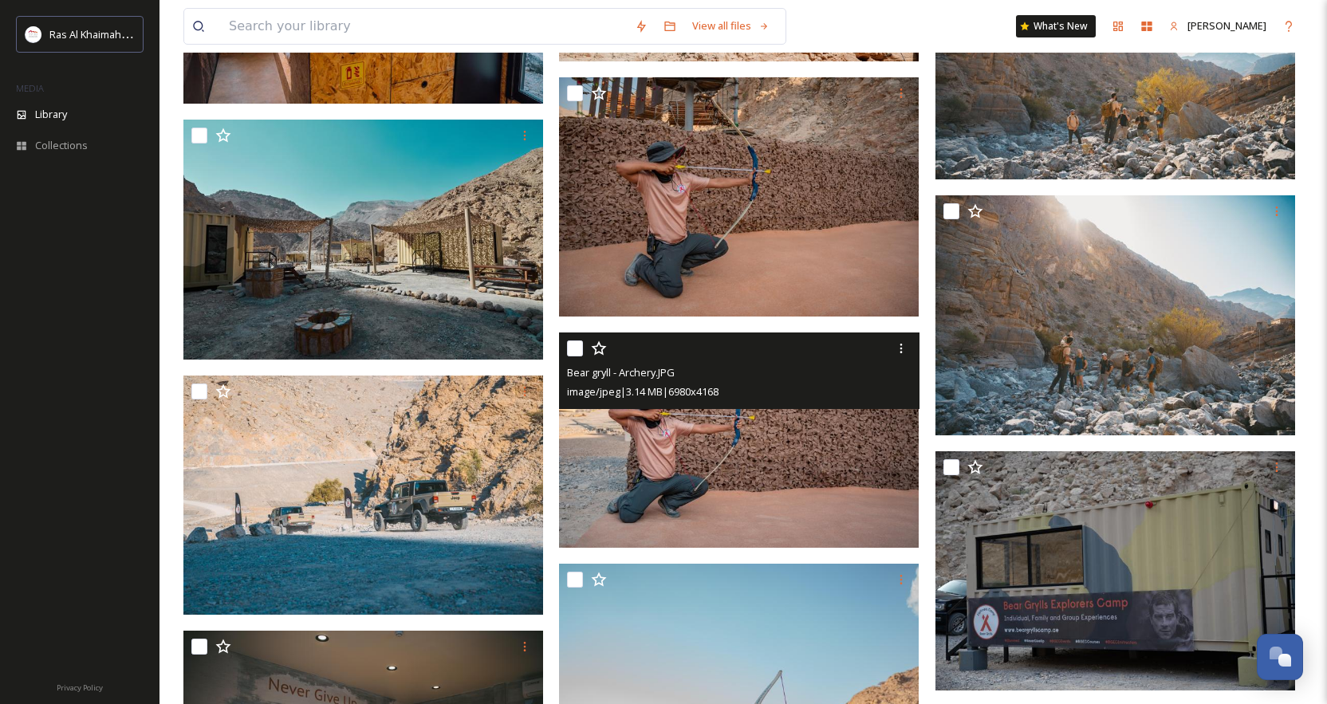
scroll to position [40035, 0]
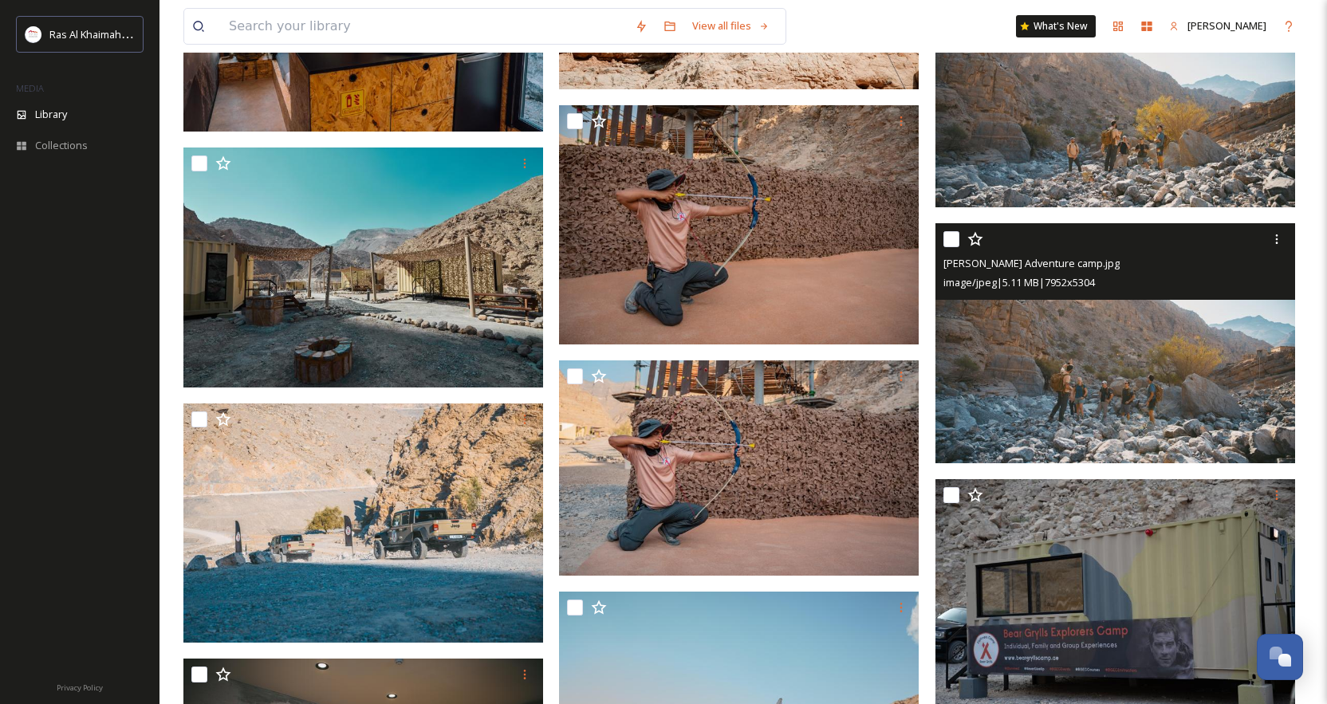
click at [1018, 390] on img at bounding box center [1116, 343] width 360 height 240
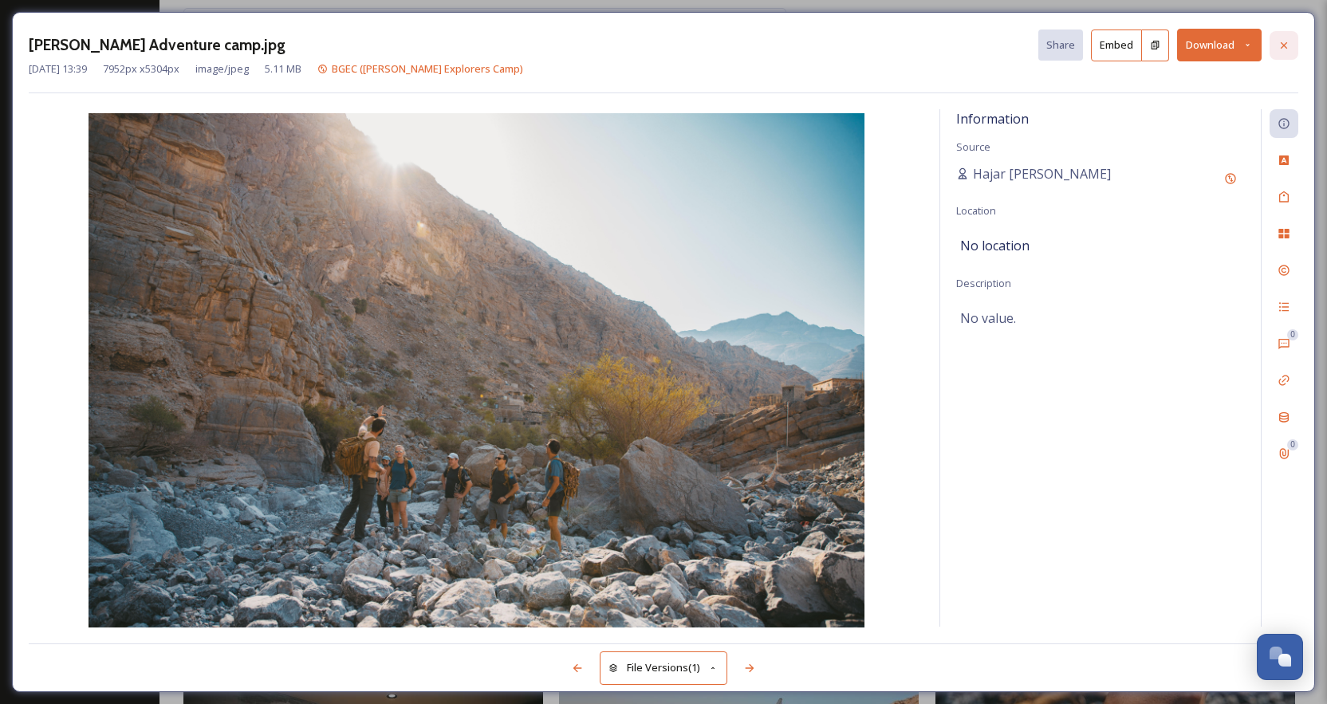
click at [1018, 43] on icon at bounding box center [1284, 44] width 6 height 6
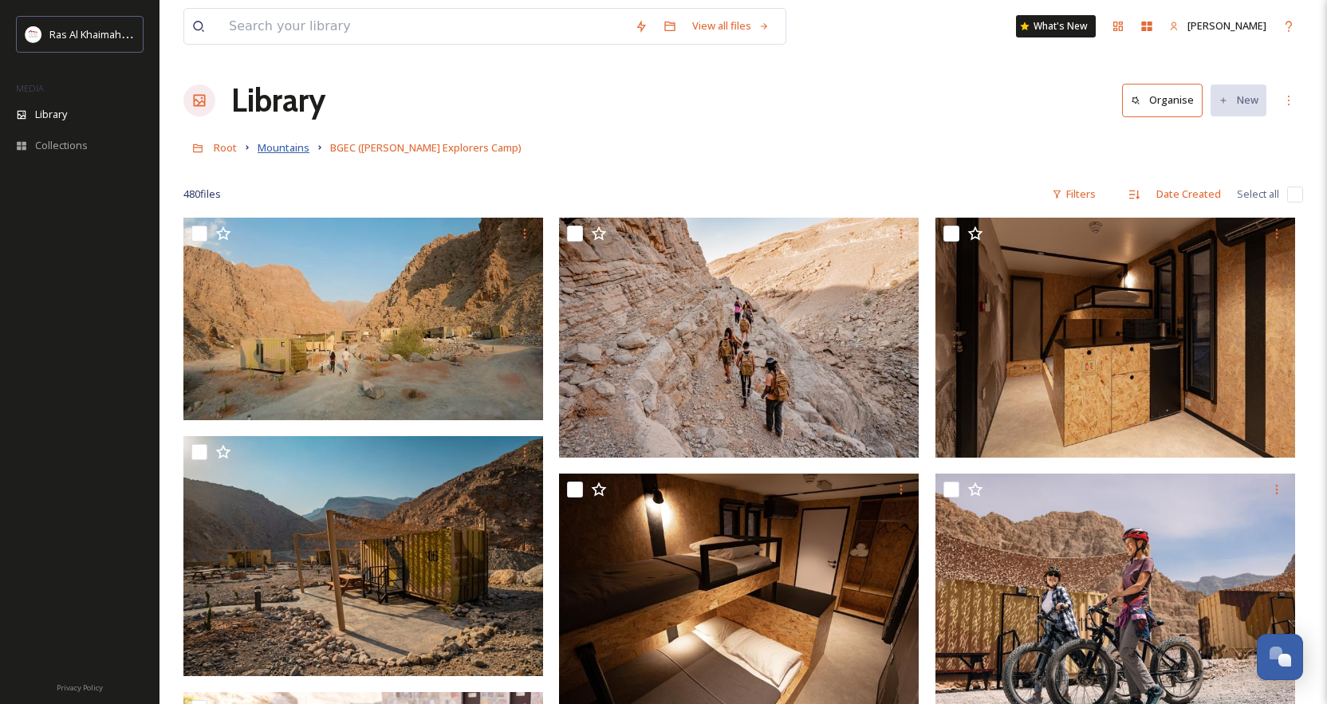
click at [273, 152] on span "Mountains" at bounding box center [284, 147] width 52 height 14
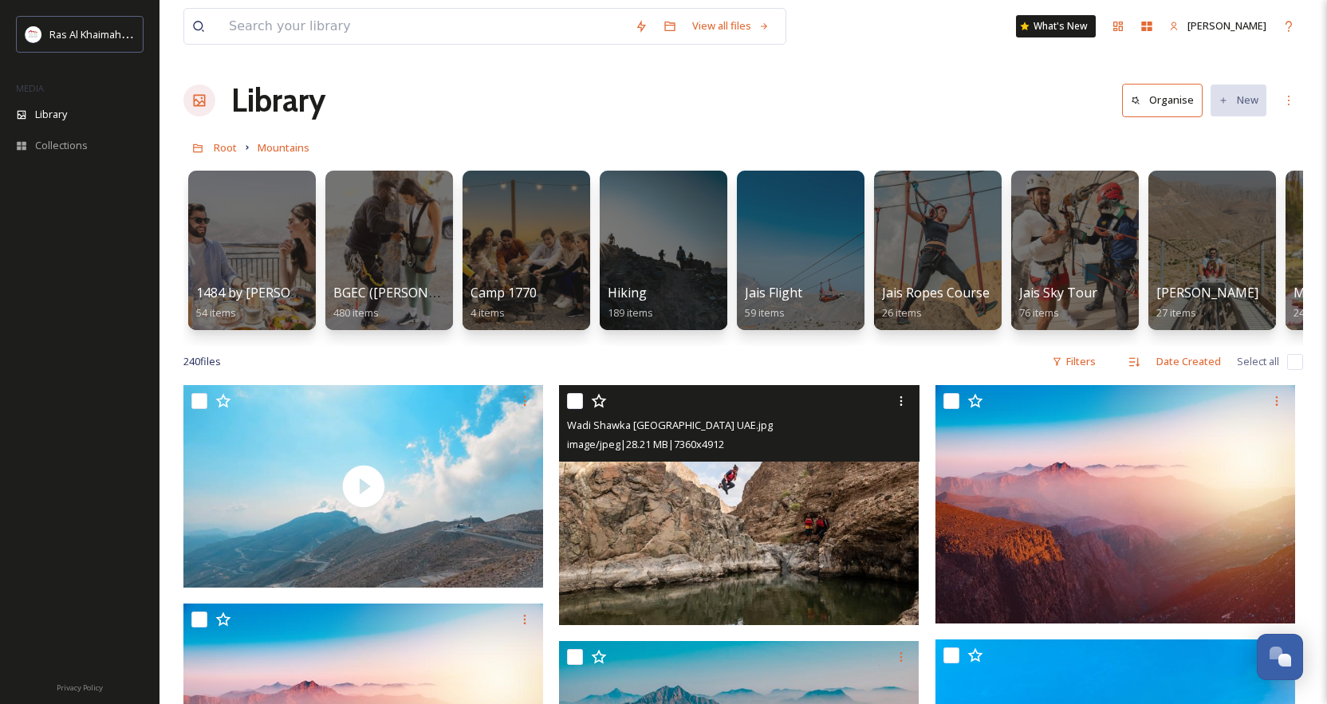
click at [690, 505] on img at bounding box center [739, 505] width 360 height 240
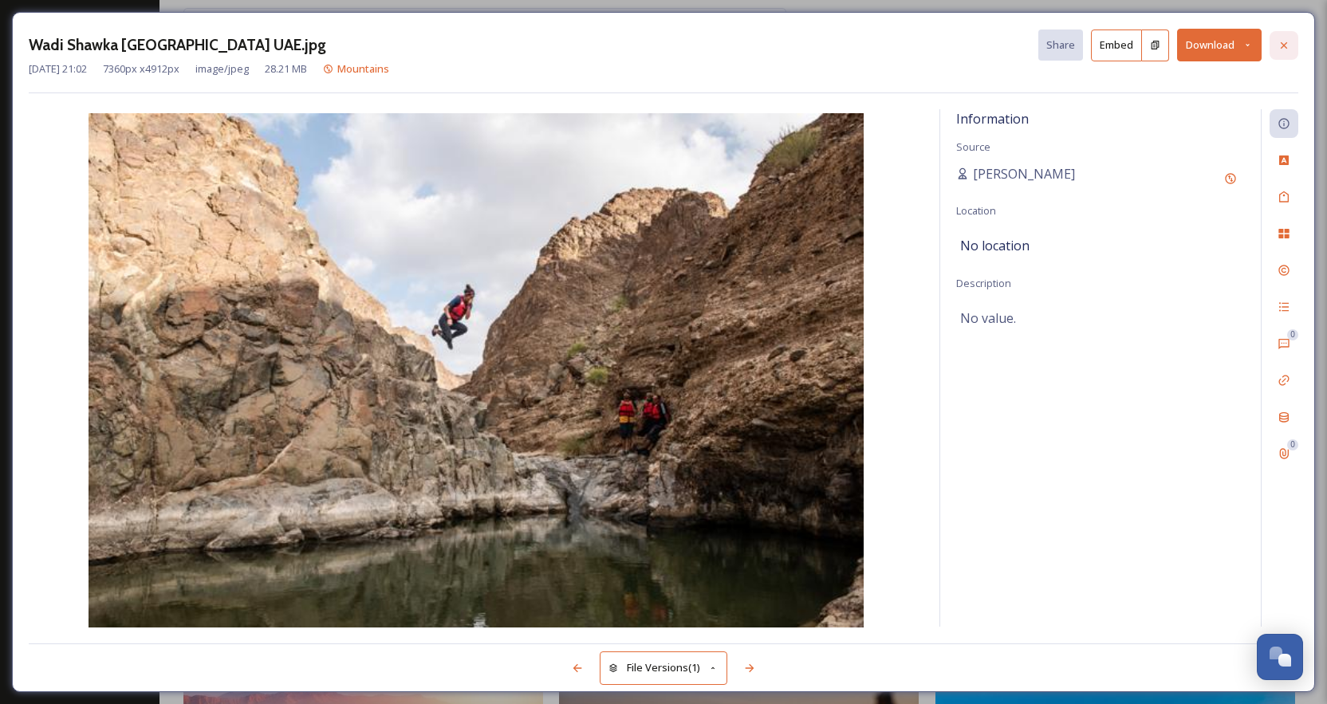
click at [1018, 46] on icon at bounding box center [1284, 44] width 6 height 6
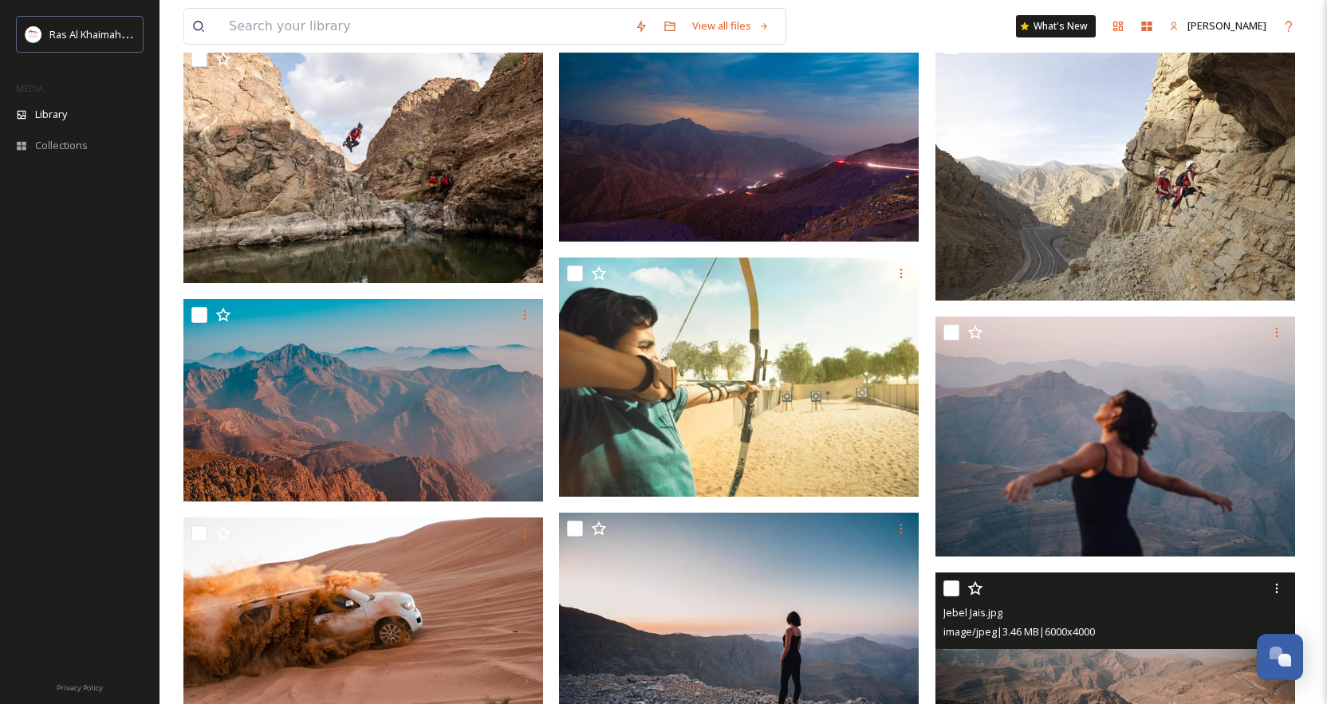
scroll to position [2499, 0]
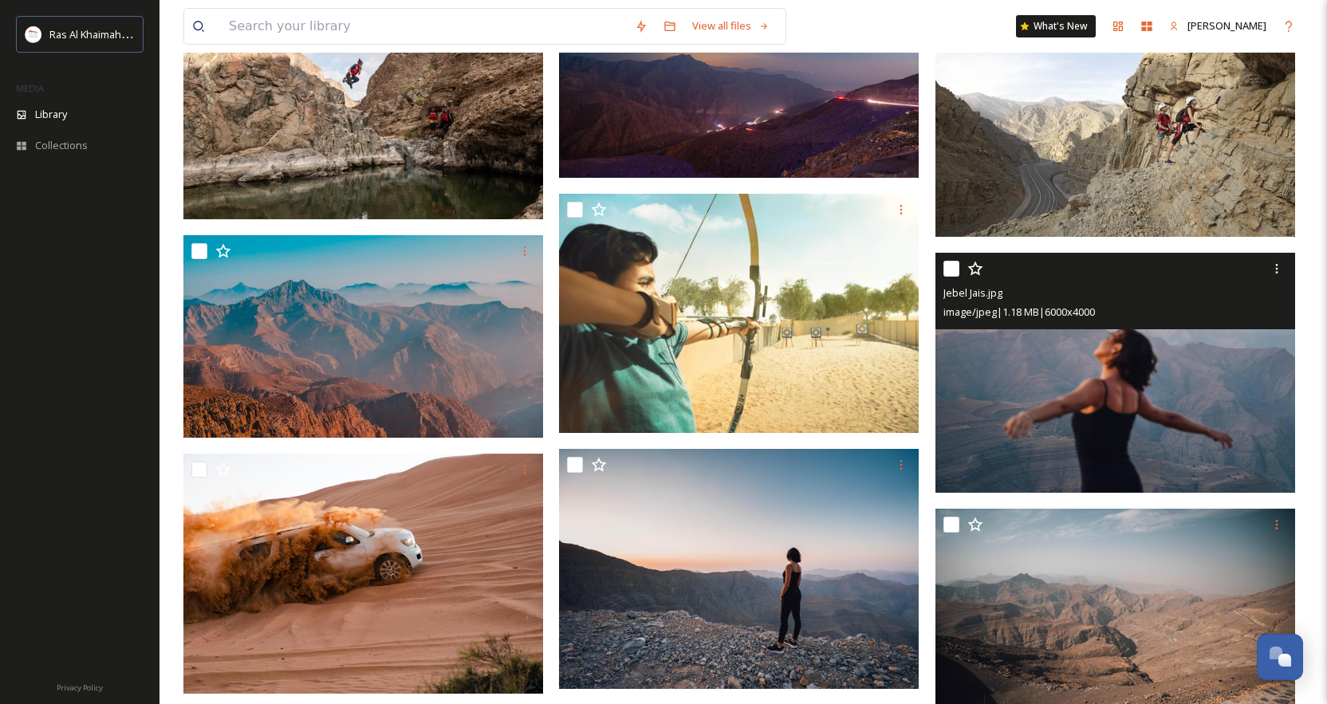
click at [1018, 402] on img at bounding box center [1116, 373] width 360 height 240
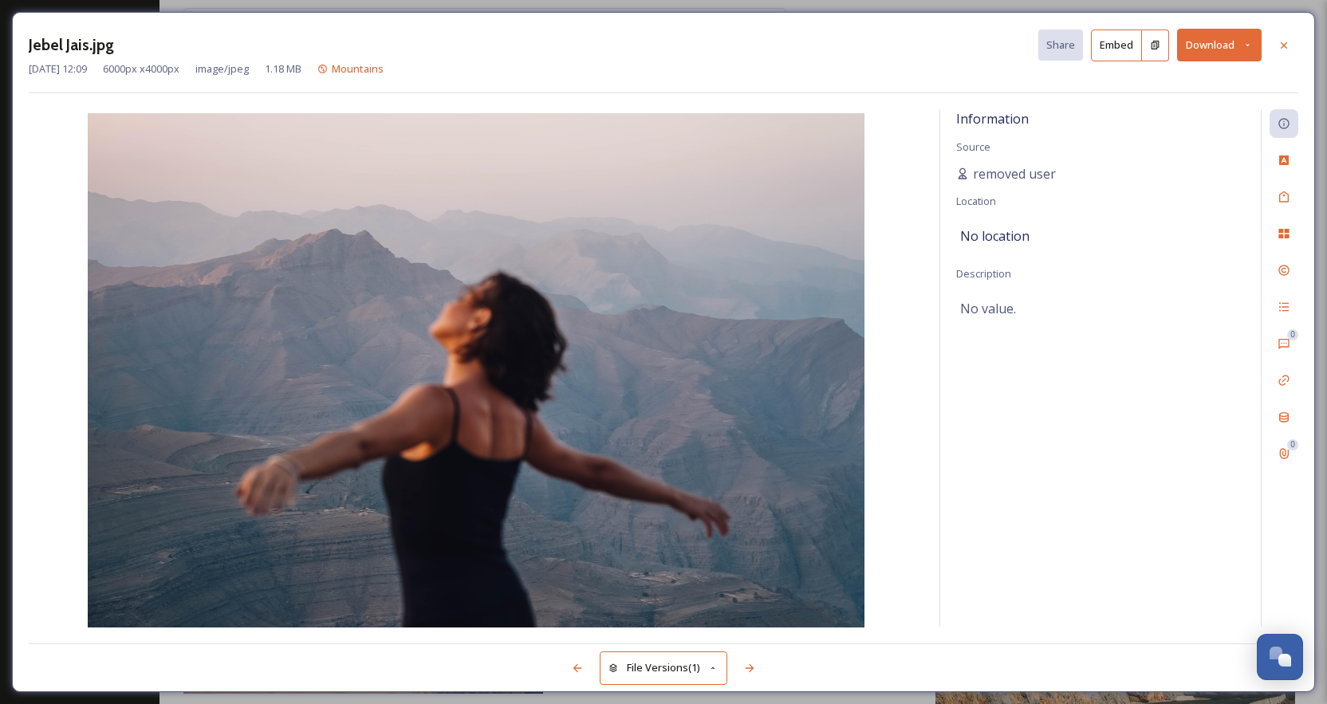
click at [1018, 43] on icon at bounding box center [1248, 45] width 10 height 10
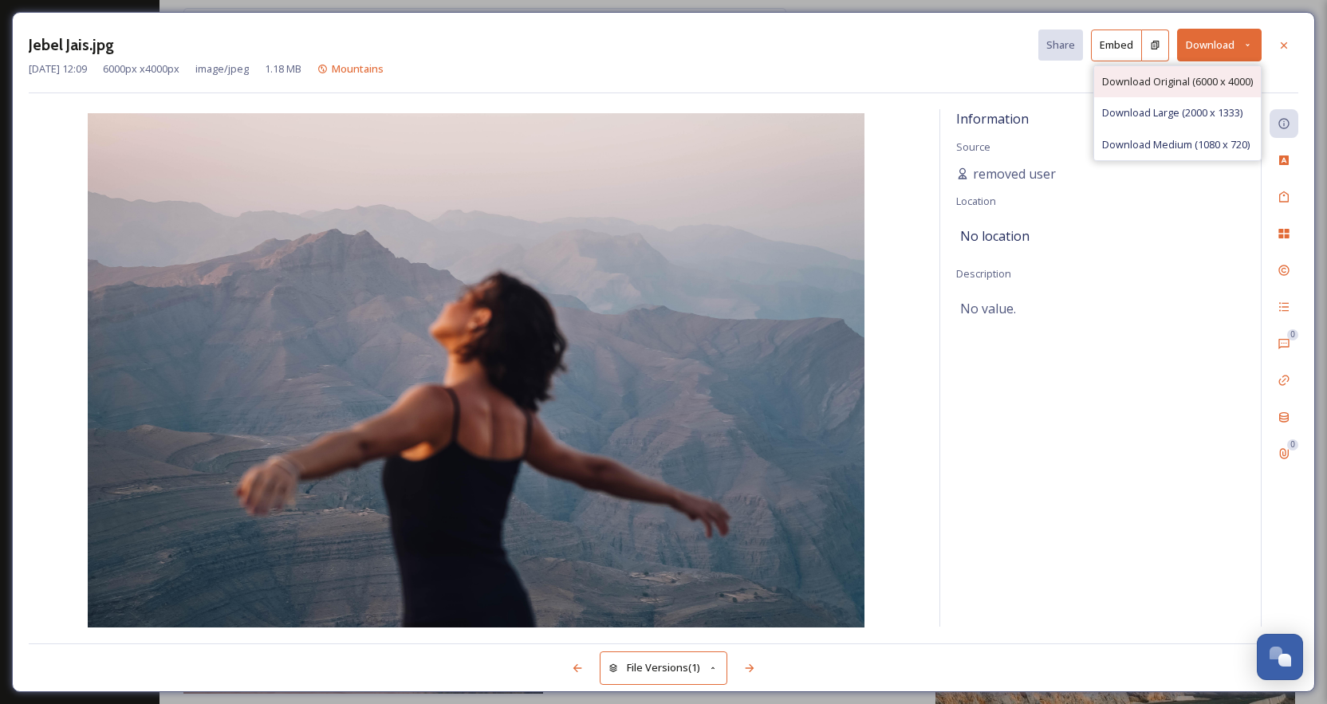
click at [1018, 84] on span "Download Original (6000 x 4000)" at bounding box center [1177, 81] width 151 height 15
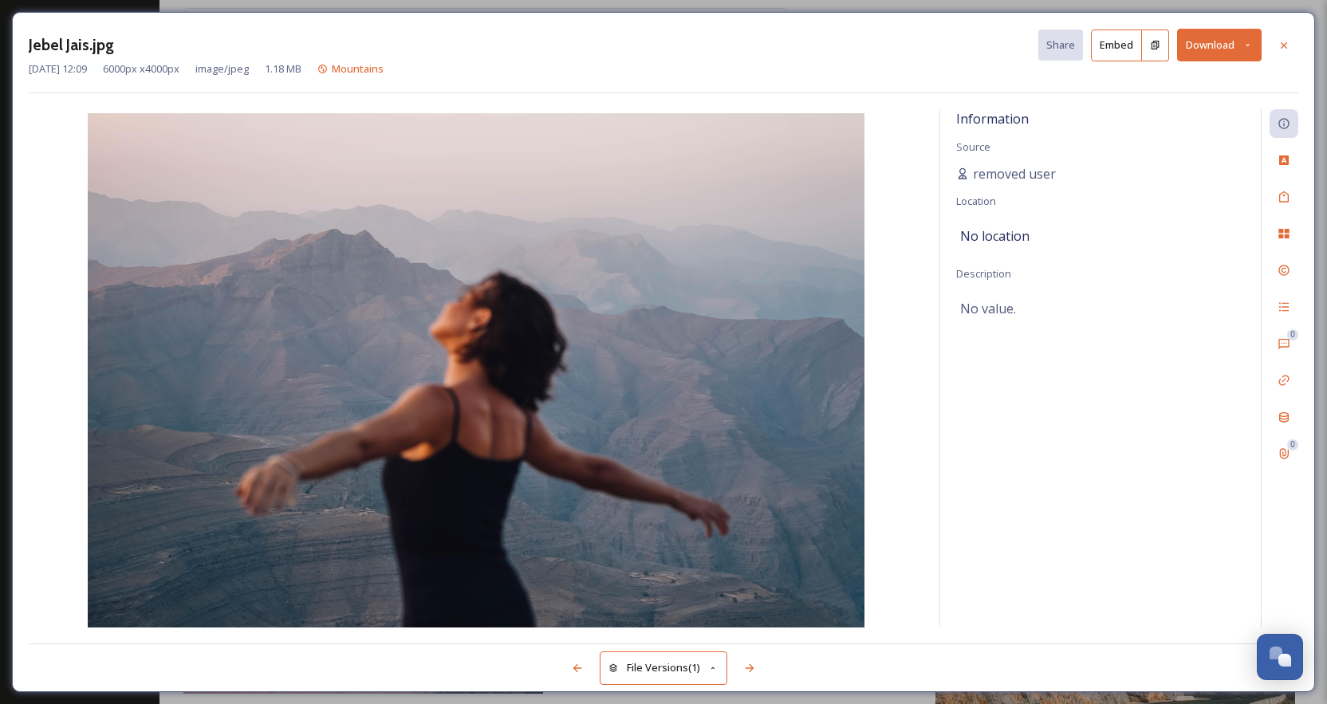
scroll to position [2499, 0]
